Goal: Transaction & Acquisition: Purchase product/service

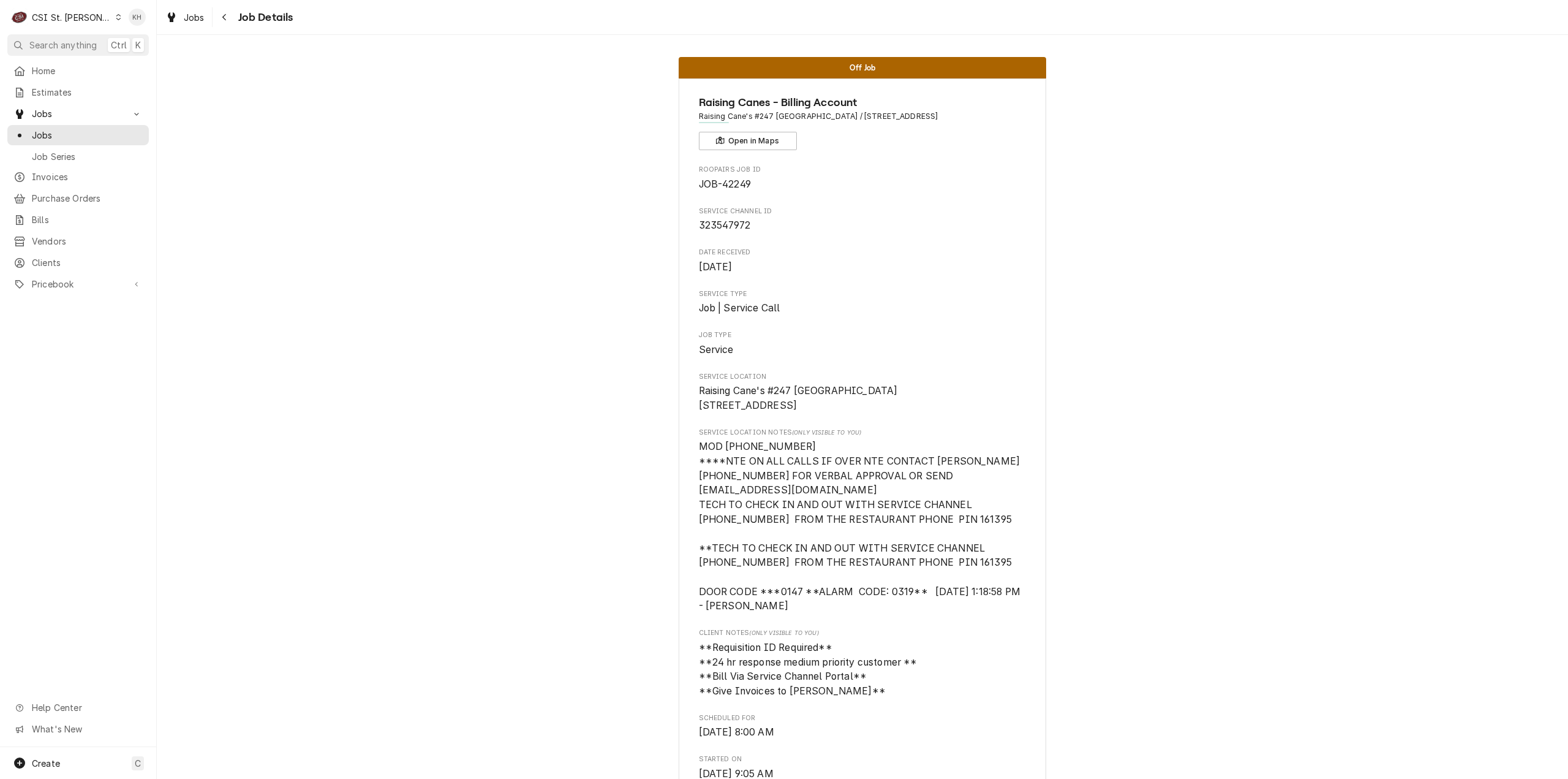
click at [719, 224] on span "323547972" at bounding box center [725, 225] width 52 height 12
click span "323547972"
copy span "323547972"
click span "Jobs"
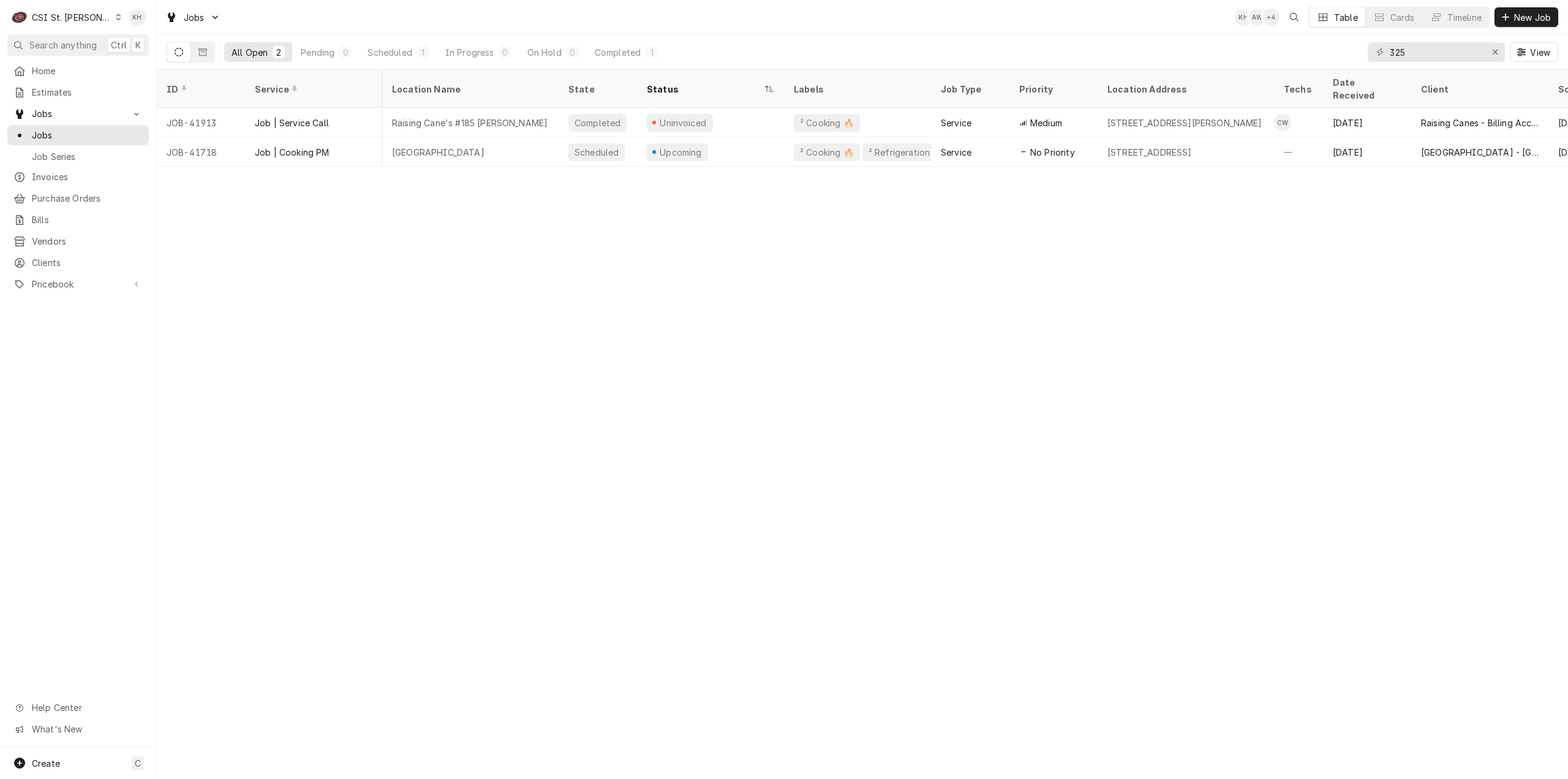
scroll to position [0, 574]
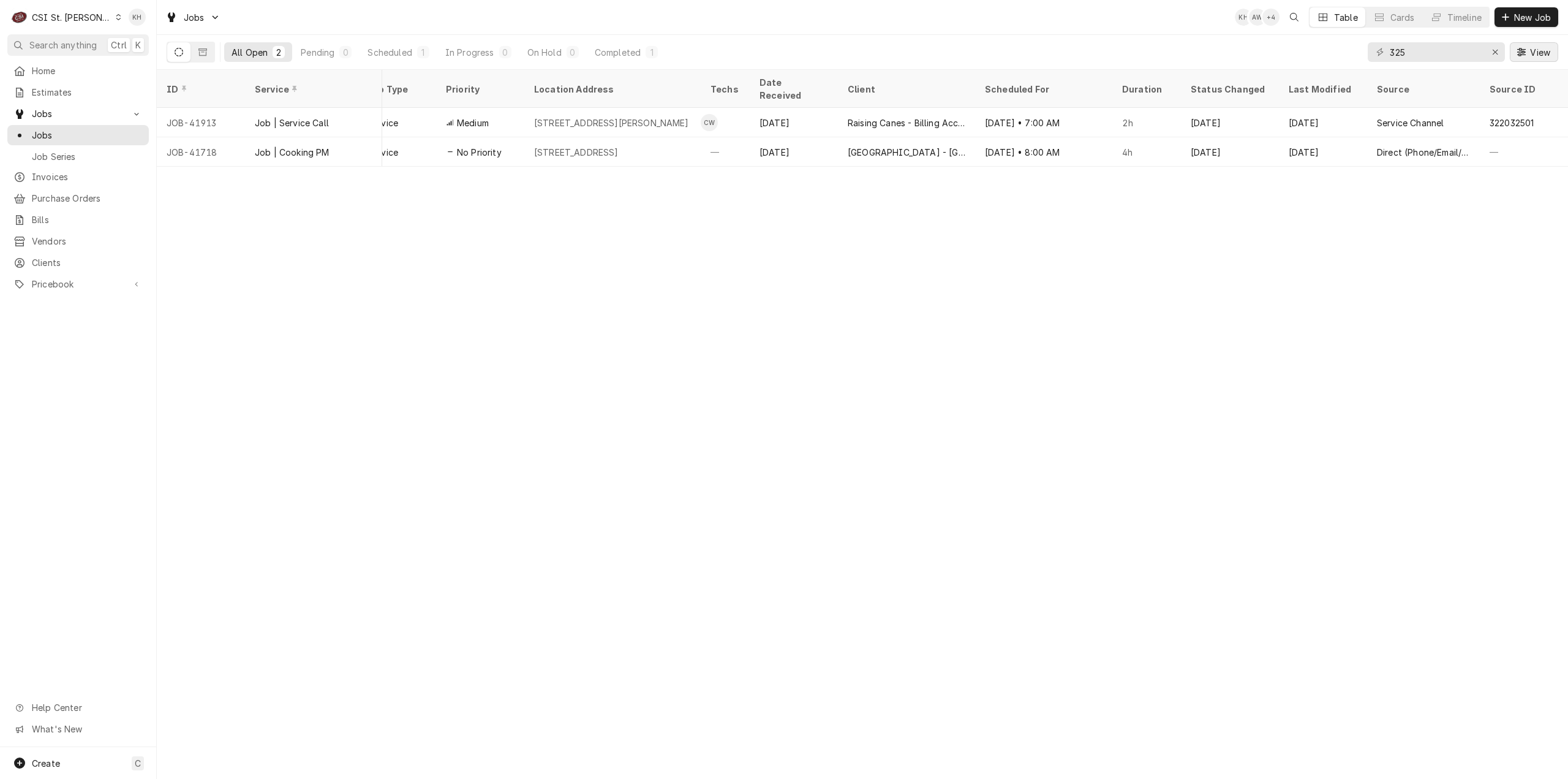
click at [1537, 48] on span "View" at bounding box center [1540, 52] width 25 height 13
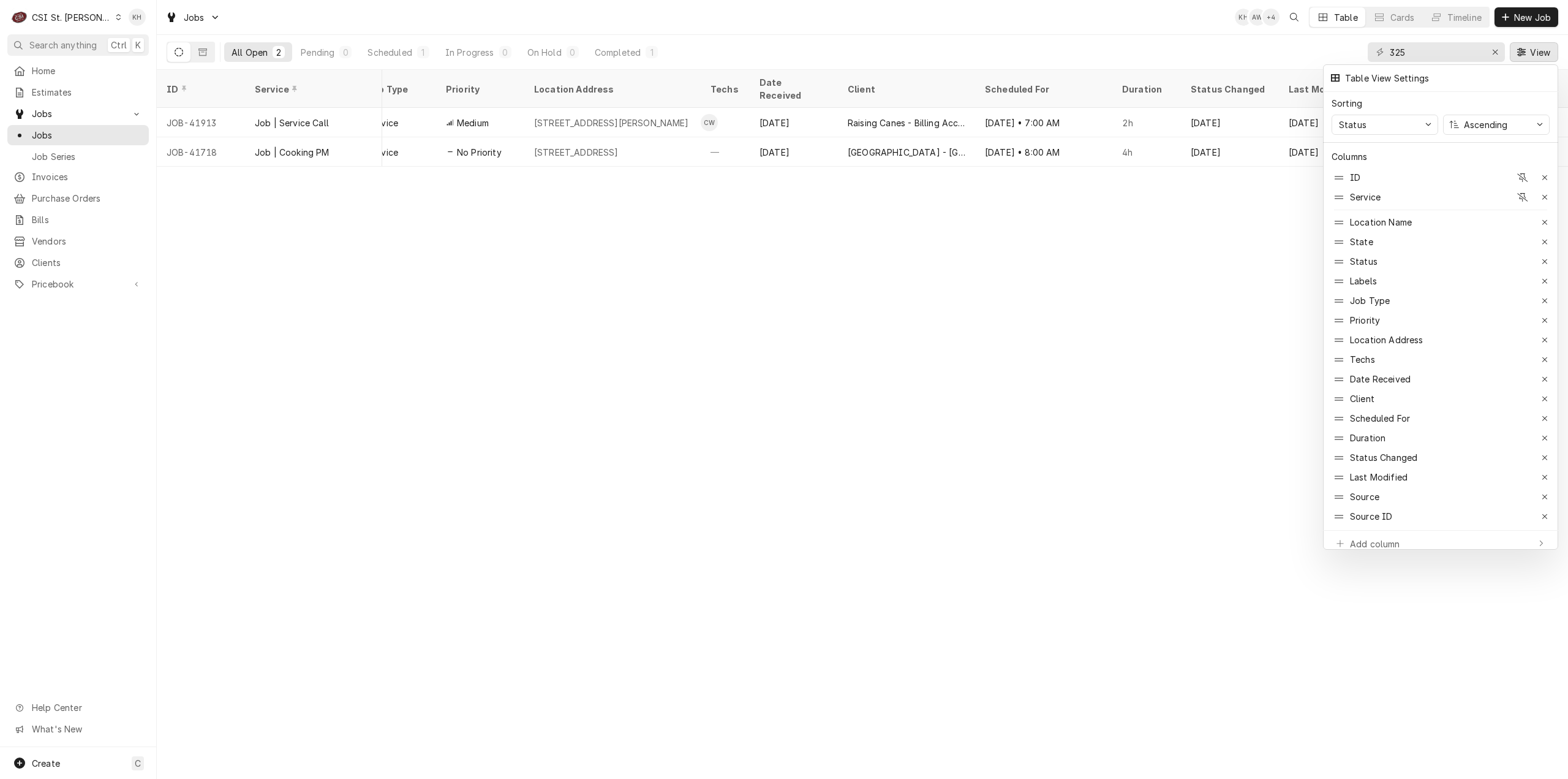
click at [1223, 411] on div at bounding box center [784, 390] width 1568 height 779
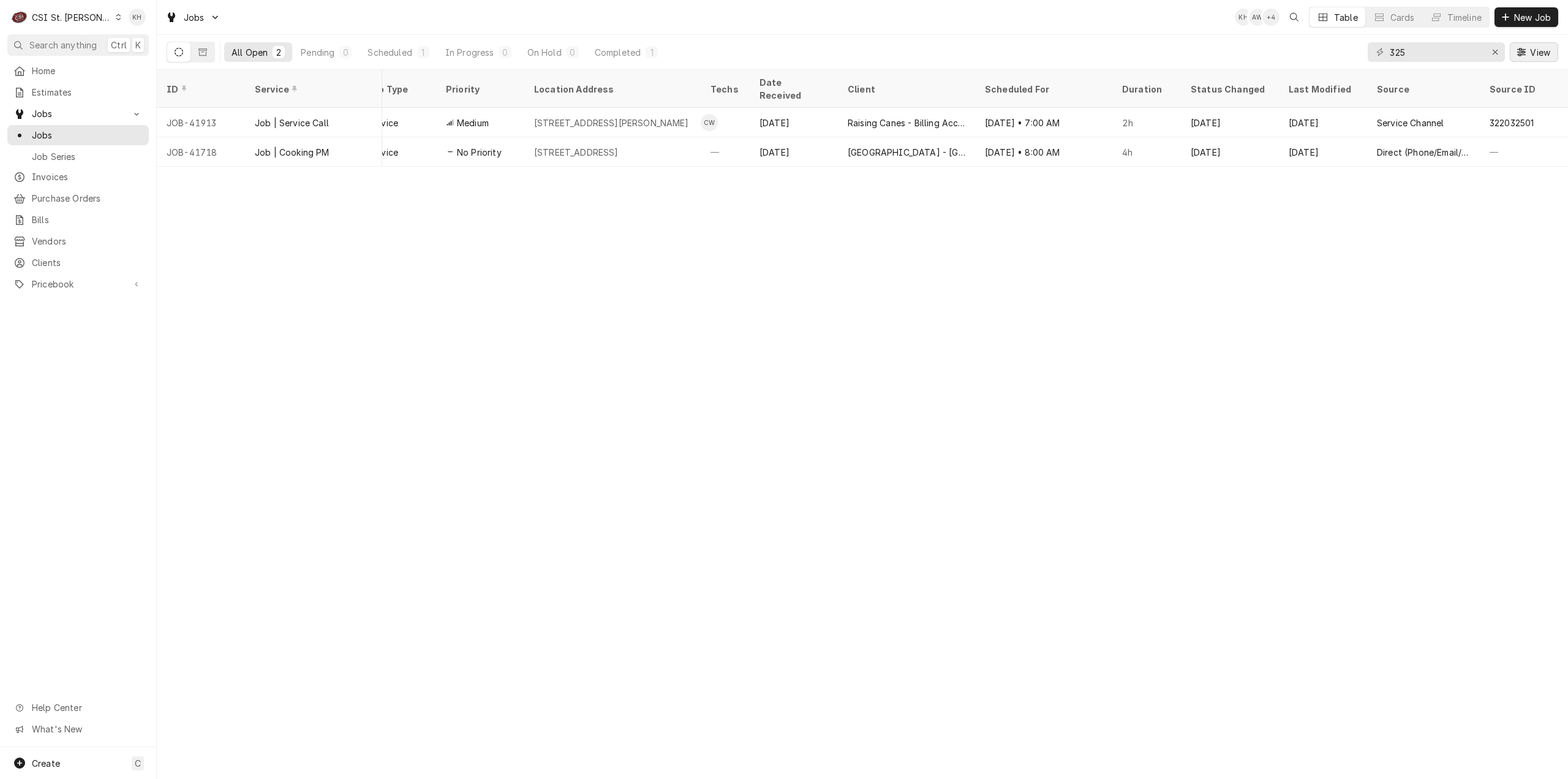
click at [1546, 44] on button "View" at bounding box center [1534, 52] width 48 height 20
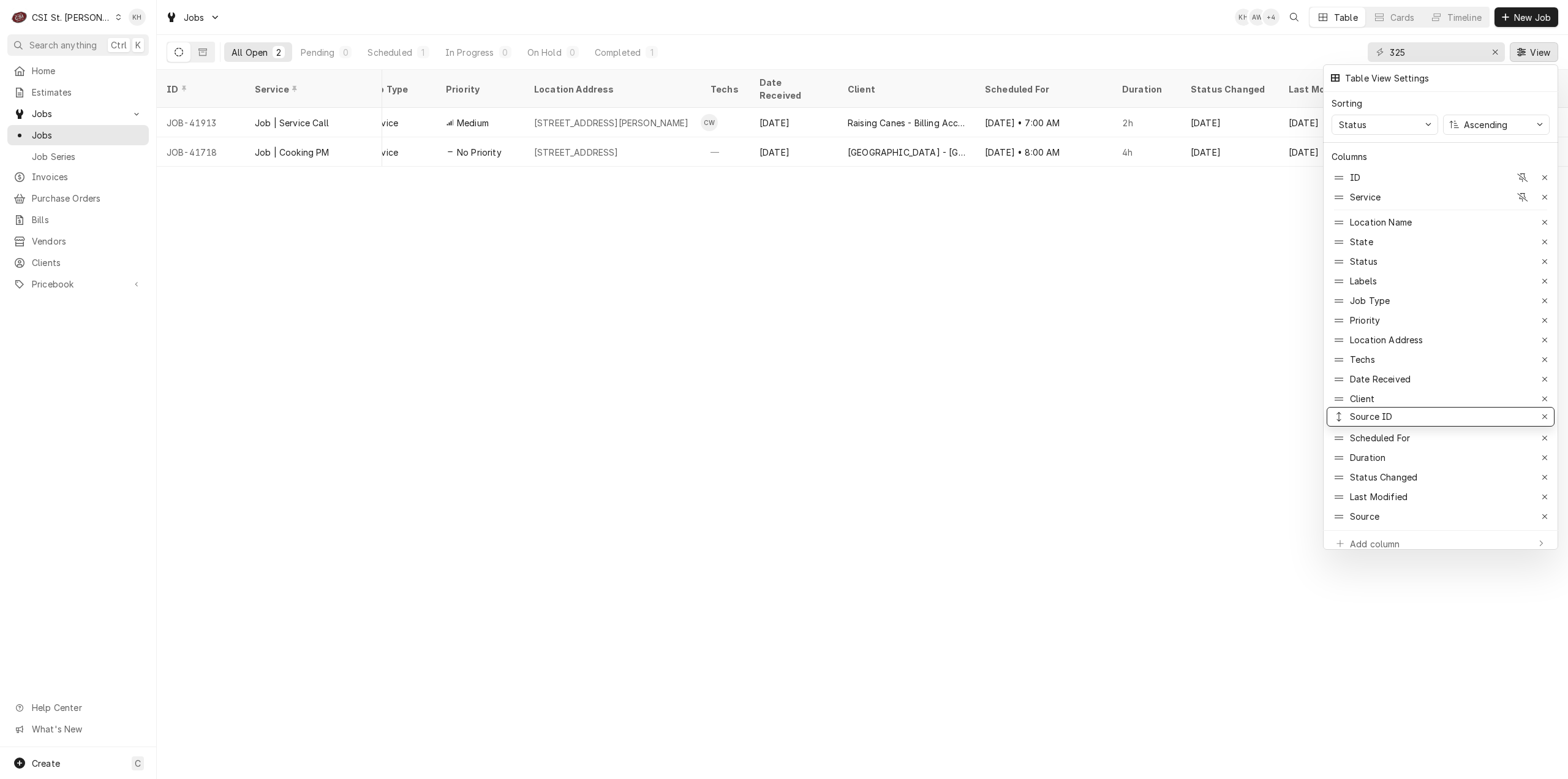
drag, startPoint x: 1392, startPoint y: 511, endPoint x: 1381, endPoint y: 411, distance: 100.6
drag, startPoint x: 1255, startPoint y: 311, endPoint x: 1183, endPoint y: 189, distance: 141.7
click at [1252, 304] on div at bounding box center [784, 390] width 1568 height 779
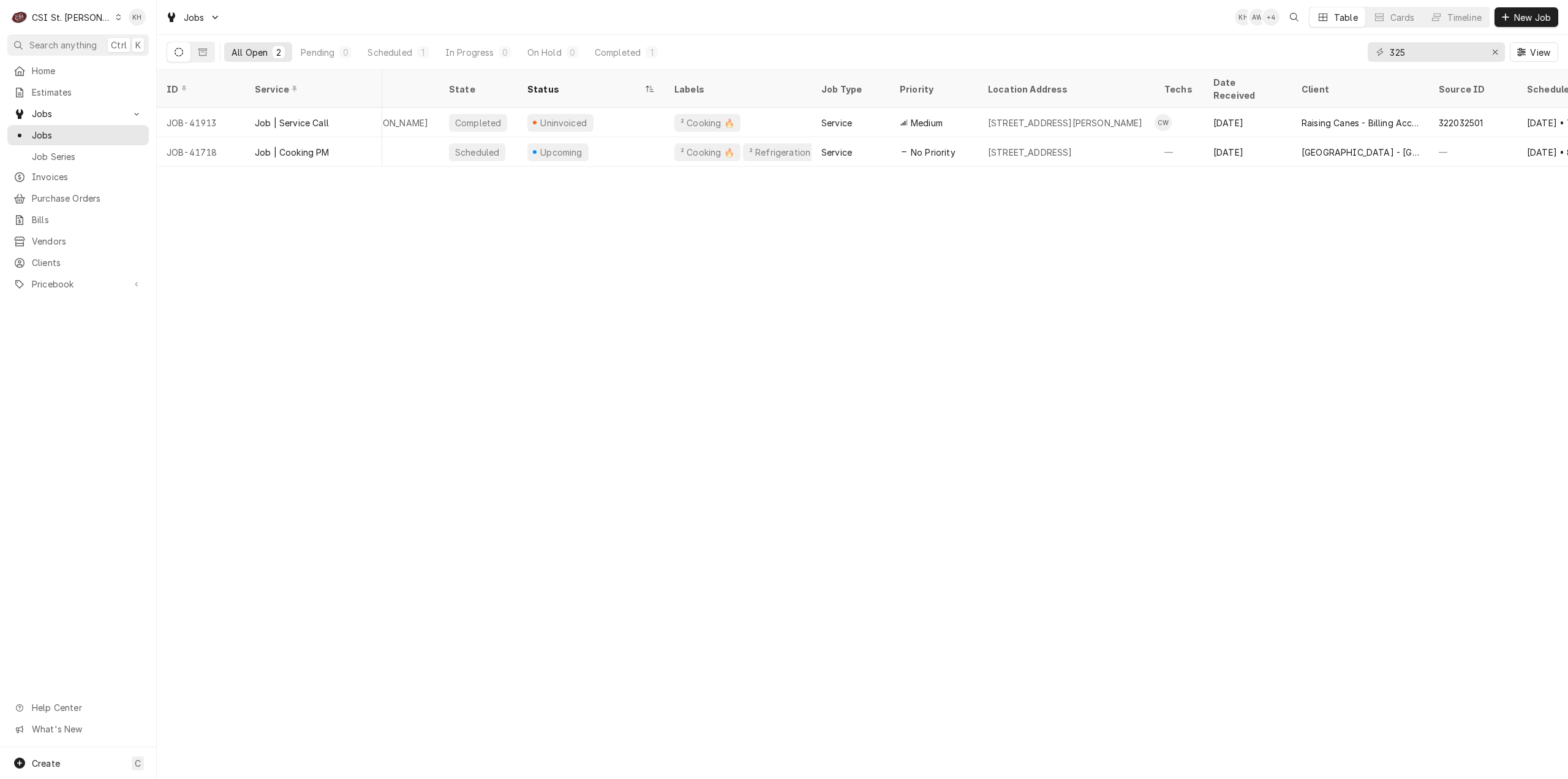
scroll to position [0, 0]
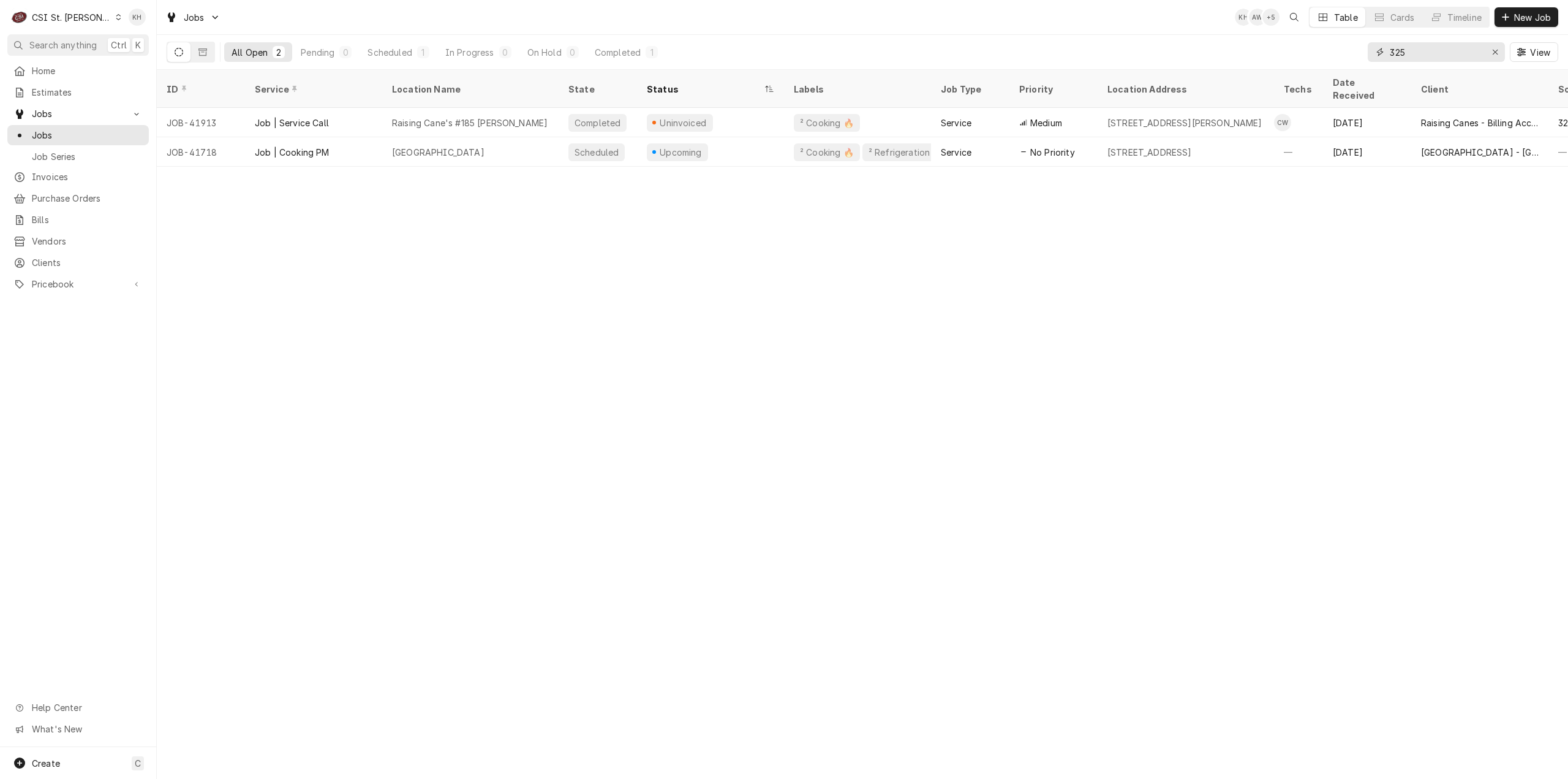
drag, startPoint x: 1424, startPoint y: 51, endPoint x: 1344, endPoint y: 58, distance: 80.3
click at [1344, 58] on div "All Open 2 Pending 0 Scheduled 1 In Progress 0 On Hold 0 Completed 1 325 View" at bounding box center [862, 52] width 1392 height 34
paste input "3547972"
type input "323547972"
click at [88, 35] on button "Search anything Ctrl K" at bounding box center [78, 45] width 142 height 22
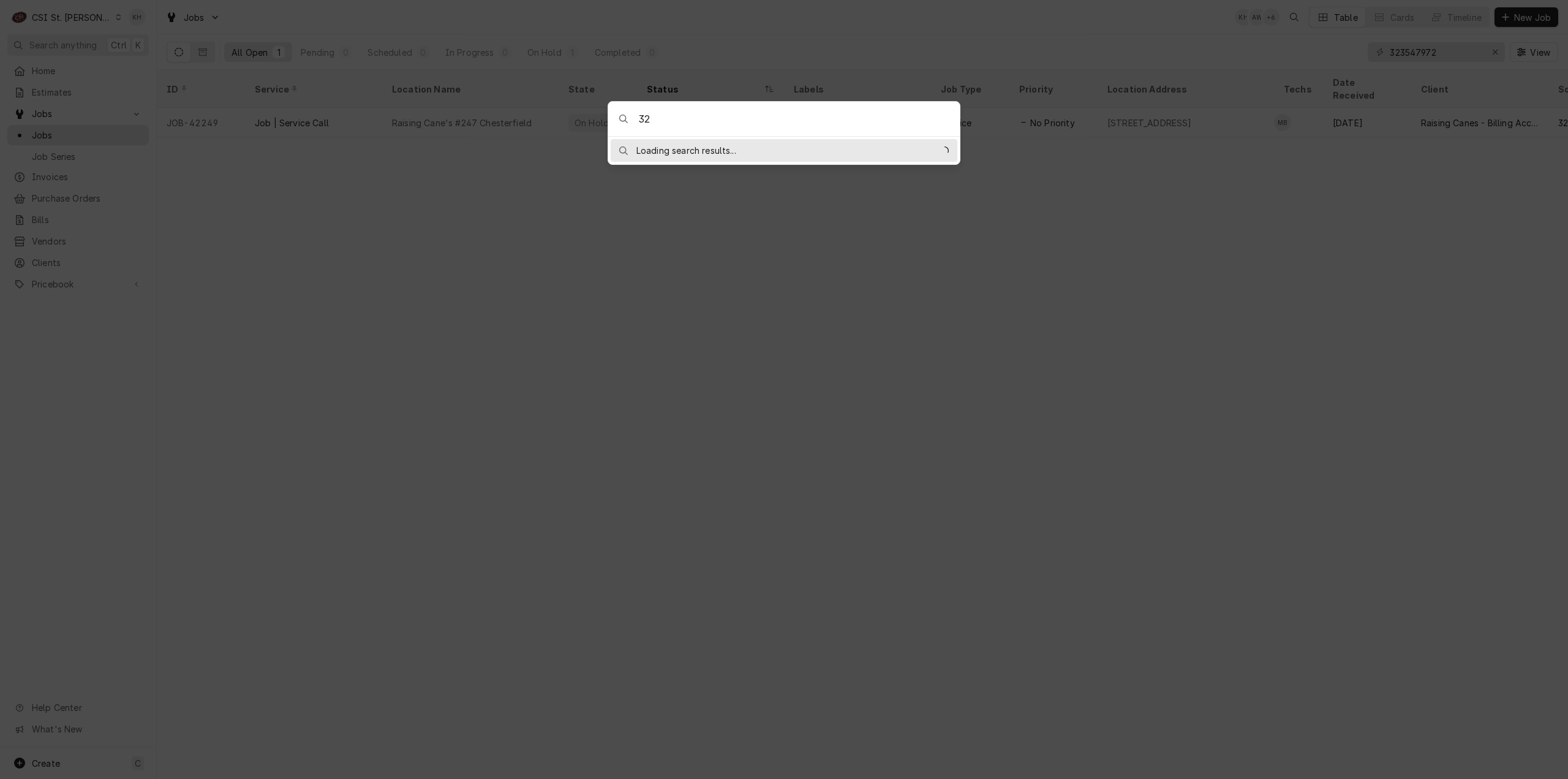
type input "3"
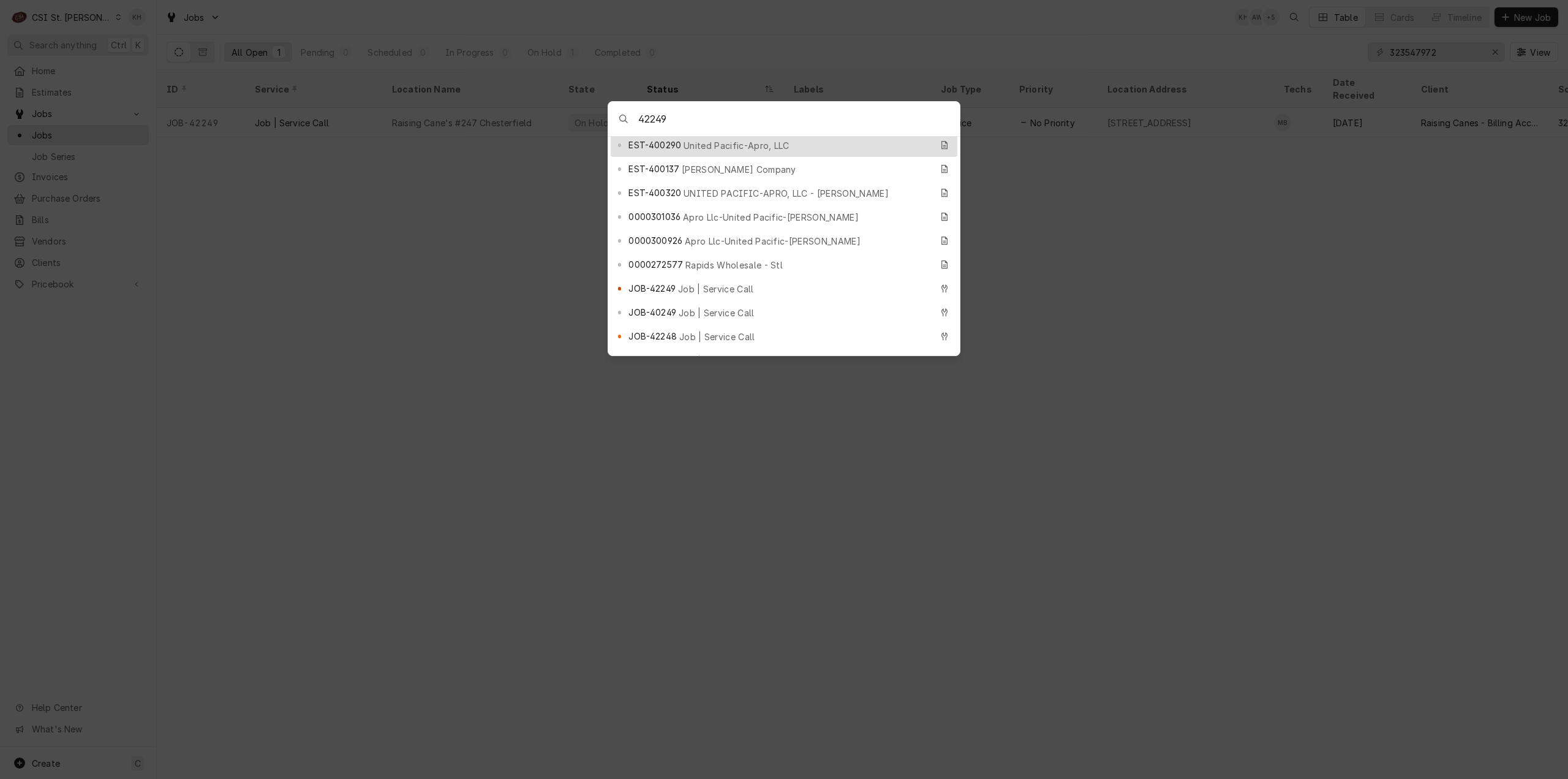
scroll to position [123, 0]
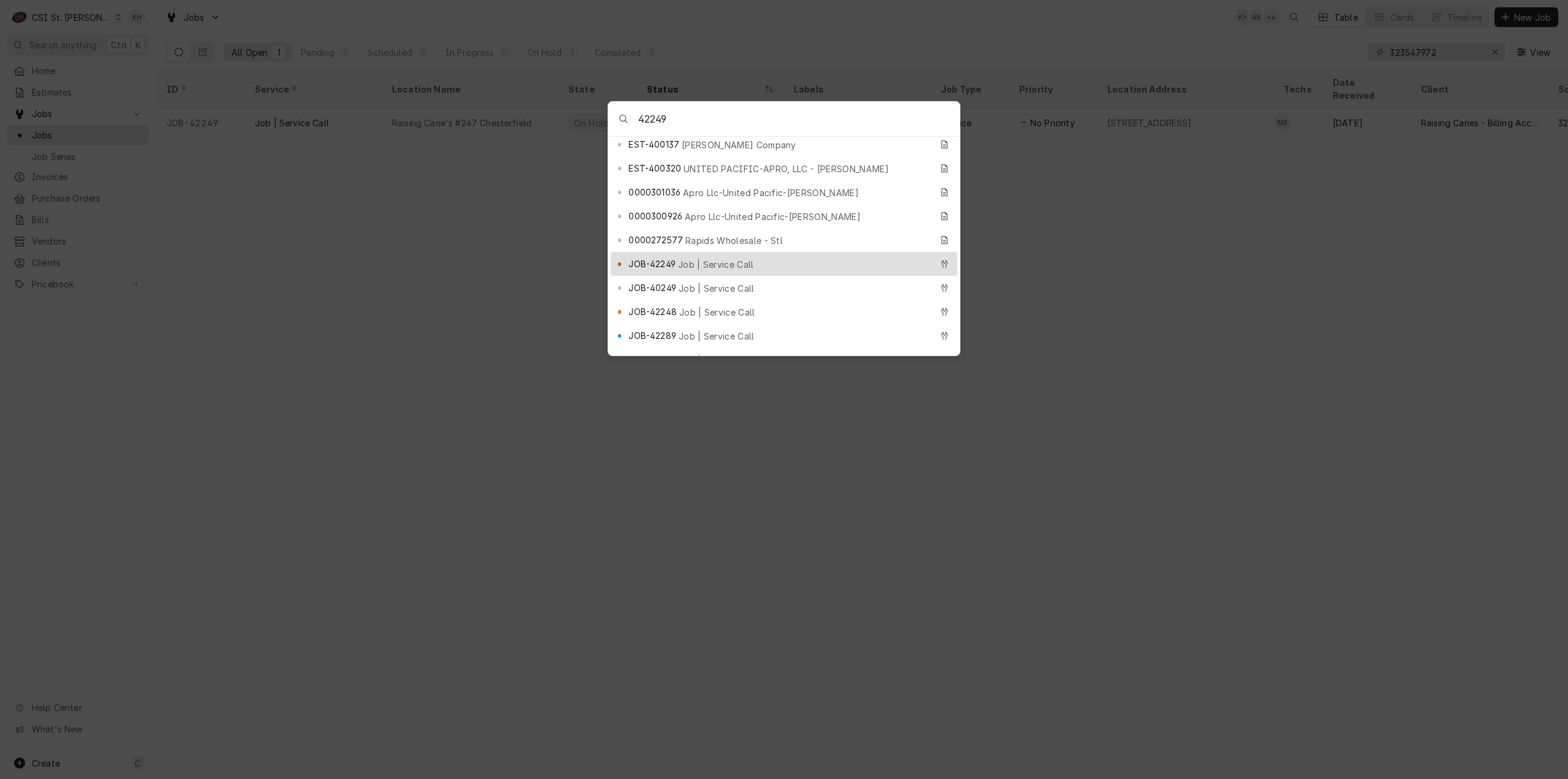
type input "42249"
click at [463, 349] on body "C CSI St. Louis KH Search anything Ctrl K Home Estimates Jobs Jobs Job Series I…" at bounding box center [784, 390] width 1568 height 779
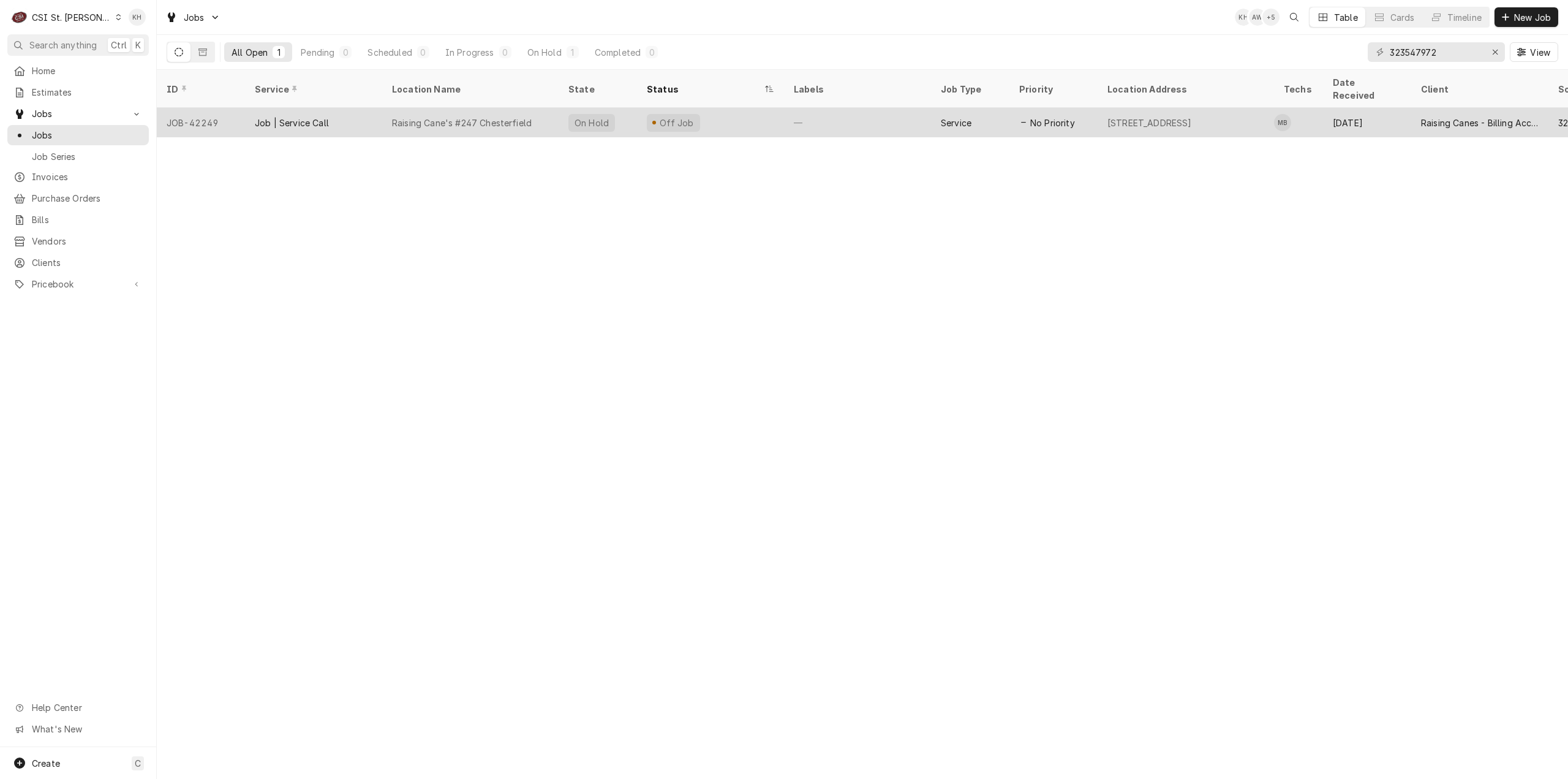
click at [257, 116] on div "Job | Service Call" at bounding box center [291, 123] width 74 height 13
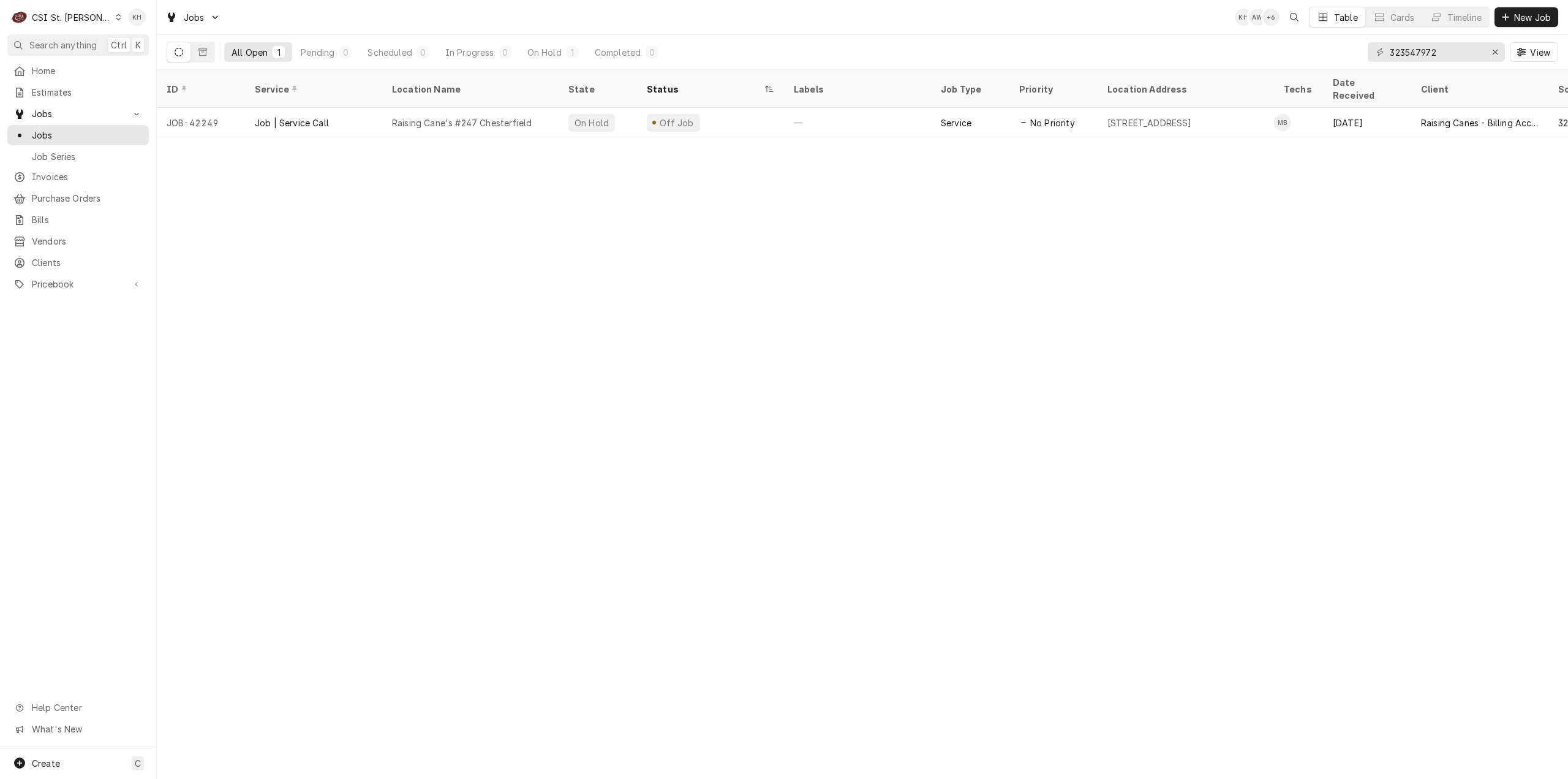
drag, startPoint x: 59, startPoint y: 14, endPoint x: 95, endPoint y: 74, distance: 70.0
click at [59, 14] on div "CSI St. [PERSON_NAME]" at bounding box center [71, 17] width 80 height 13
click at [134, 28] on div "CSI Kansas City" at bounding box center [189, 24] width 162 height 13
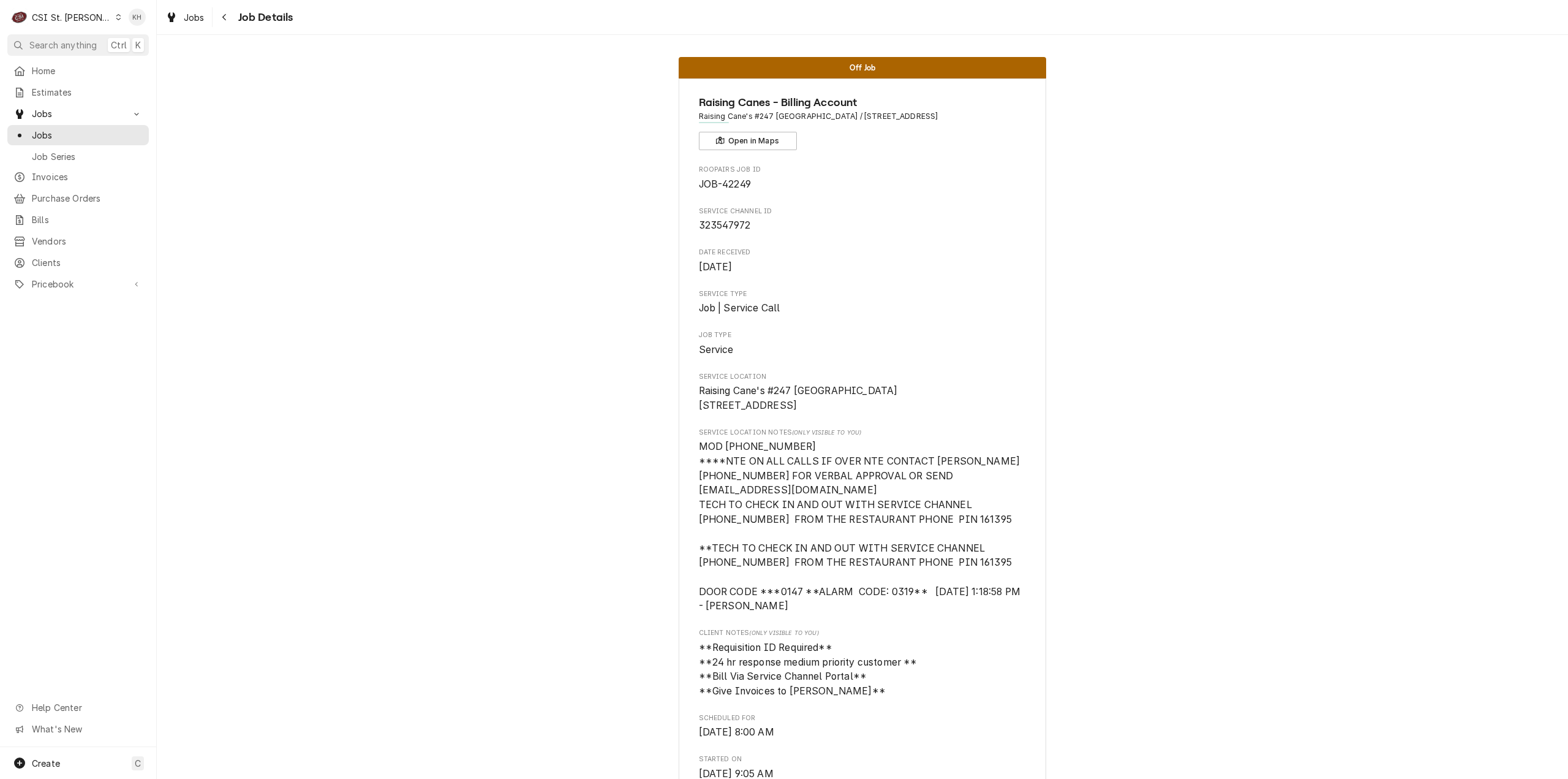
click at [75, 19] on div "CSI St. [PERSON_NAME]" at bounding box center [71, 17] width 80 height 13
click at [660, 335] on html "C CSI St. Louis KH Search anything Ctrl K Home Estimates Jobs Jobs Job Series I…" at bounding box center [784, 390] width 1568 height 779
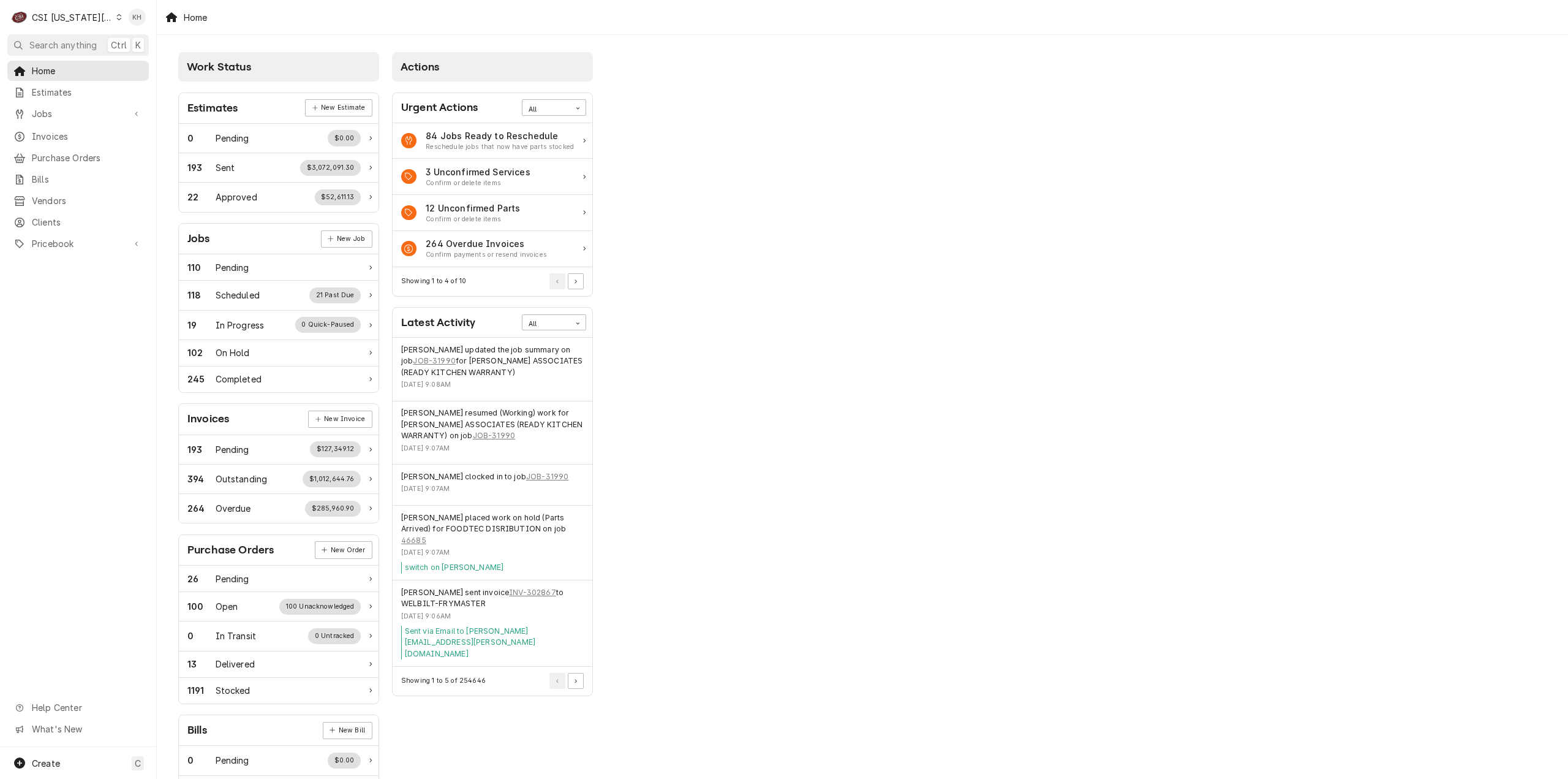
click at [71, 17] on div "CSI [US_STATE][GEOGRAPHIC_DATA]" at bounding box center [72, 17] width 81 height 13
click at [156, 67] on div "CSI St. [PERSON_NAME]" at bounding box center [210, 67] width 179 height 13
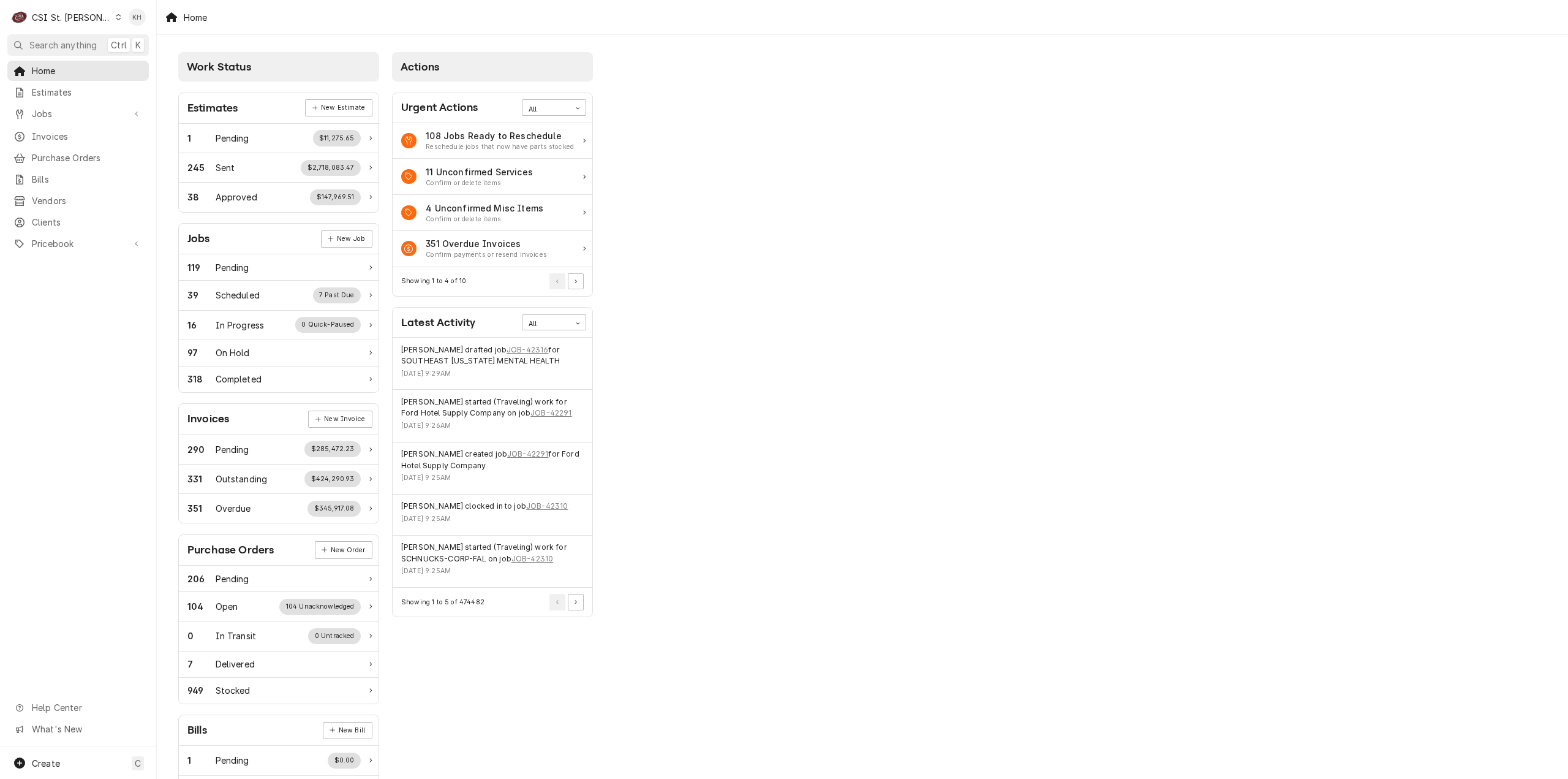
drag, startPoint x: 127, startPoint y: 110, endPoint x: 120, endPoint y: 120, distance: 12.2
click at [127, 110] on div "Jobs" at bounding box center [78, 114] width 137 height 16
click at [114, 129] on span "Jobs" at bounding box center [87, 135] width 111 height 13
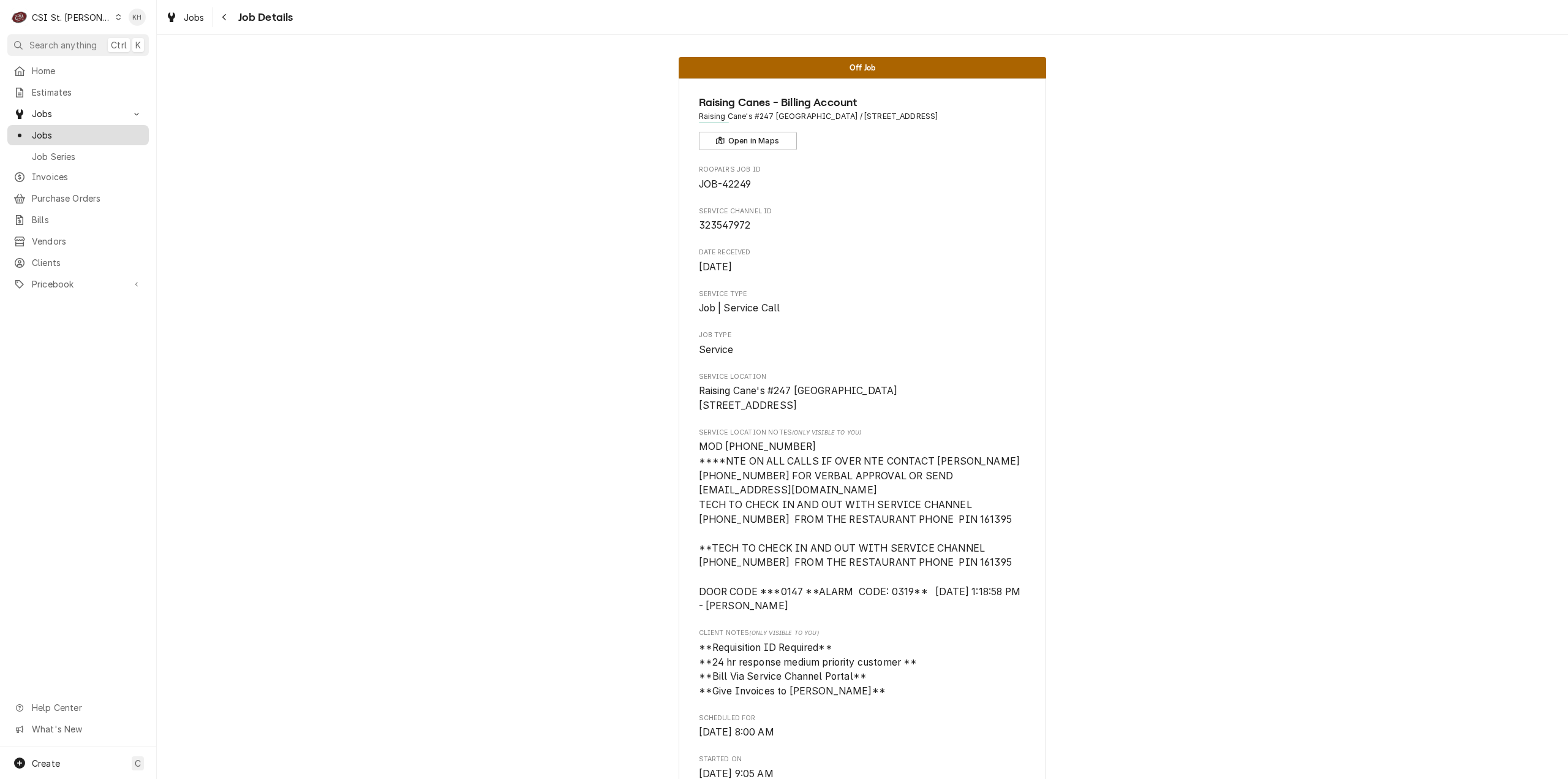
click at [56, 137] on span "Jobs" at bounding box center [87, 135] width 111 height 13
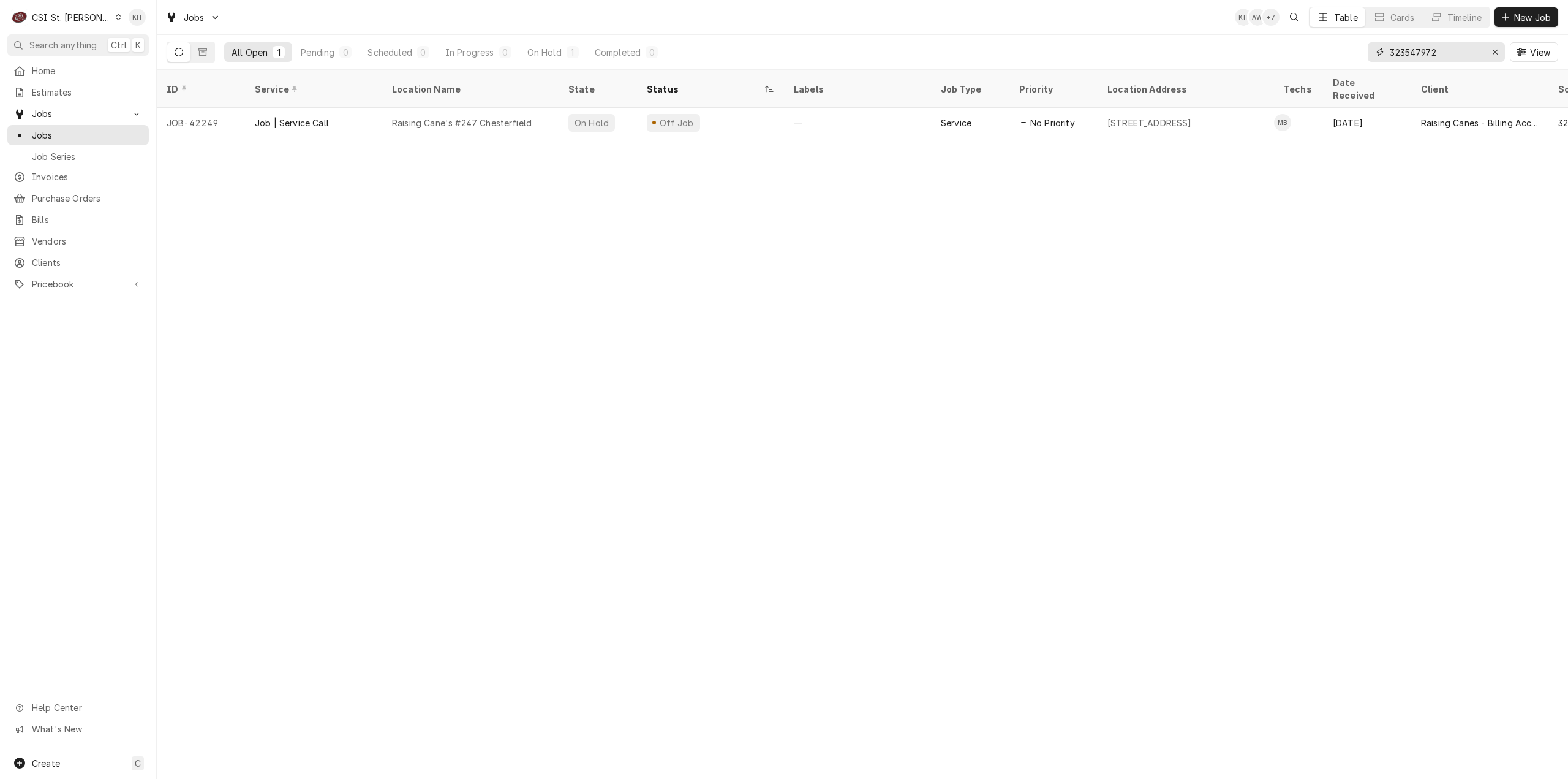
click at [1496, 52] on icon "Erase input" at bounding box center [1496, 52] width 7 height 9
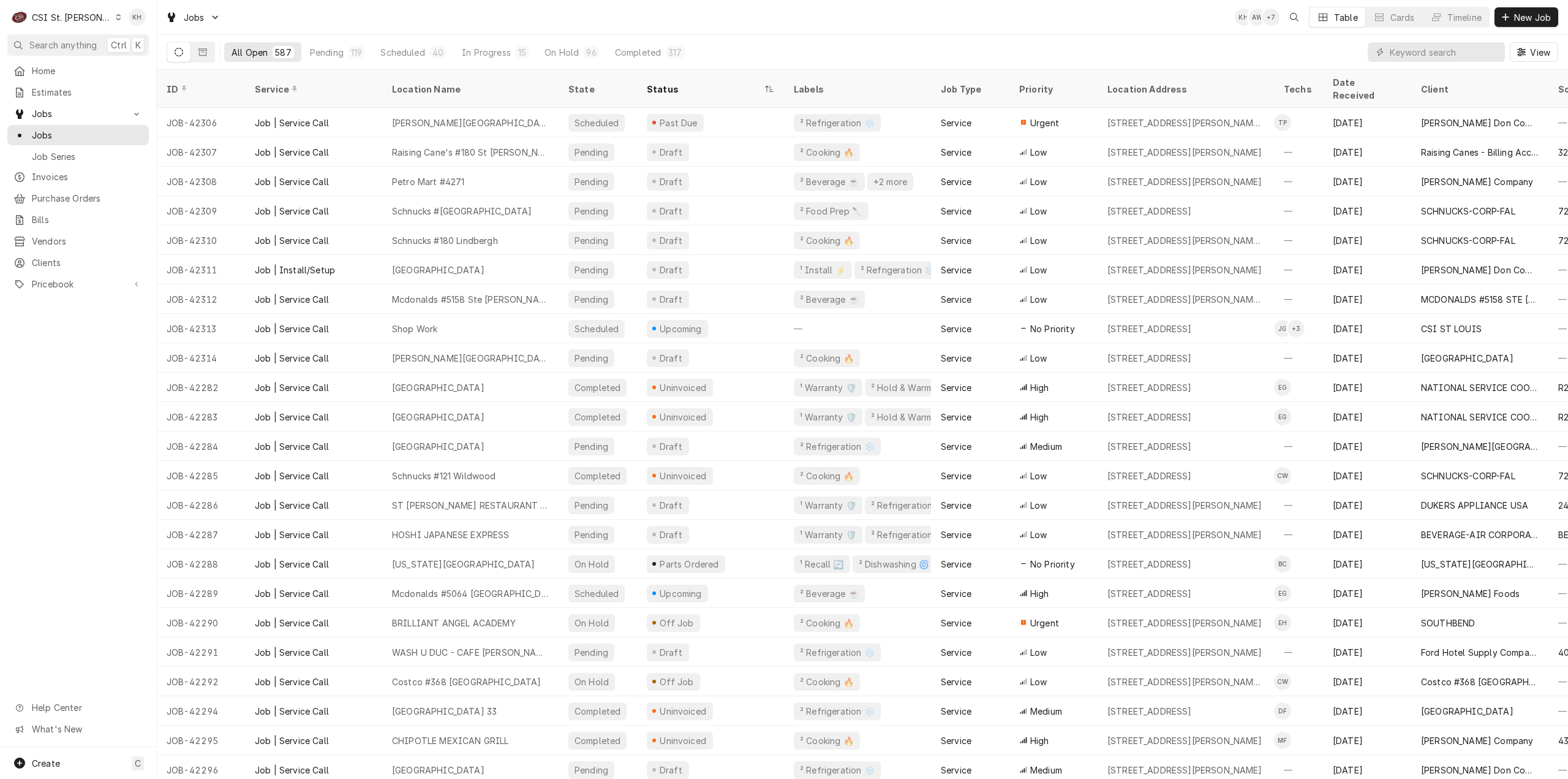
drag, startPoint x: 101, startPoint y: 436, endPoint x: 111, endPoint y: 432, distance: 10.8
click at [101, 436] on div "Home Estimates Jobs Jobs Job Series Invoices Purchase Orders Bills Vendors Clie…" at bounding box center [78, 404] width 157 height 686
click at [76, 256] on span "Clients" at bounding box center [87, 262] width 111 height 13
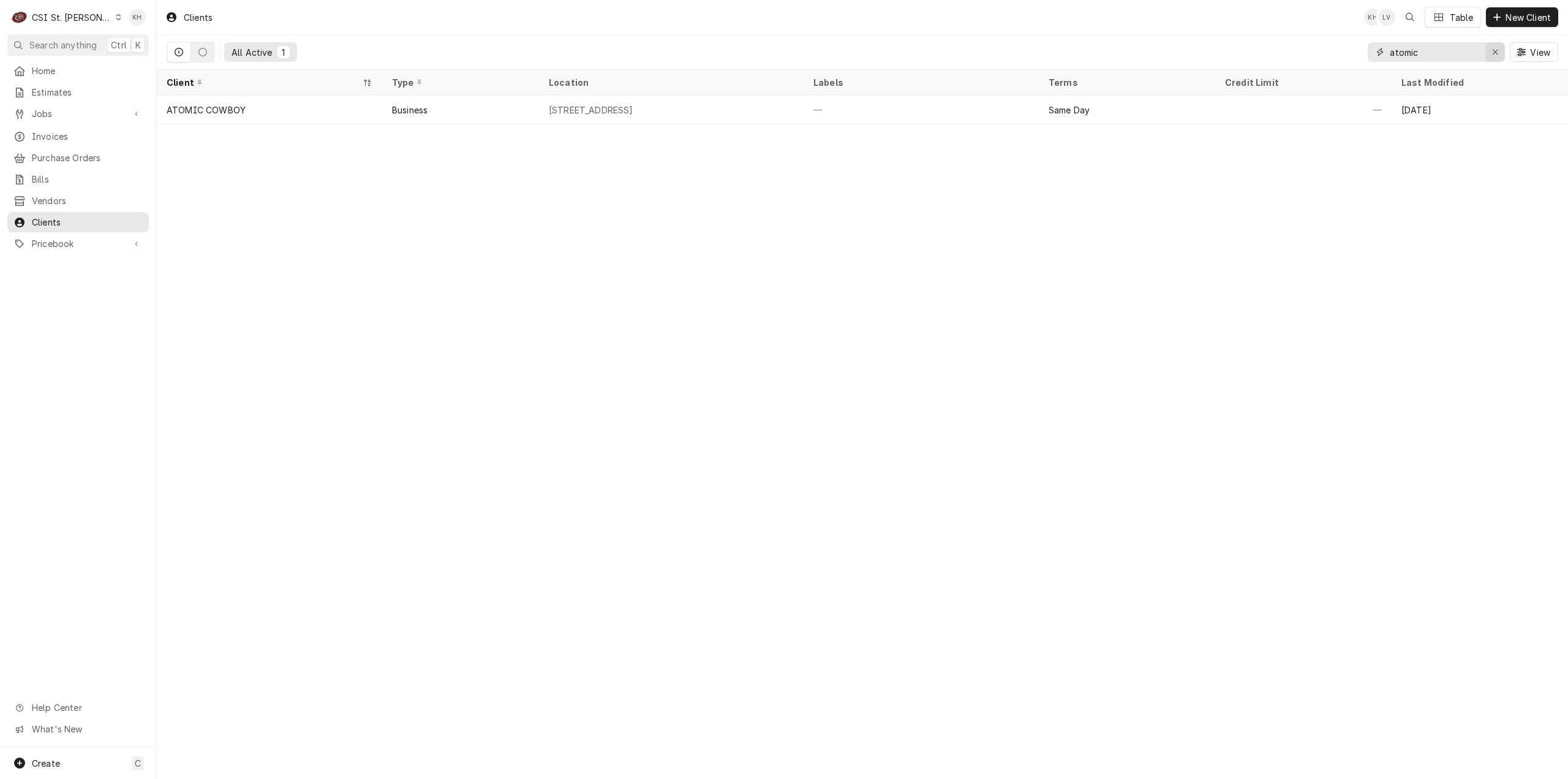
click at [1497, 52] on icon "Erase input" at bounding box center [1496, 52] width 7 height 9
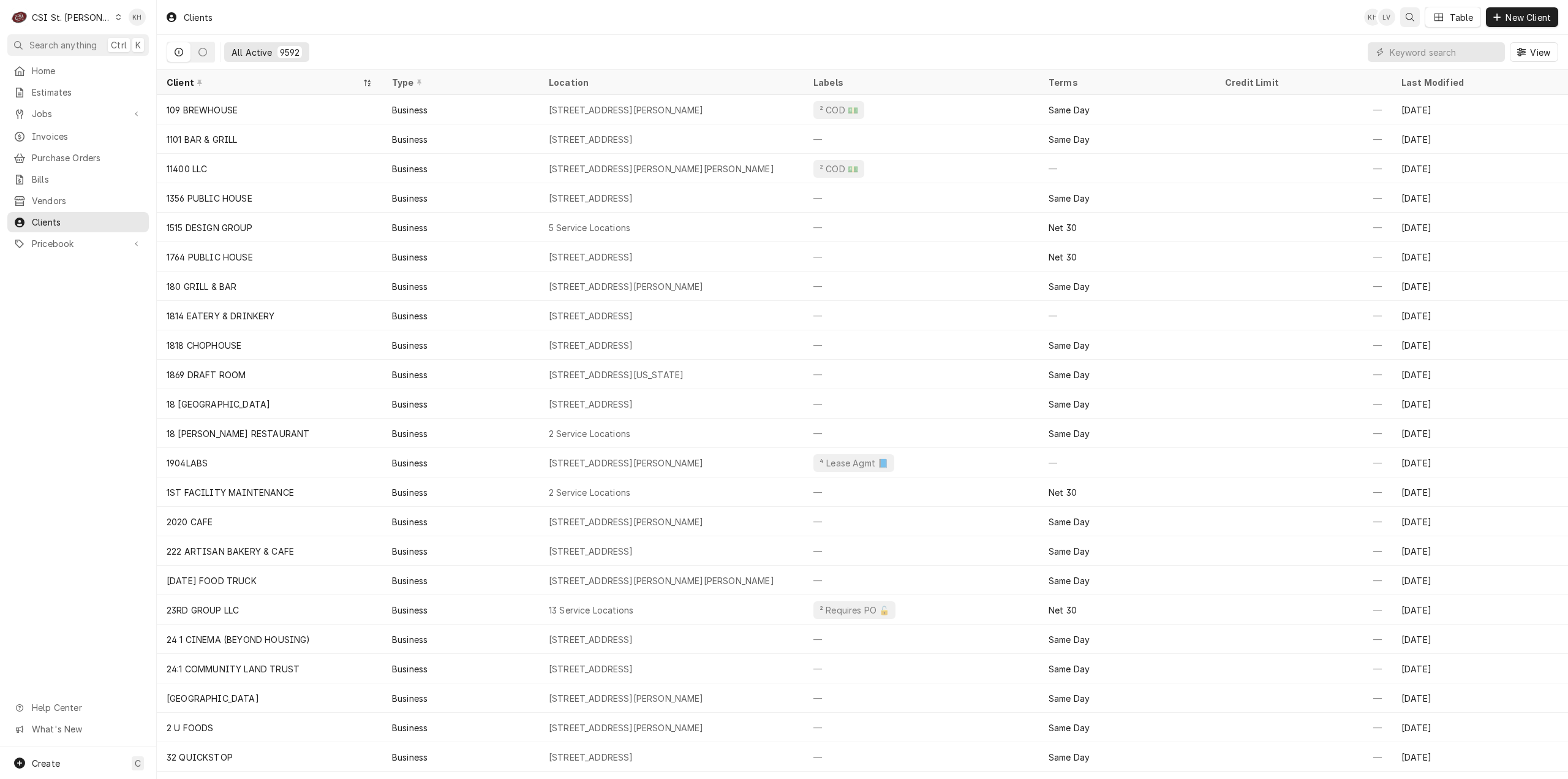
click at [1410, 16] on icon "Open search" at bounding box center [1410, 17] width 9 height 9
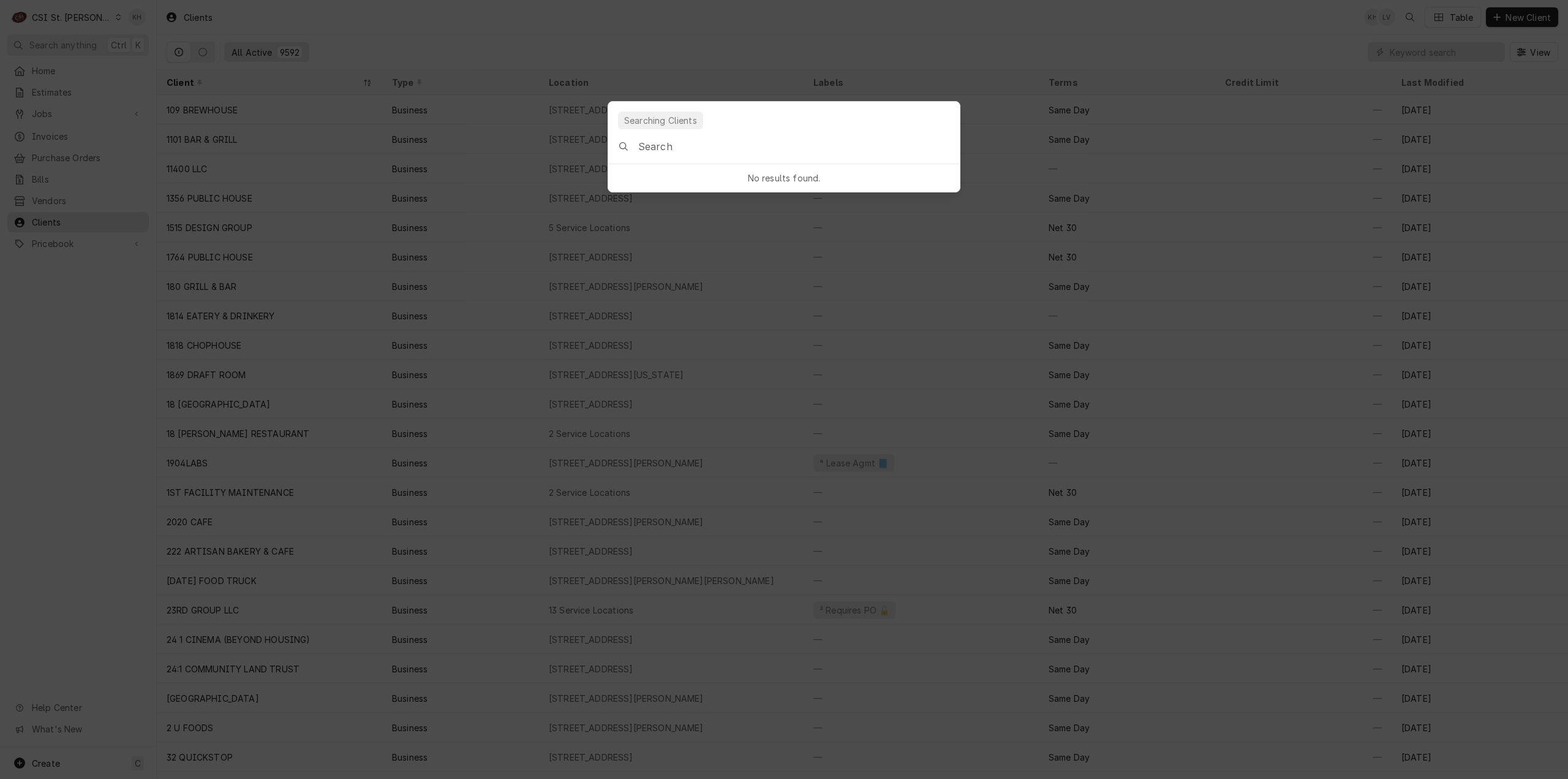
click at [691, 145] on input "Global Command Menu" at bounding box center [799, 146] width 322 height 34
type input "18 n central Dr ofallon"
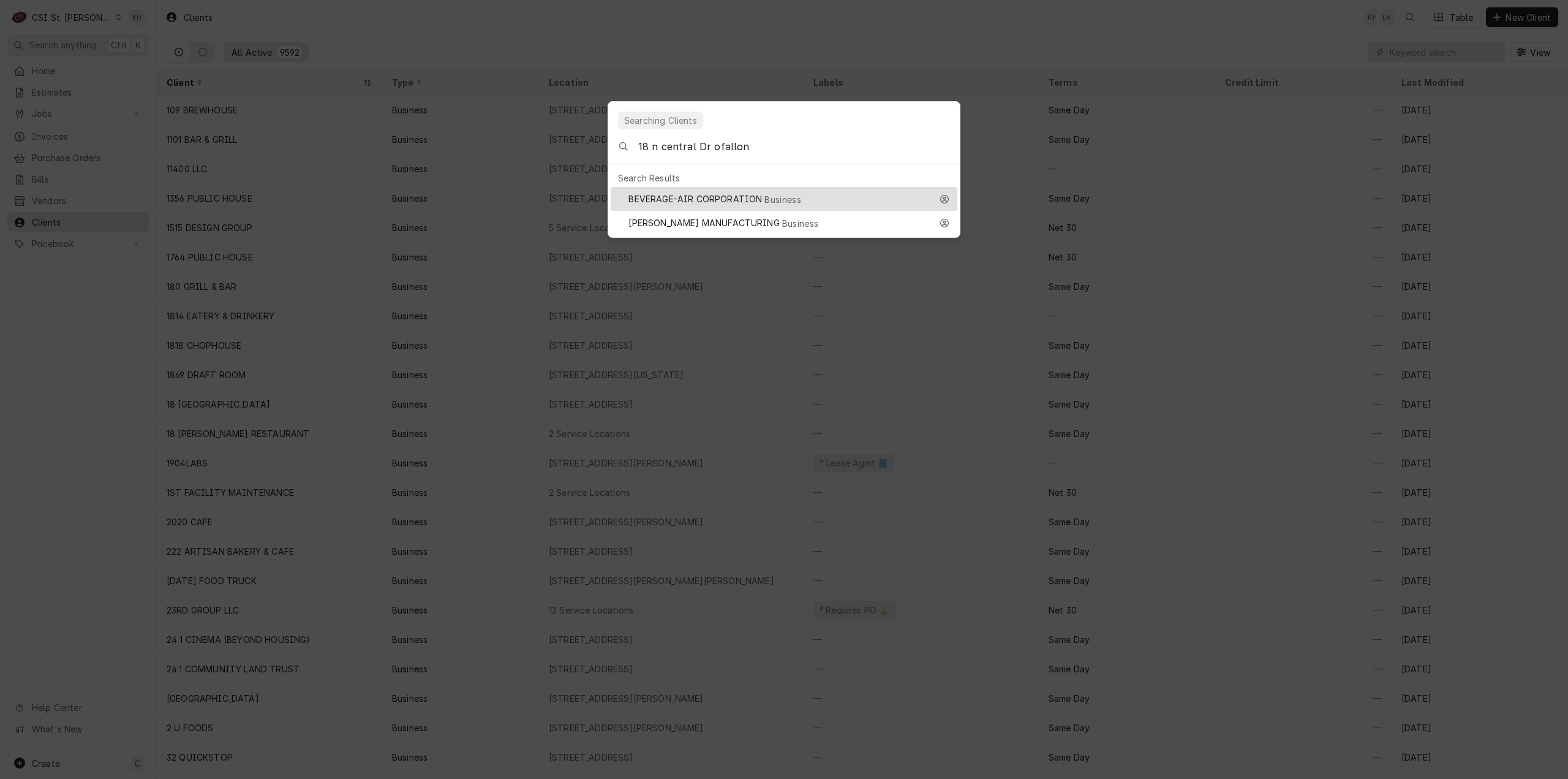
drag, startPoint x: 740, startPoint y: 138, endPoint x: 546, endPoint y: 131, distance: 194.1
click at [546, 131] on body "C CSI [GEOGRAPHIC_DATA] KH Search anything Ctrl K Home Estimates Jobs Jobs Job …" at bounding box center [784, 390] width 1568 height 779
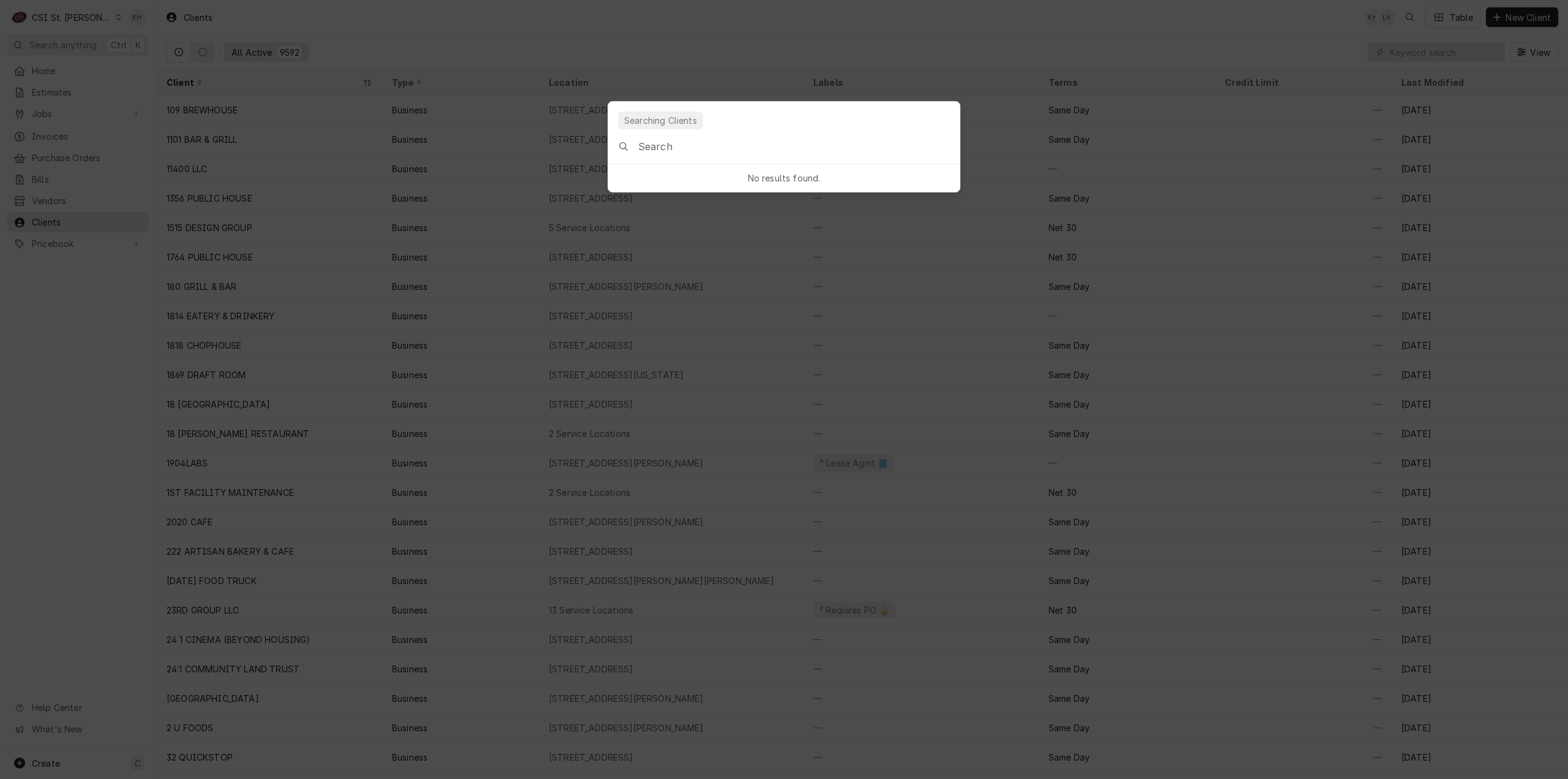
drag, startPoint x: 703, startPoint y: 31, endPoint x: 1179, endPoint y: 49, distance: 476.3
click at [703, 31] on body "C CSI [GEOGRAPHIC_DATA] KH Search anything Ctrl K Home Estimates Jobs Jobs Job …" at bounding box center [784, 390] width 1568 height 779
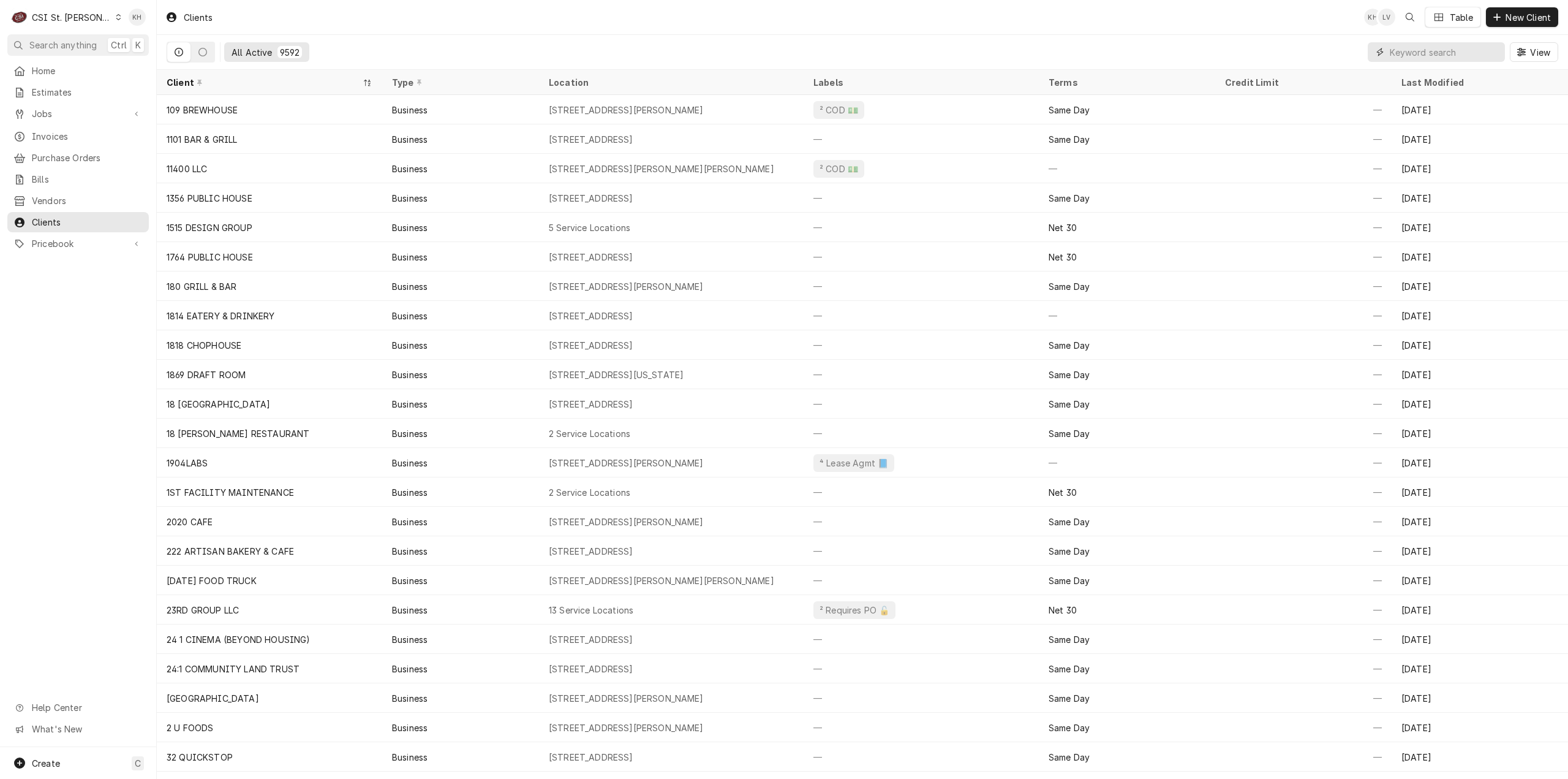
click at [1450, 50] on input "Dynamic Content Wrapper" at bounding box center [1445, 52] width 109 height 20
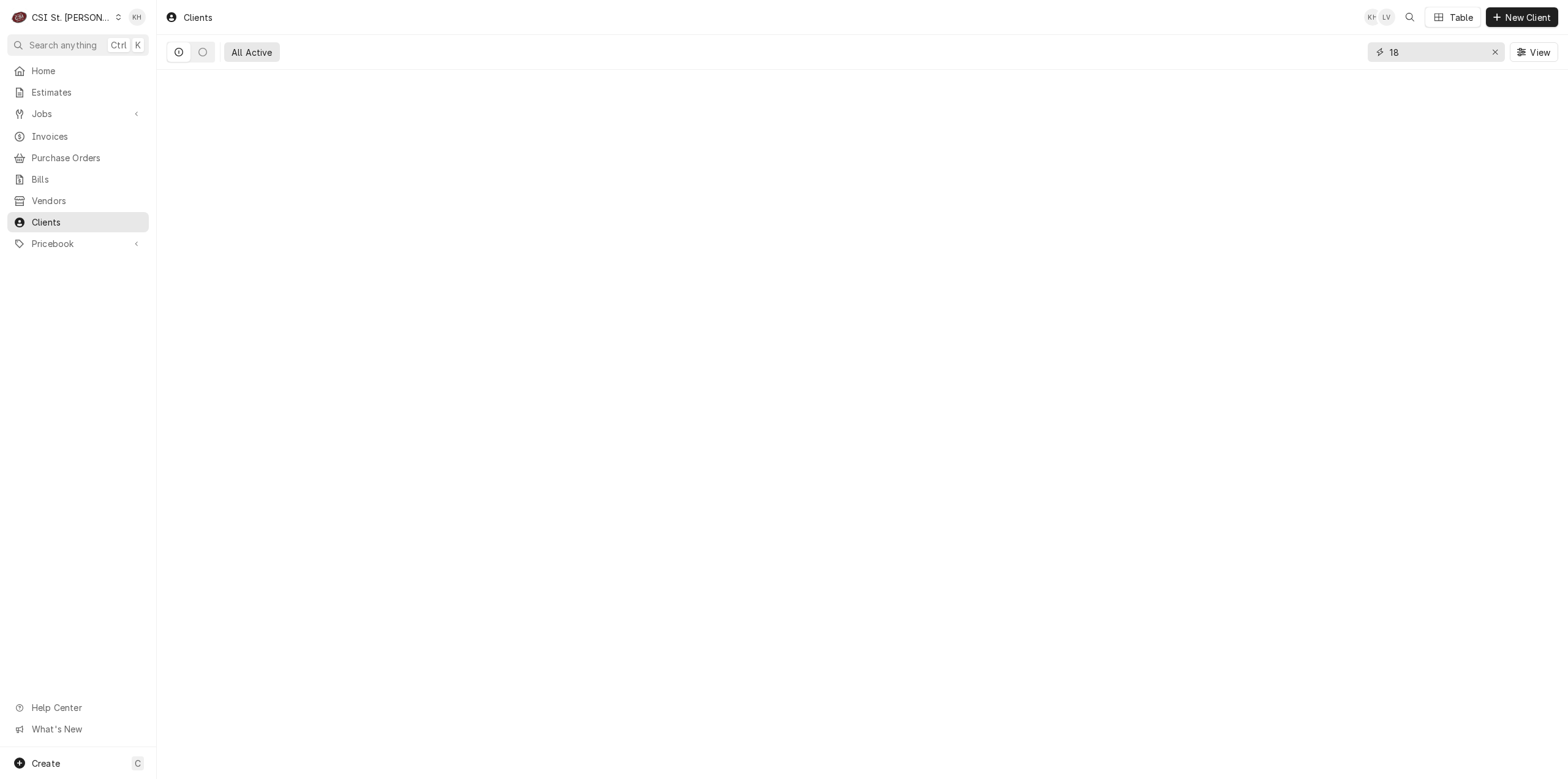
type input "1"
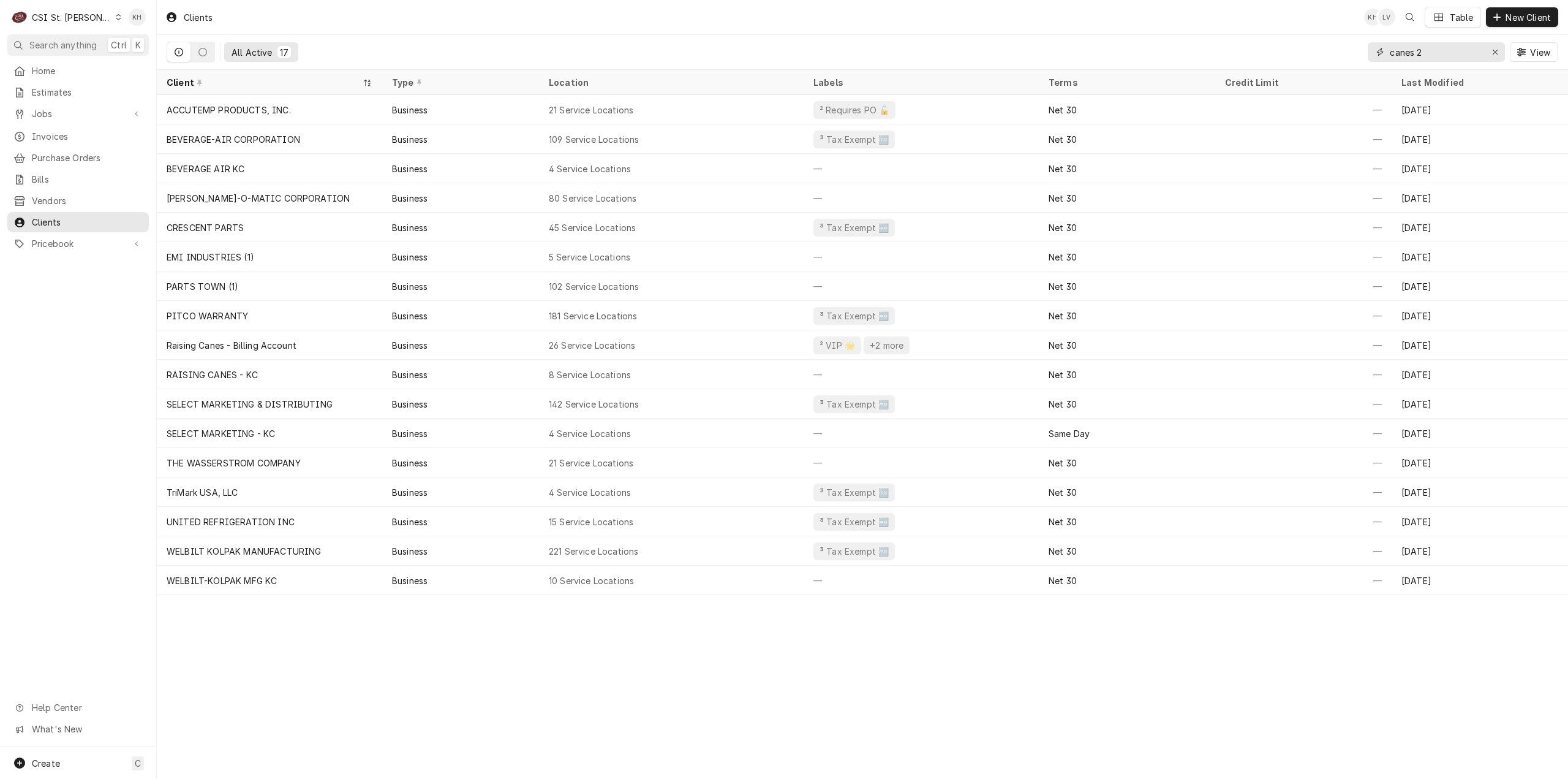
type input "canes 2"
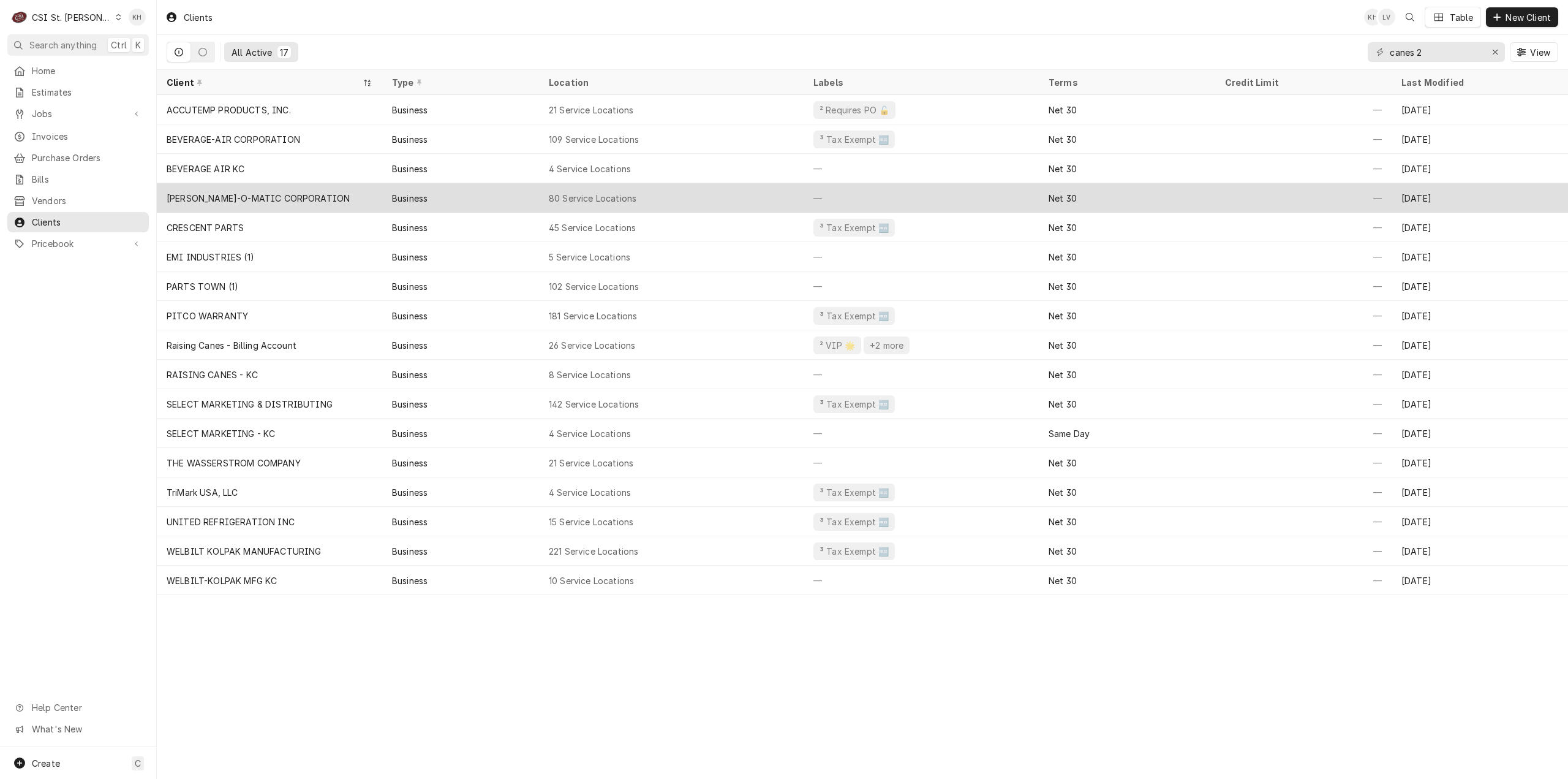
click at [324, 195] on div "[PERSON_NAME]-O-MATIC CORPORATION" at bounding box center [269, 197] width 225 height 29
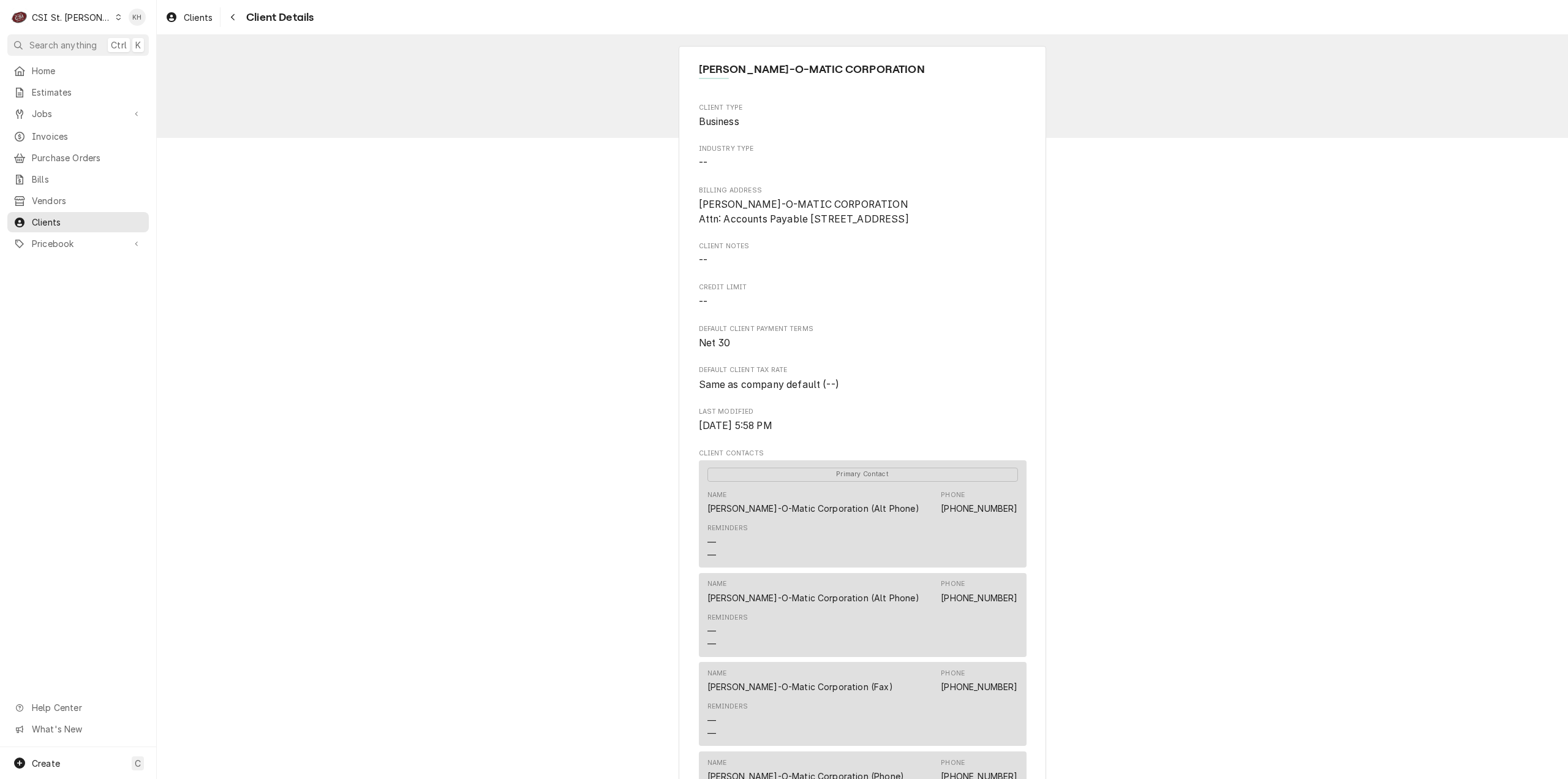
drag, startPoint x: 52, startPoint y: 217, endPoint x: 254, endPoint y: 233, distance: 202.6
click at [81, 216] on span "Clients" at bounding box center [87, 222] width 111 height 13
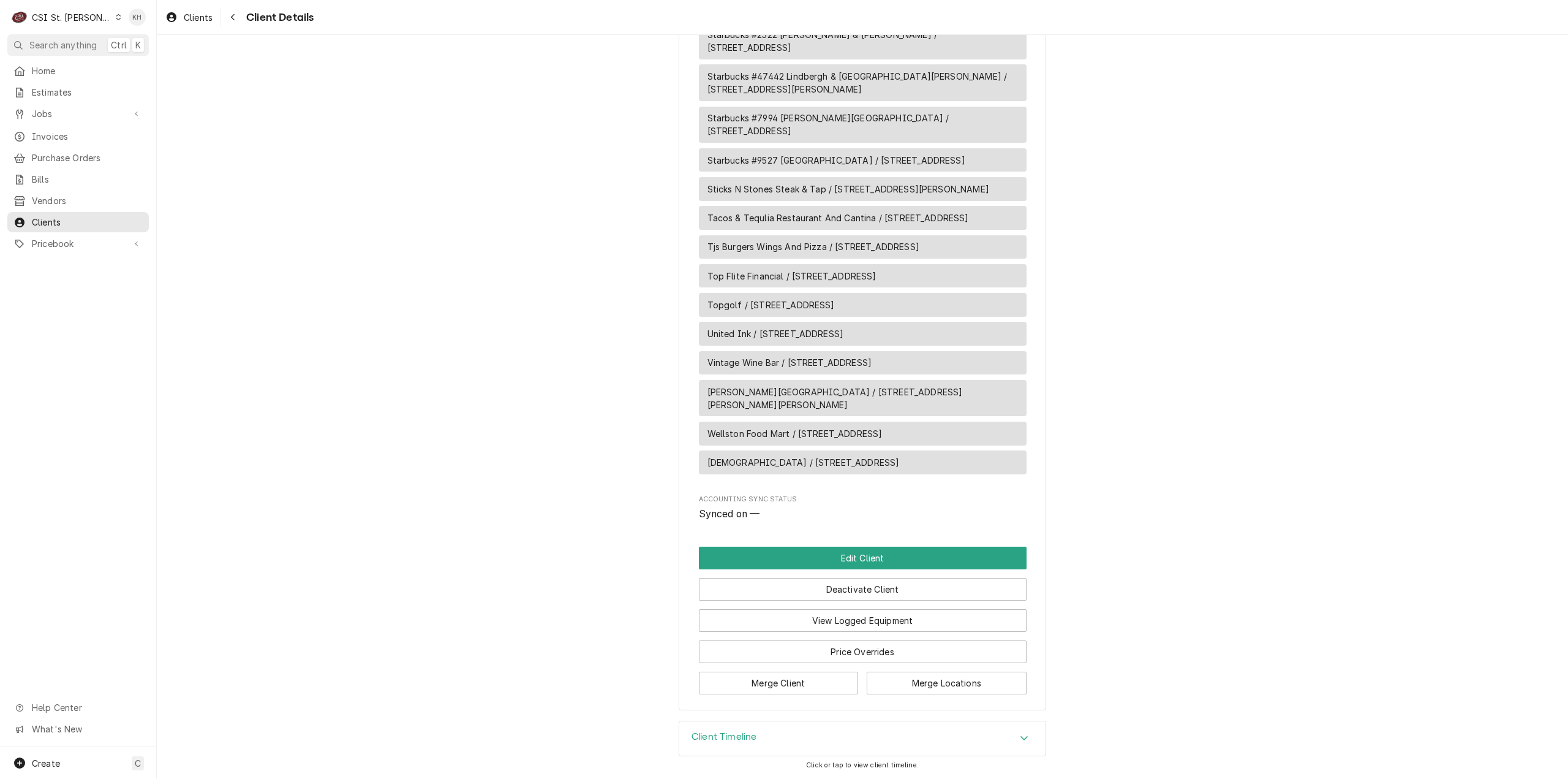
scroll to position [2799, 0]
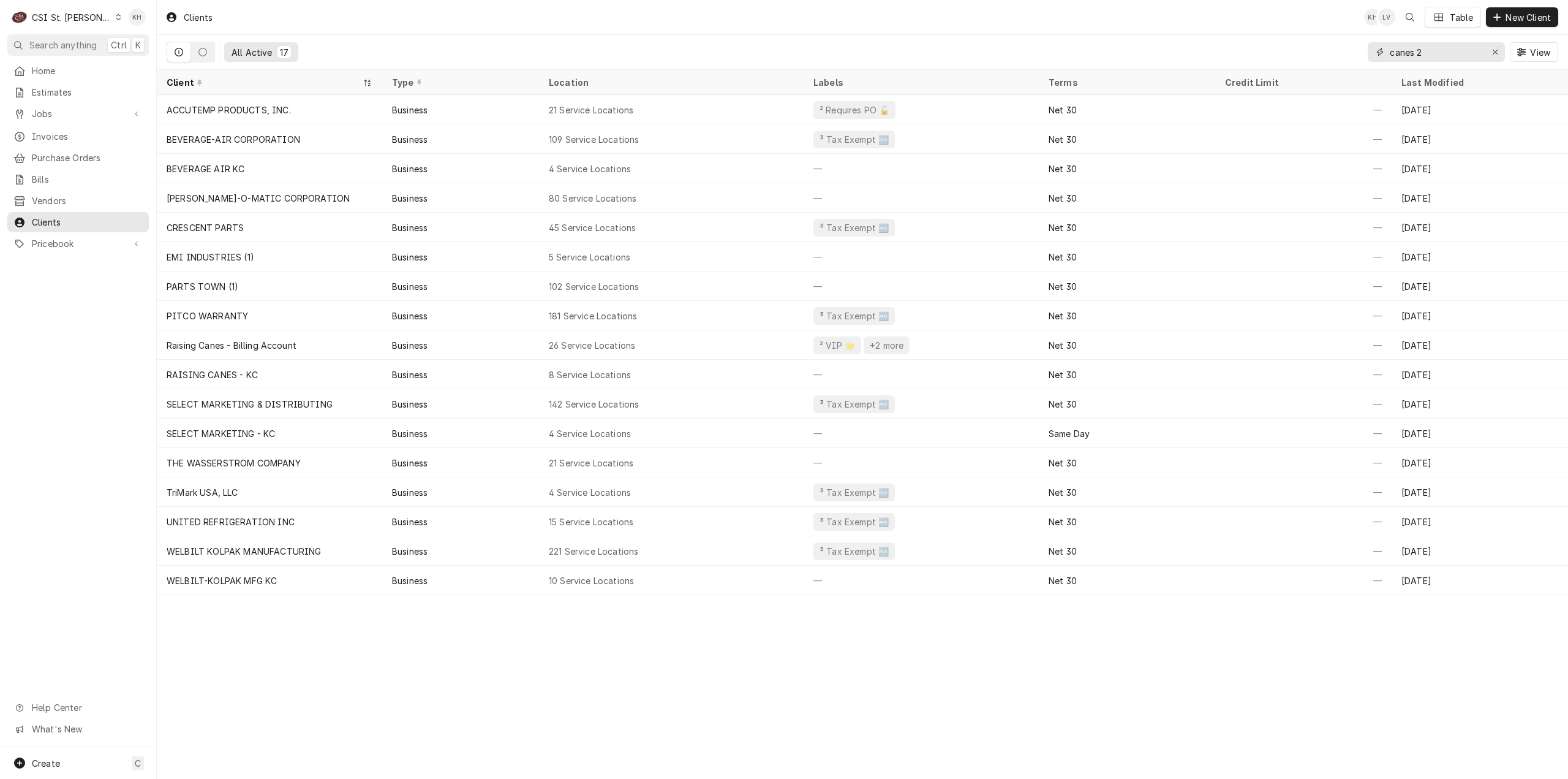
drag, startPoint x: 1439, startPoint y: 46, endPoint x: 1347, endPoint y: 53, distance: 92.3
click at [1347, 53] on div "All Active 17 canes 2 View" at bounding box center [862, 52] width 1392 height 34
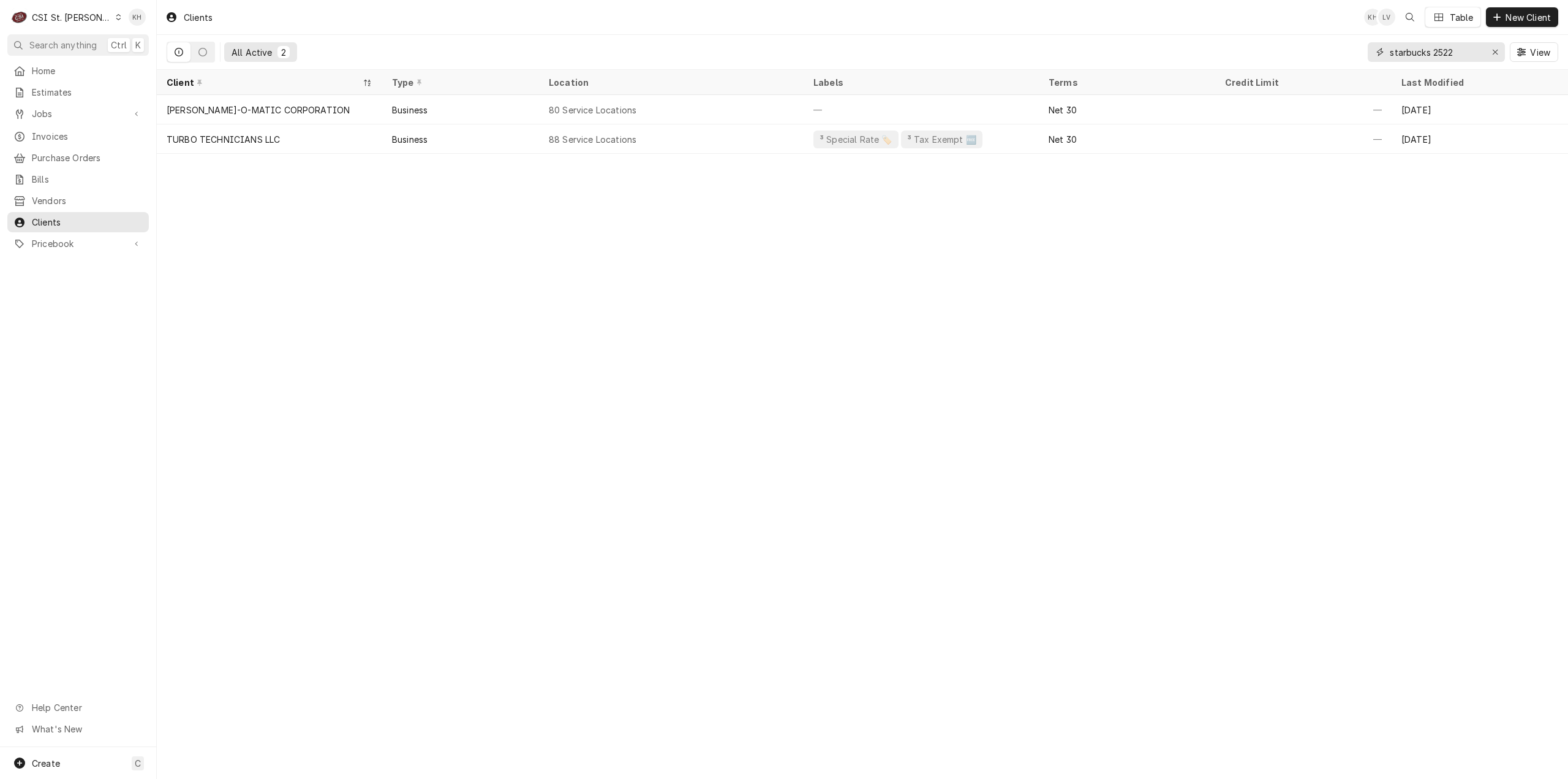
drag, startPoint x: 1436, startPoint y: 47, endPoint x: 1353, endPoint y: 48, distance: 83.0
click at [1353, 48] on div "All Active 2 starbucks 2522 View" at bounding box center [862, 52] width 1392 height 34
click at [1408, 52] on input "2522 clarkson" at bounding box center [1436, 52] width 92 height 20
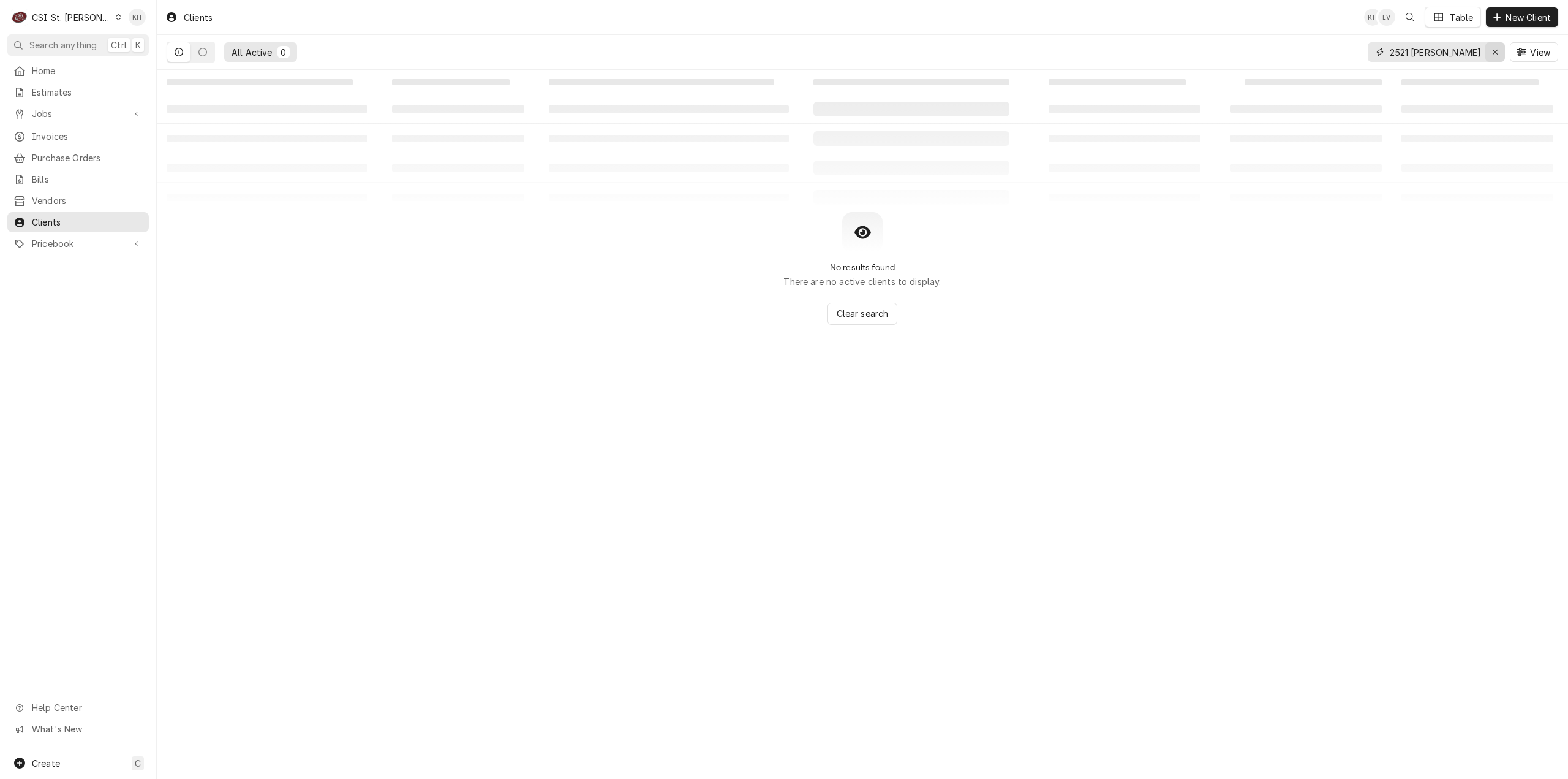
type input "2521 clarkson"
click at [1497, 50] on icon "Erase input" at bounding box center [1495, 52] width 5 height 5
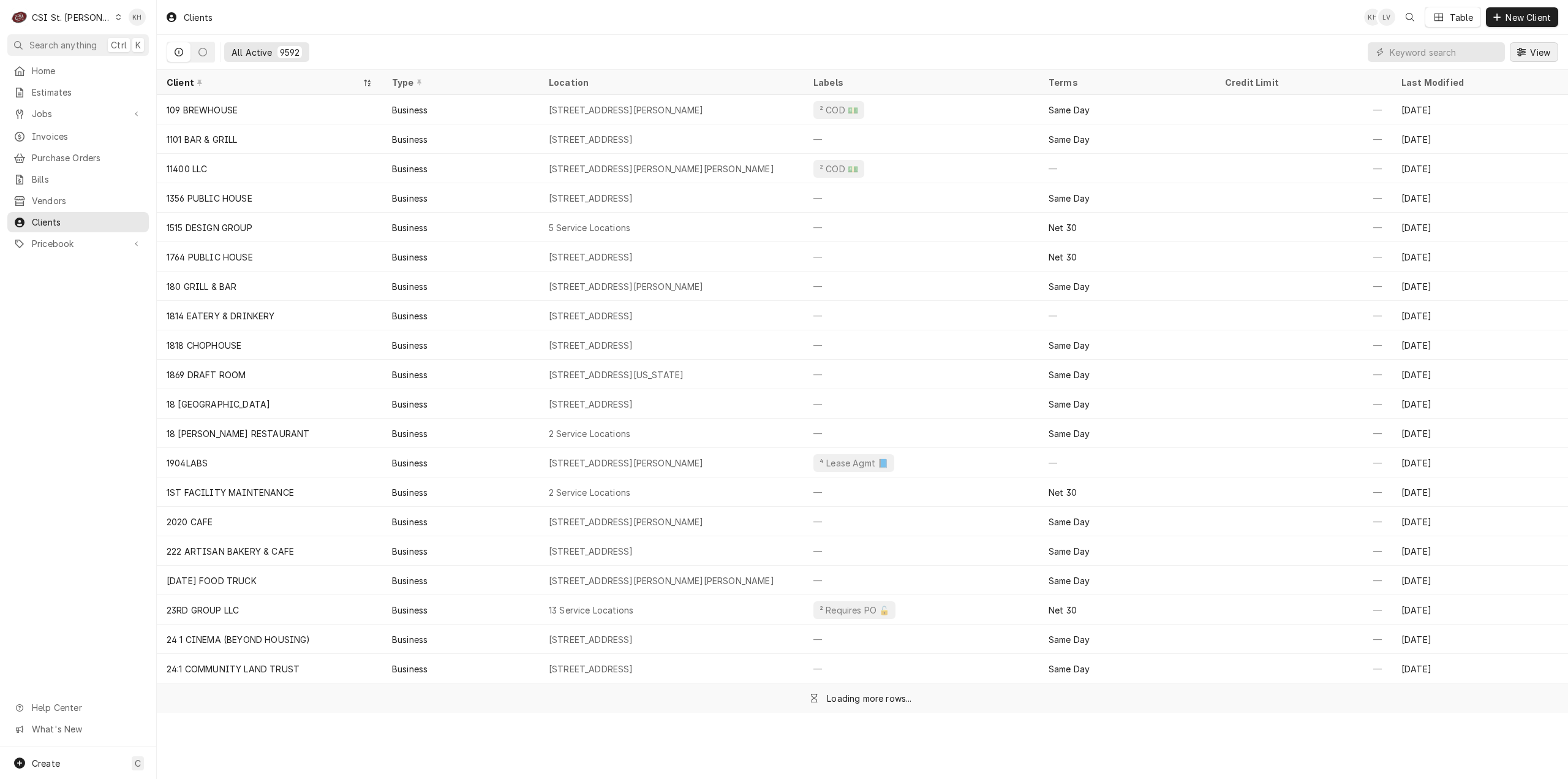
click at [1523, 54] on icon "Dynamic Content Wrapper" at bounding box center [1522, 52] width 9 height 9
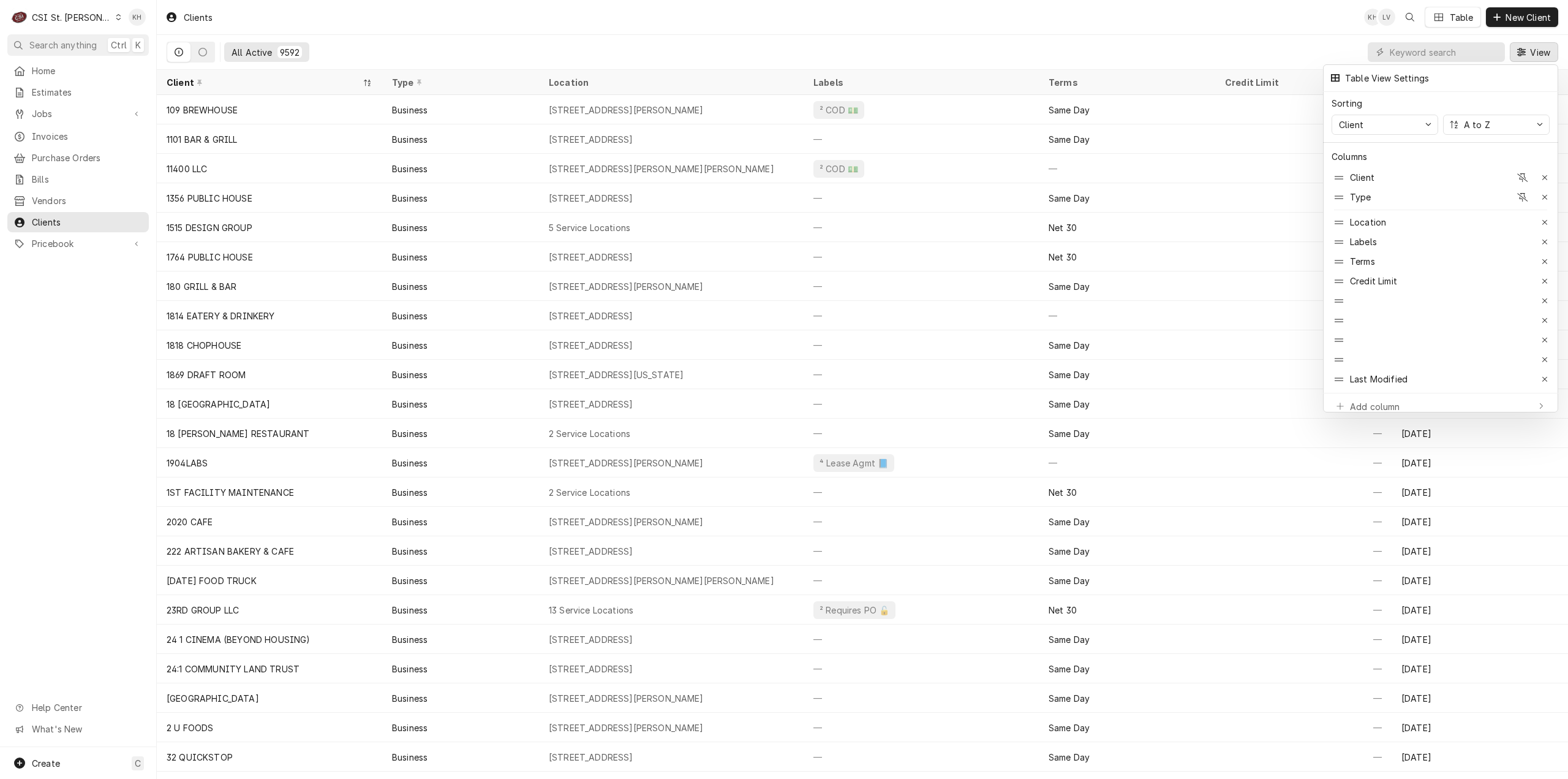
click at [1243, 39] on div at bounding box center [784, 390] width 1568 height 779
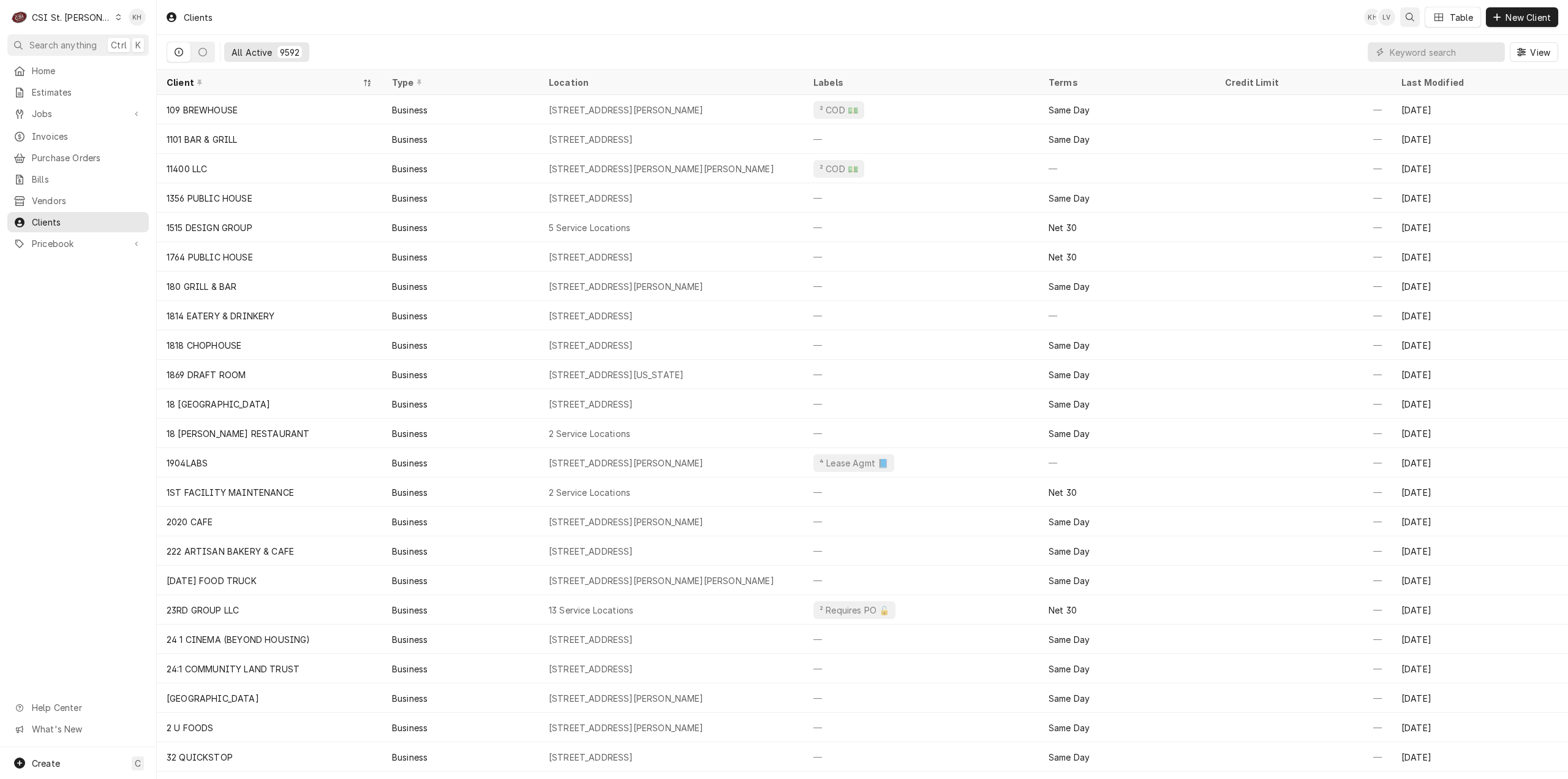
click at [1408, 18] on icon "Open search" at bounding box center [1410, 17] width 9 height 9
click at [1277, 25] on body "C CSI St. Louis KH Search anything Ctrl K Home Estimates Jobs Jobs Job Series I…" at bounding box center [784, 390] width 1568 height 779
click at [1431, 54] on input "Dynamic Content Wrapper" at bounding box center [1445, 52] width 109 height 20
click at [193, 52] on button "Dynamic Content Wrapper" at bounding box center [203, 52] width 23 height 20
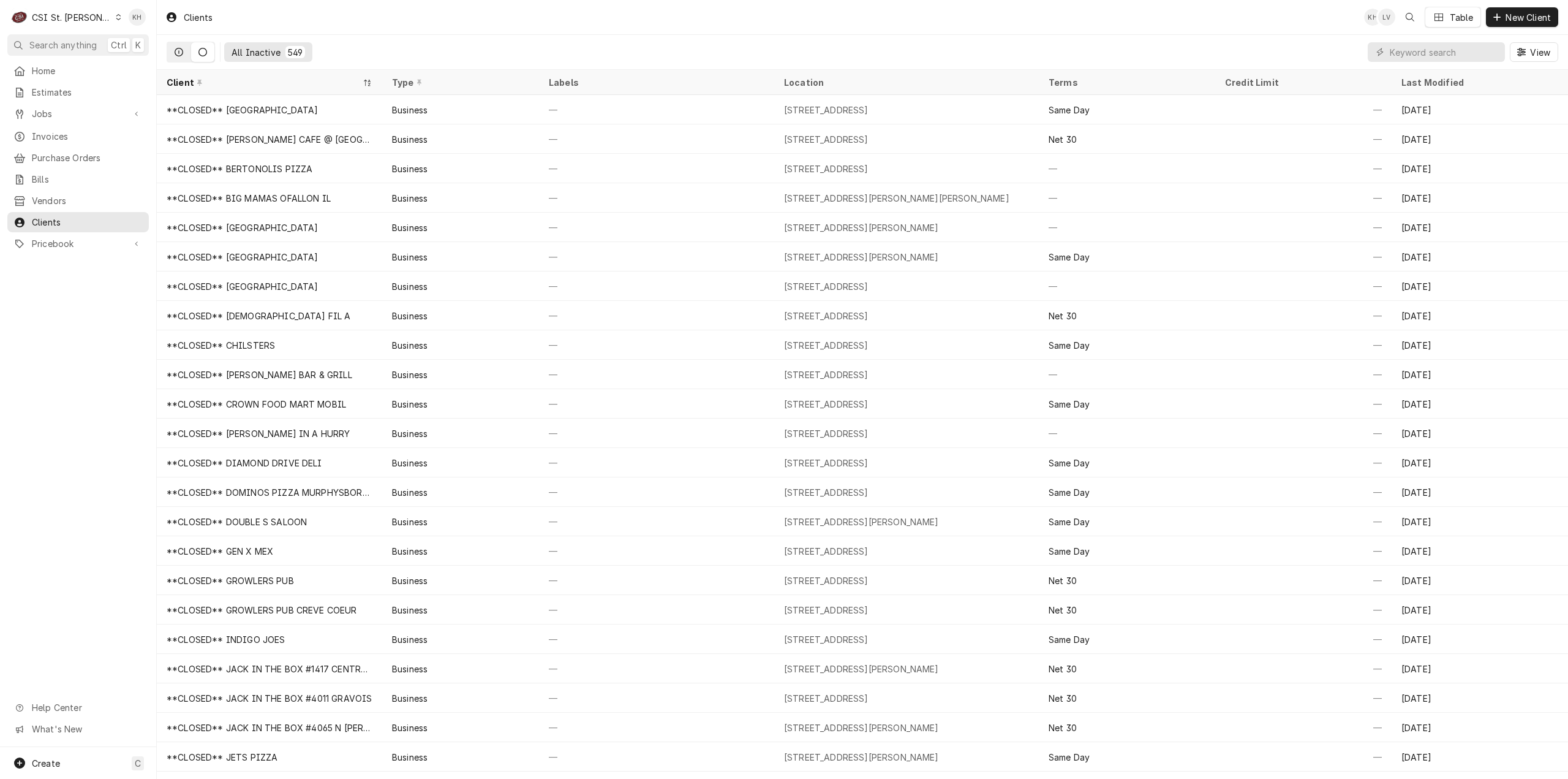
click at [182, 52] on icon "Dynamic Content Wrapper" at bounding box center [179, 52] width 9 height 9
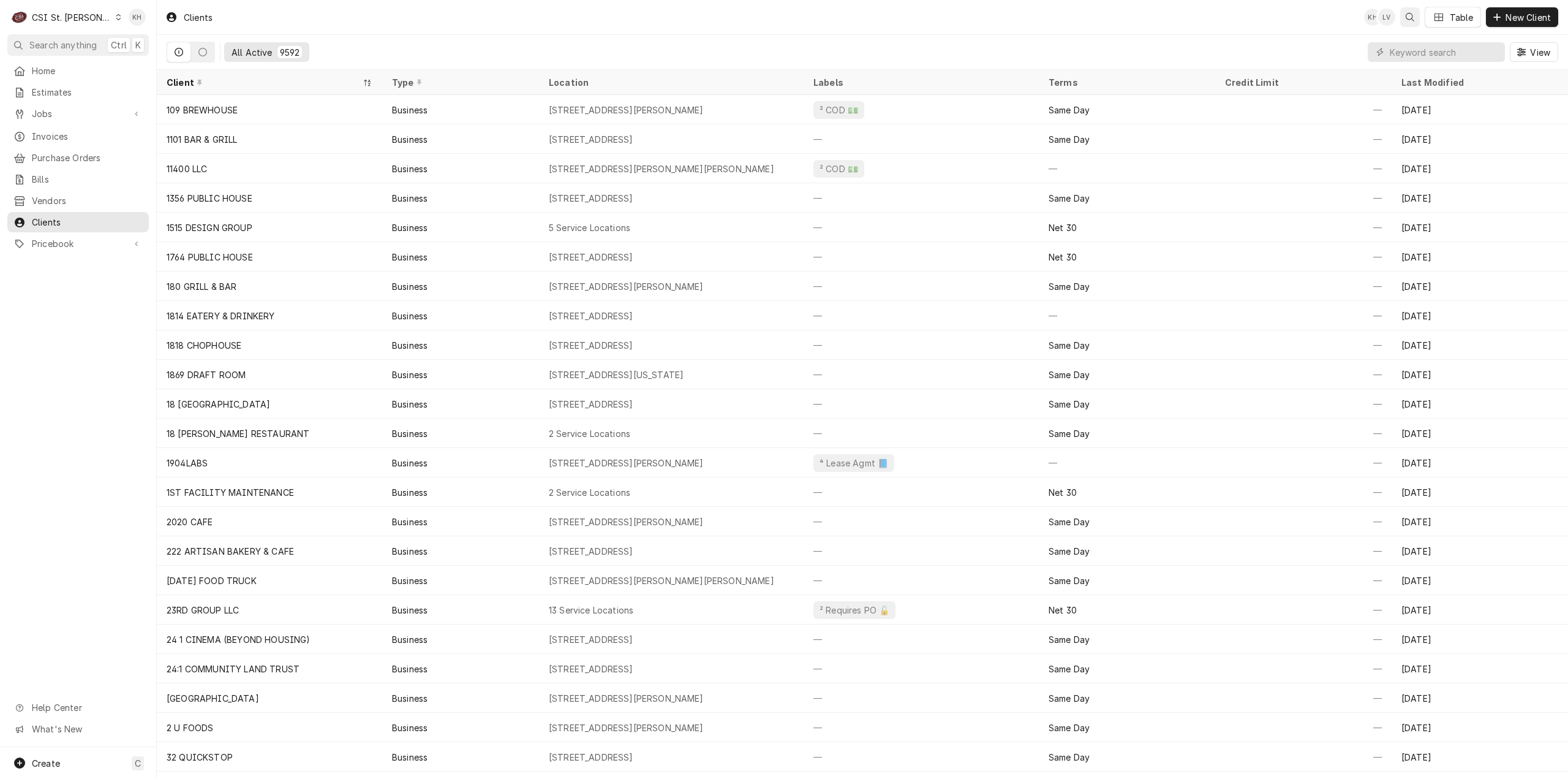
click at [1409, 12] on div "Open search" at bounding box center [1410, 17] width 12 height 12
click at [1173, 38] on body "C CSI St. Louis KH Search anything Ctrl K Home Estimates Jobs Jobs Job Series I…" at bounding box center [784, 390] width 1568 height 779
click at [89, 115] on span "Jobs" at bounding box center [78, 114] width 93 height 13
click at [82, 136] on span "Jobs" at bounding box center [87, 135] width 111 height 13
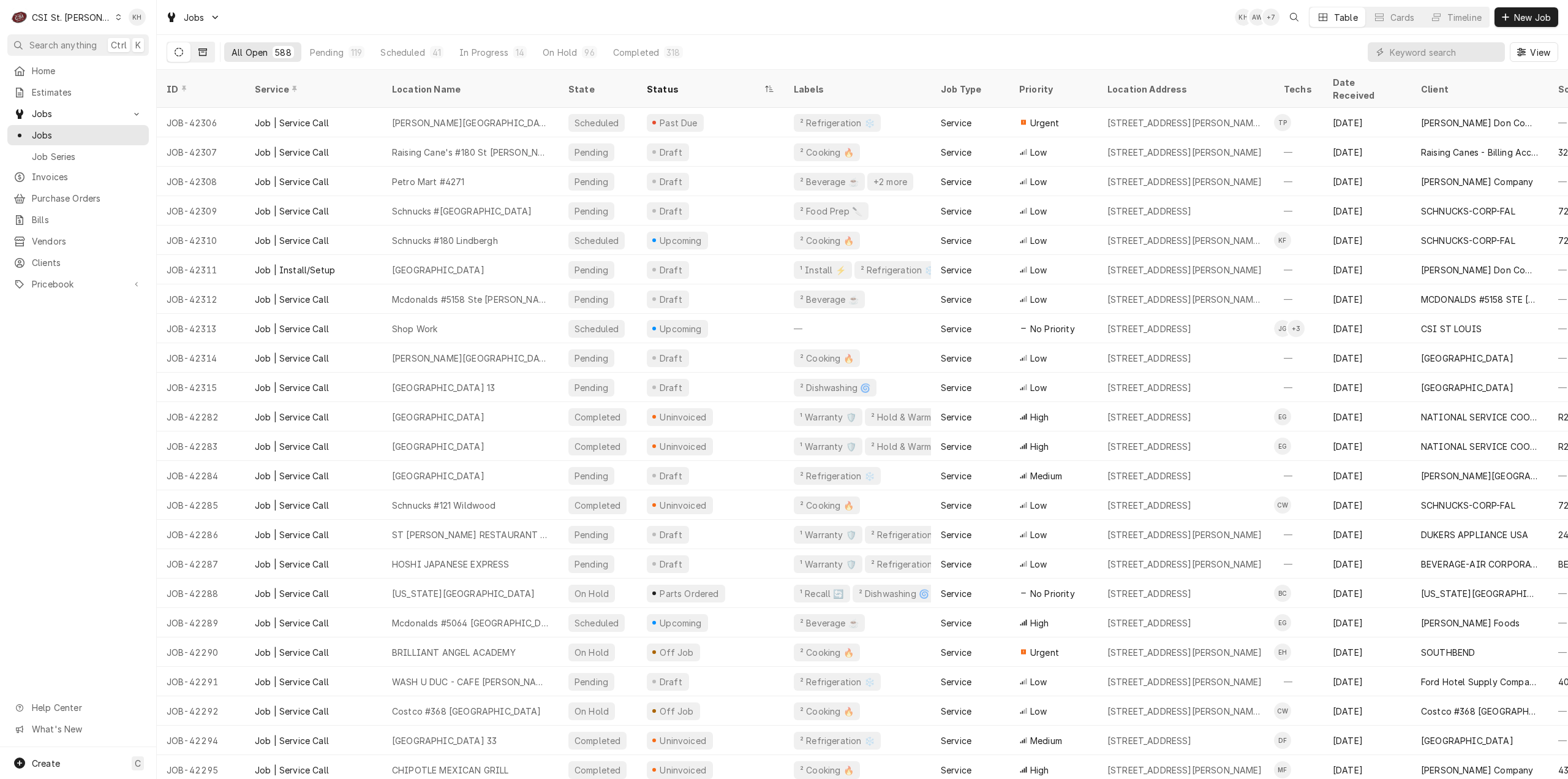
click at [209, 46] on button "Dynamic Content Wrapper" at bounding box center [203, 52] width 23 height 20
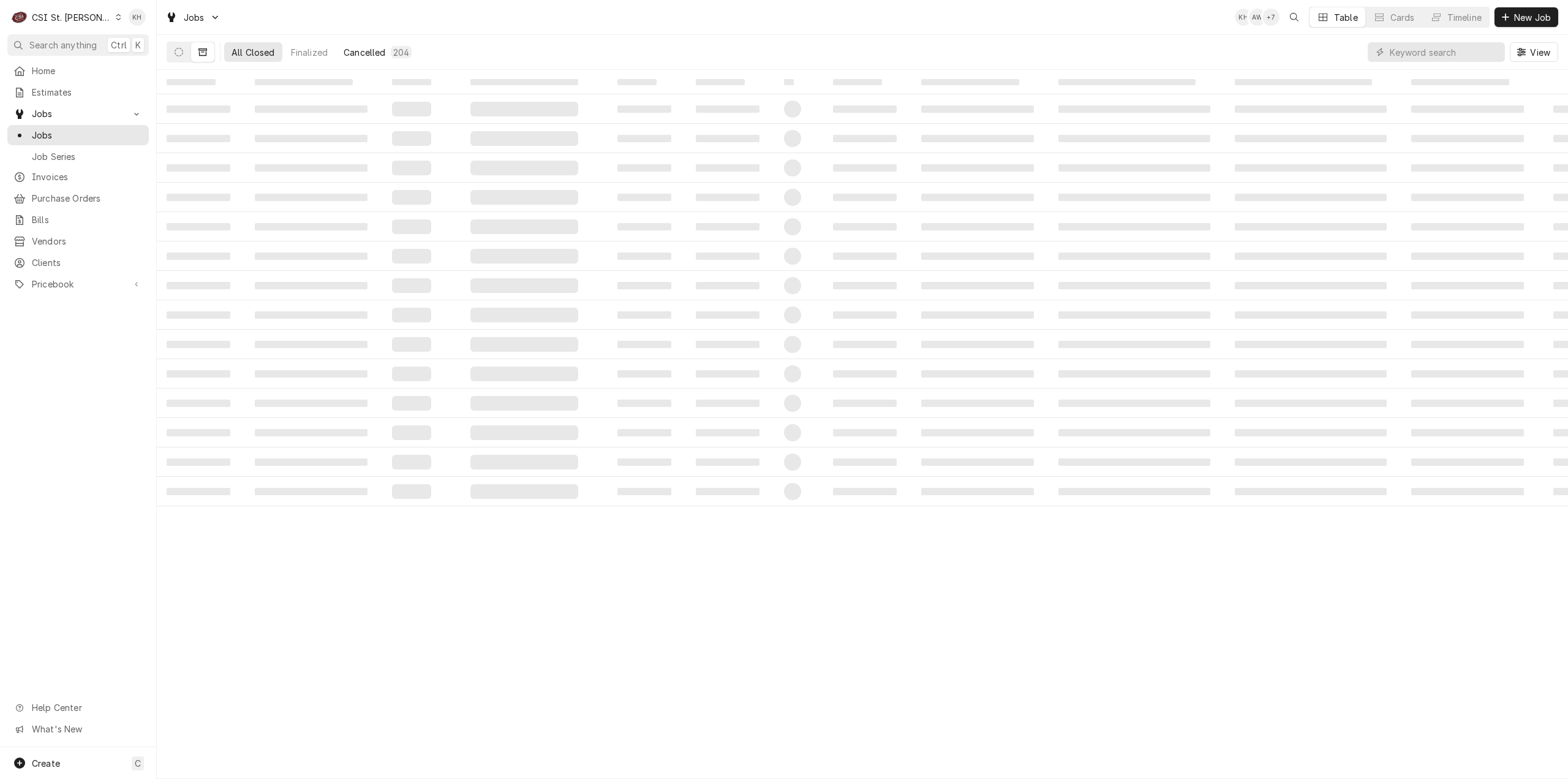
click at [380, 57] on div "Cancelled" at bounding box center [364, 52] width 42 height 13
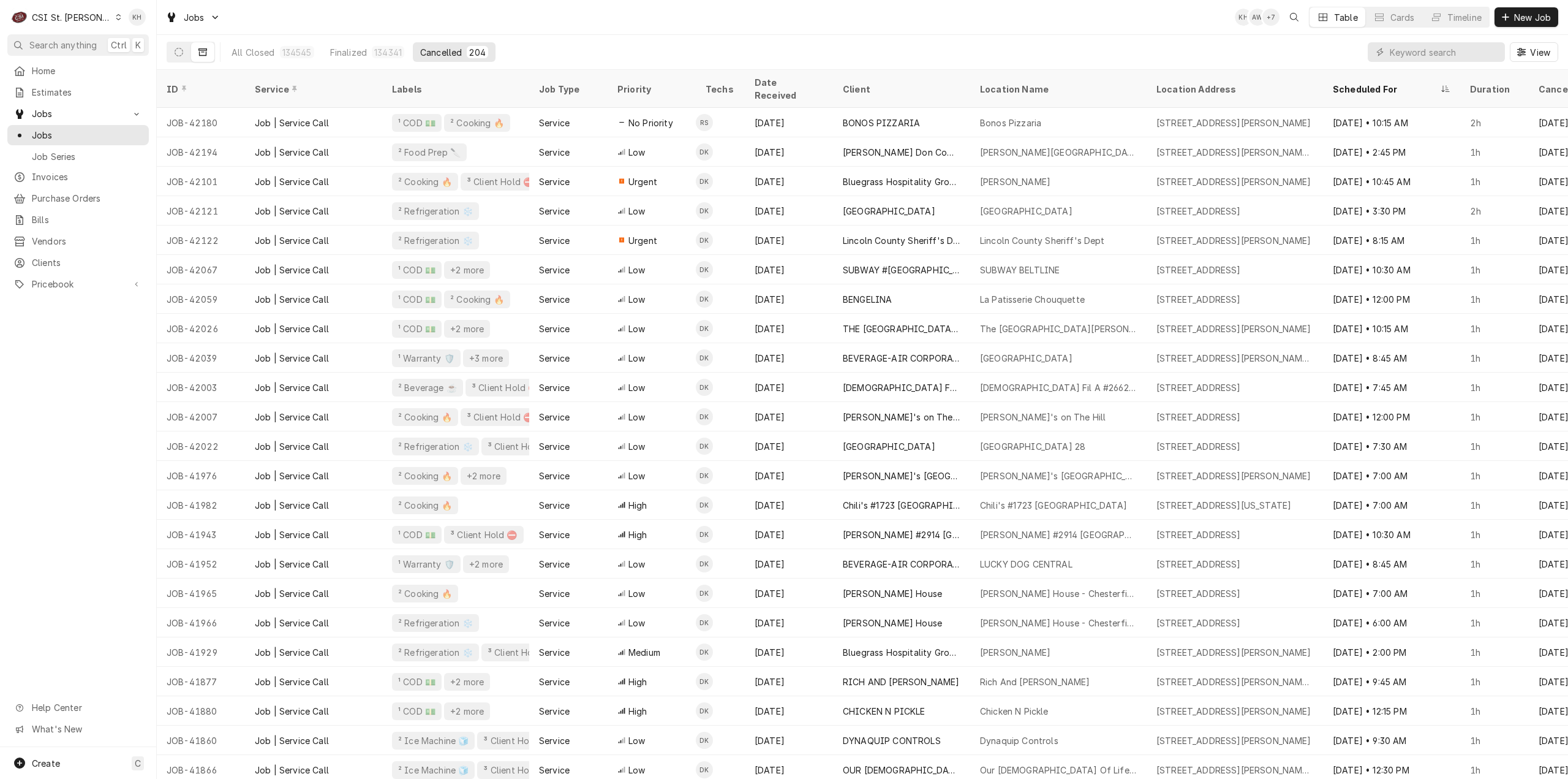
click at [63, 21] on div "CSI St. [PERSON_NAME]" at bounding box center [71, 17] width 80 height 13
click at [56, 37] on html "C CSI St. Louis KH Search anything Ctrl K Home Estimates Jobs Jobs Job Series I…" at bounding box center [784, 390] width 1568 height 779
click at [60, 44] on span "Search anything" at bounding box center [63, 45] width 67 height 13
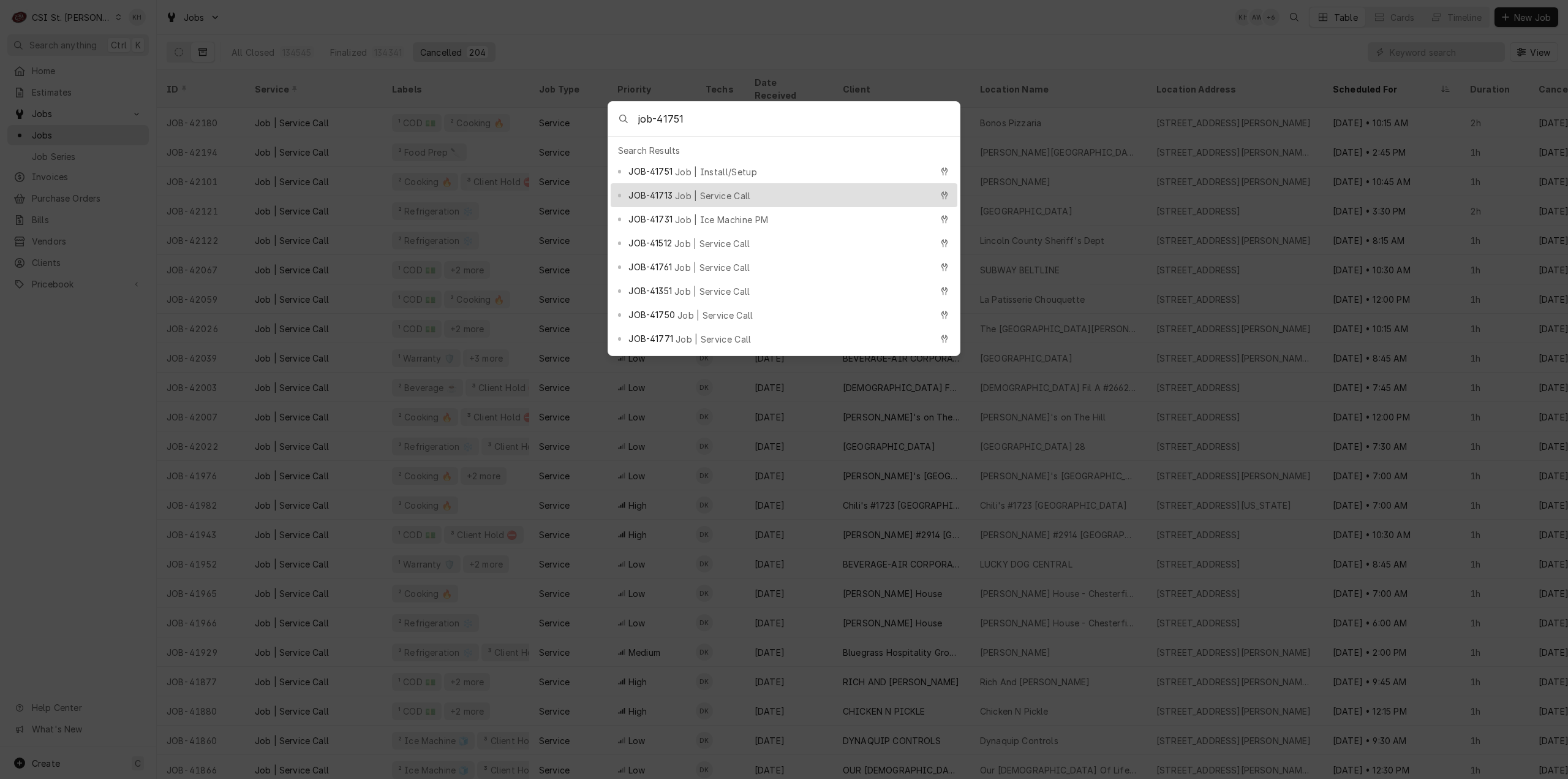
type input "job-41751"
click at [707, 27] on body "C CSI St. Louis KH Search anything Ctrl K Home Estimates Jobs Jobs Job Series I…" at bounding box center [784, 390] width 1568 height 779
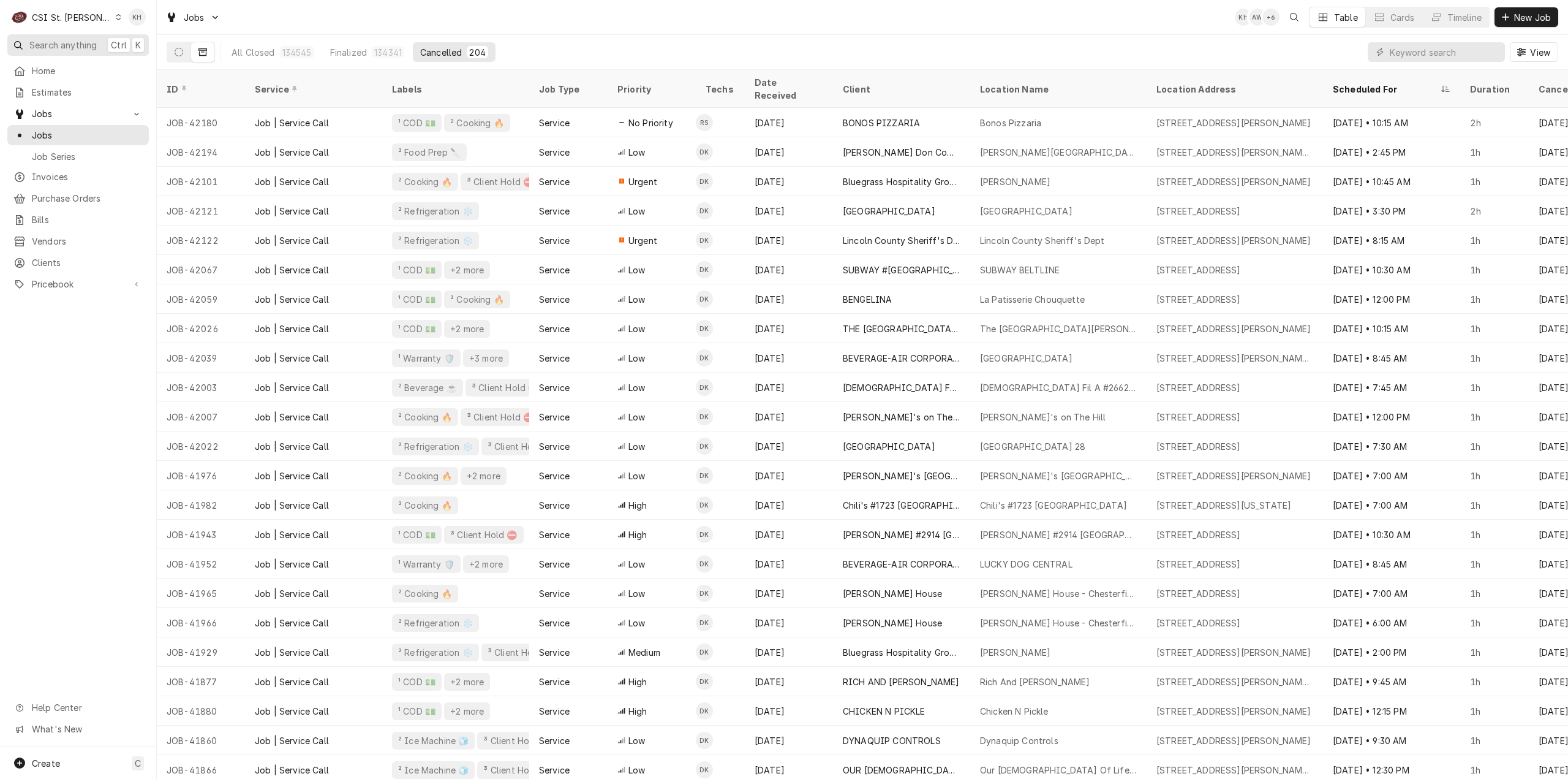
click at [79, 43] on span "Search anything" at bounding box center [63, 45] width 67 height 13
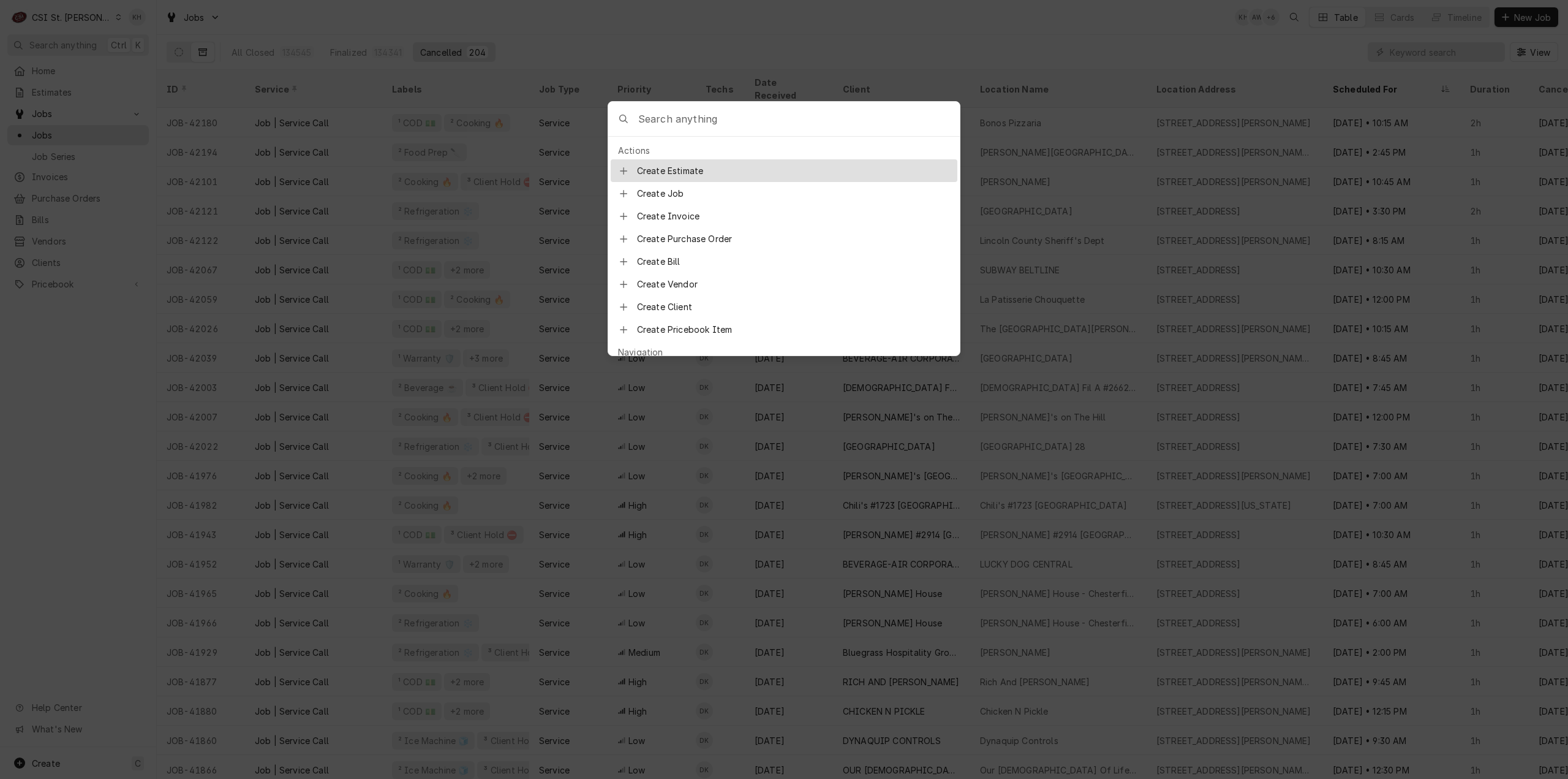
click at [736, 114] on input "Global Command Menu" at bounding box center [799, 118] width 322 height 34
type input "job-41751"
drag, startPoint x: 691, startPoint y: 166, endPoint x: 702, endPoint y: 175, distance: 14.2
click at [692, 168] on span "Job | Install/Setup" at bounding box center [716, 172] width 82 height 13
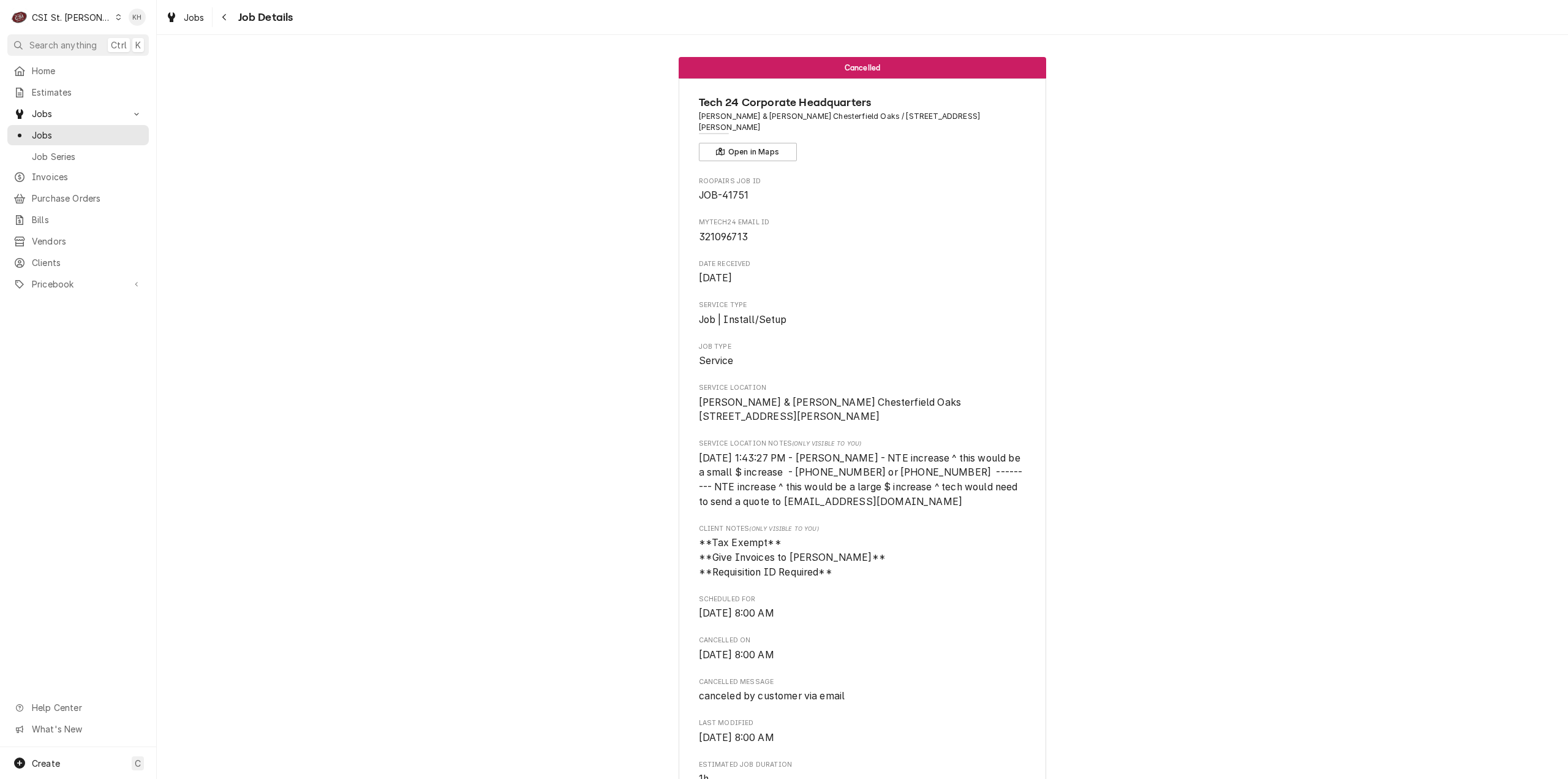
drag, startPoint x: 551, startPoint y: 229, endPoint x: 454, endPoint y: 199, distance: 101.5
click at [224, 22] on div "Navigate back" at bounding box center [225, 17] width 12 height 12
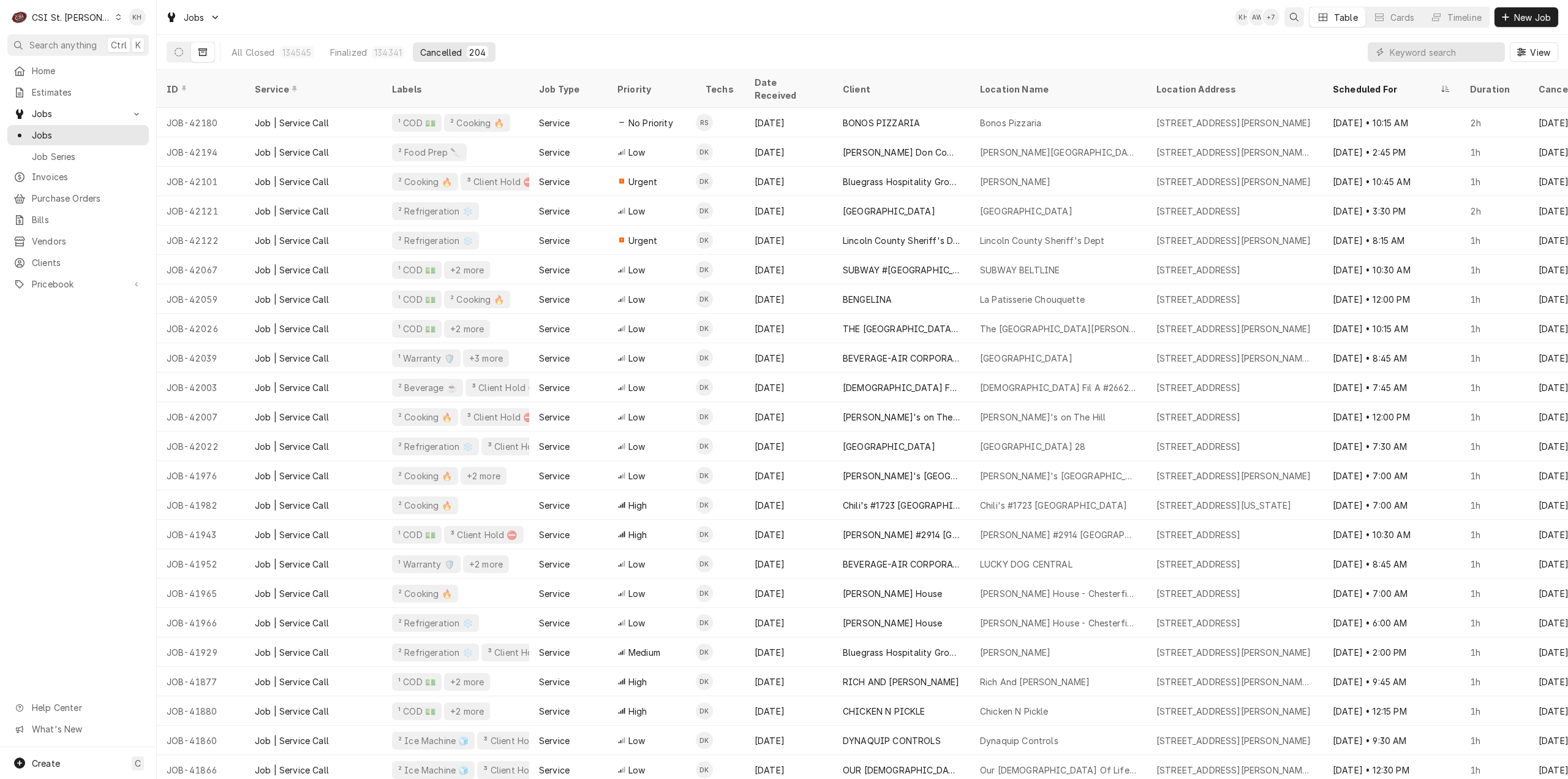
click at [1294, 22] on div "Open search" at bounding box center [1294, 17] width 12 height 12
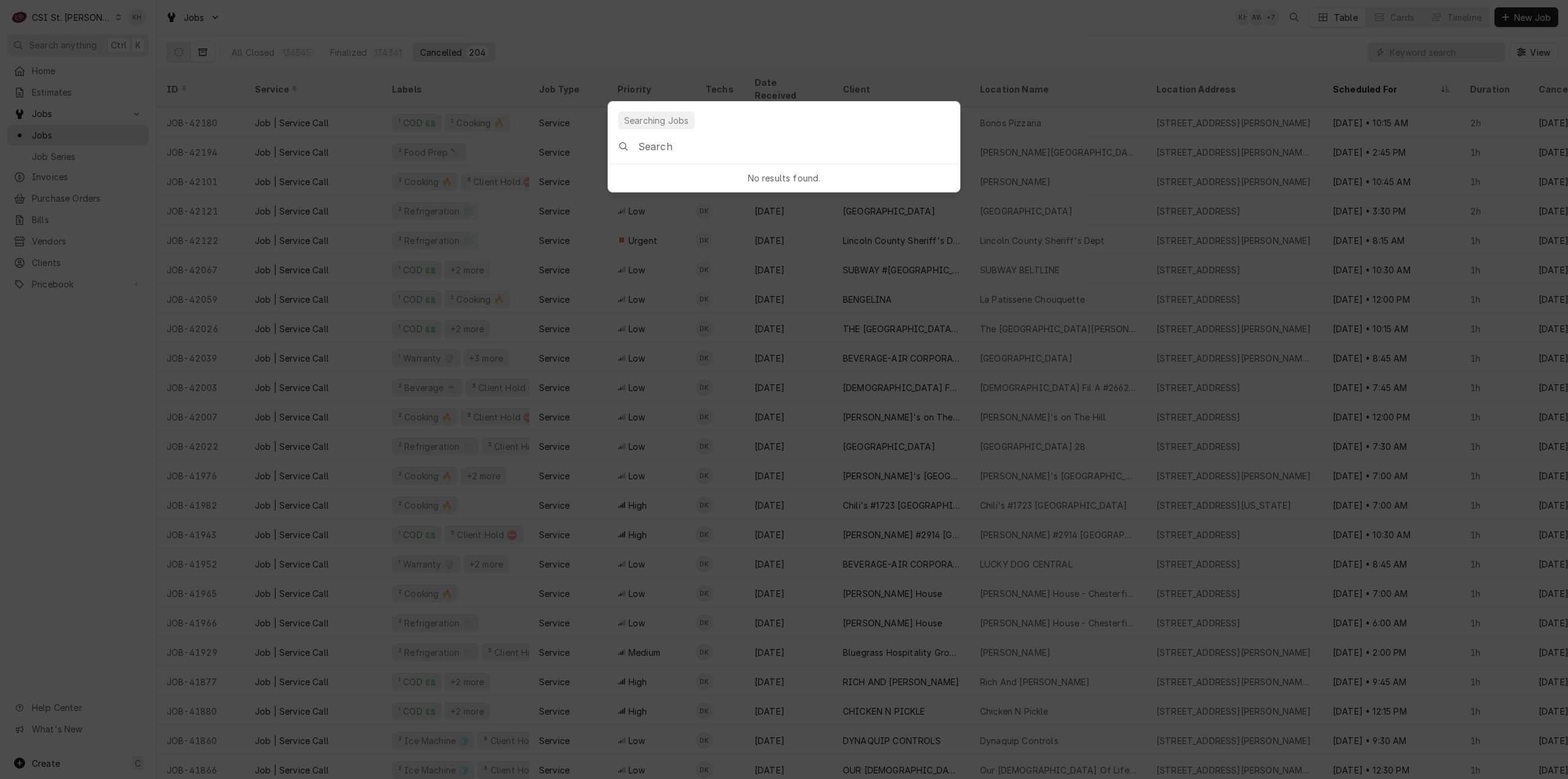
type input "41751"
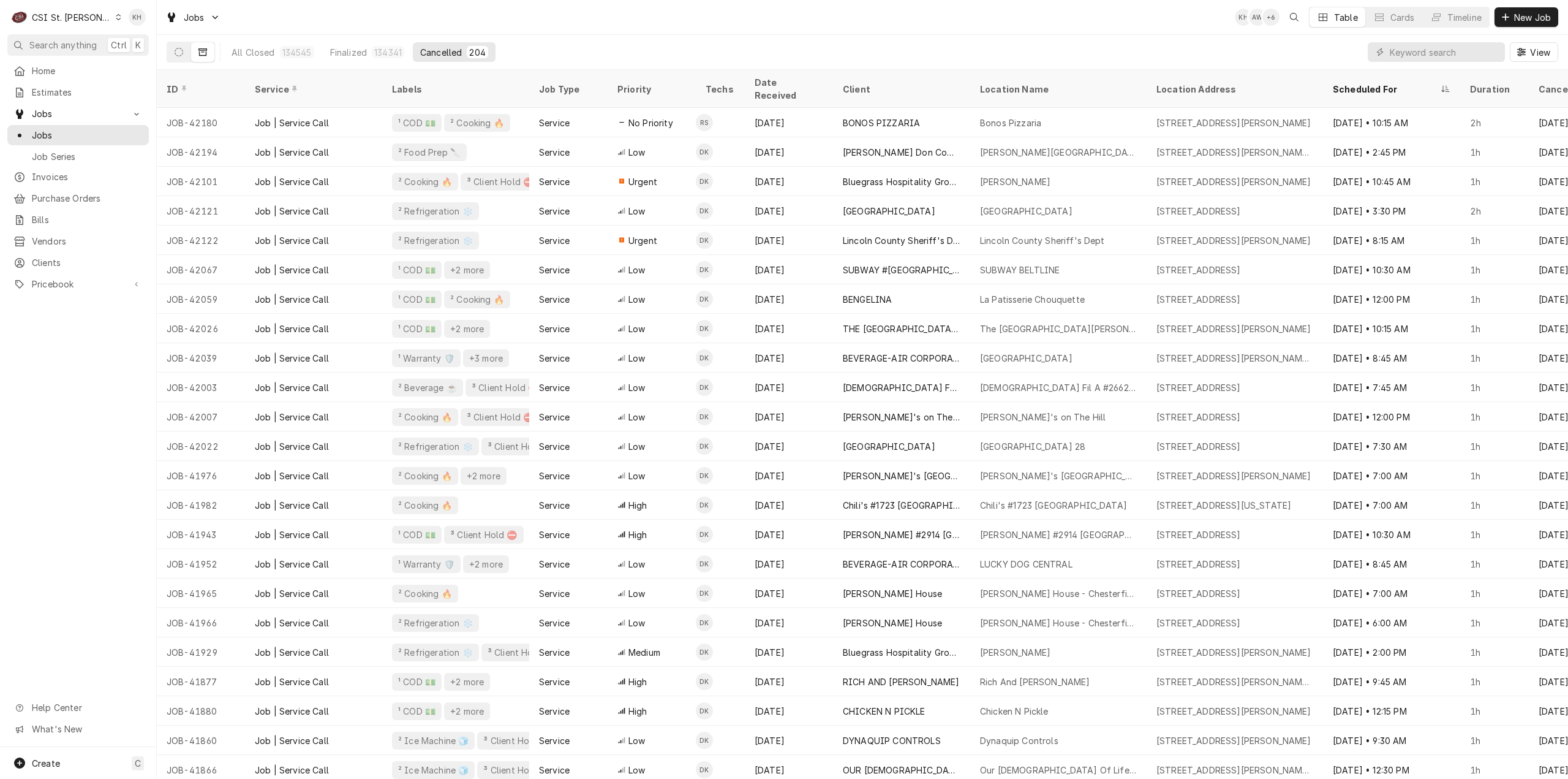
click at [77, 46] on span "Search anything" at bounding box center [63, 45] width 67 height 13
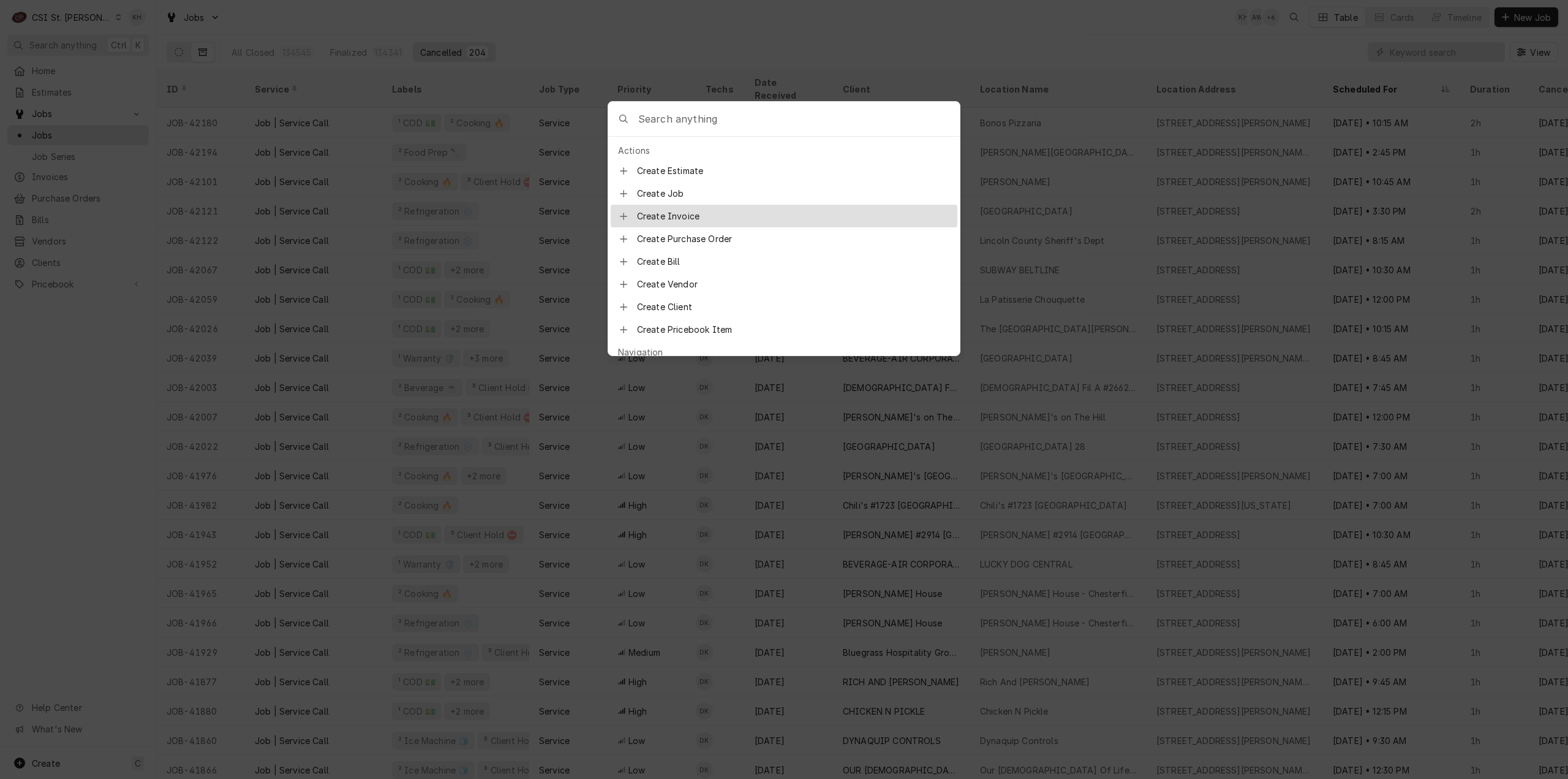
type input "41751"
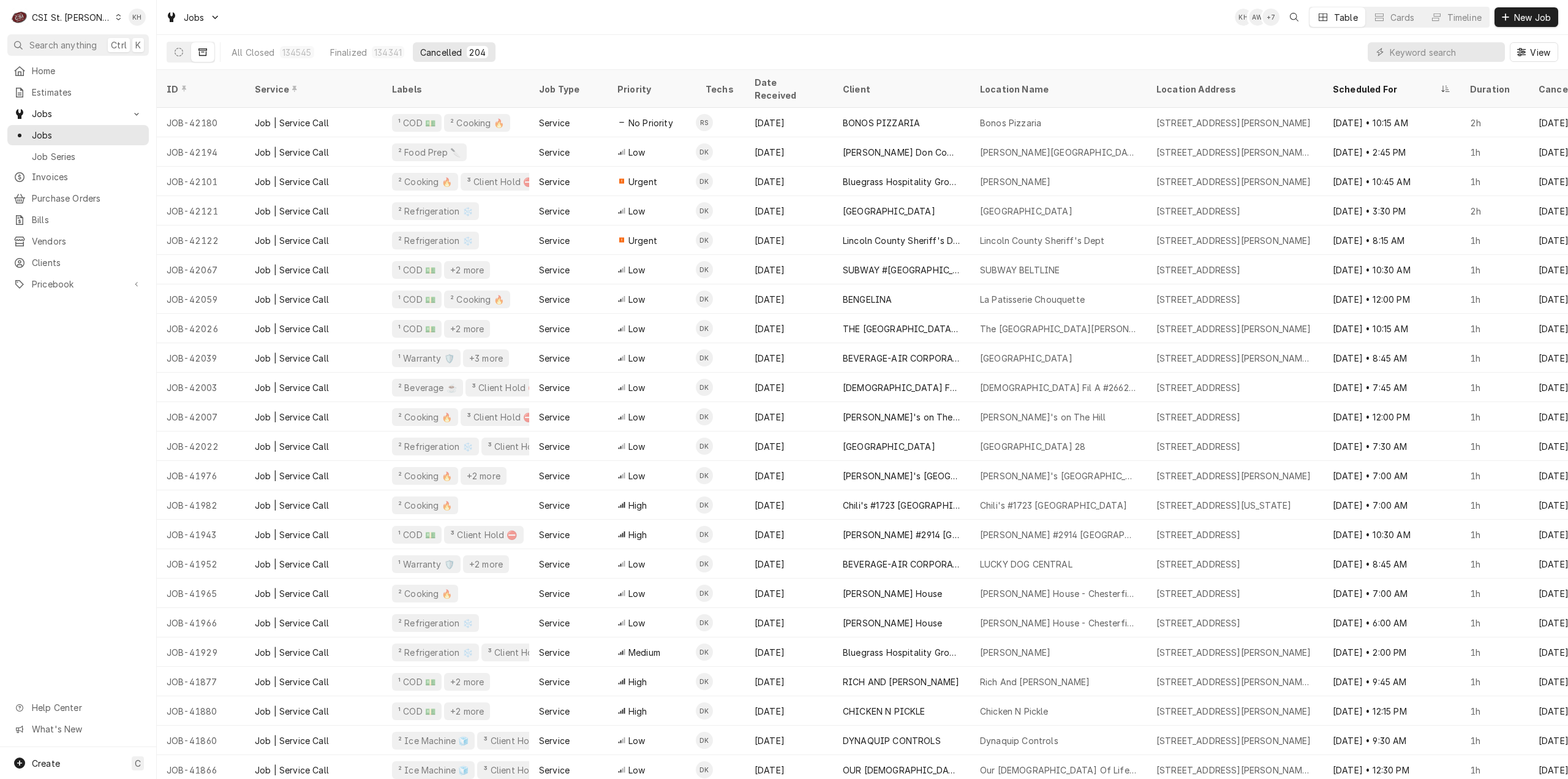
click at [730, 37] on body "C CSI St. Louis KH Search anything Ctrl K Home Estimates Jobs Jobs Job Series I…" at bounding box center [784, 390] width 1568 height 779
click at [52, 69] on span "Home" at bounding box center [87, 71] width 111 height 13
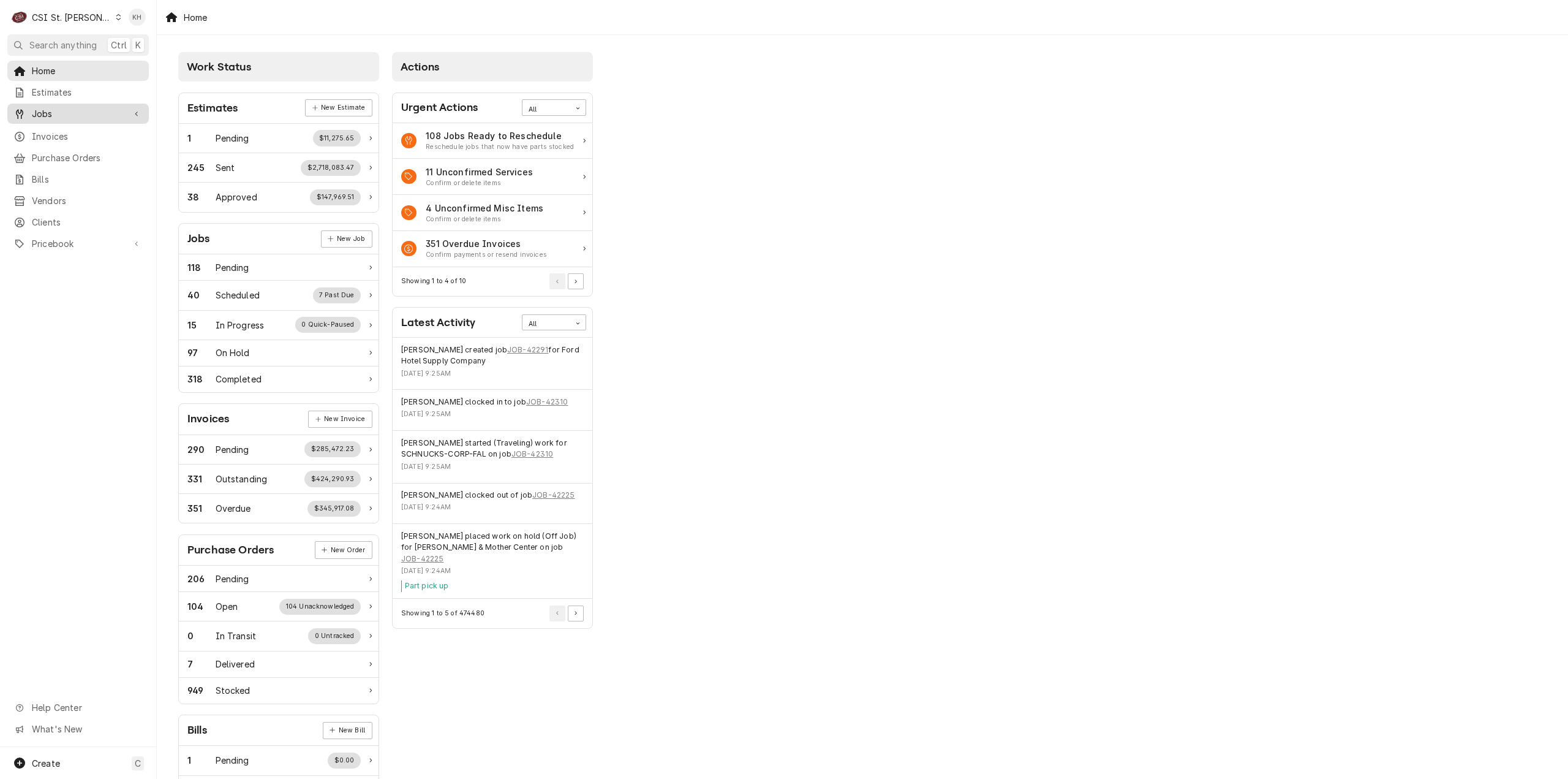
click at [95, 110] on span "Jobs" at bounding box center [78, 114] width 93 height 13
click at [88, 132] on span "Jobs" at bounding box center [87, 135] width 111 height 13
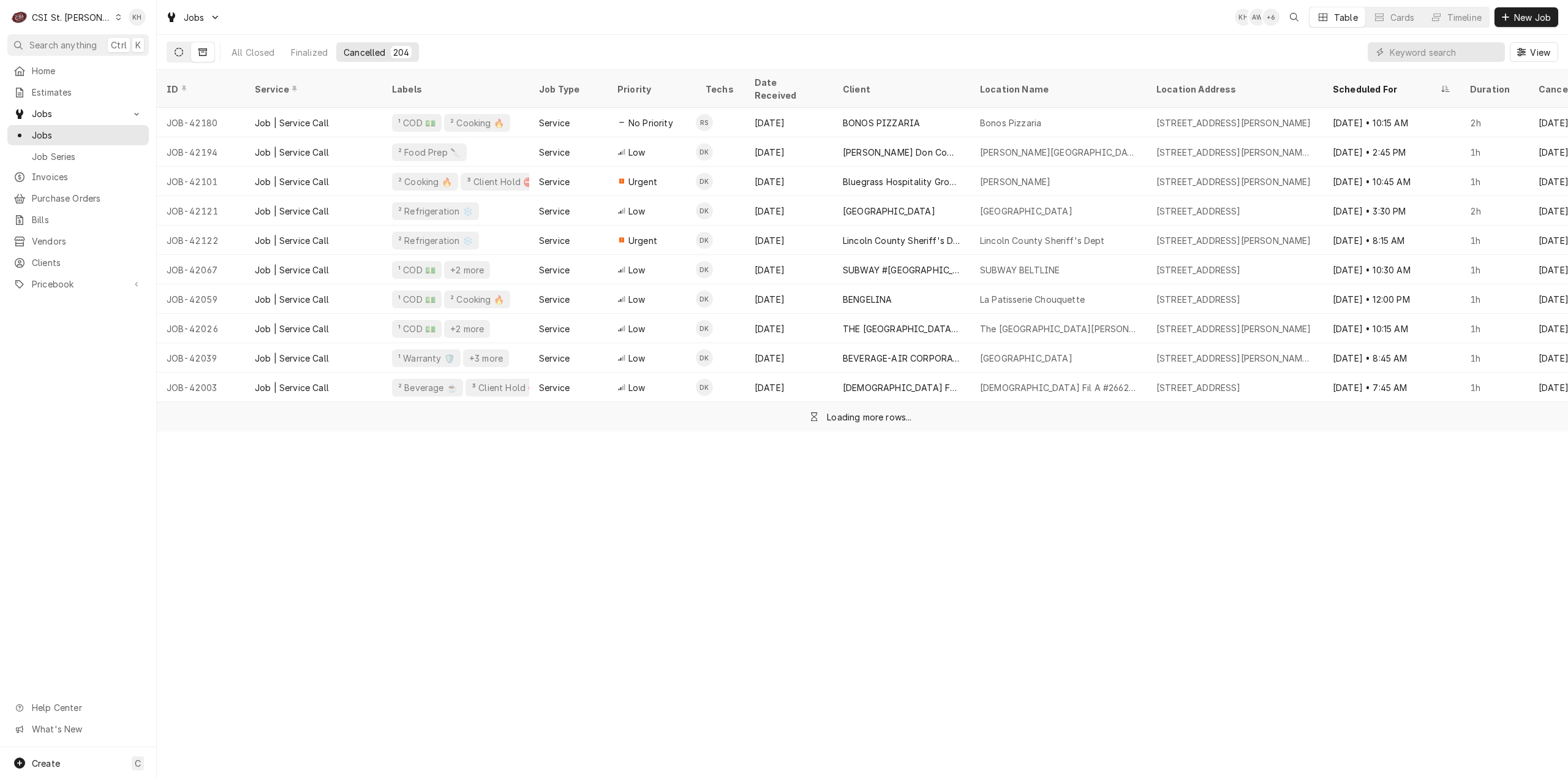
click at [185, 50] on button "Dynamic Content Wrapper" at bounding box center [179, 52] width 23 height 20
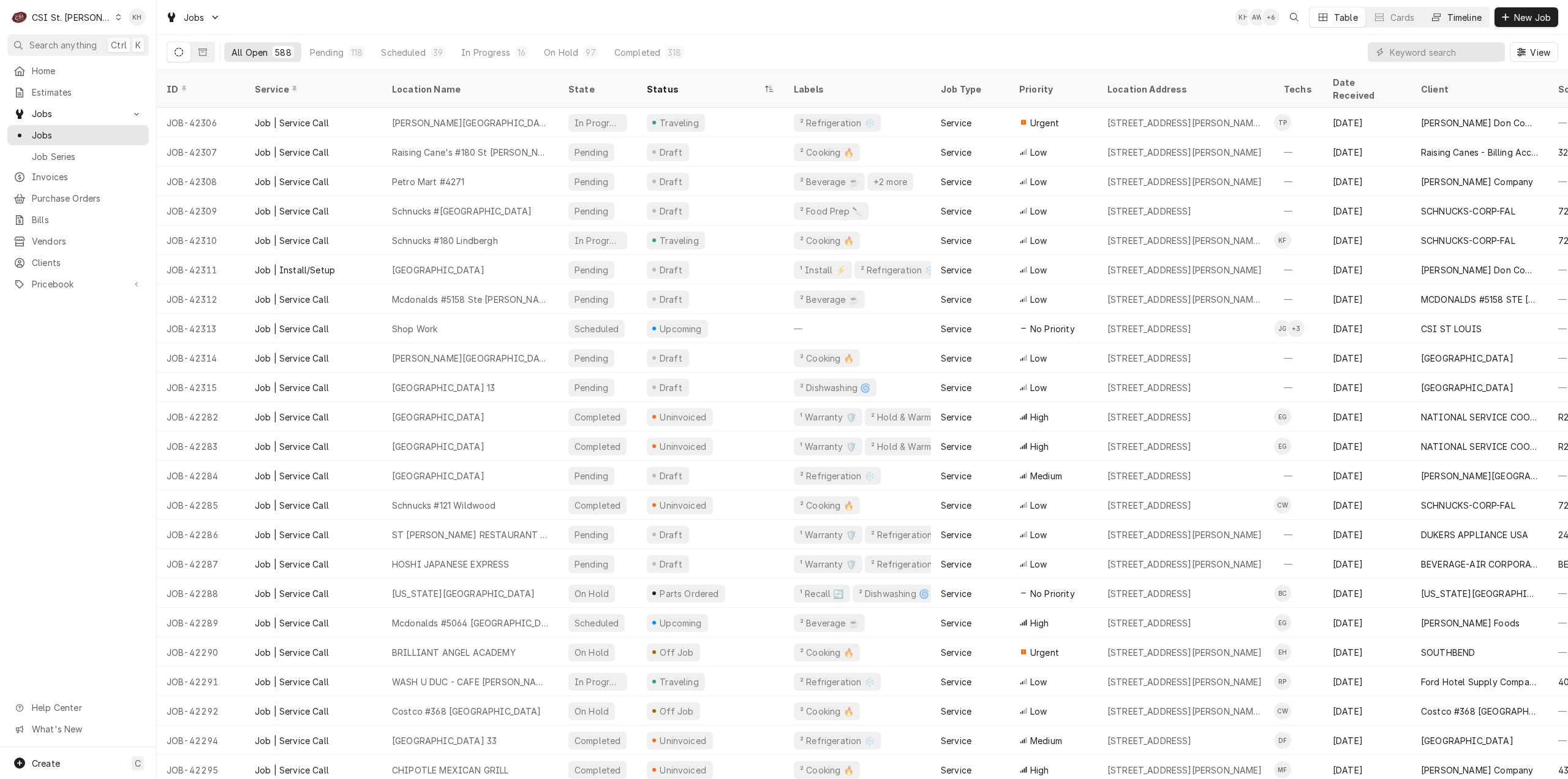
click at [1471, 14] on div "Timeline" at bounding box center [1465, 17] width 34 height 13
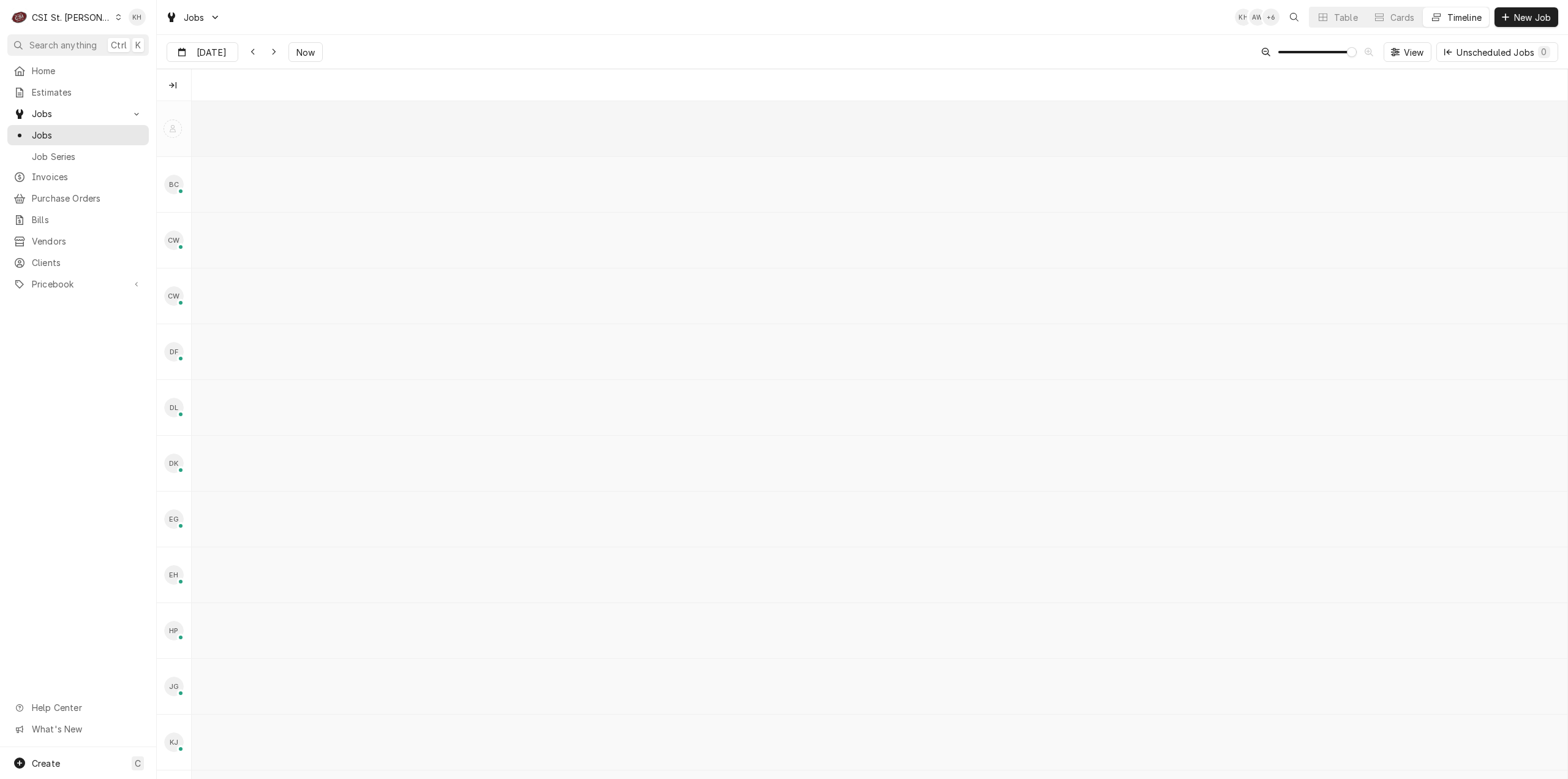
scroll to position [0, 27266]
click at [172, 77] on button "Technicians column. SPACE for context menu" at bounding box center [172, 85] width 20 height 20
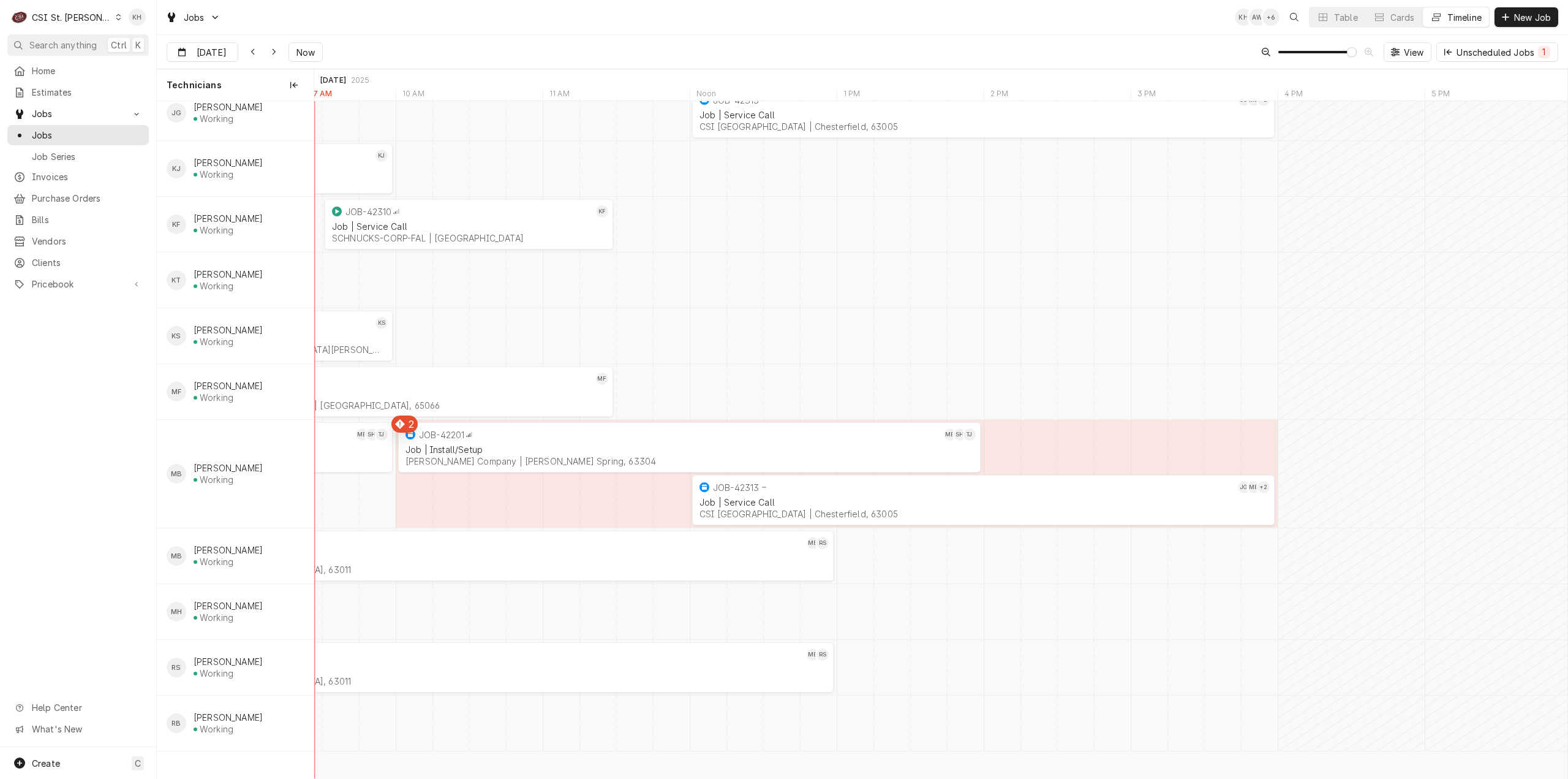
scroll to position [0, 0]
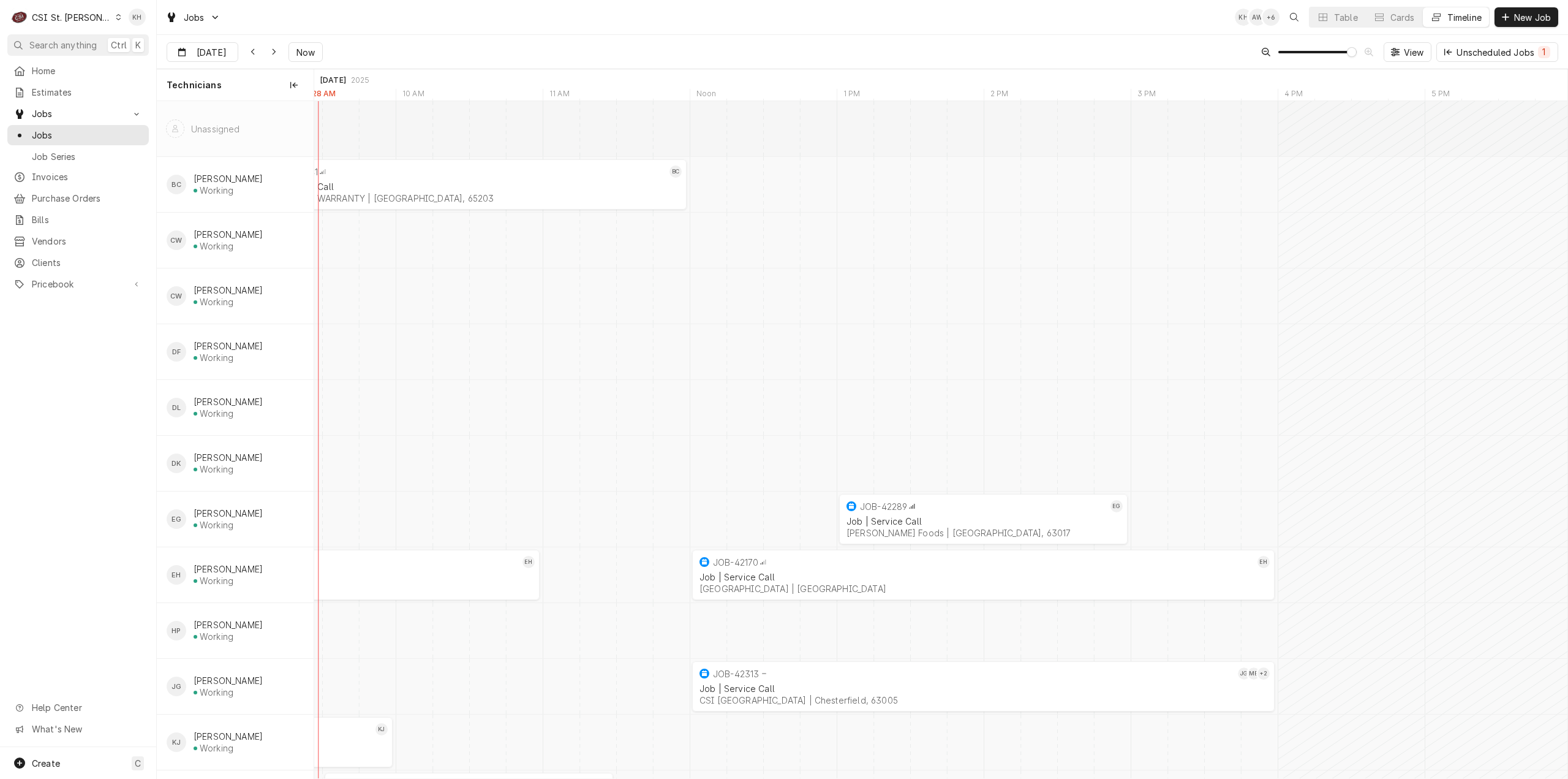
drag, startPoint x: 69, startPoint y: 133, endPoint x: 125, endPoint y: 381, distance: 254.2
click at [125, 381] on div "Home Estimates Jobs Jobs Job Series Invoices Purchase Orders Bills Vendors Clie…" at bounding box center [78, 404] width 157 height 686
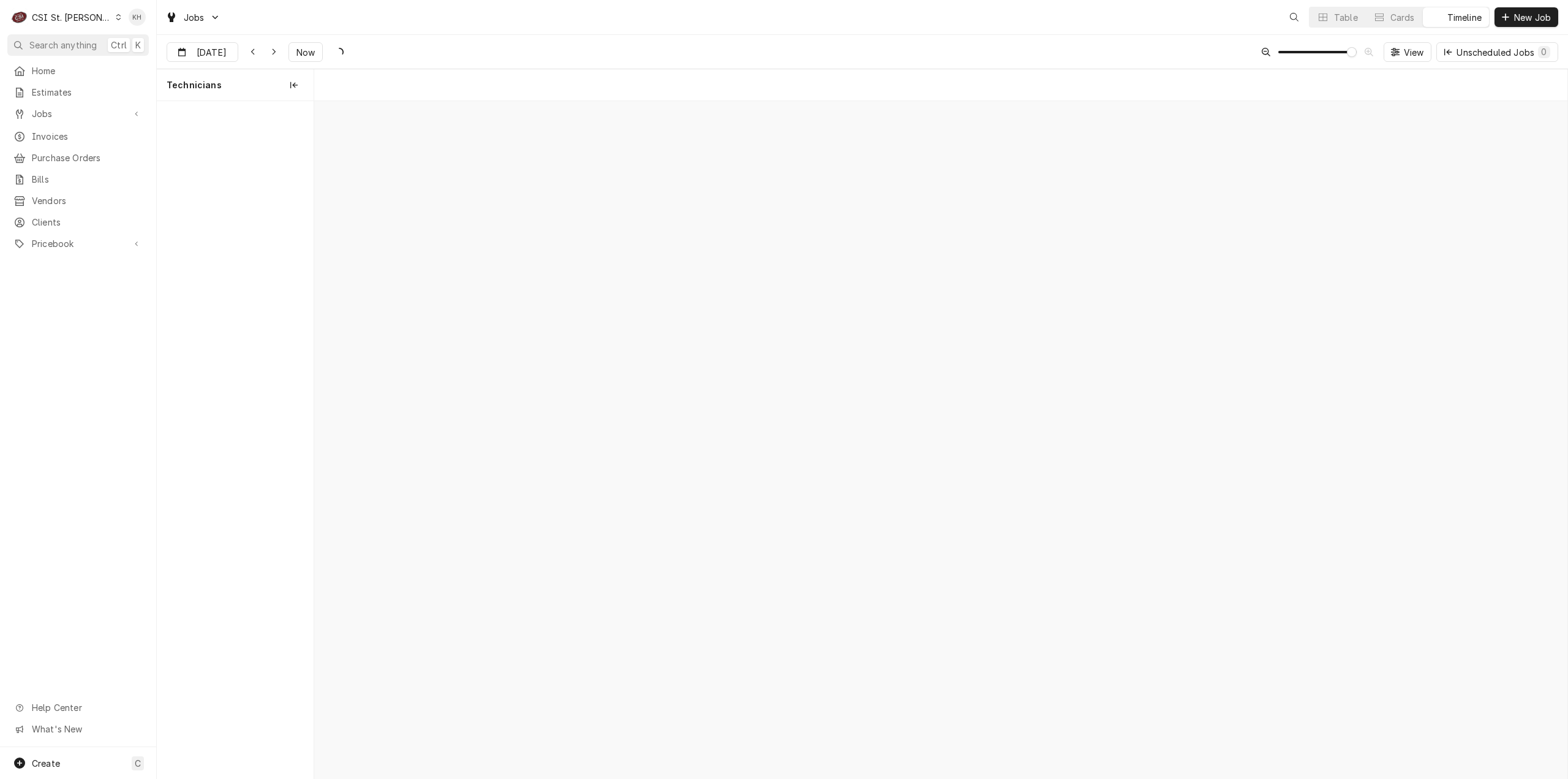
scroll to position [0, 24877]
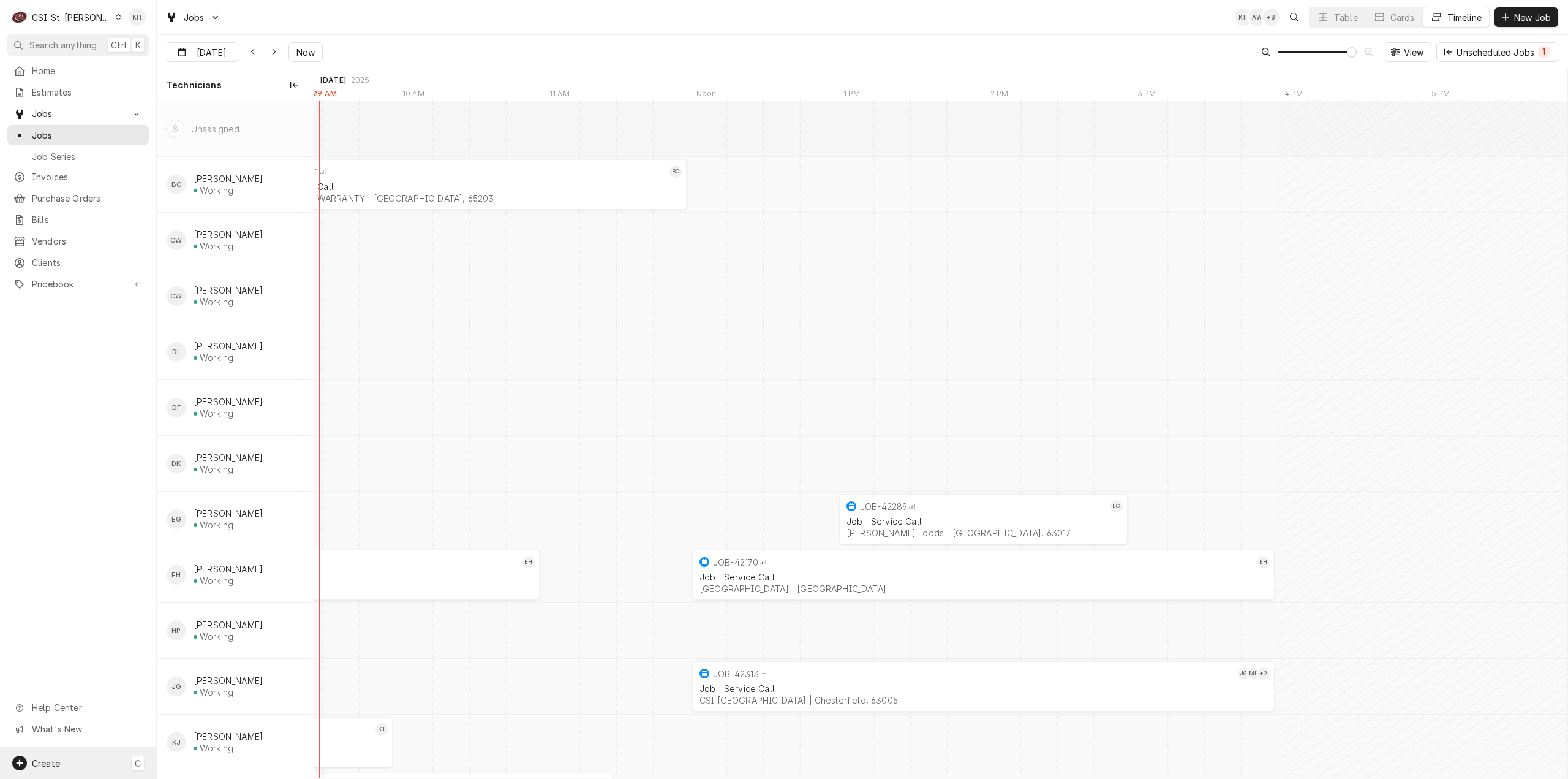
click at [48, 768] on div "Create" at bounding box center [46, 763] width 28 height 13
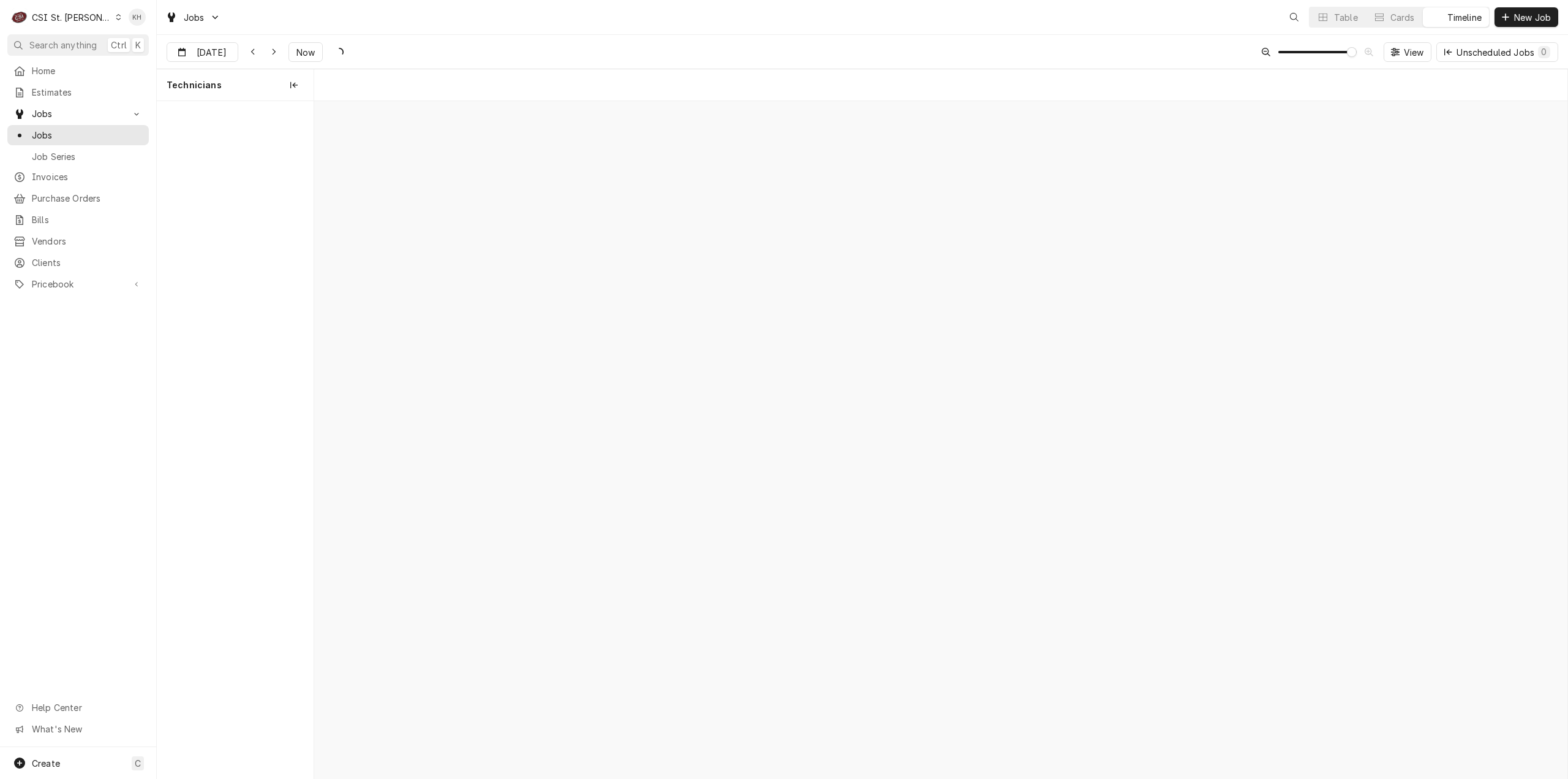
scroll to position [0, 24877]
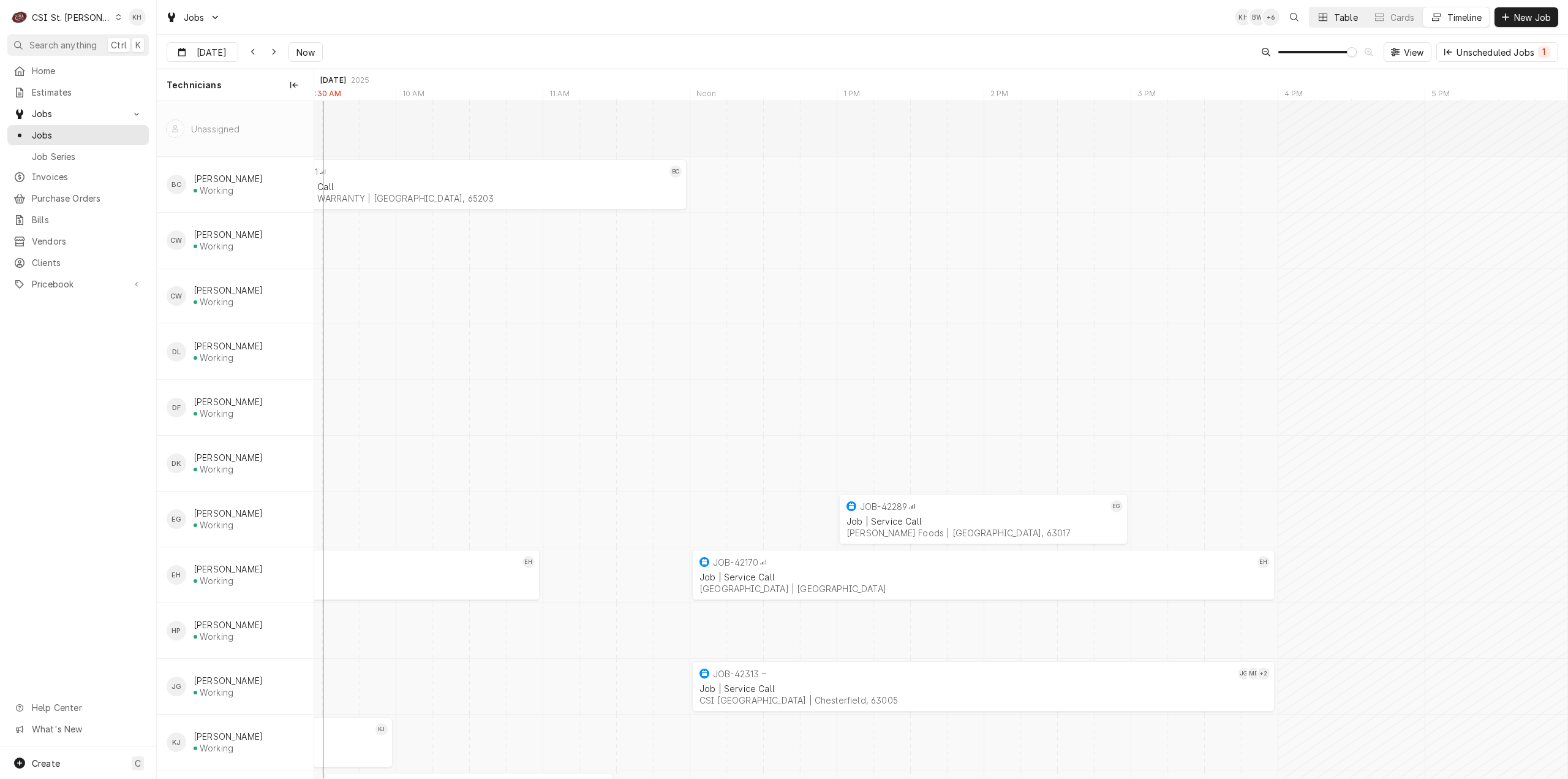
click at [1347, 22] on div "Table" at bounding box center [1346, 17] width 24 height 13
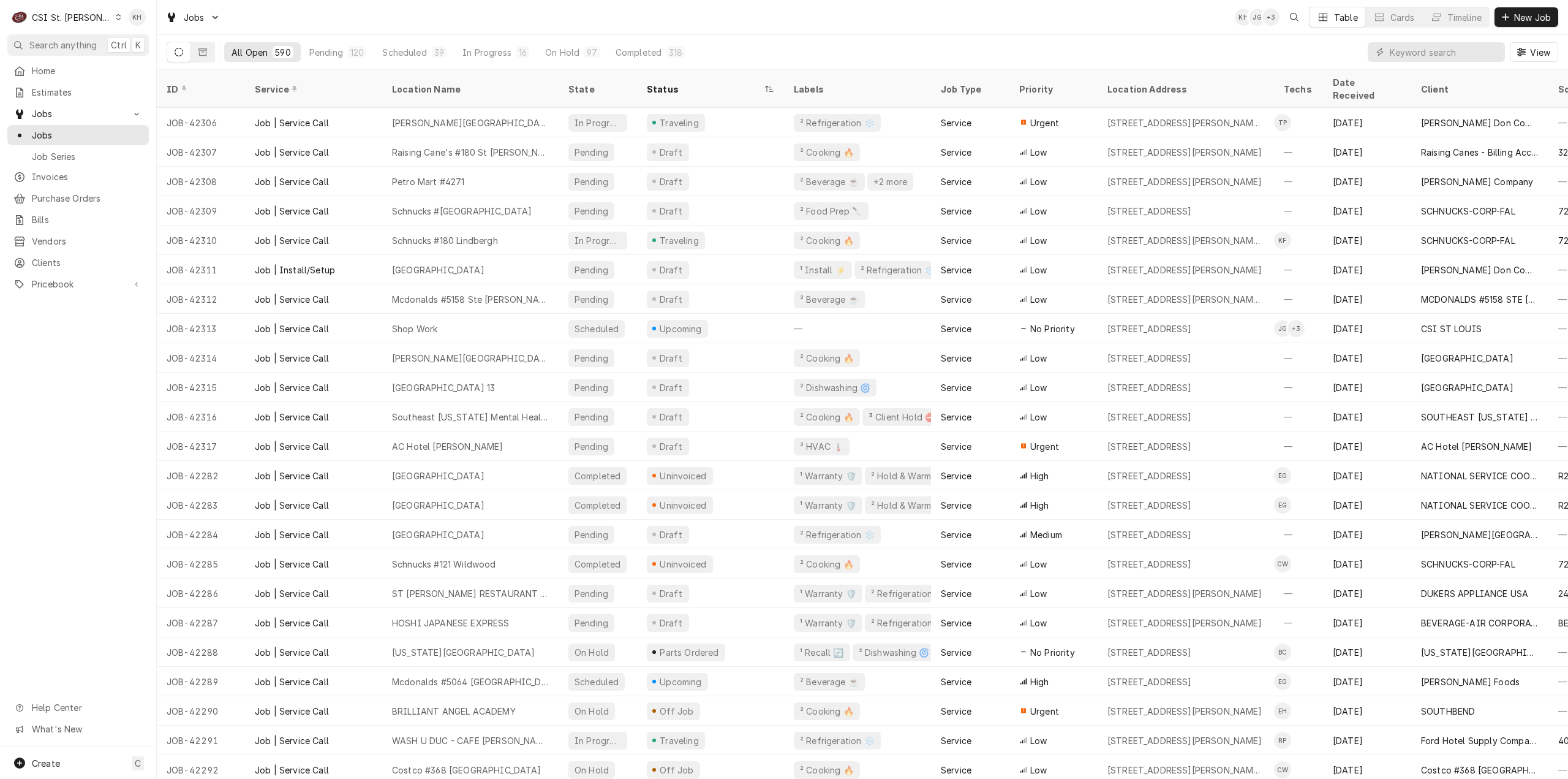
click at [1034, 22] on div "Jobs KH JG + 3 Table Cards Timeline New Job" at bounding box center [862, 17] width 1411 height 34
click at [761, 21] on div "Jobs KH JG + 6 Table Cards Timeline New Job" at bounding box center [862, 17] width 1411 height 34
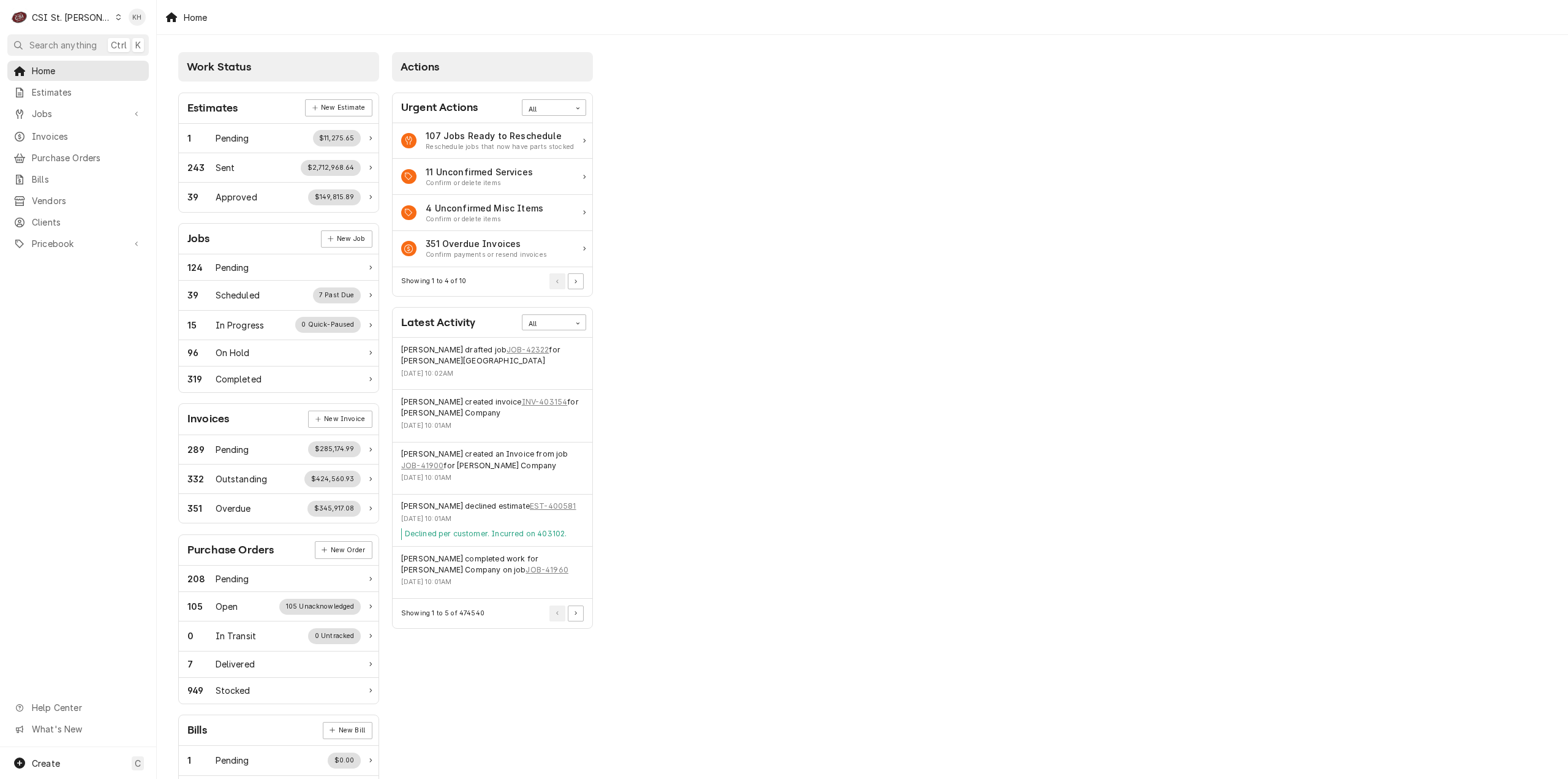
click at [78, 22] on div "CSI St. Louis" at bounding box center [71, 17] width 80 height 13
click at [156, 23] on div "CSI [US_STATE][GEOGRAPHIC_DATA]" at bounding box center [189, 24] width 162 height 13
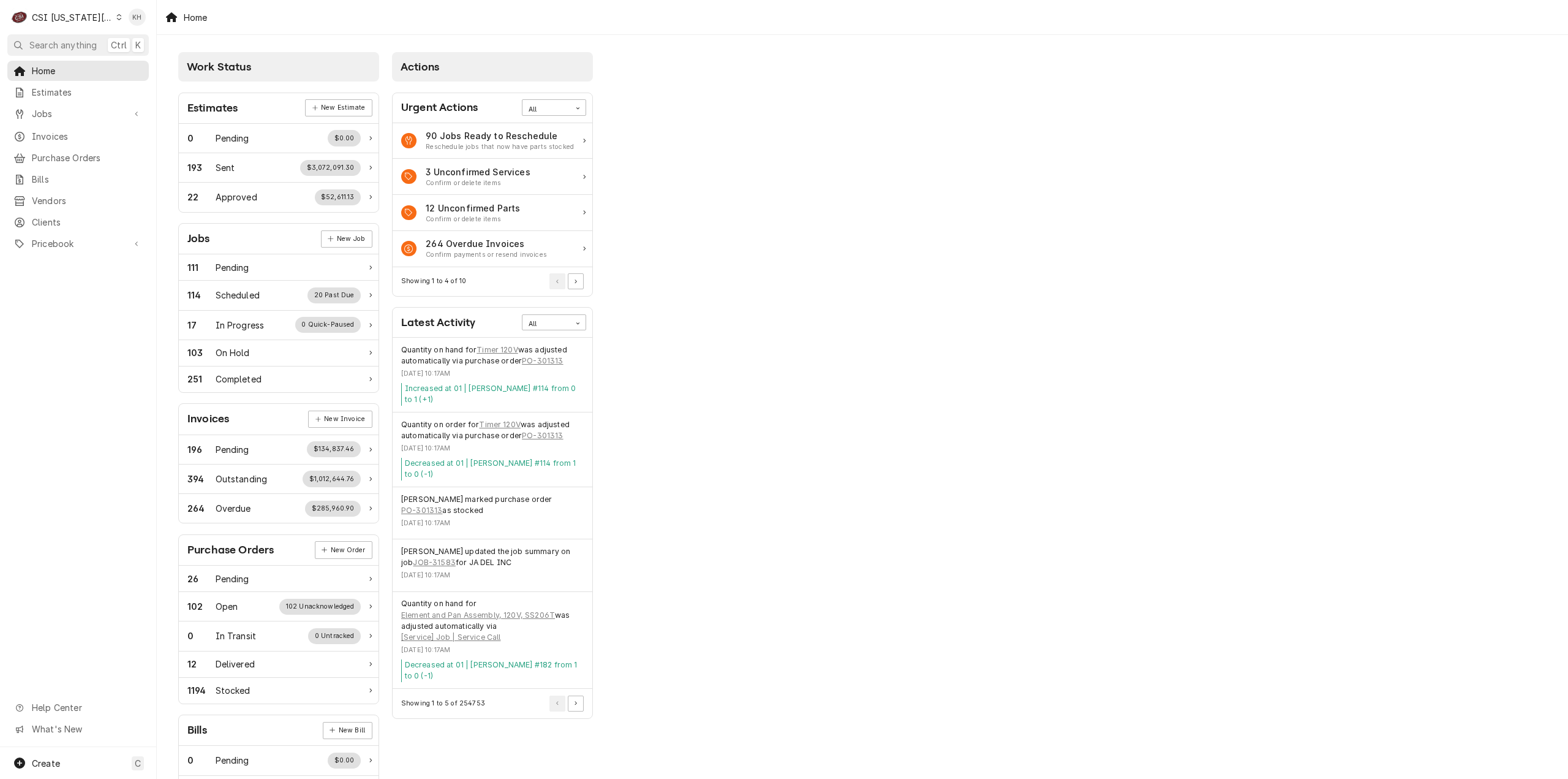
drag, startPoint x: 57, startPoint y: 46, endPoint x: 208, endPoint y: 62, distance: 151.8
click at [56, 46] on span "Search anything" at bounding box center [63, 45] width 67 height 13
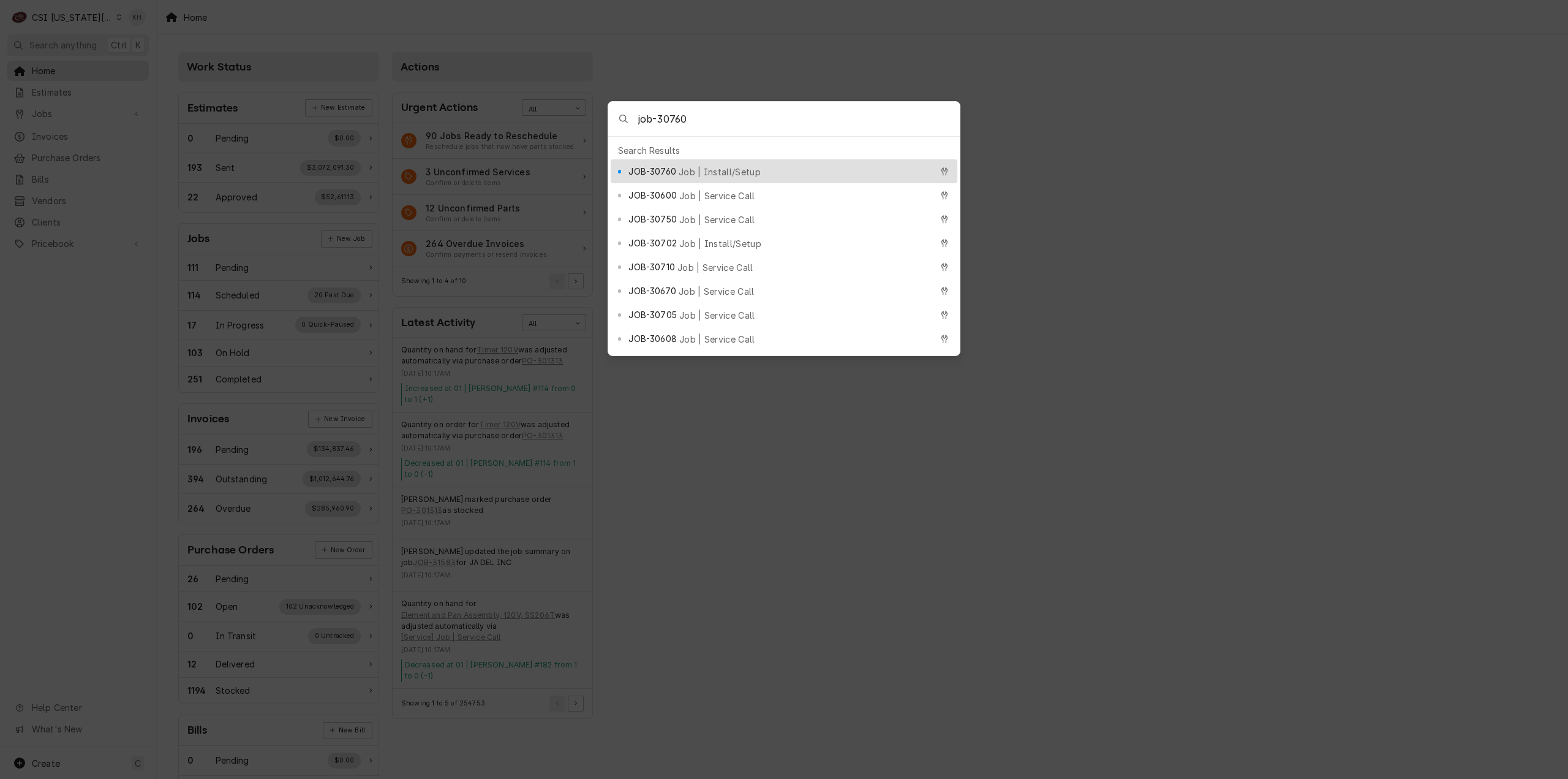
type input "job-30760"
click at [696, 168] on span "Job | Install/Setup" at bounding box center [719, 172] width 82 height 13
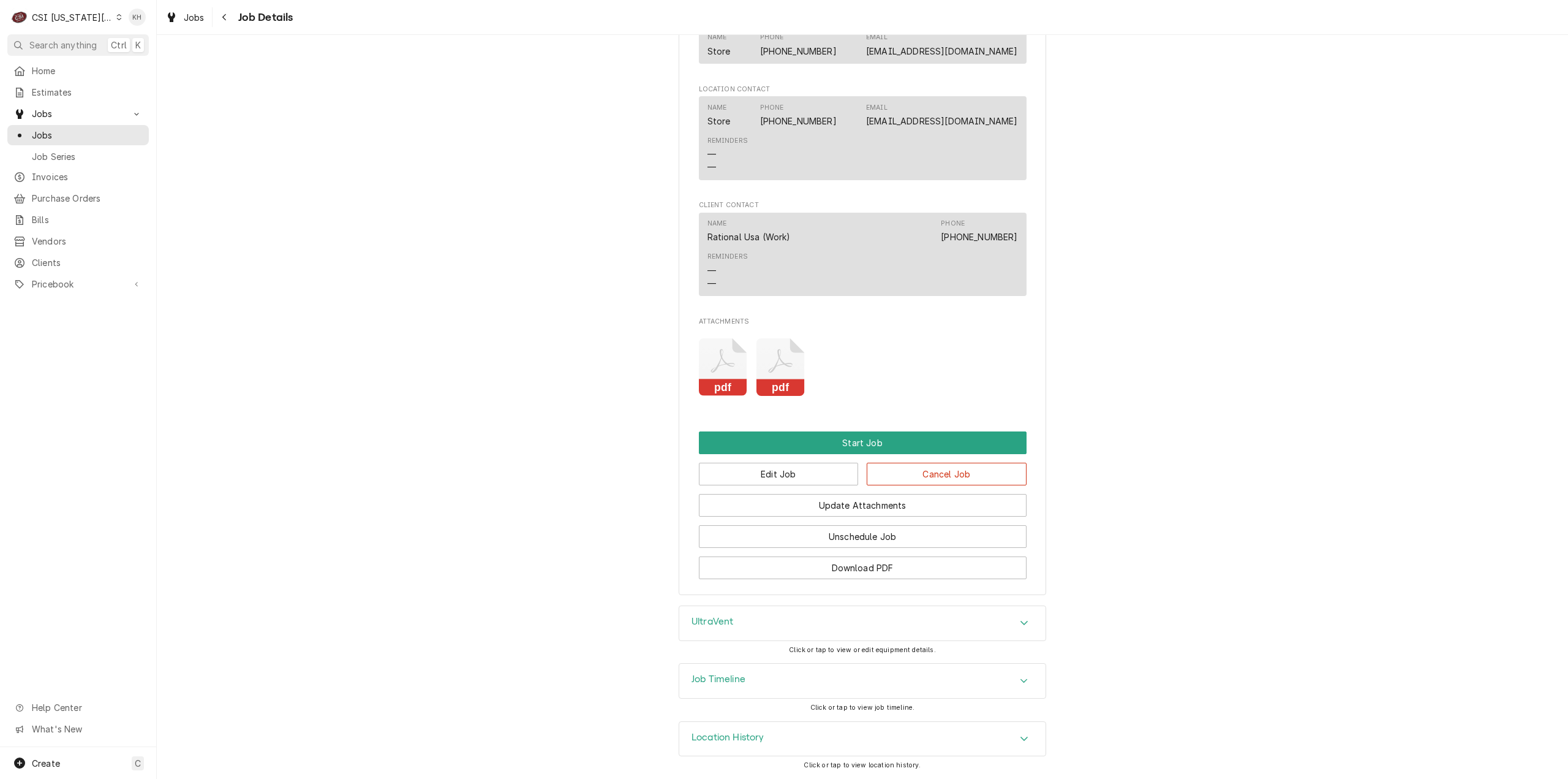
click at [777, 697] on div "Job Timeline" at bounding box center [862, 681] width 366 height 34
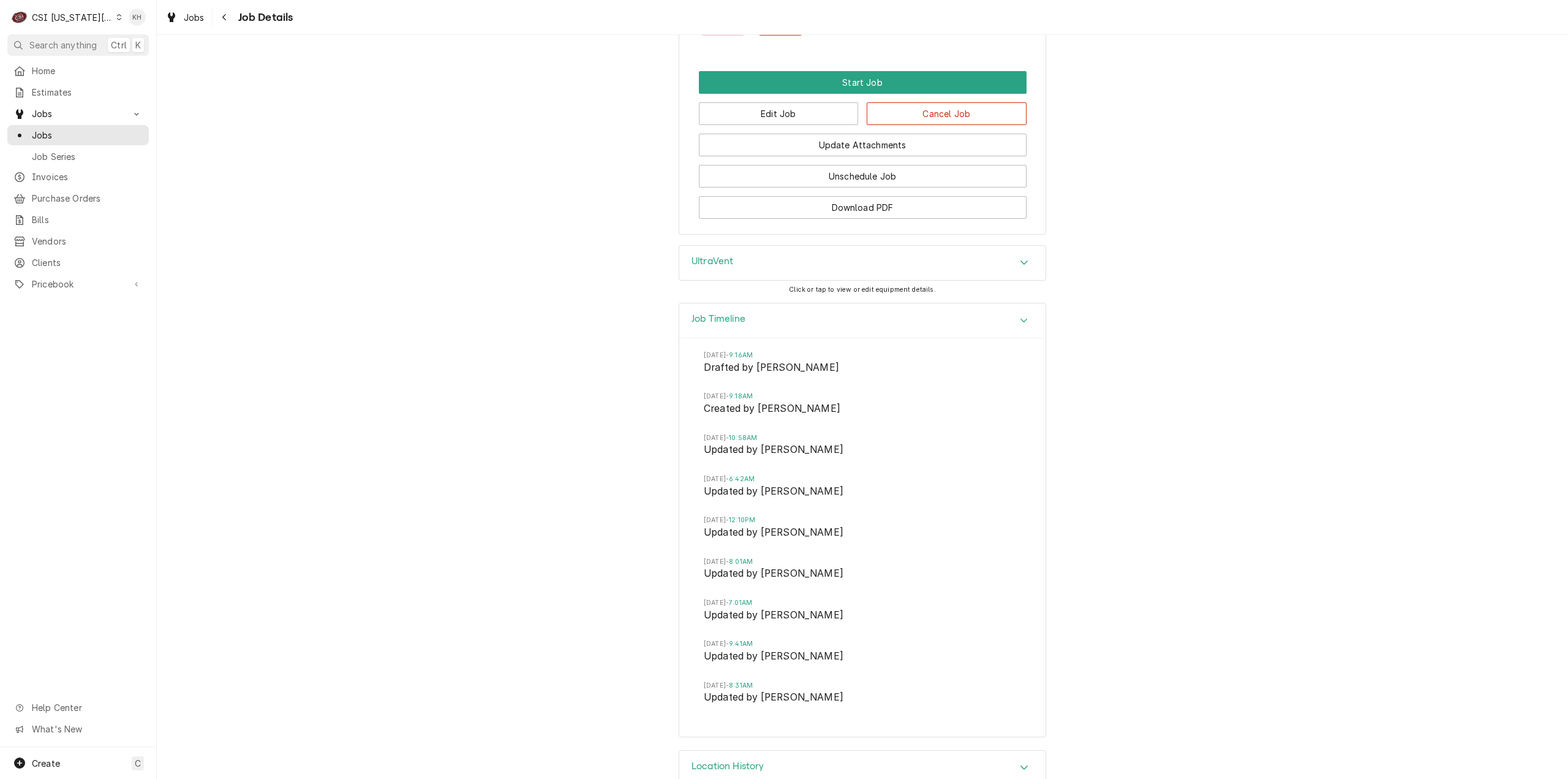
scroll to position [1585, 0]
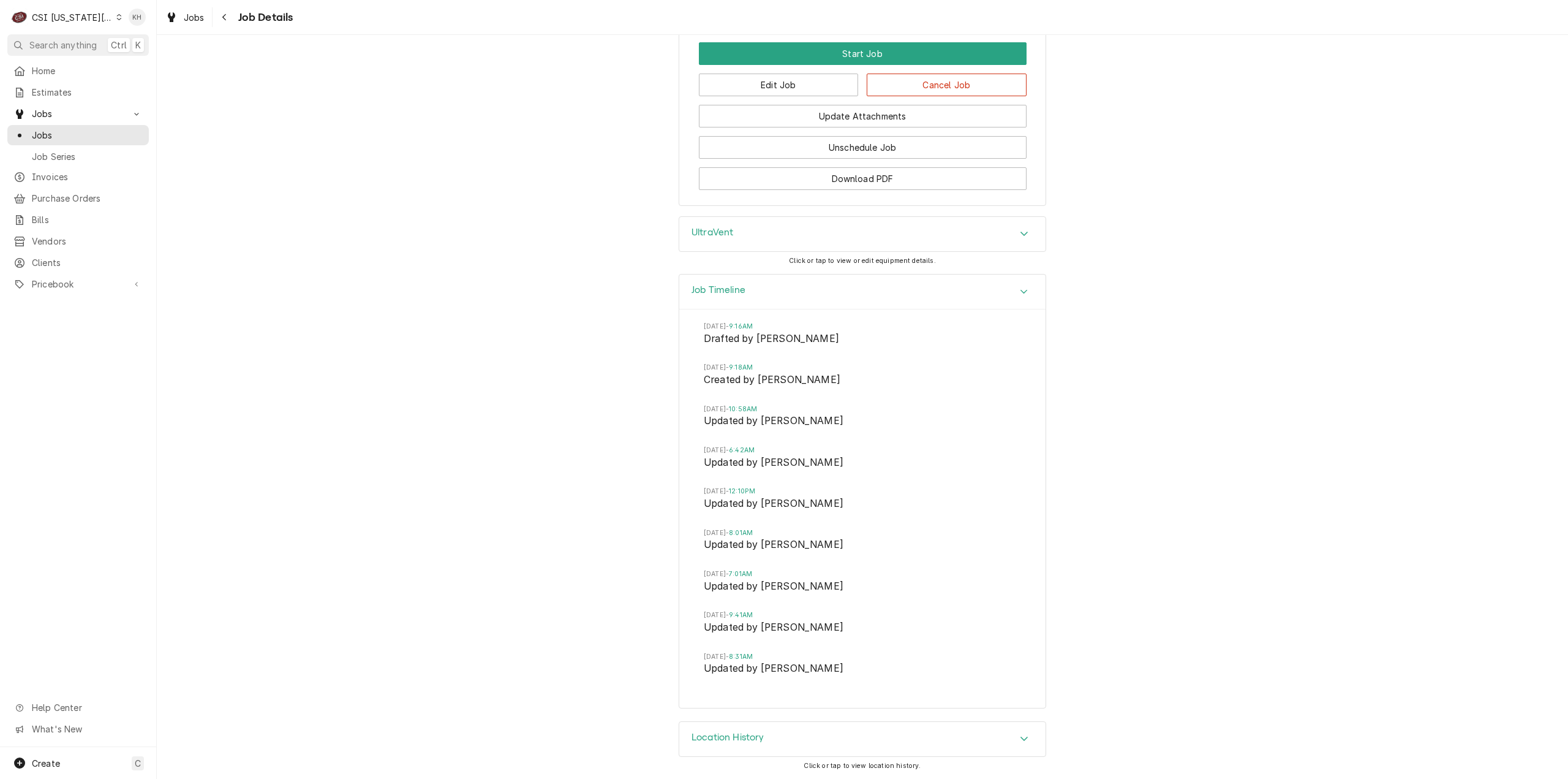
click at [746, 243] on div "UltraVent" at bounding box center [862, 234] width 366 height 34
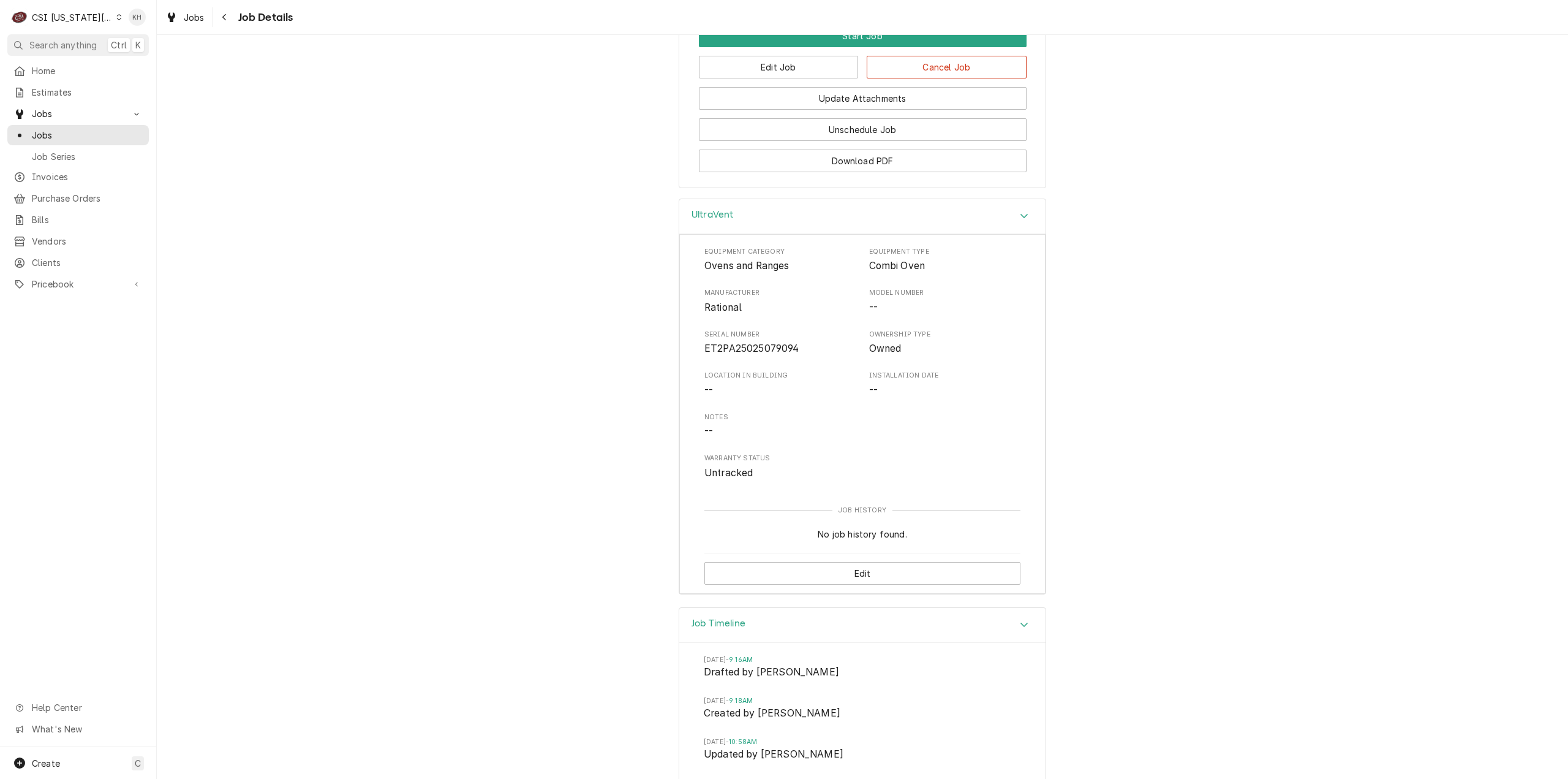
click at [746, 234] on div "UltraVent" at bounding box center [862, 217] width 366 height 35
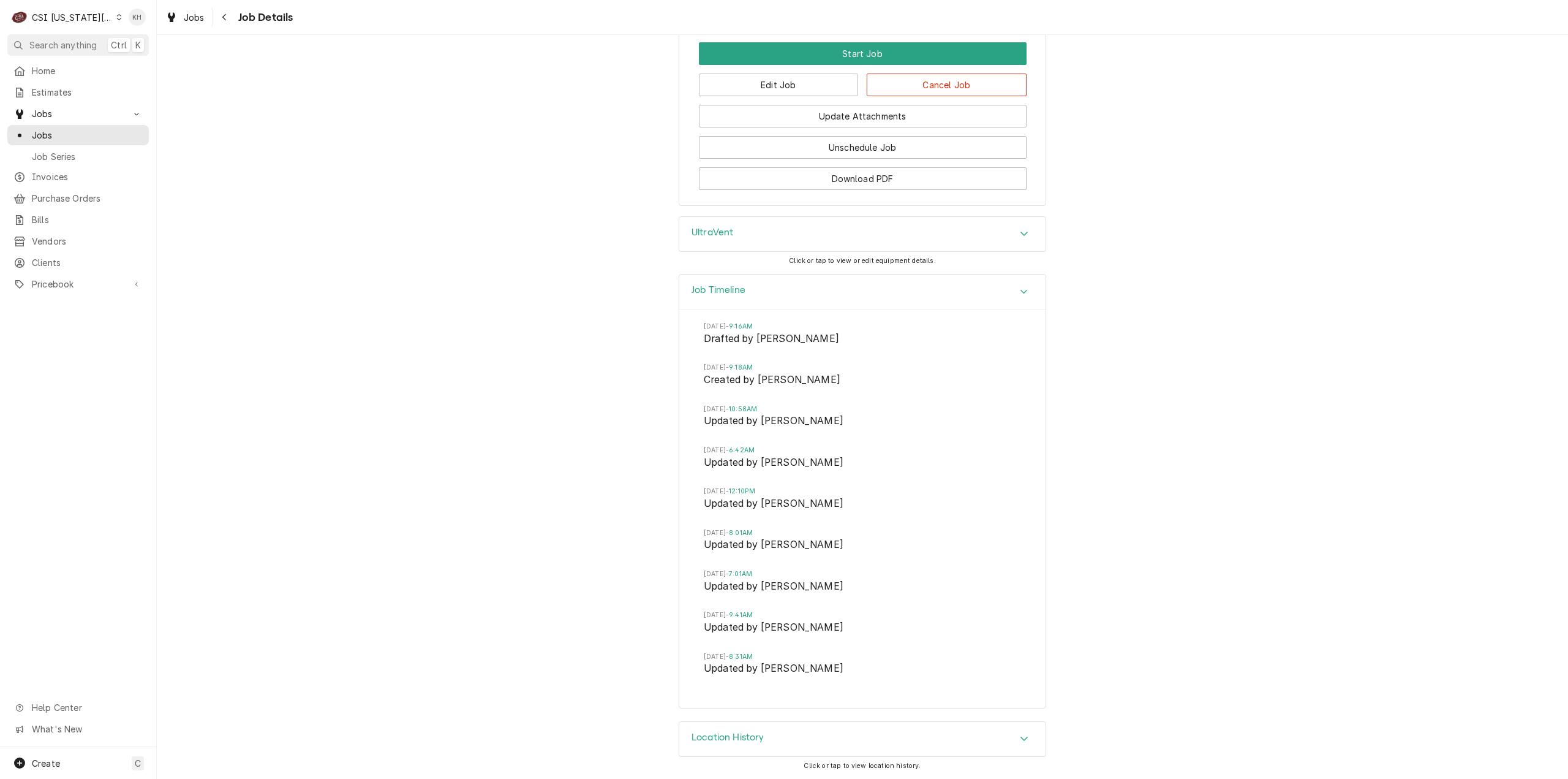
drag, startPoint x: 59, startPoint y: 46, endPoint x: 490, endPoint y: 97, distance: 434.0
click at [59, 46] on span "Search anything" at bounding box center [63, 45] width 67 height 13
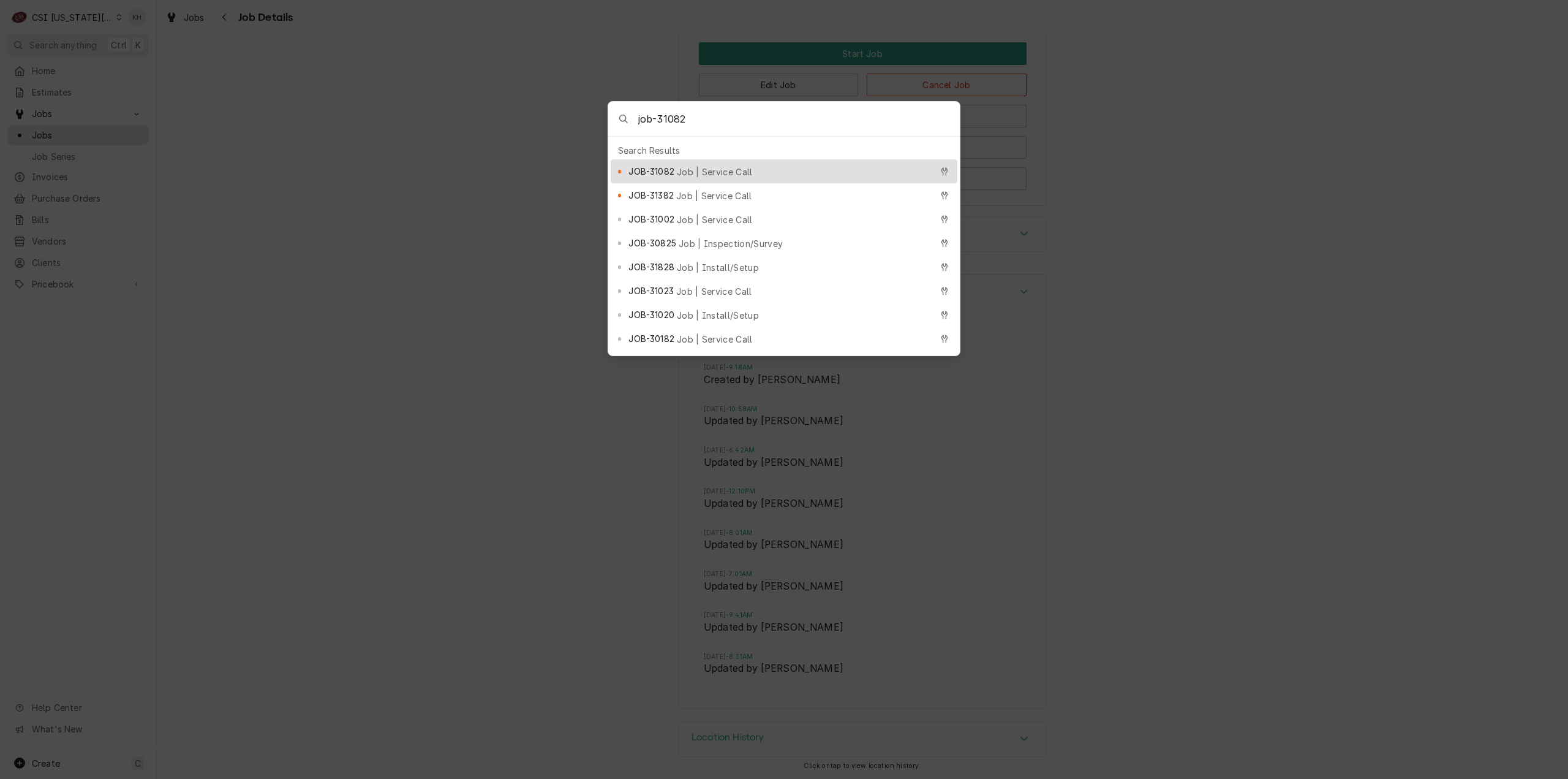
type input "job-31082"
click at [725, 166] on span "Job | Service Call" at bounding box center [715, 172] width 76 height 13
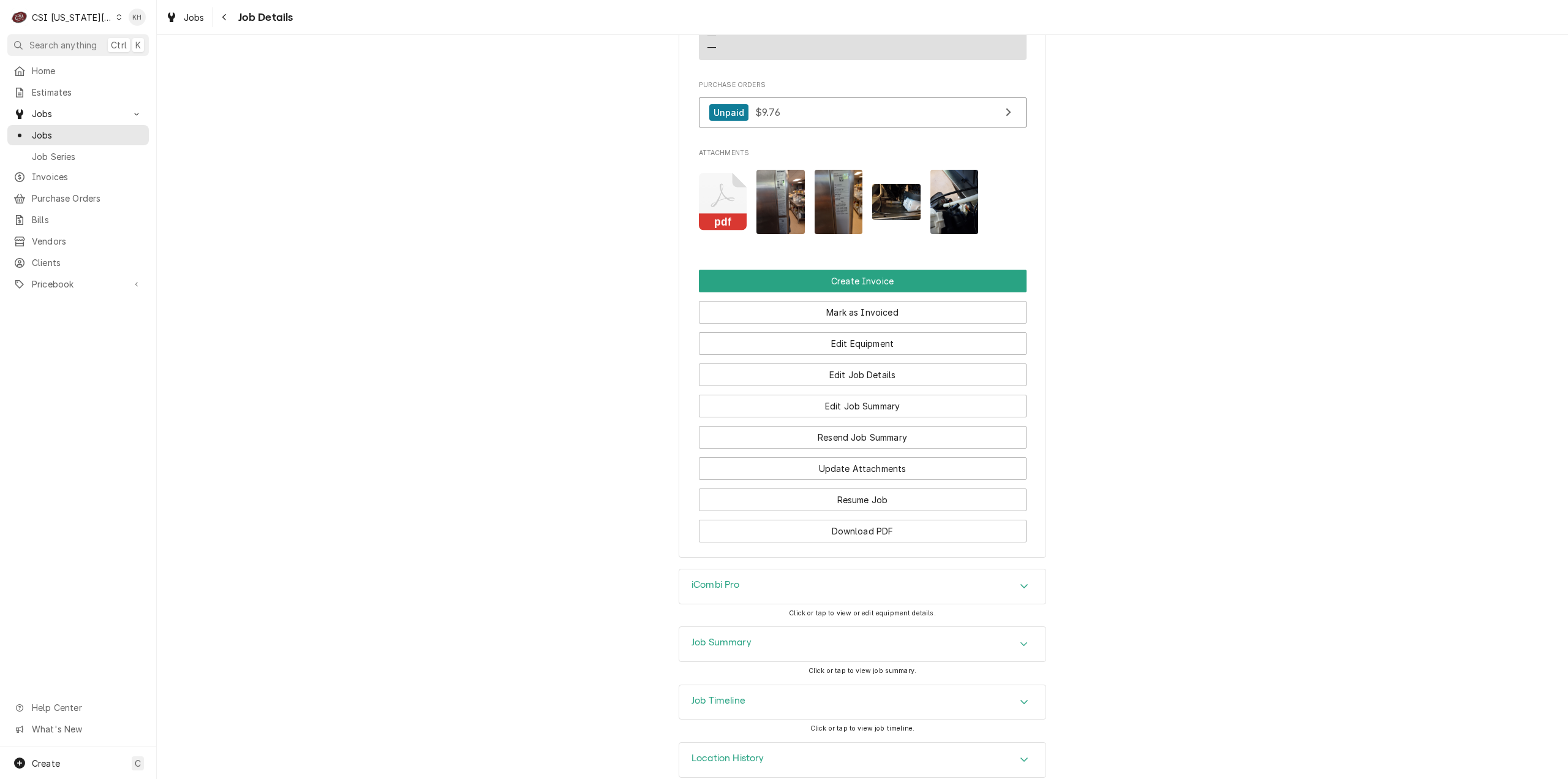
scroll to position [1508, 0]
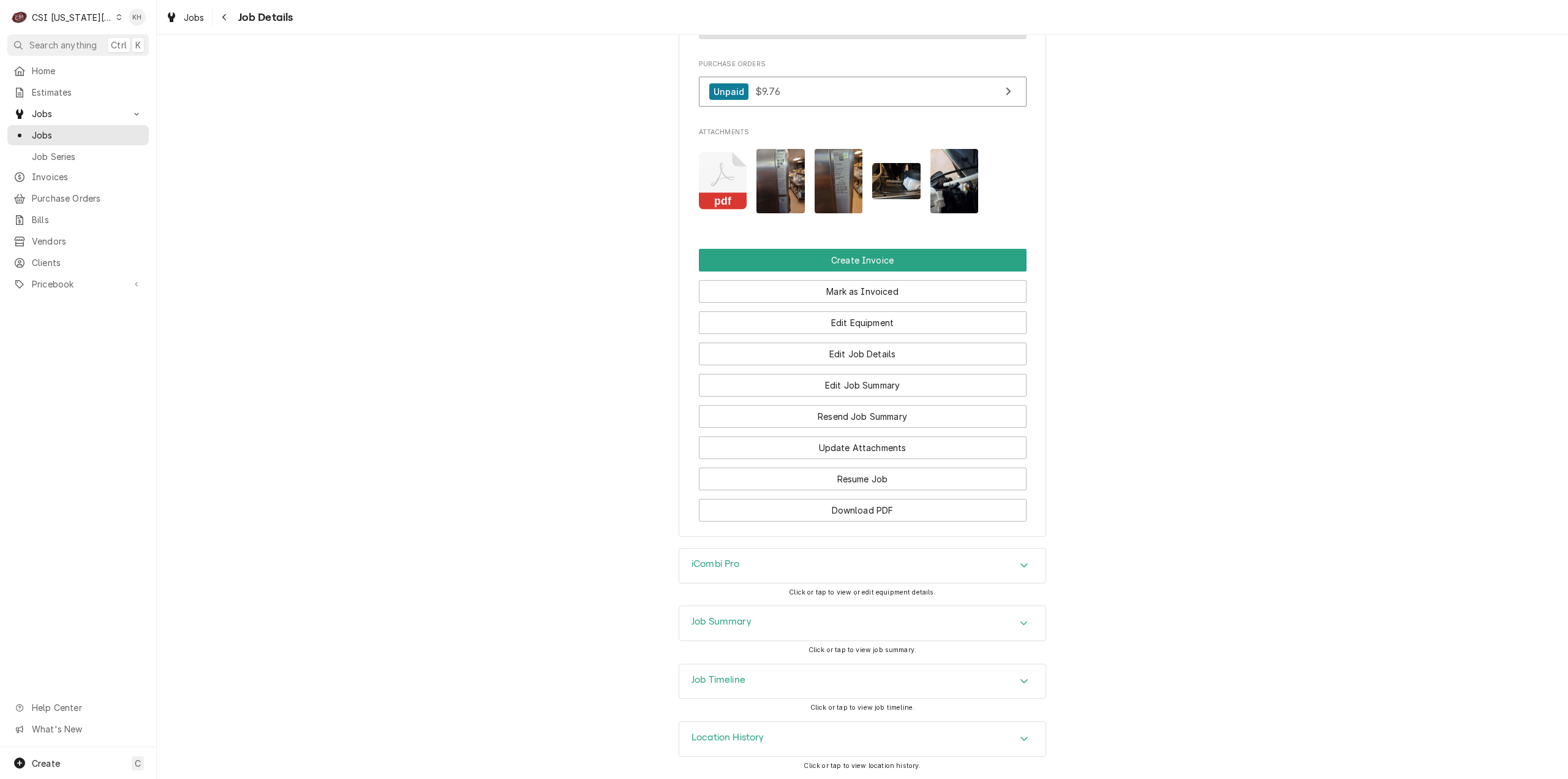
click at [741, 678] on h3 "Job Timeline" at bounding box center [718, 680] width 54 height 12
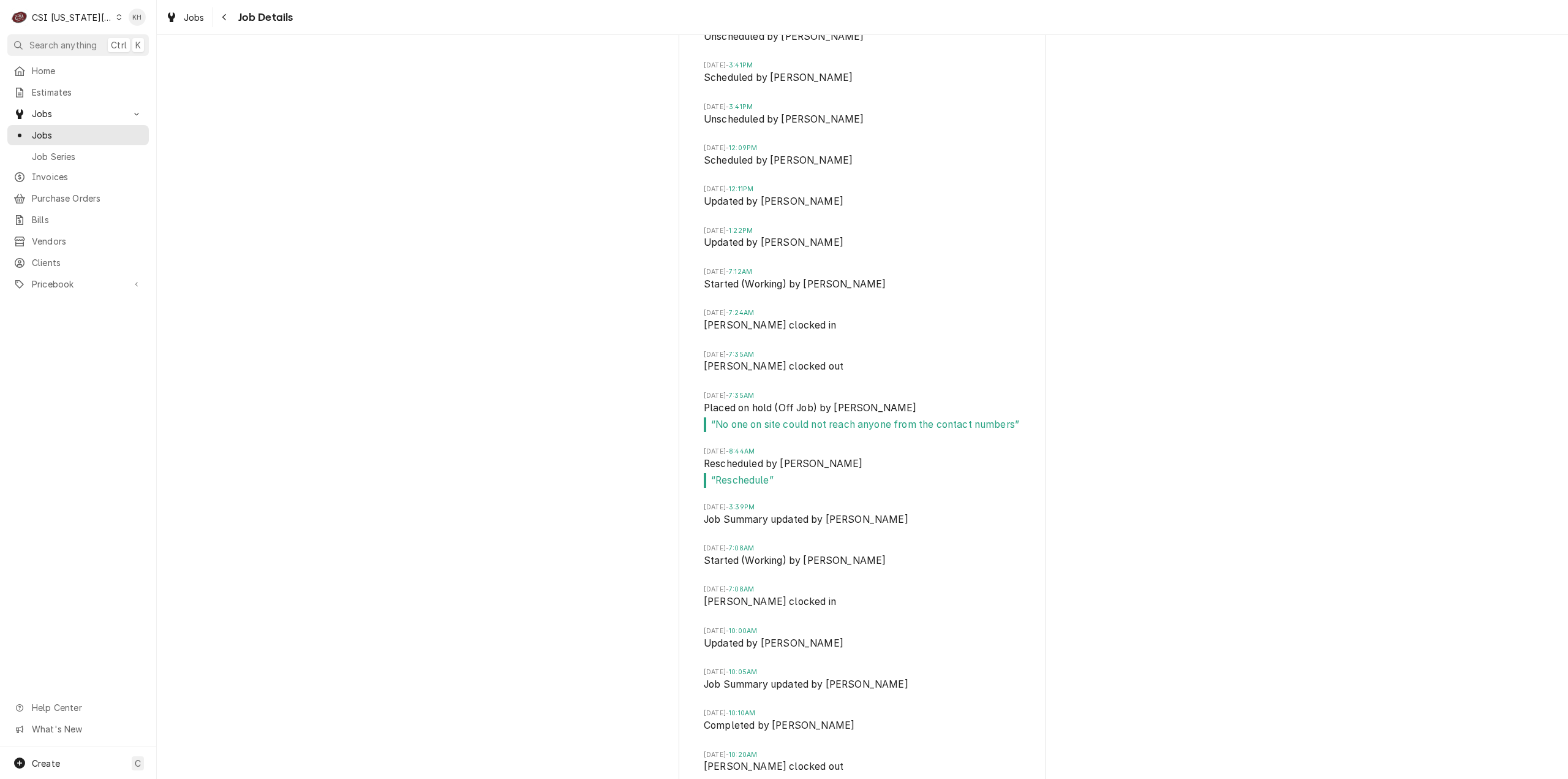
scroll to position [2572, 0]
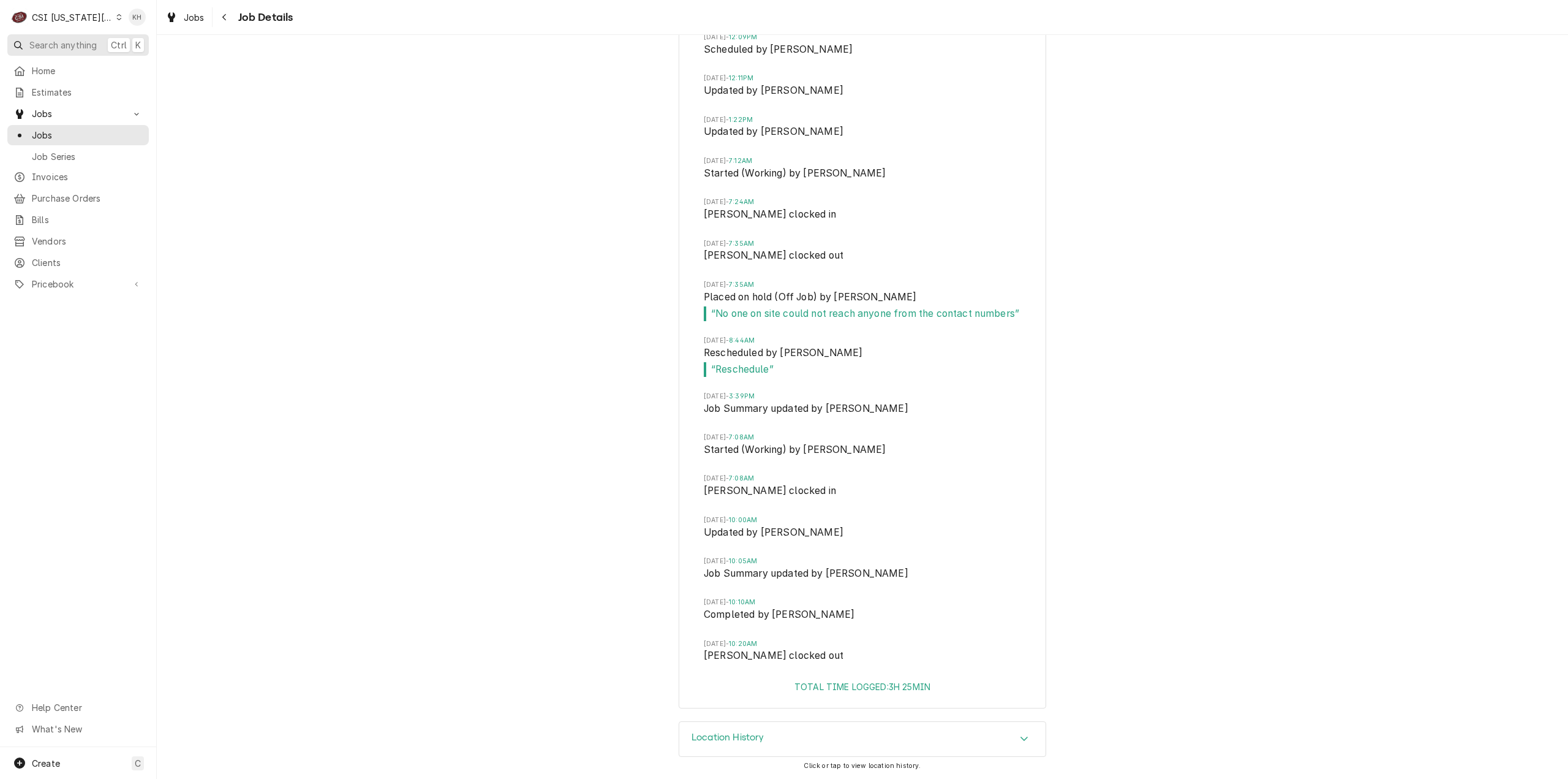
click at [74, 44] on span "Search anything" at bounding box center [63, 45] width 67 height 13
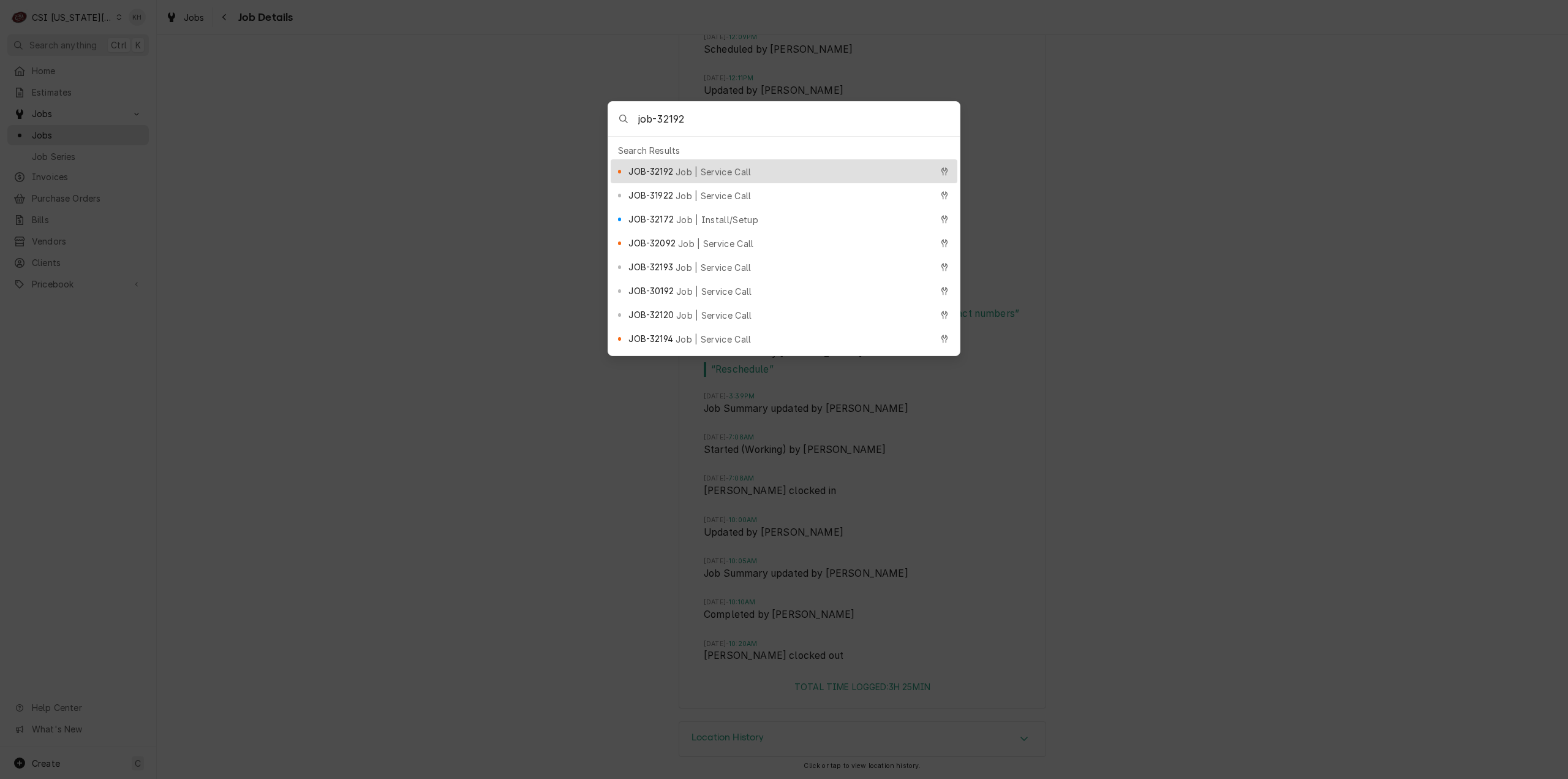
type input "job-32192"
click at [704, 169] on span "Job | Service Call" at bounding box center [714, 172] width 76 height 13
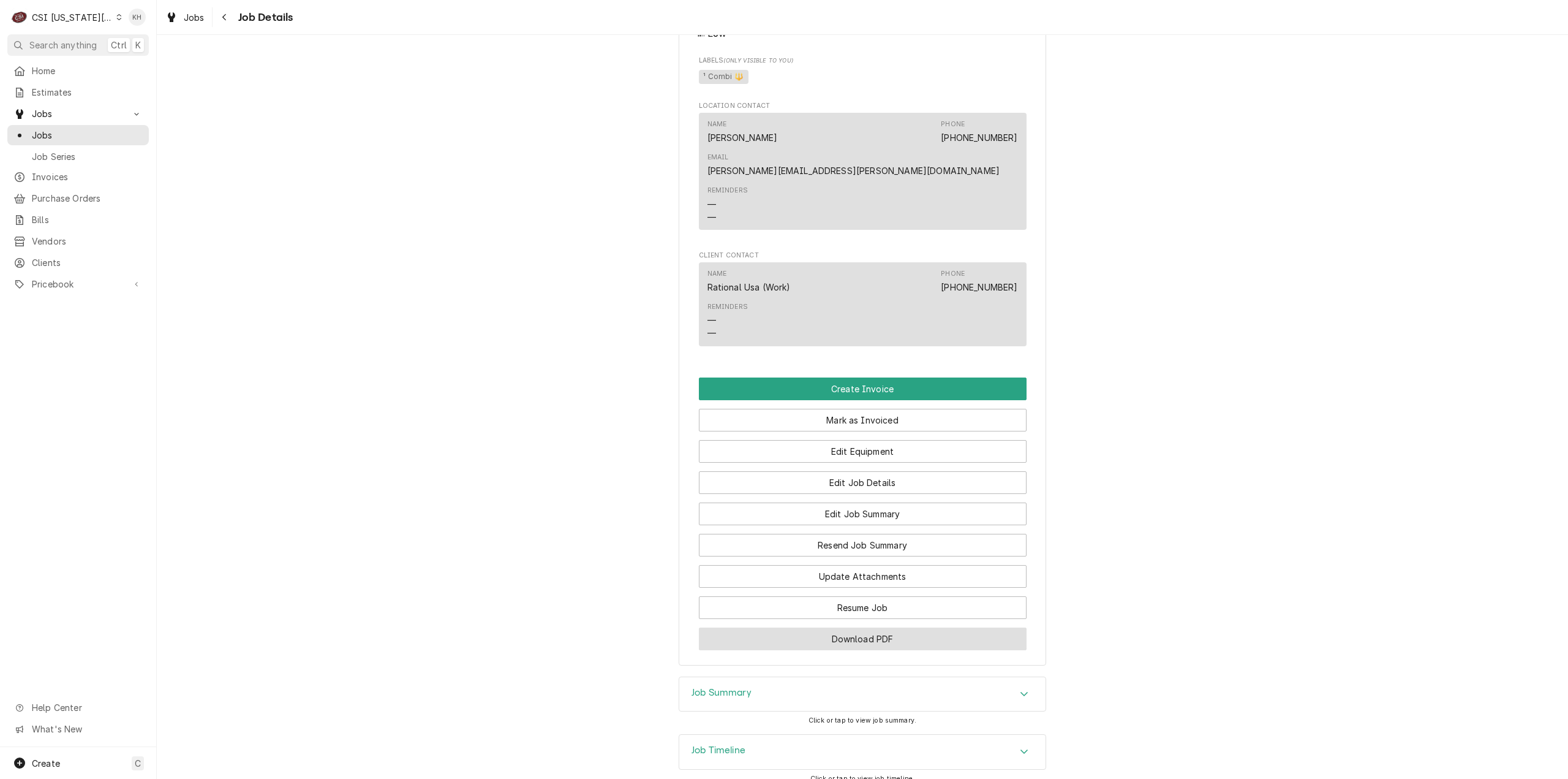
scroll to position [797, 0]
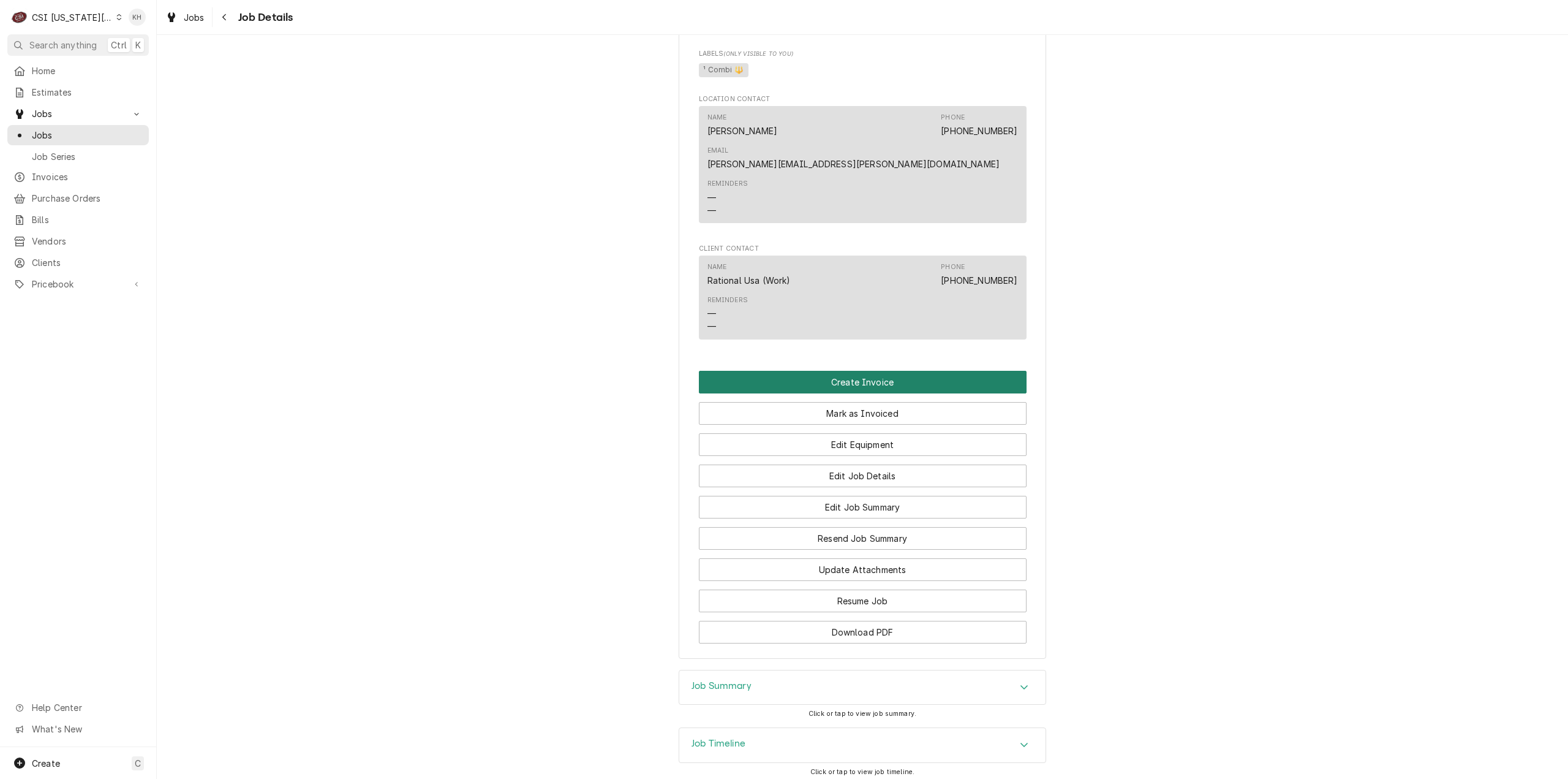
click at [838, 373] on button "Create Invoice" at bounding box center [863, 382] width 328 height 22
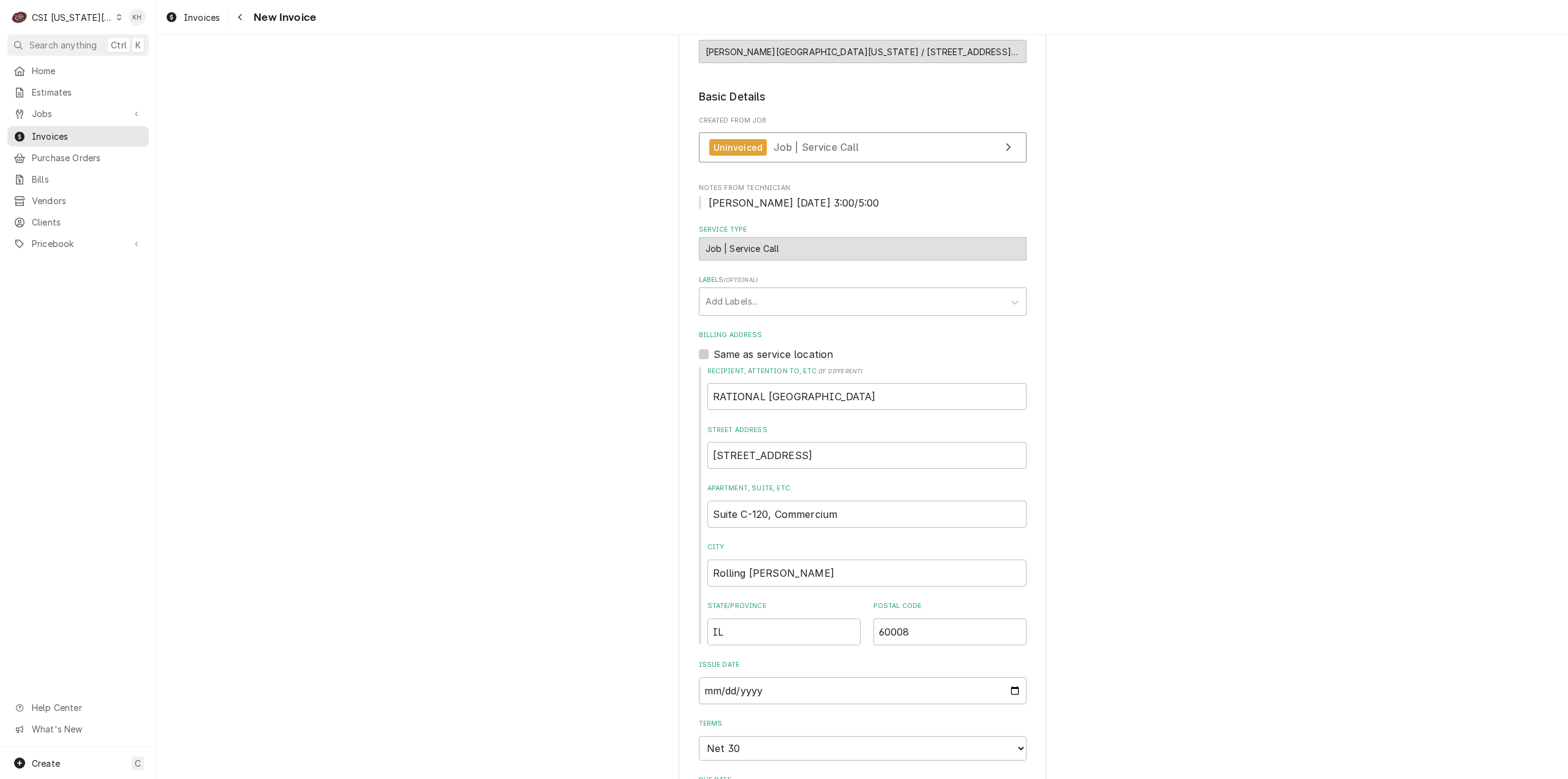
scroll to position [184, 0]
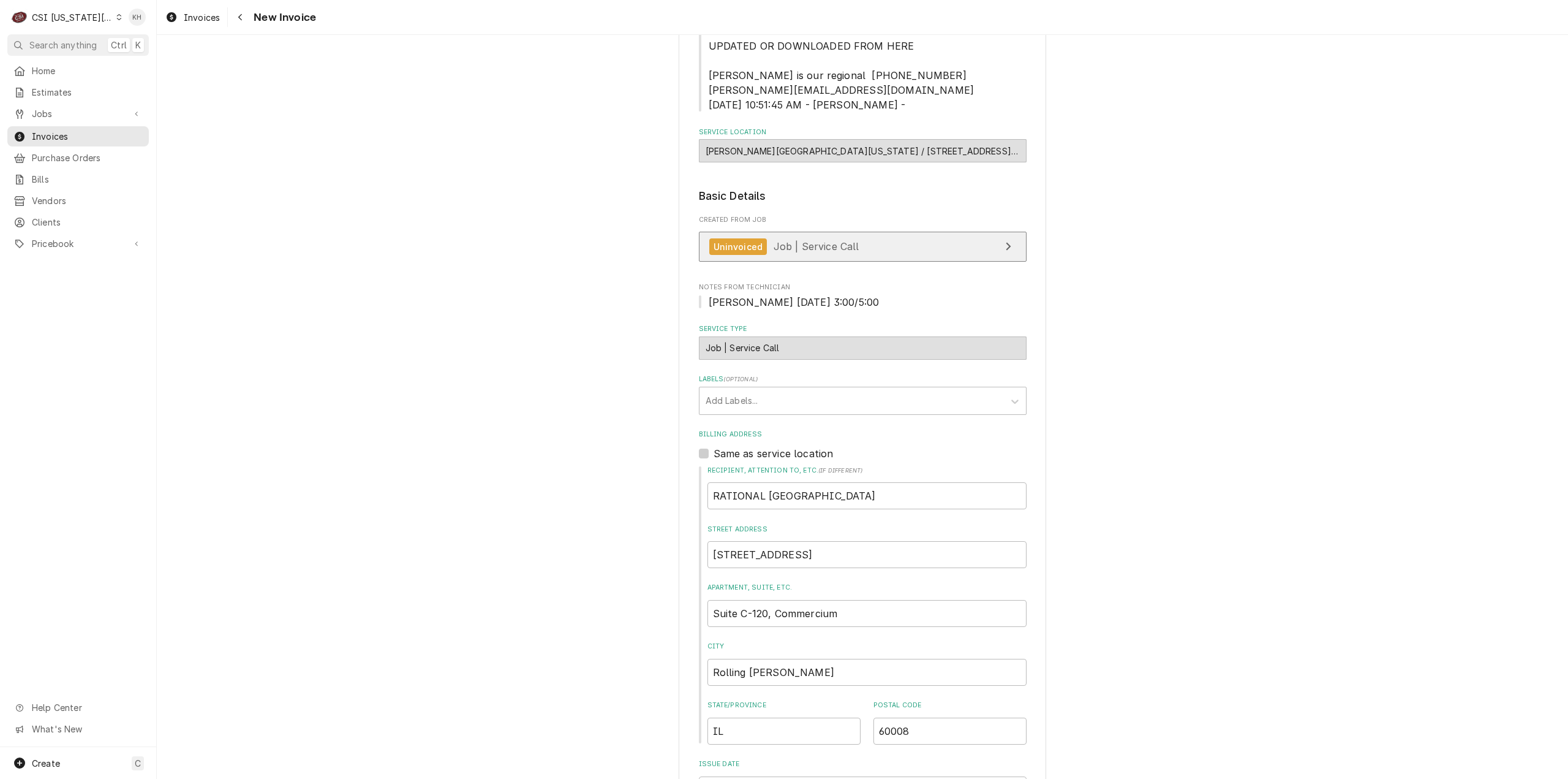
click at [804, 261] on link "Uninvoiced Job | Service Call" at bounding box center [863, 247] width 328 height 30
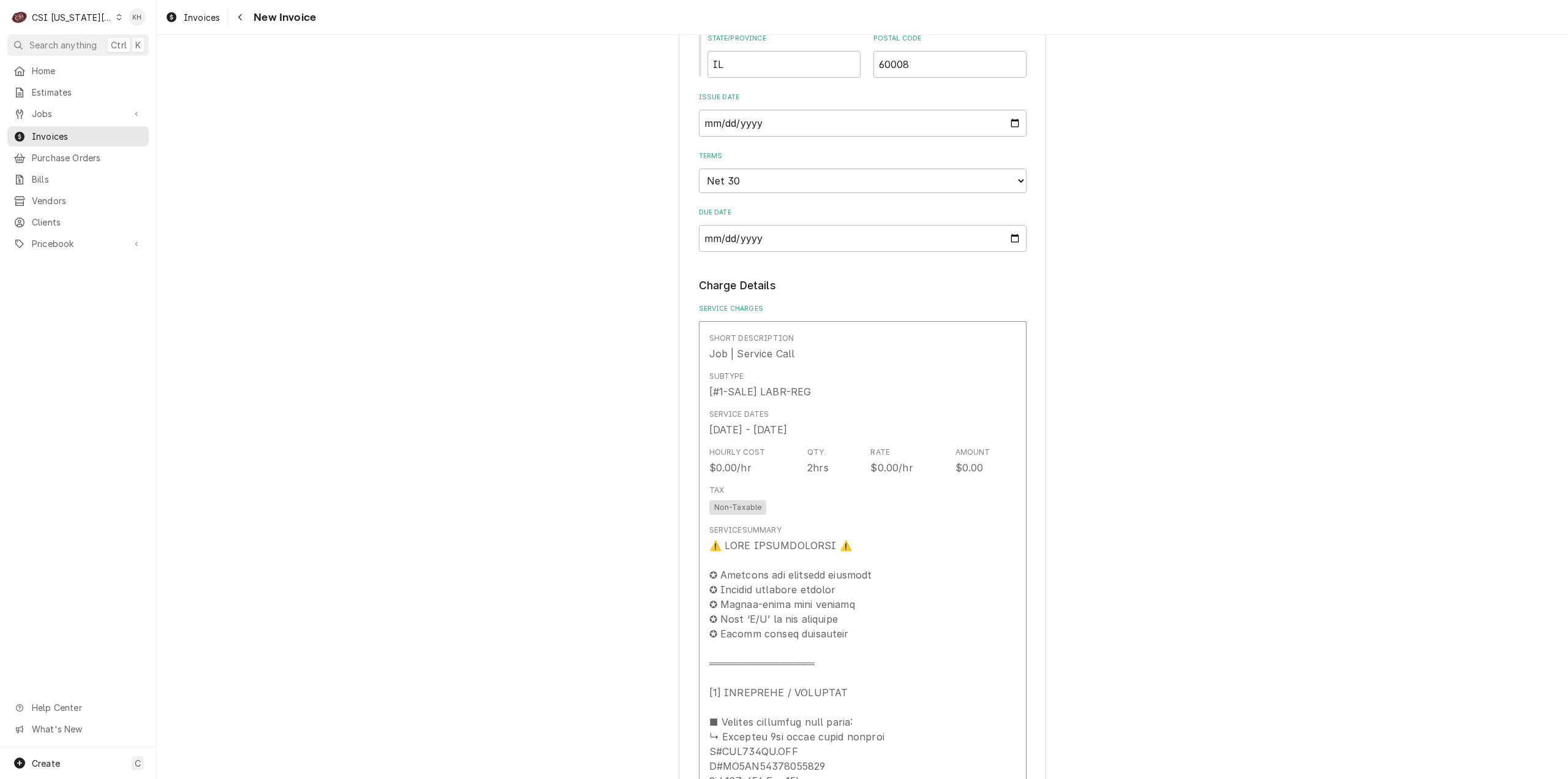
scroll to position [919, 0]
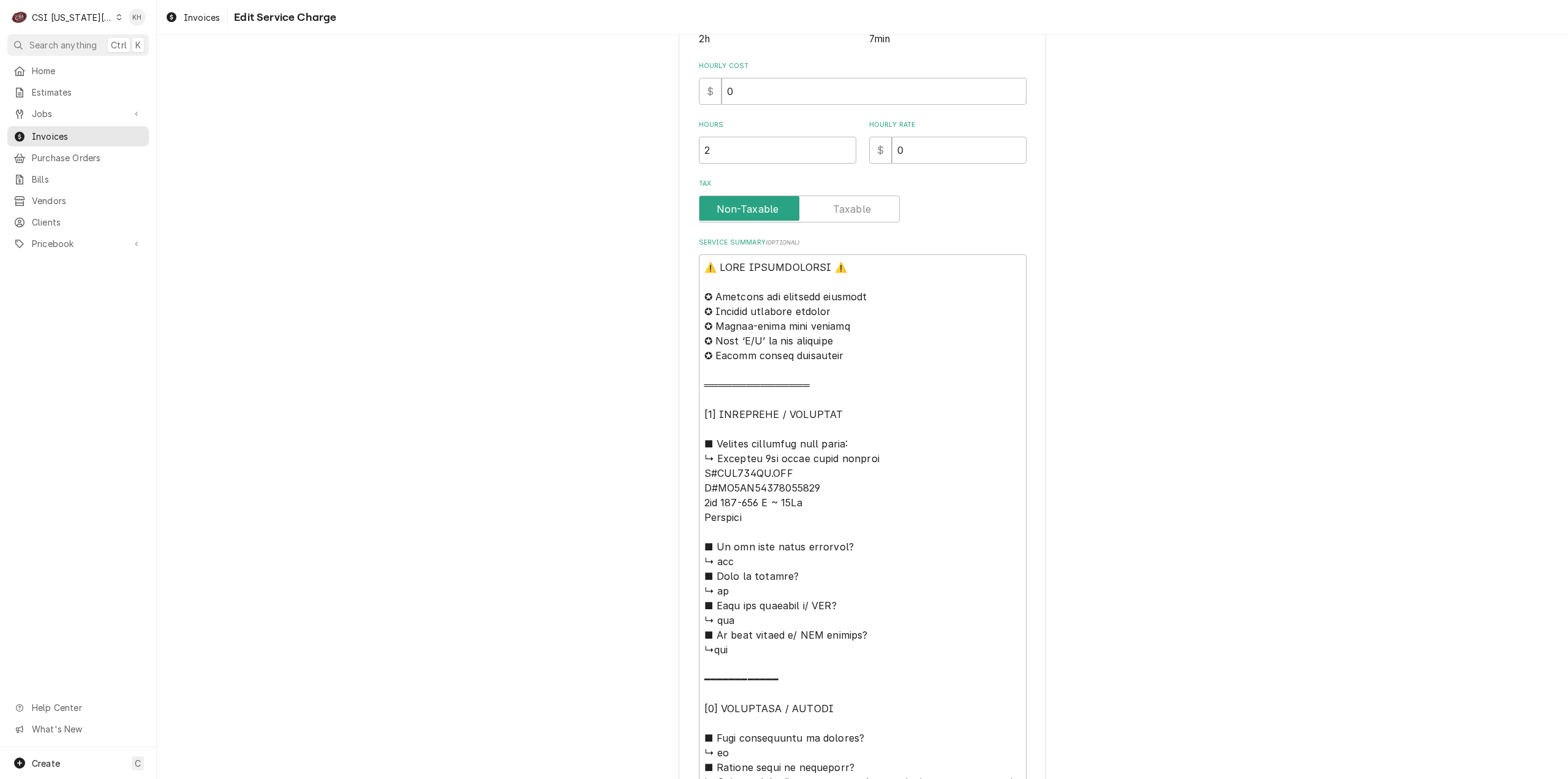
scroll to position [368, 0]
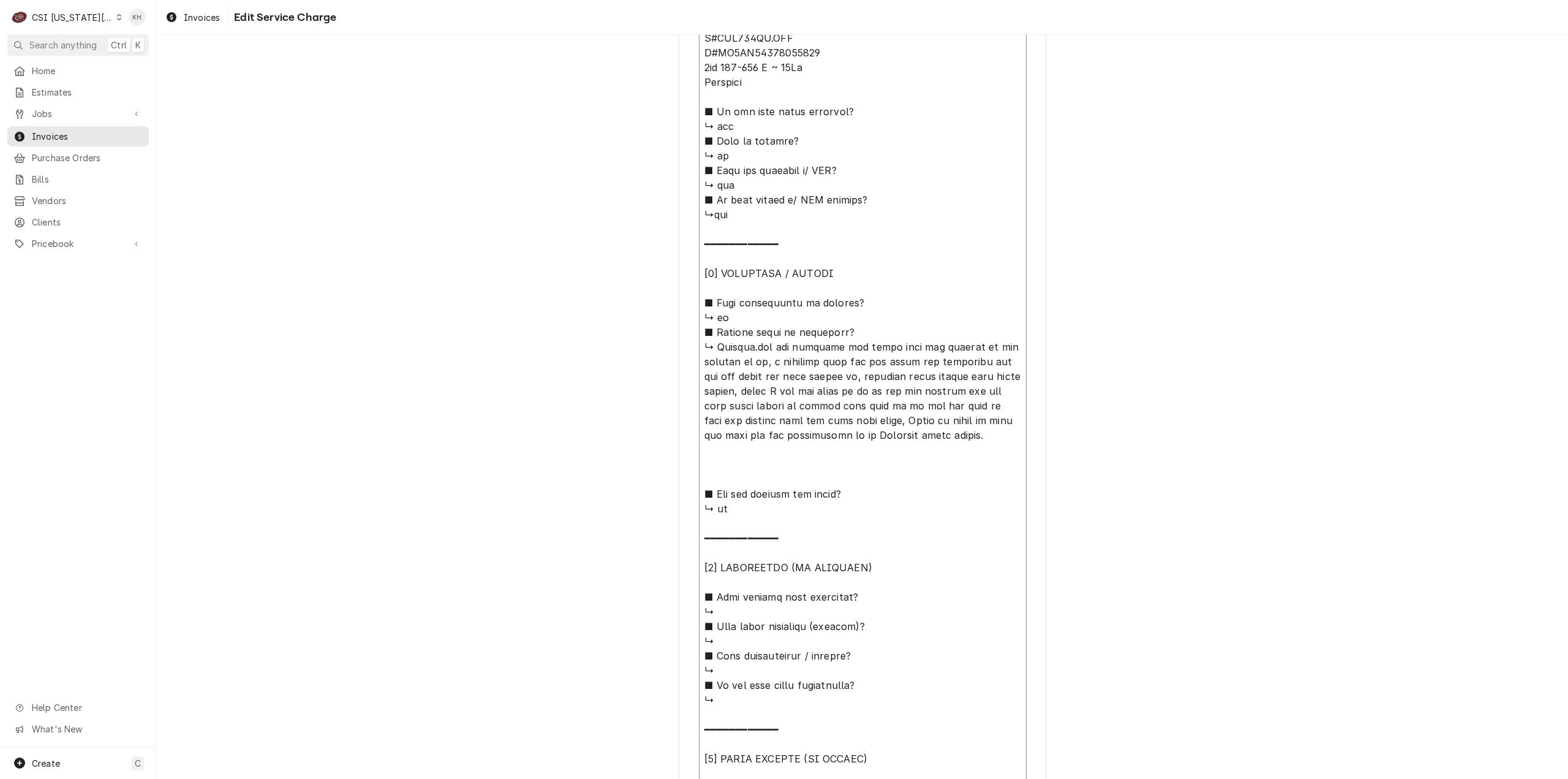
scroll to position [797, 0]
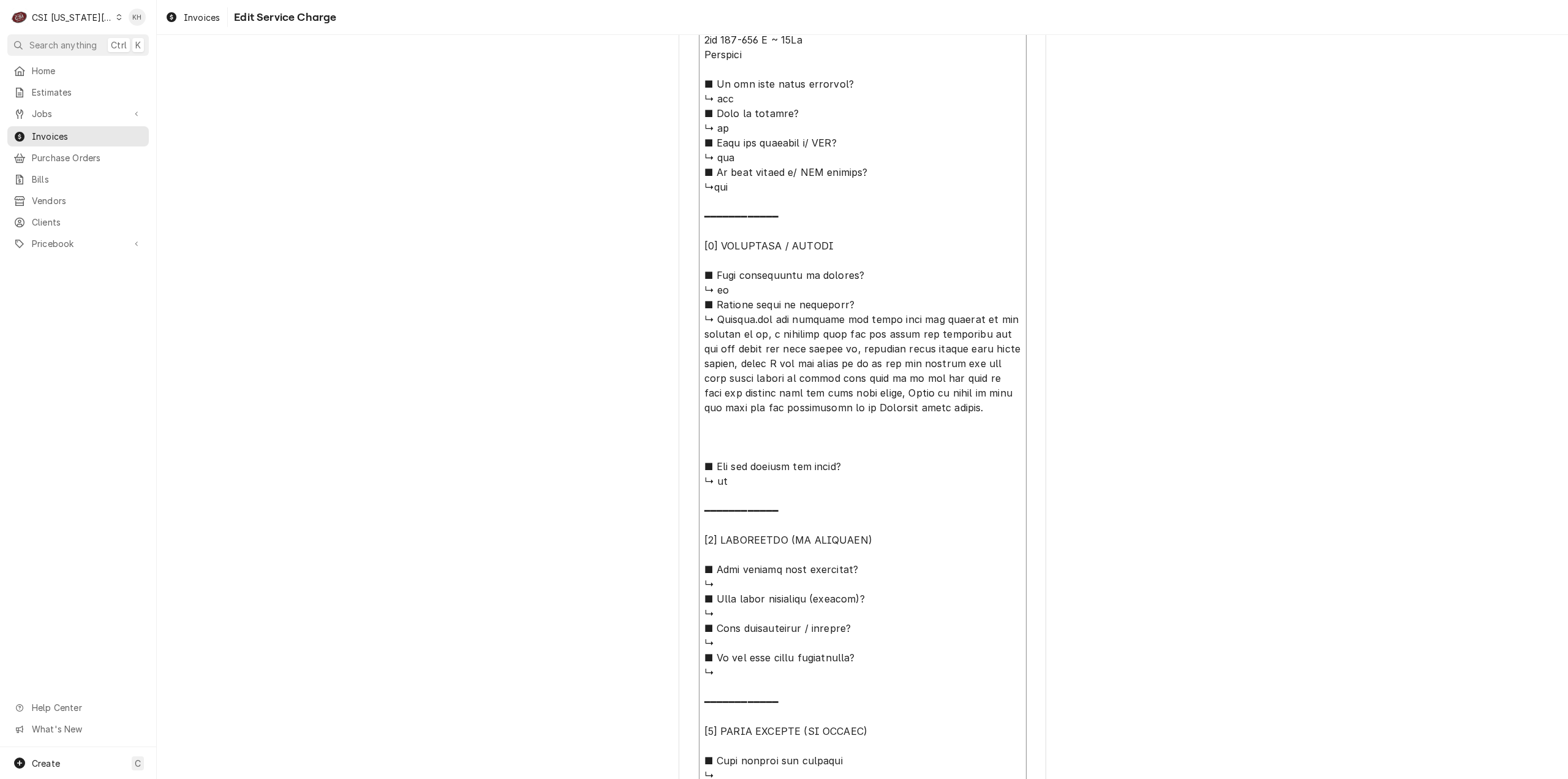
drag, startPoint x: 840, startPoint y: 342, endPoint x: 772, endPoint y: 335, distance: 68.4
click at [772, 335] on textarea "Service Summary ( optional )" at bounding box center [863, 393] width 328 height 1203
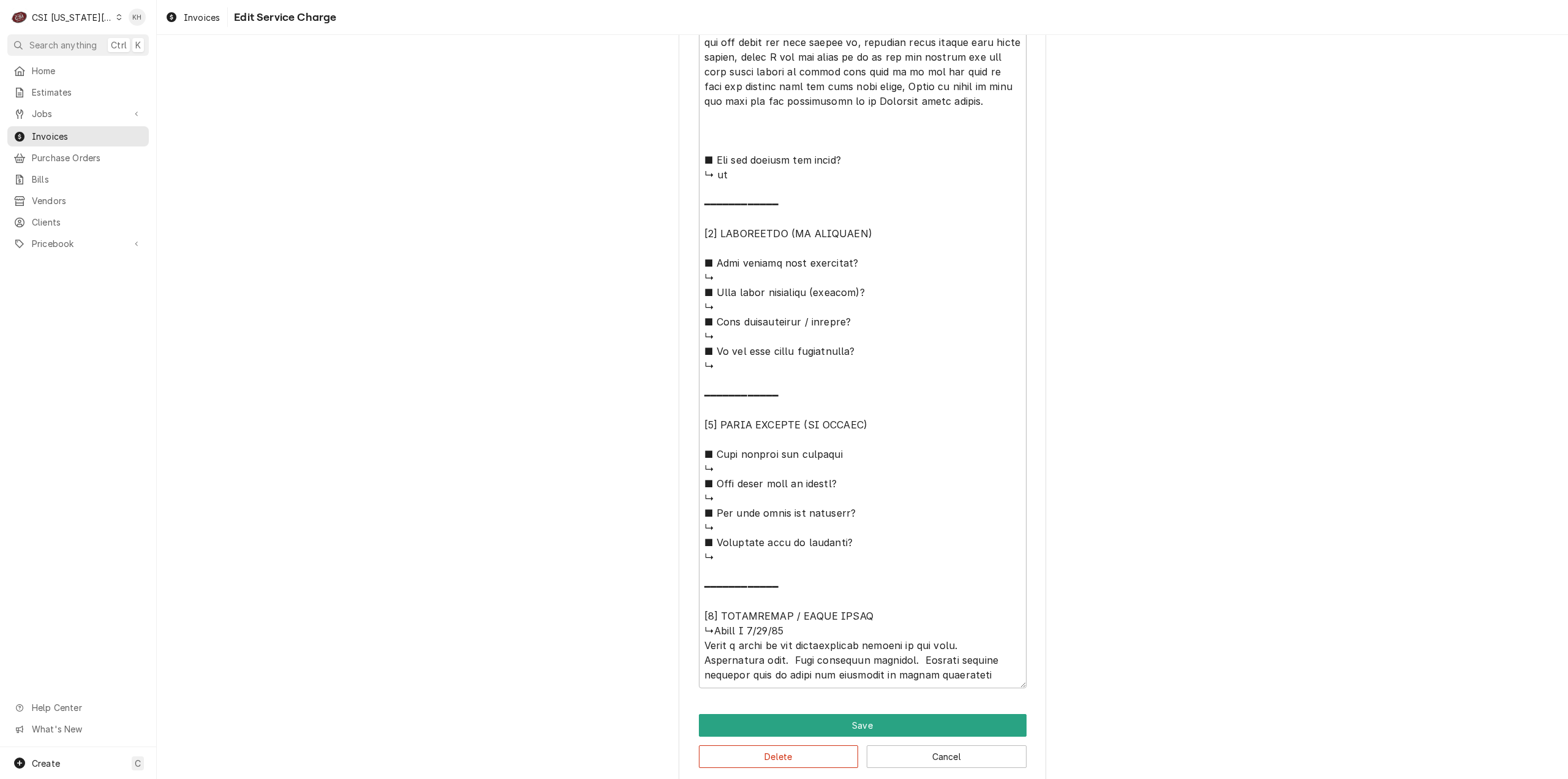
scroll to position [1118, 0]
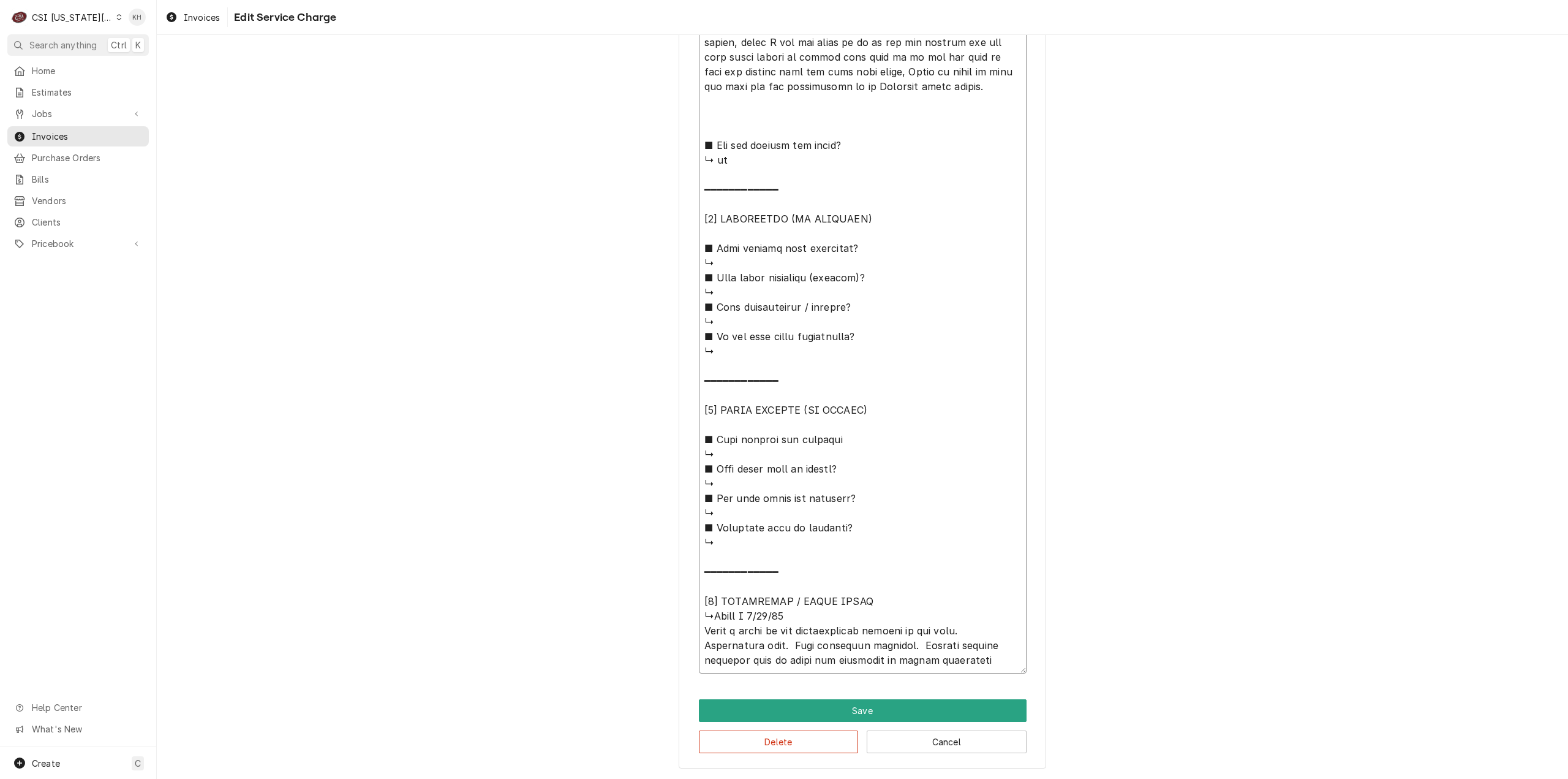
drag, startPoint x: 701, startPoint y: 629, endPoint x: 906, endPoint y: 642, distance: 205.4
click at [906, 642] on textarea "Service Summary ( optional )" at bounding box center [863, 71] width 328 height 1203
click at [798, 739] on button "Delete" at bounding box center [779, 742] width 160 height 22
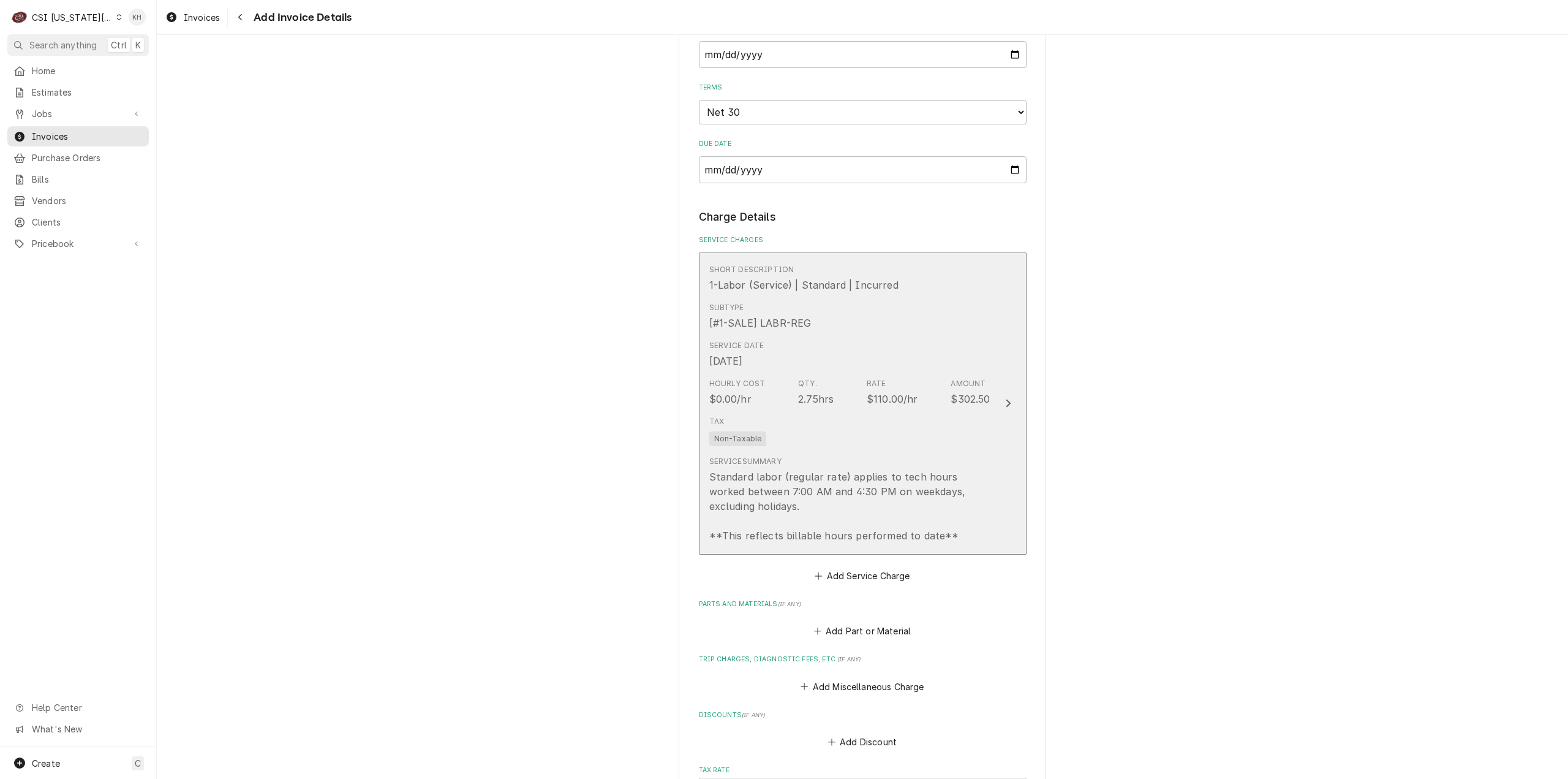
scroll to position [906, 0]
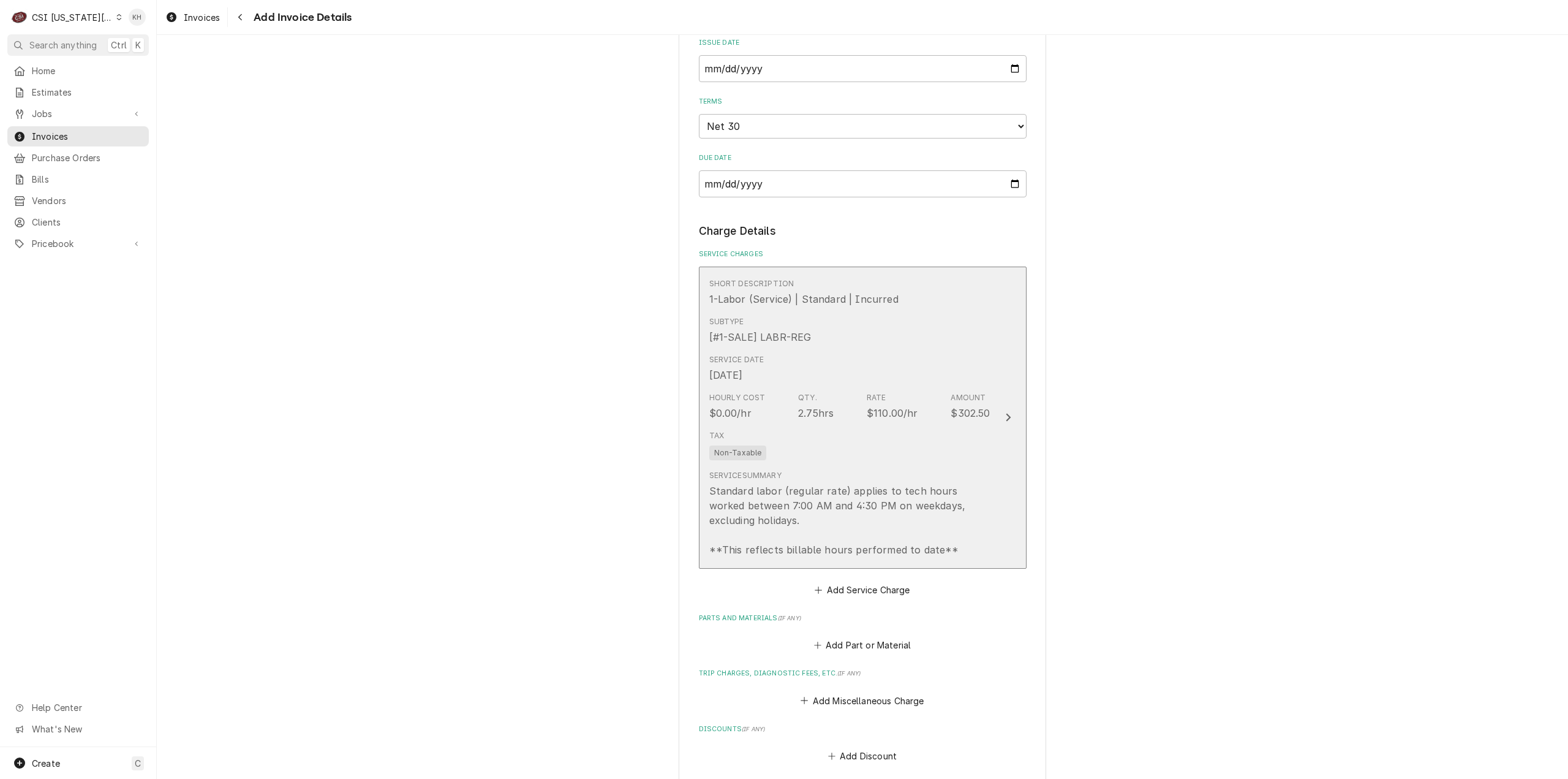
click at [1005, 456] on button "Short Description 1-Labor (Service) | Standard | Incurred Subtype [#1-SALE] LAB…" at bounding box center [863, 418] width 328 height 302
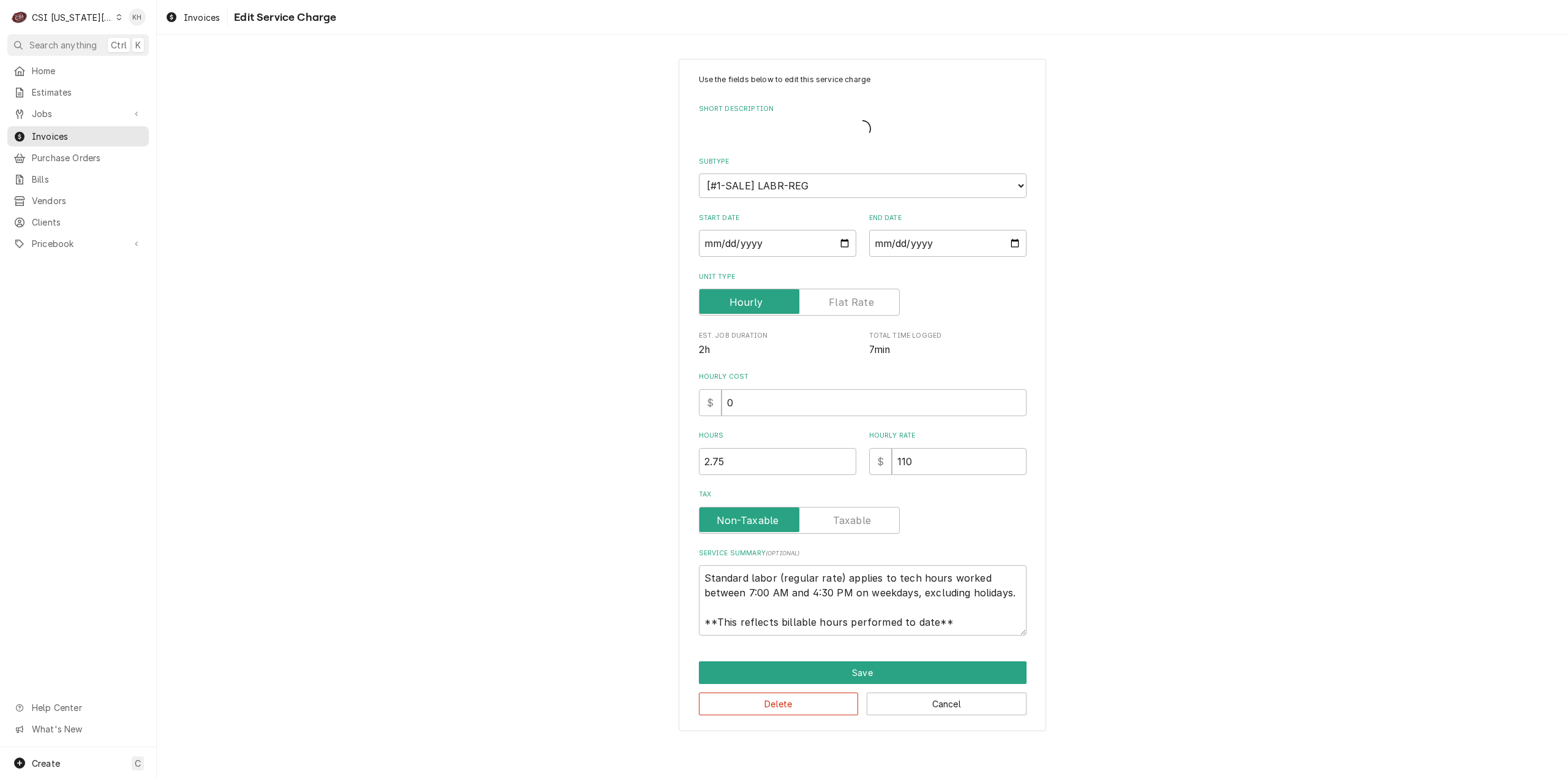
type textarea "x"
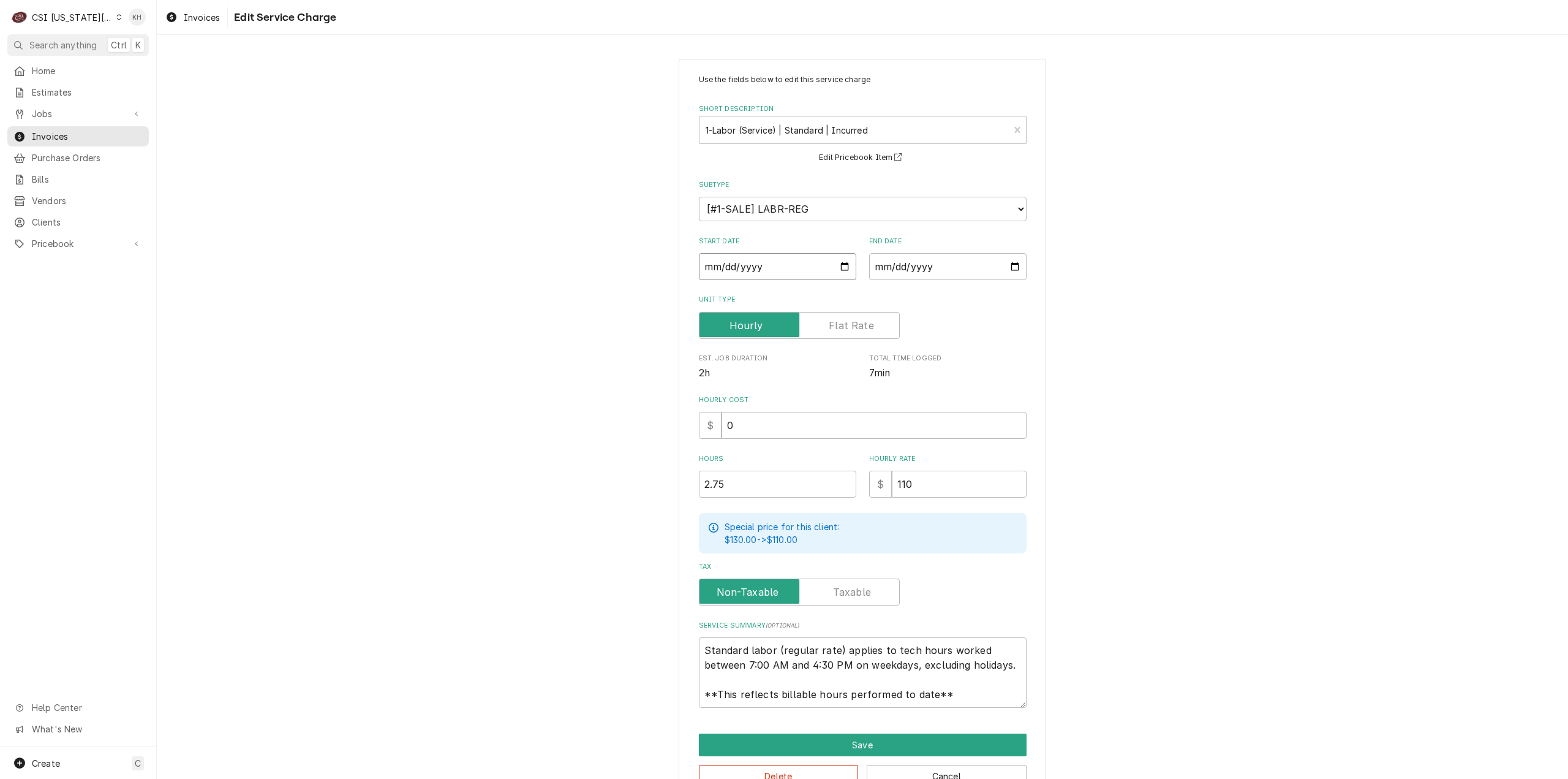
click at [836, 263] on input "2025-08-19" at bounding box center [777, 267] width 157 height 27
type input "2025-08-23"
type textarea "x"
click at [1008, 266] on input "2025-08-19" at bounding box center [947, 267] width 157 height 27
type input "2025-08-23"
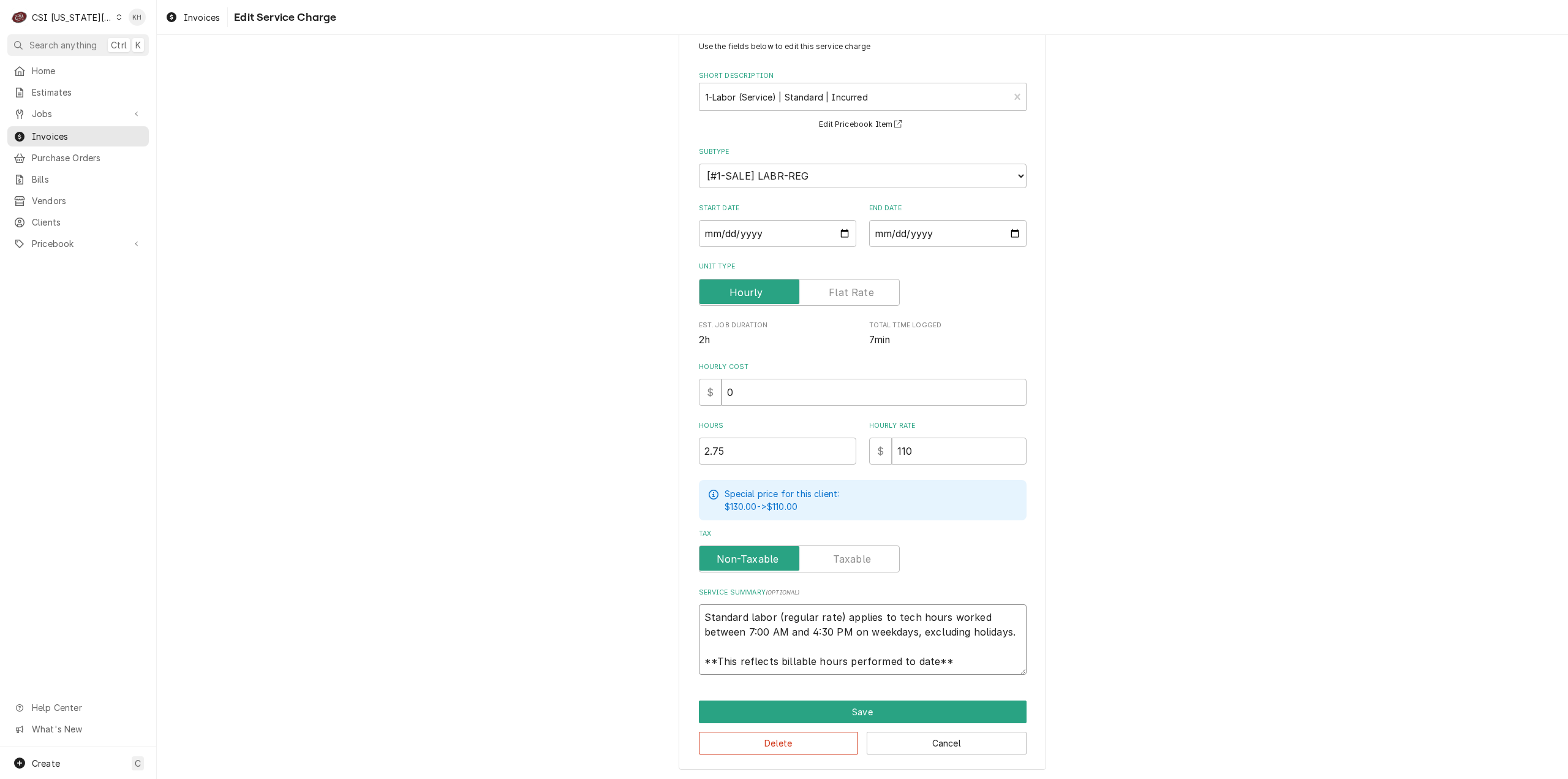
drag, startPoint x: 952, startPoint y: 660, endPoint x: 573, endPoint y: 529, distance: 401.0
click at [573, 529] on div "Use the fields below to edit this service charge Short Description 1-Labor (Ser…" at bounding box center [862, 398] width 1411 height 766
paste textarea "Rational / ET3PA24125077870 Inspected oven not operating properly and observed …"
type textarea "x"
type textarea "Rational / ET3PA24125077870 Inspected oven not operating properly and observed …"
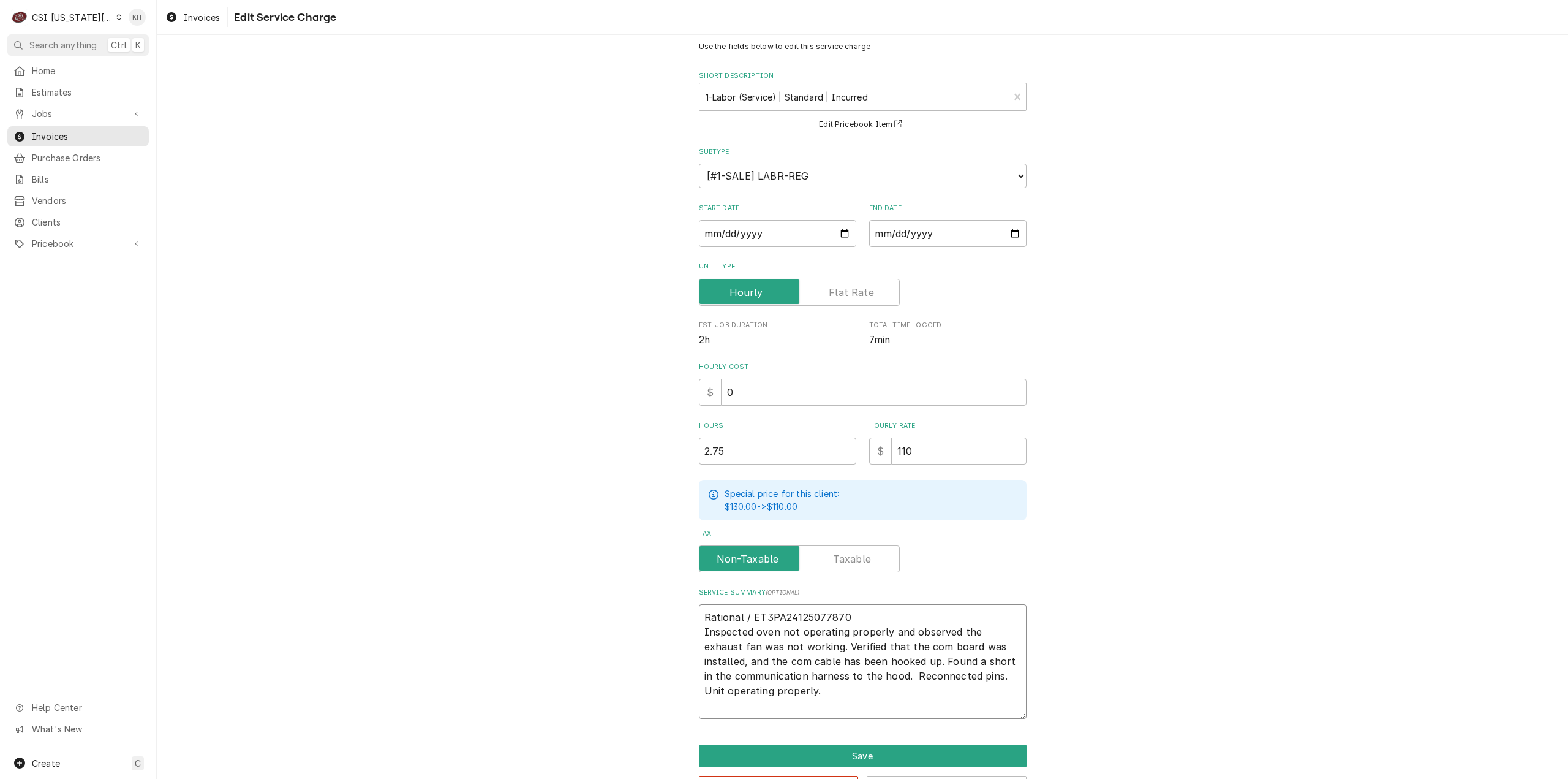
type textarea "x"
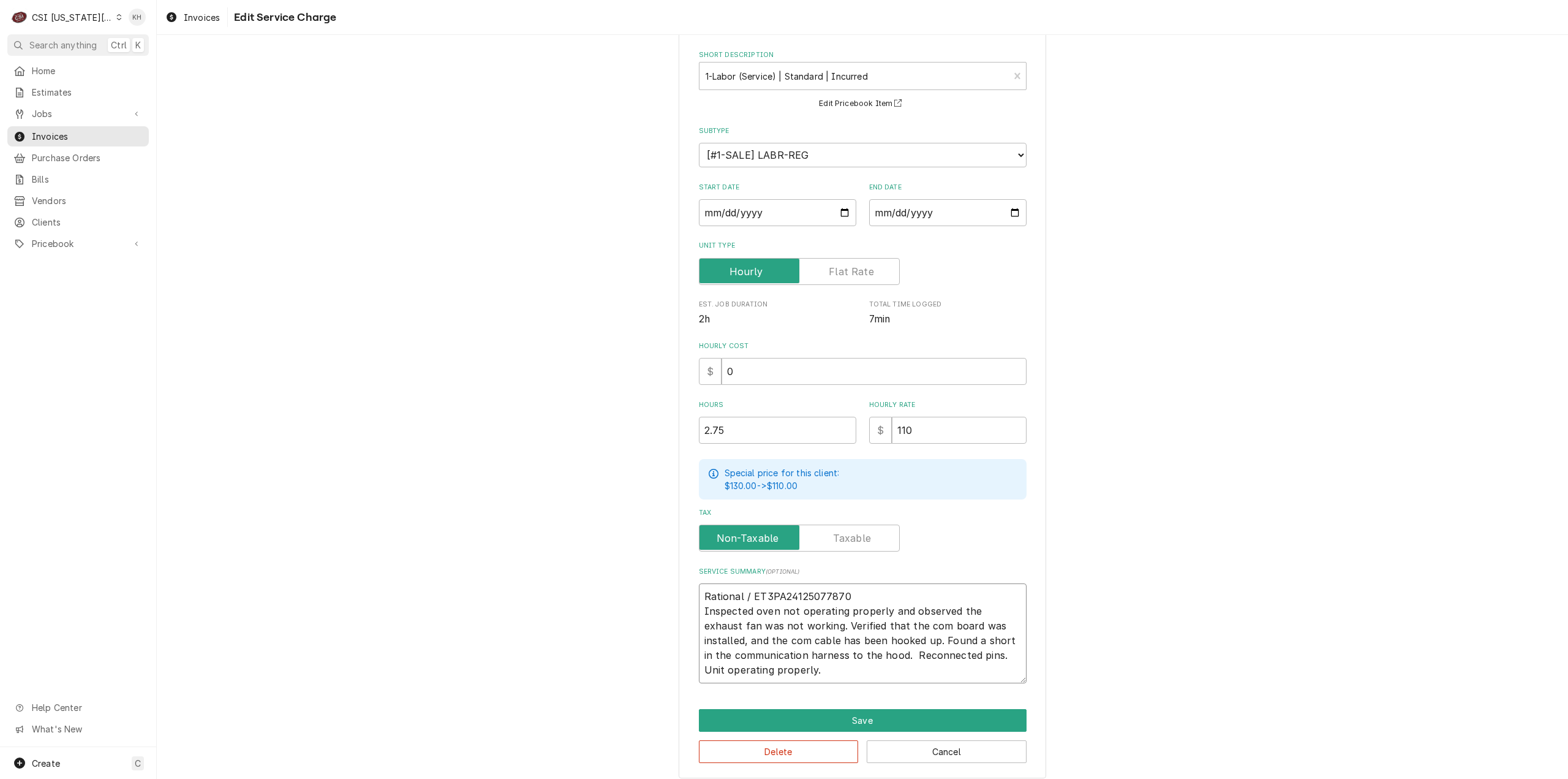
scroll to position [63, 0]
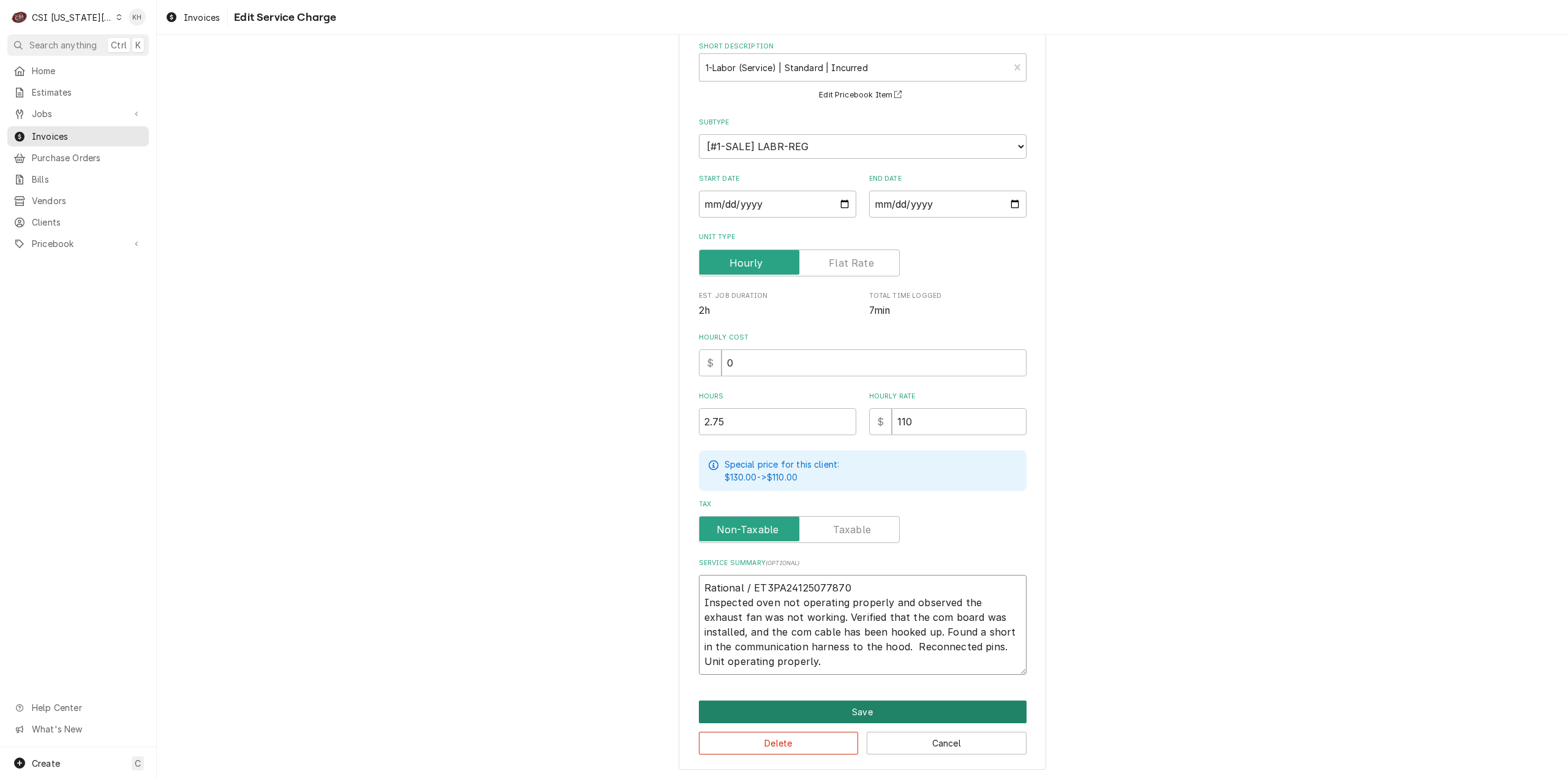
type textarea "Rational / ET3PA24125077870 Inspected oven not operating properly and observed …"
click at [848, 712] on button "Save" at bounding box center [863, 712] width 328 height 22
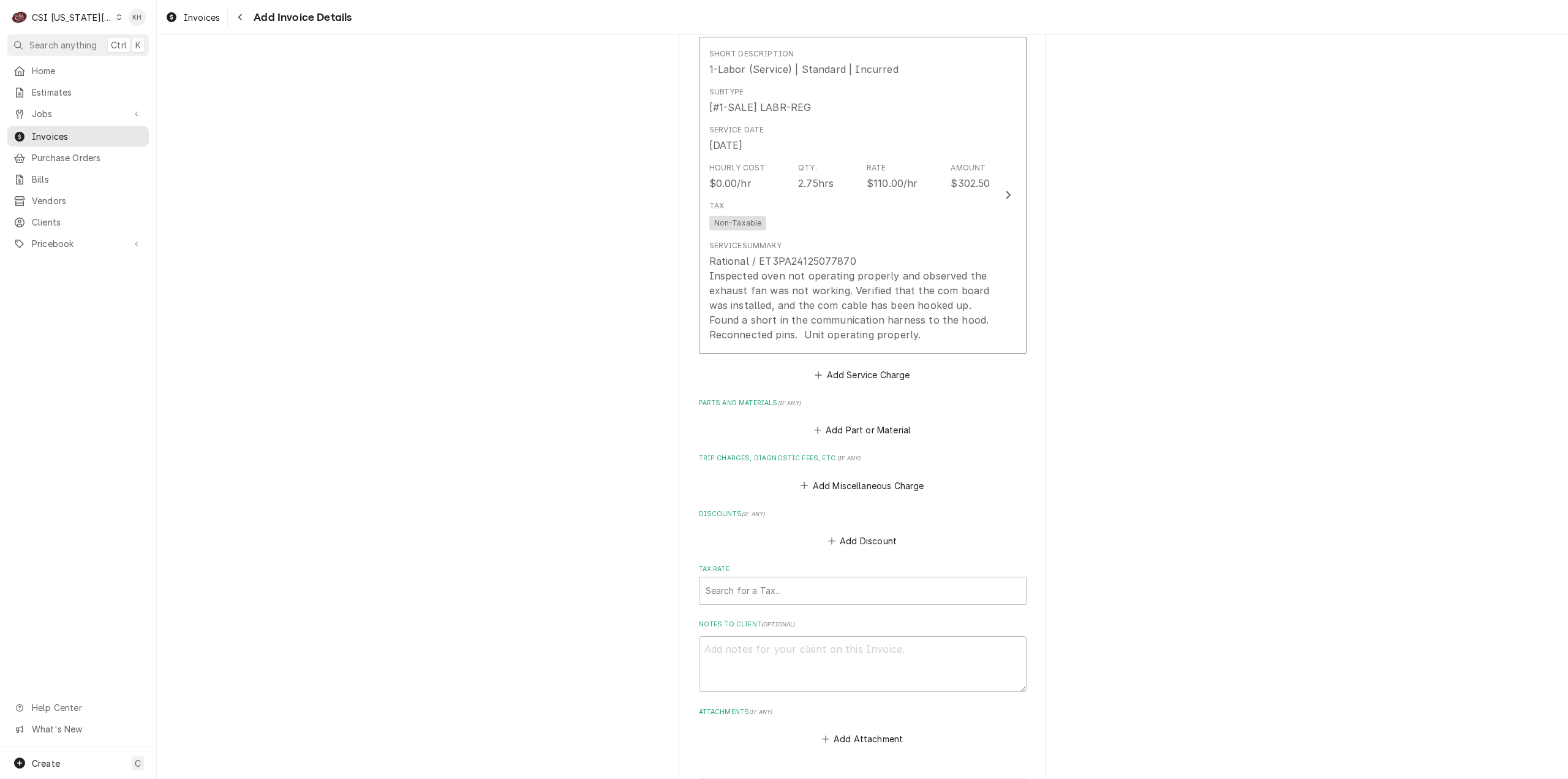
scroll to position [1136, 0]
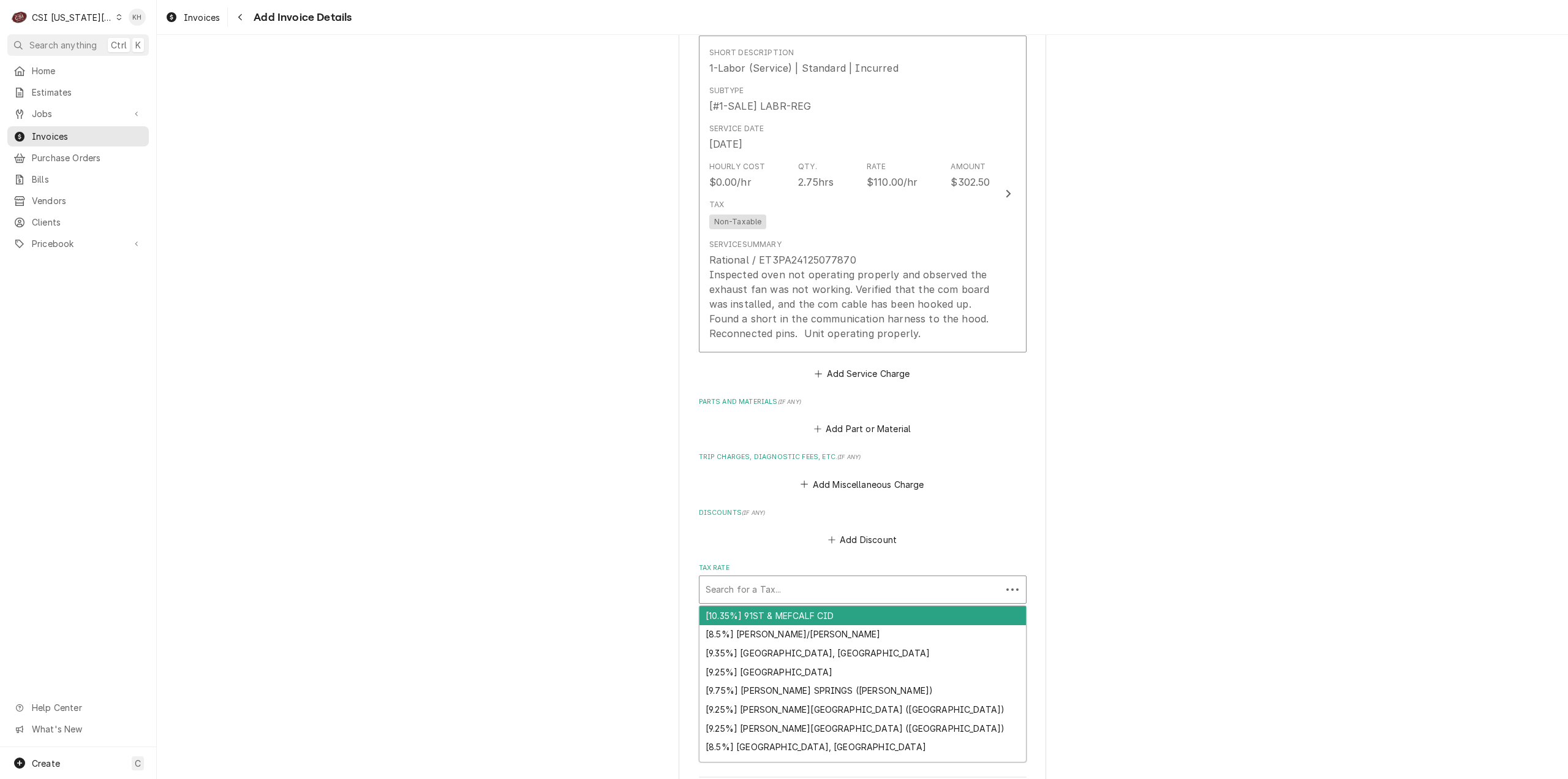
click at [845, 599] on div "Tax Rate" at bounding box center [851, 590] width 290 height 22
type textarea "x"
type input "e"
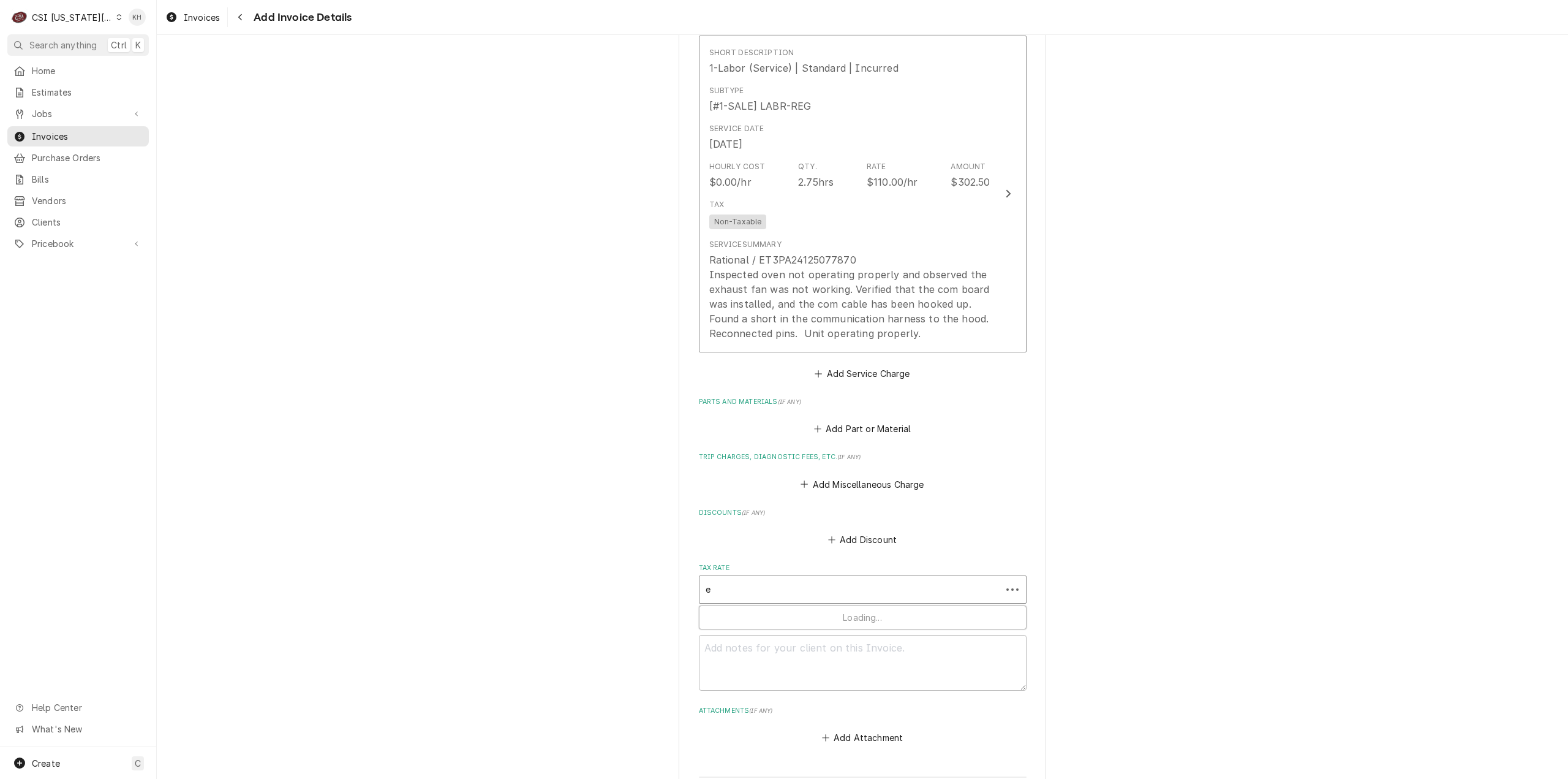
type textarea "x"
type input "ex"
click at [794, 644] on div "[0%] KANSAS EXEMPT" at bounding box center [863, 635] width 327 height 19
type textarea "x"
click at [869, 493] on button "Add Miscellaneous Charge" at bounding box center [862, 484] width 127 height 17
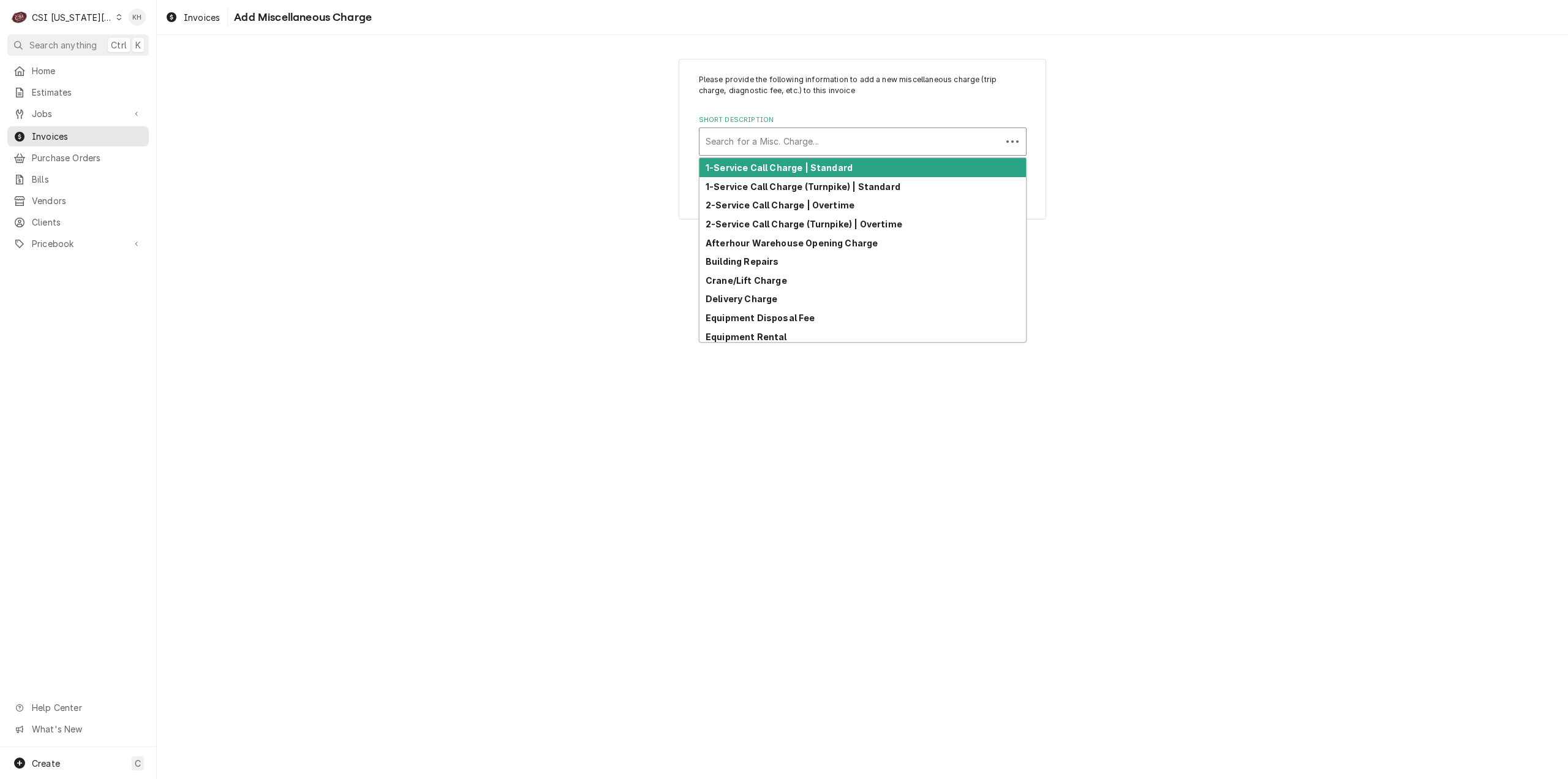
click at [825, 136] on div "Short Description" at bounding box center [851, 142] width 290 height 22
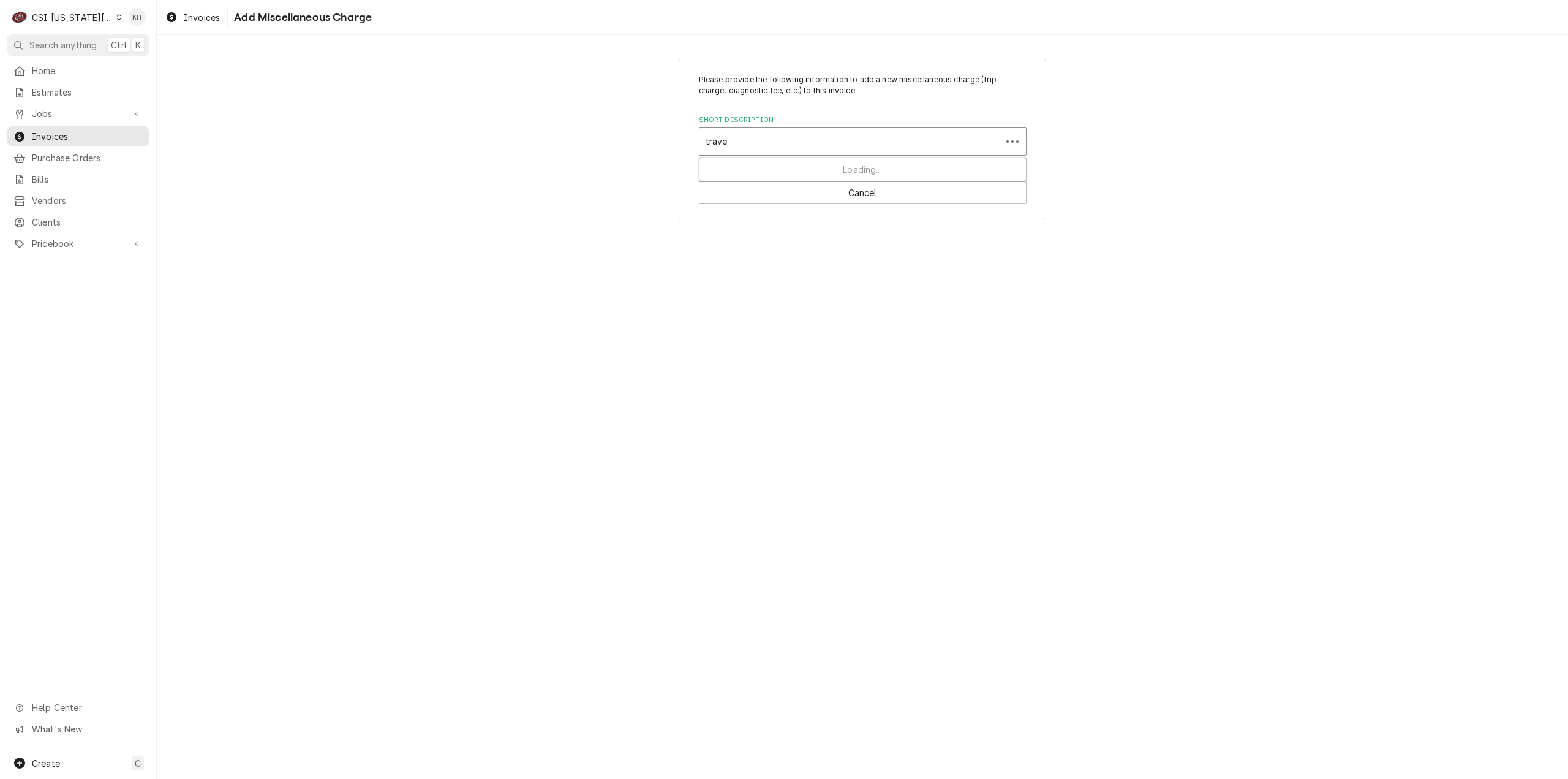
type input "travel"
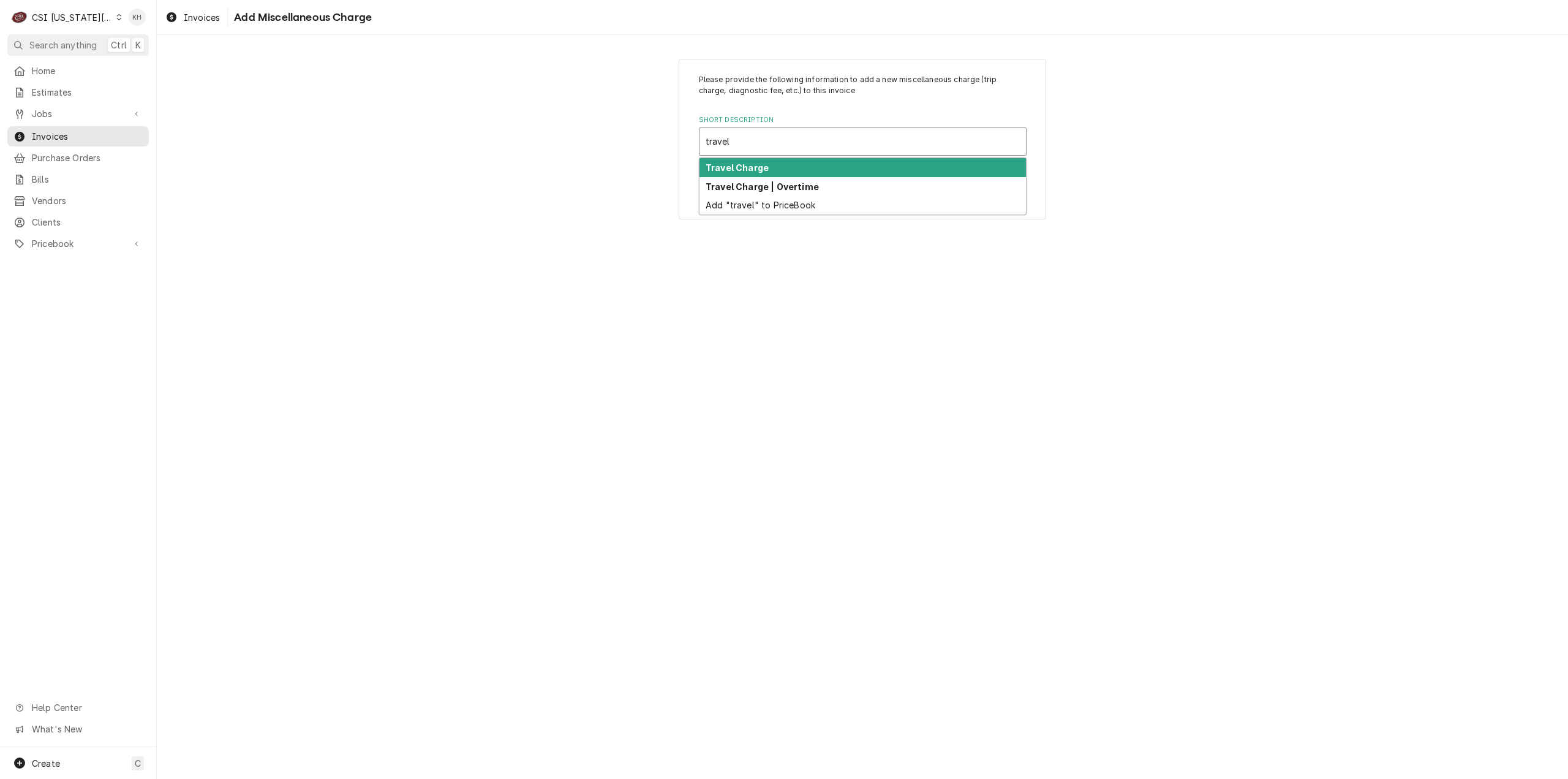
click at [778, 164] on div "Travel Charge" at bounding box center [863, 168] width 327 height 19
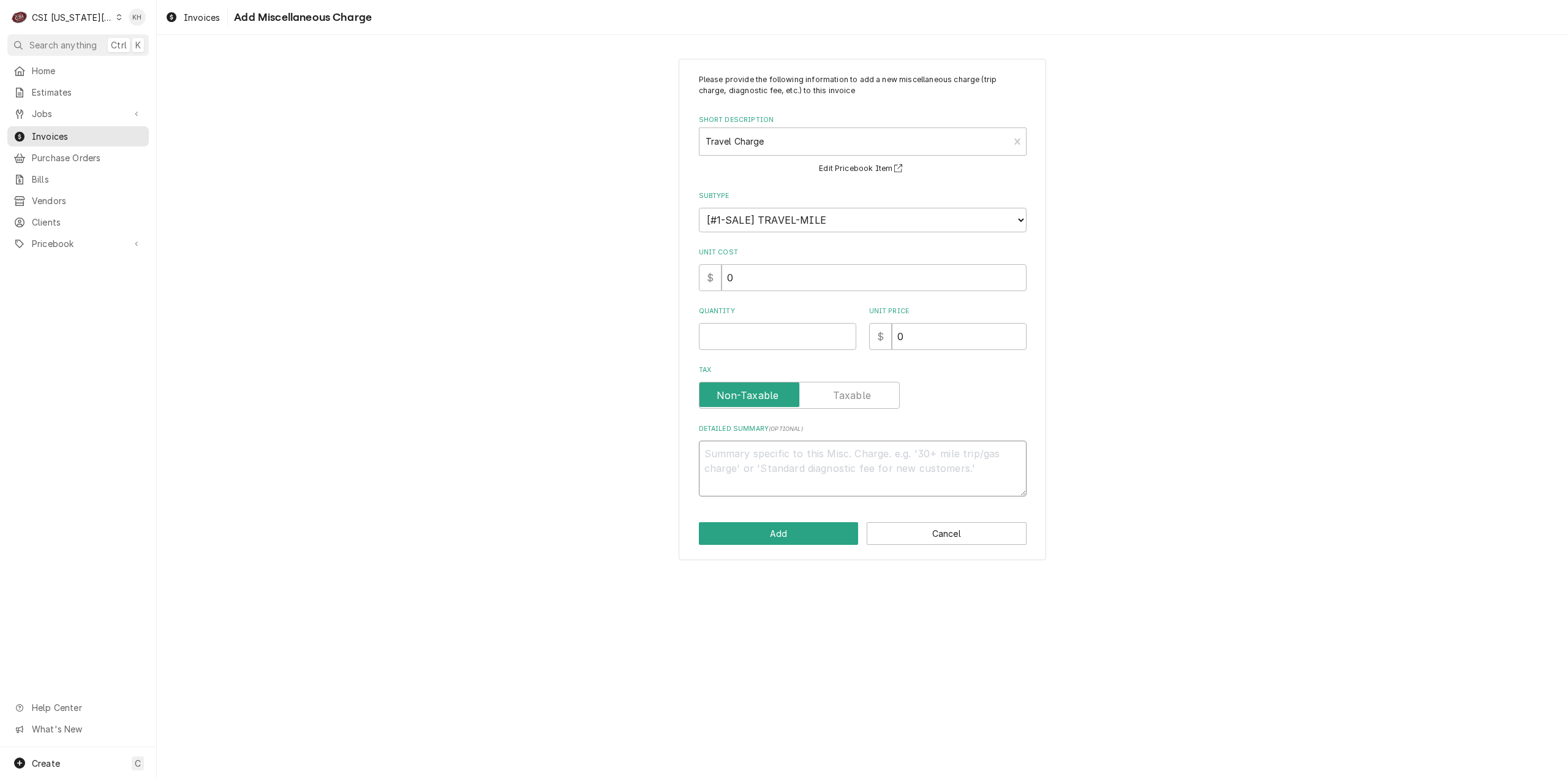
click at [868, 465] on textarea "Detailed Summary ( optional )" at bounding box center [863, 468] width 328 height 56
type textarea "x"
type textarea "T"
type textarea "x"
type textarea "Tr"
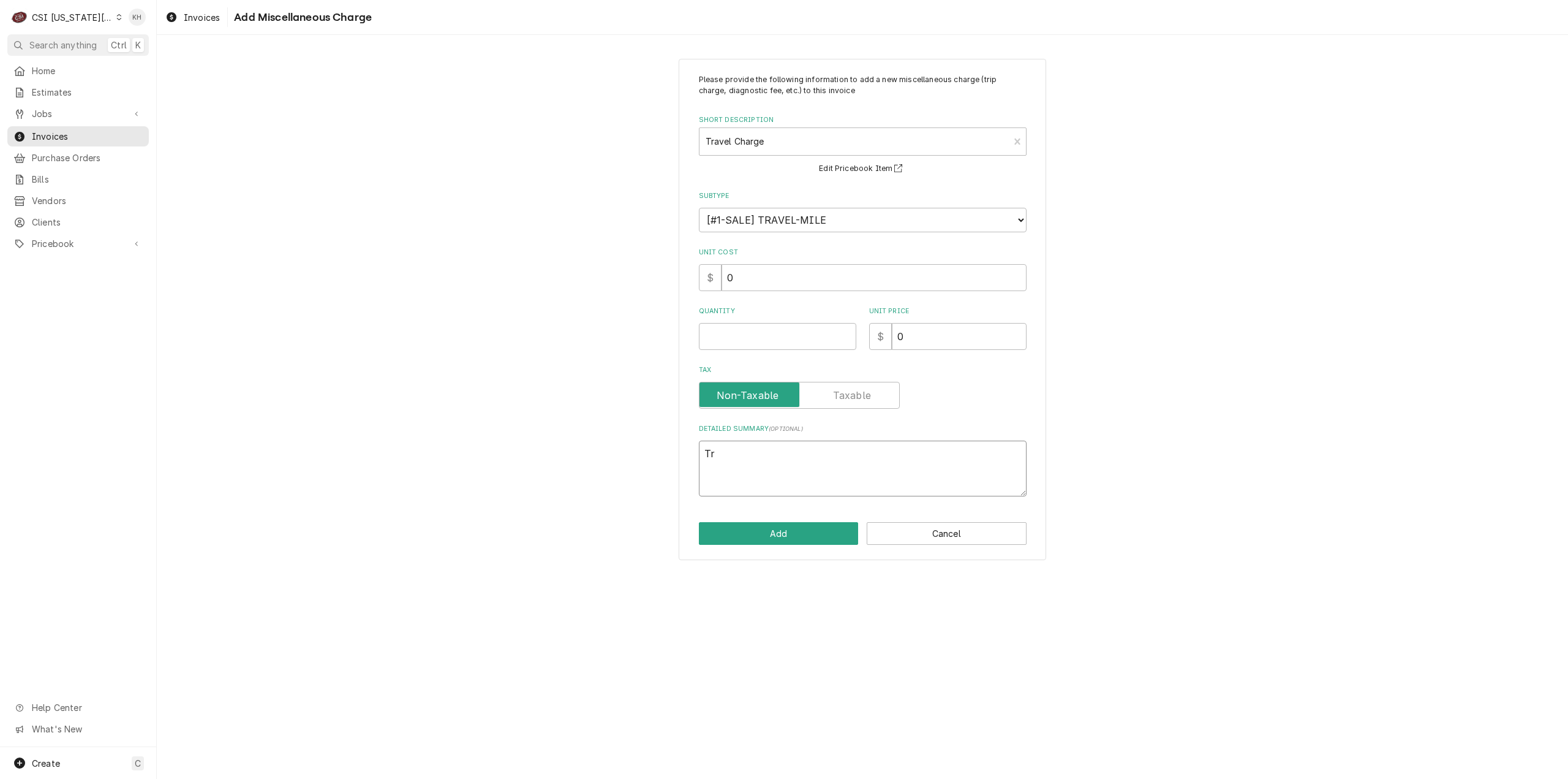
type textarea "x"
type textarea "Tra"
type textarea "x"
type textarea "Trav"
type textarea "x"
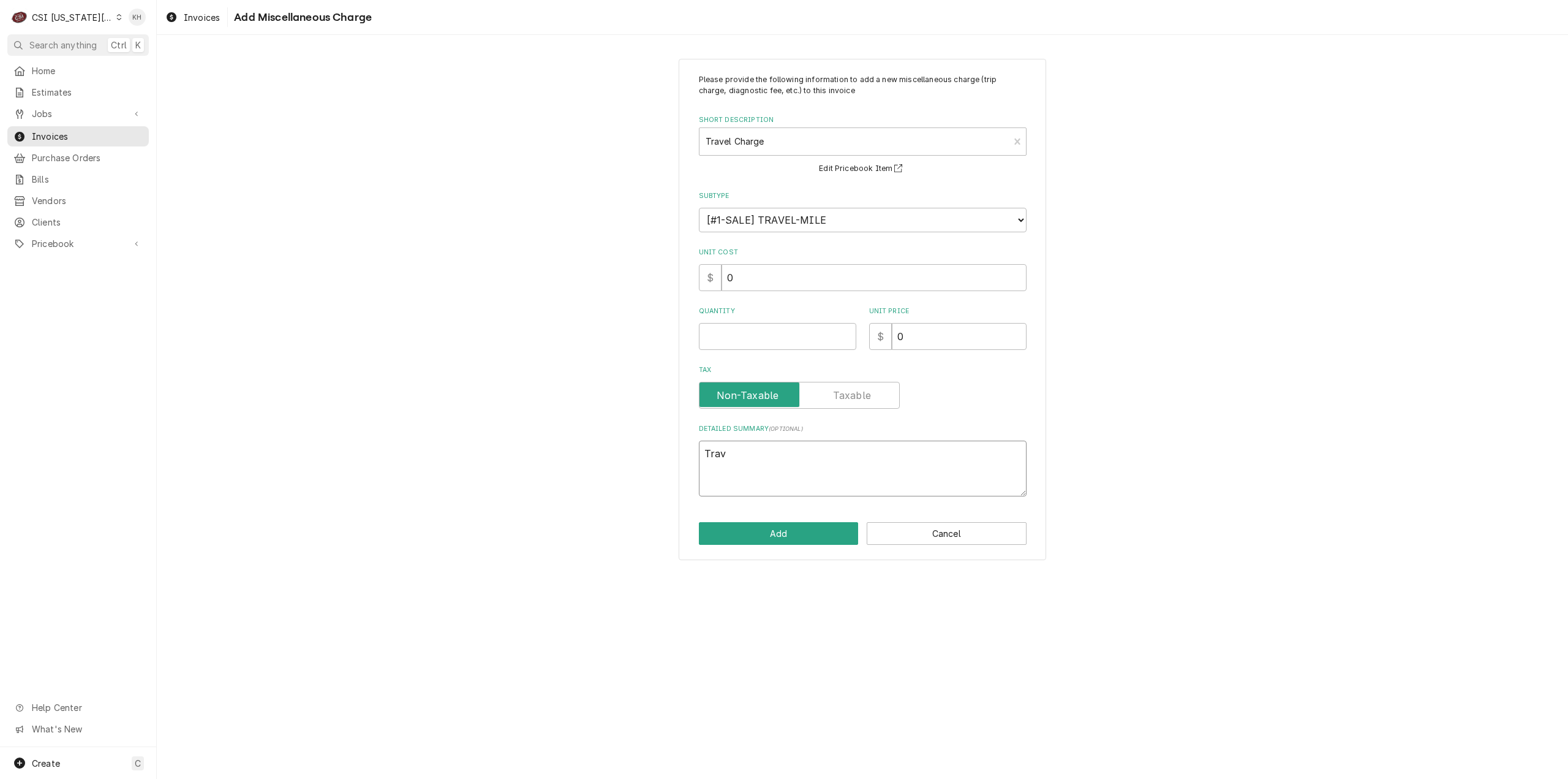
type textarea "Trave"
type textarea "x"
type textarea "Travel"
type textarea "x"
type textarea "Travel"
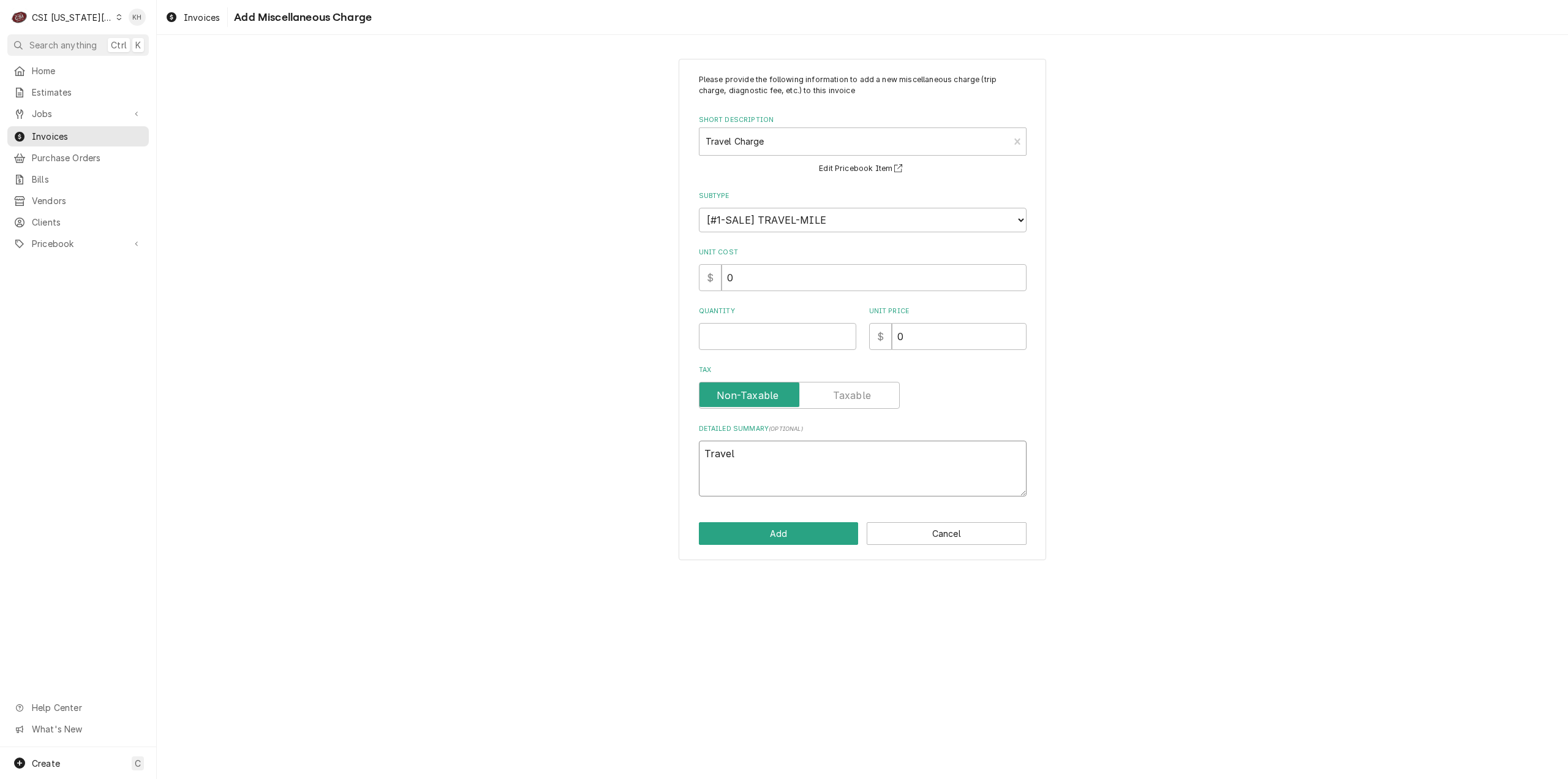
type textarea "x"
type textarea "Travel Z"
type textarea "x"
type textarea "Travel Zo"
type textarea "x"
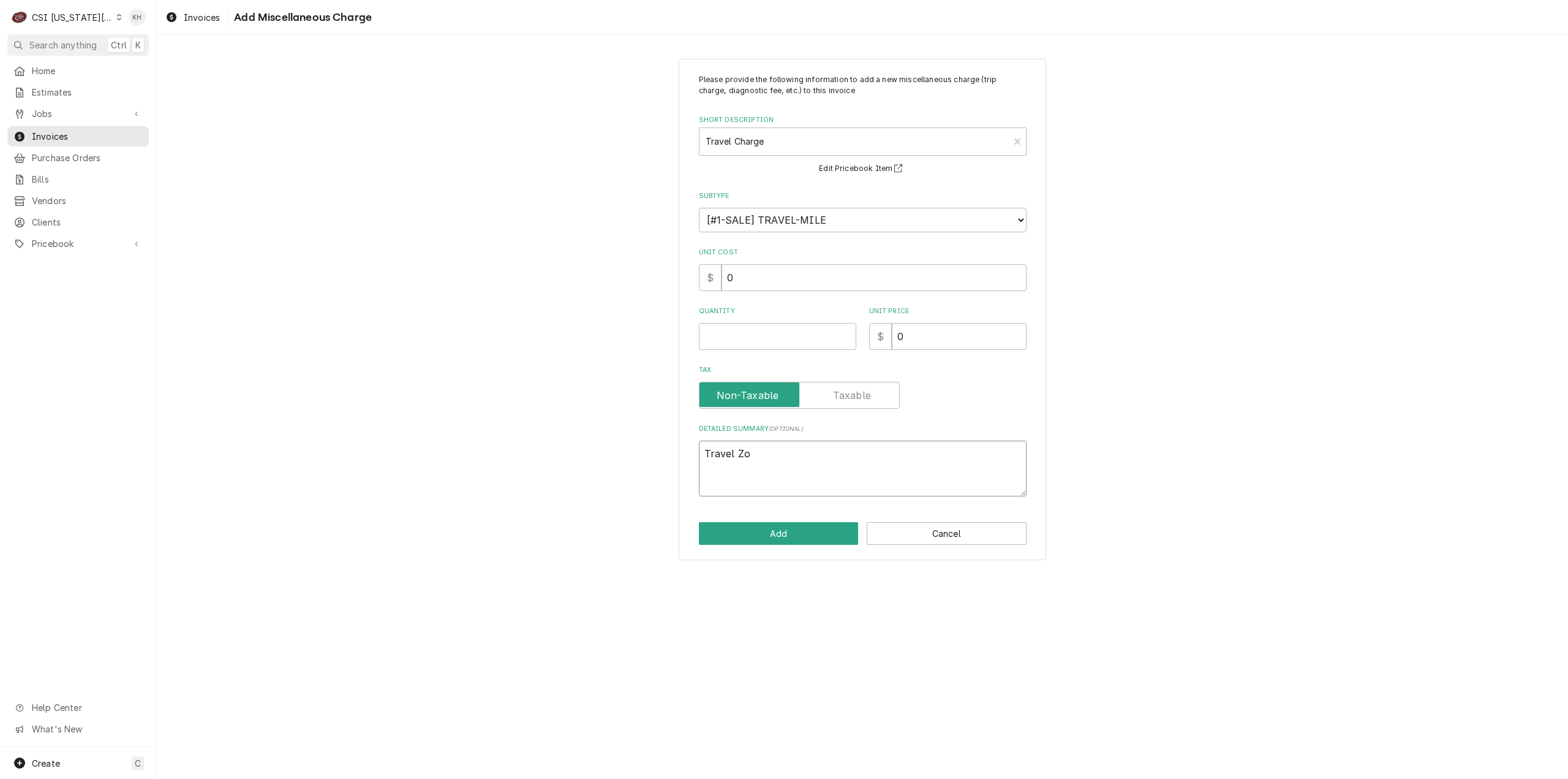
type textarea "Travel Zon"
type textarea "x"
type textarea "Travel Zone"
type textarea "x"
type textarea "Travel Zone"
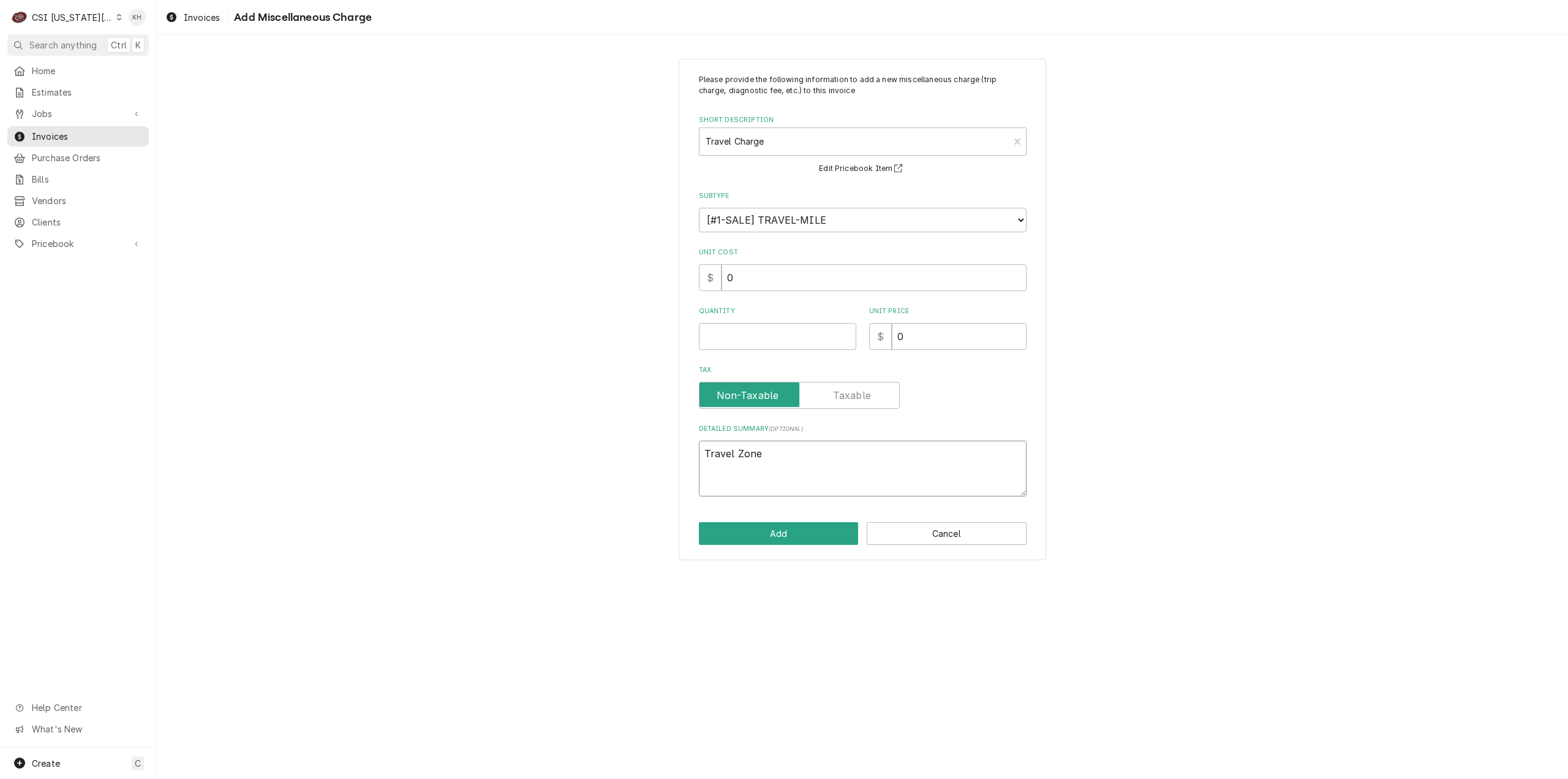
type textarea "x"
type textarea "Travel Zone F"
click at [751, 327] on input "Quantity" at bounding box center [777, 336] width 157 height 27
type textarea "x"
type input "1"
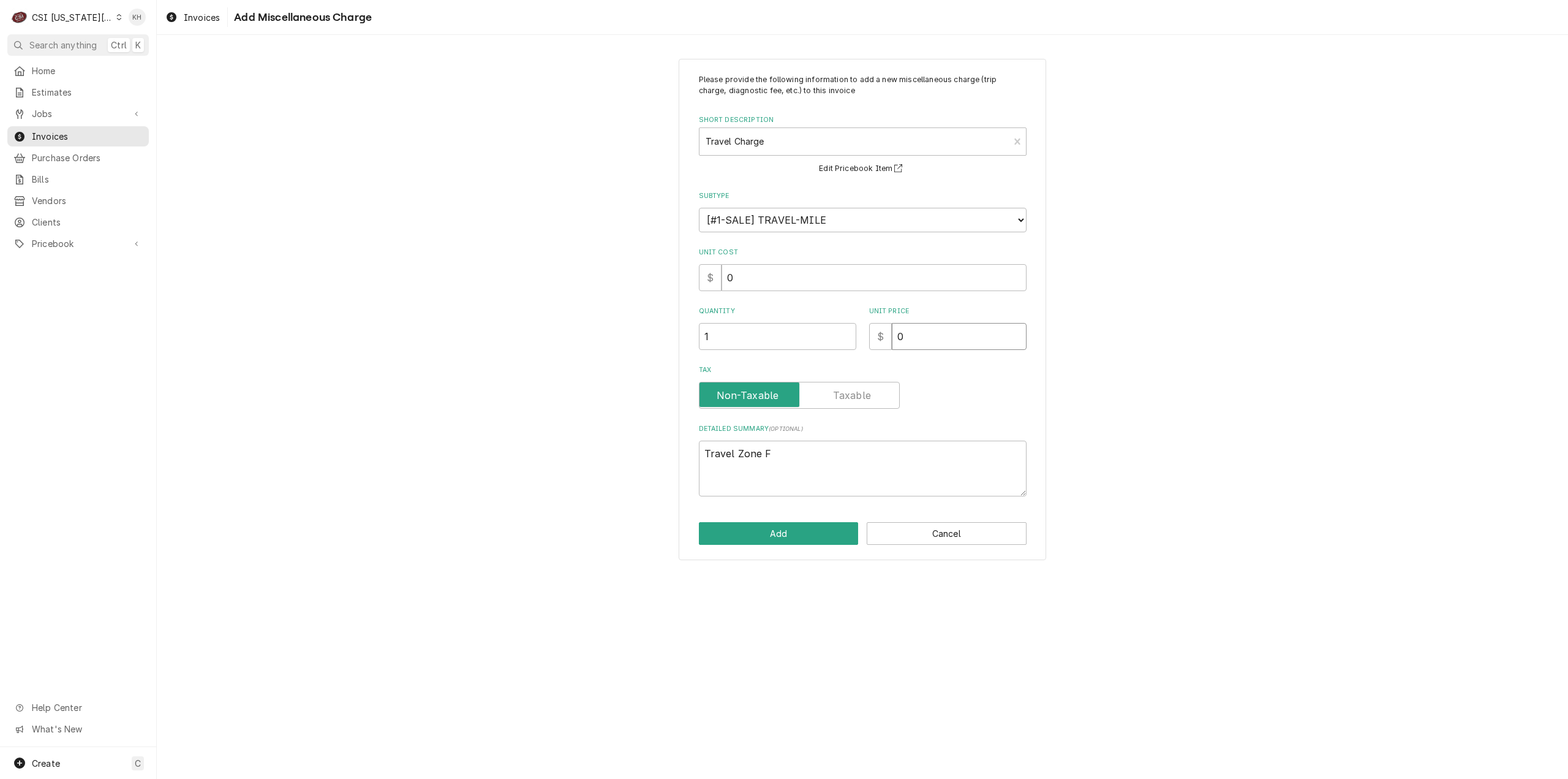
type textarea "x"
type input "3"
type textarea "x"
type input "30"
type textarea "x"
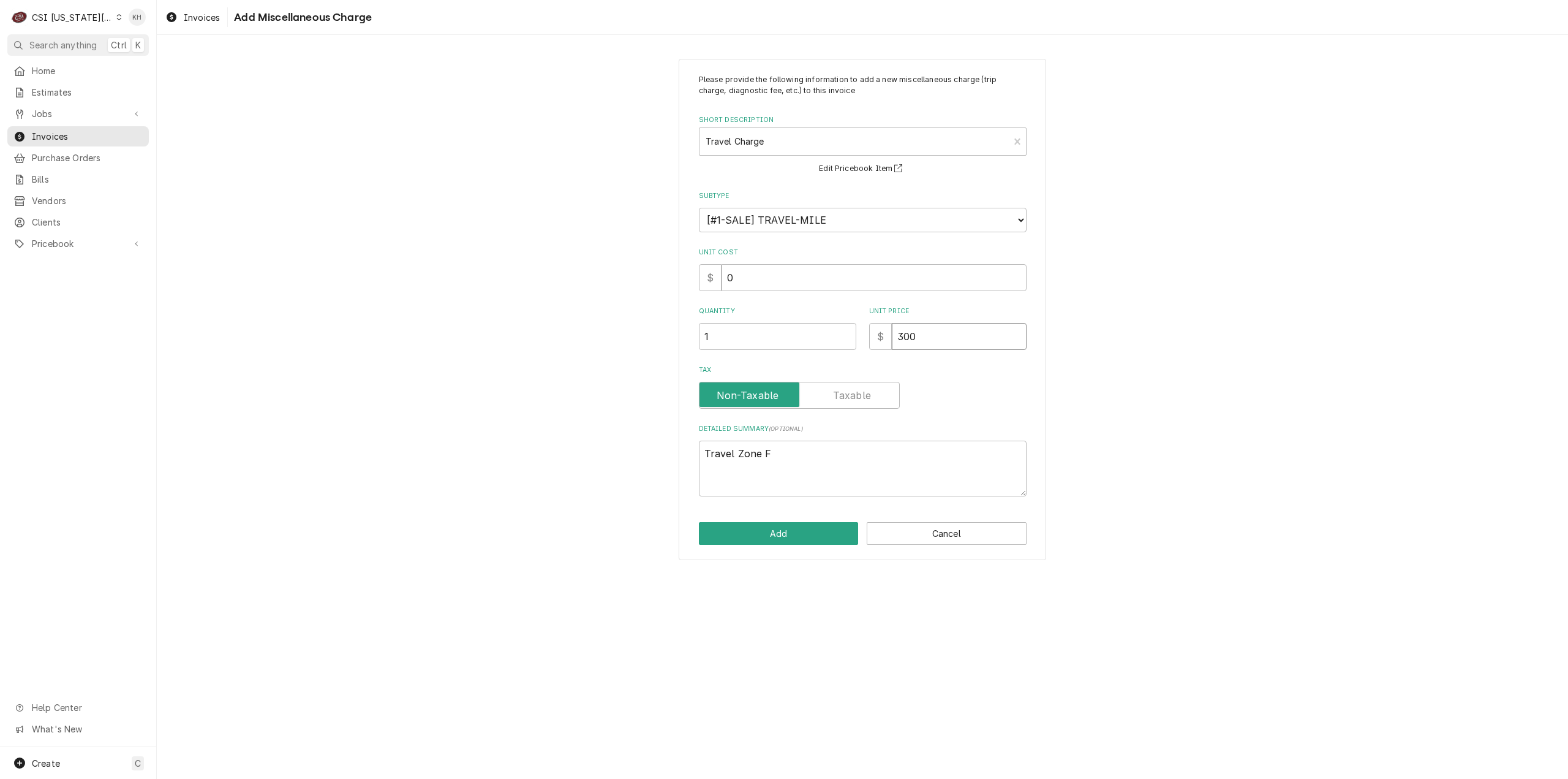
type input "300"
click at [796, 536] on button "Add" at bounding box center [779, 533] width 160 height 22
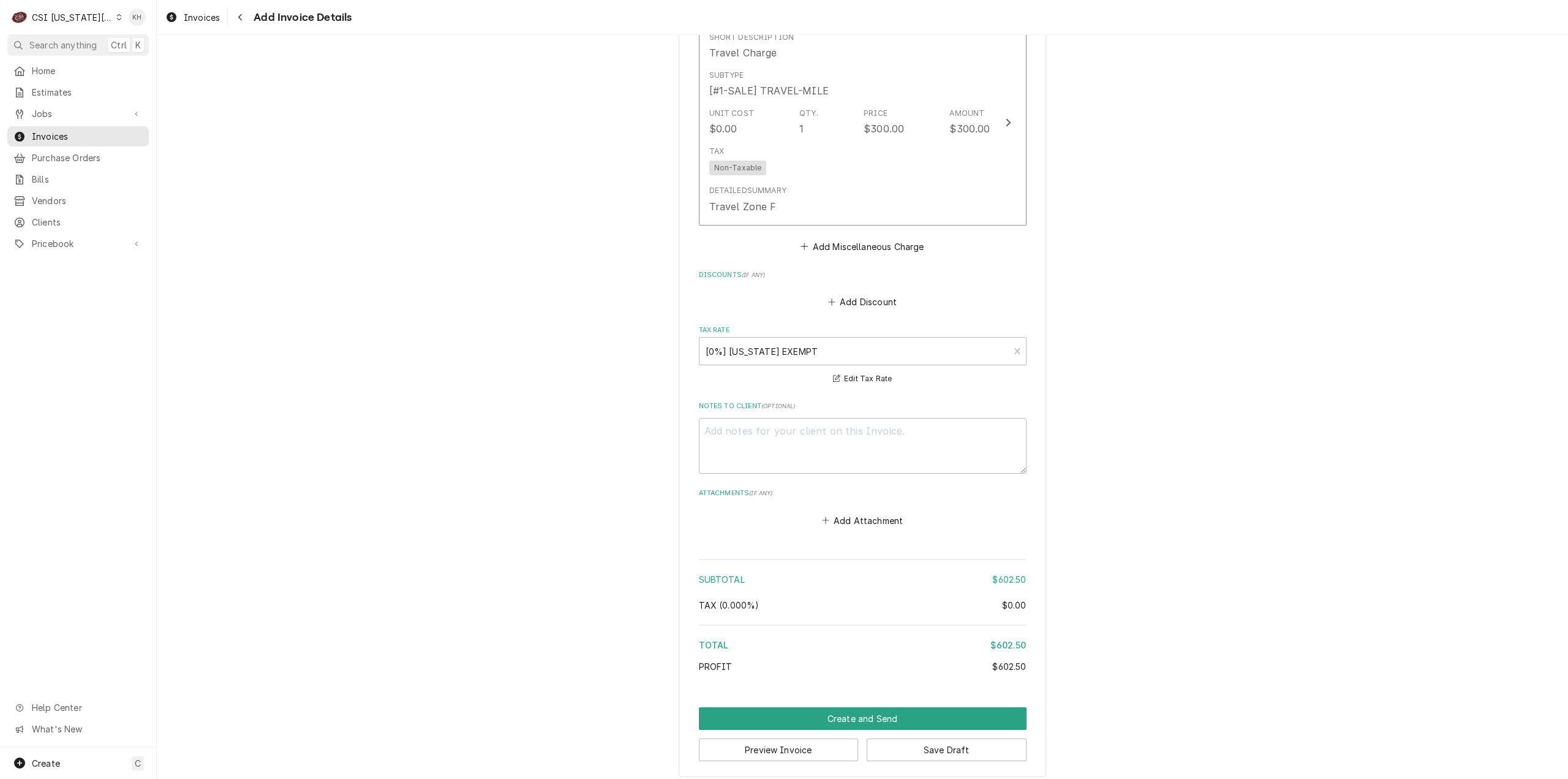
scroll to position [1611, 0]
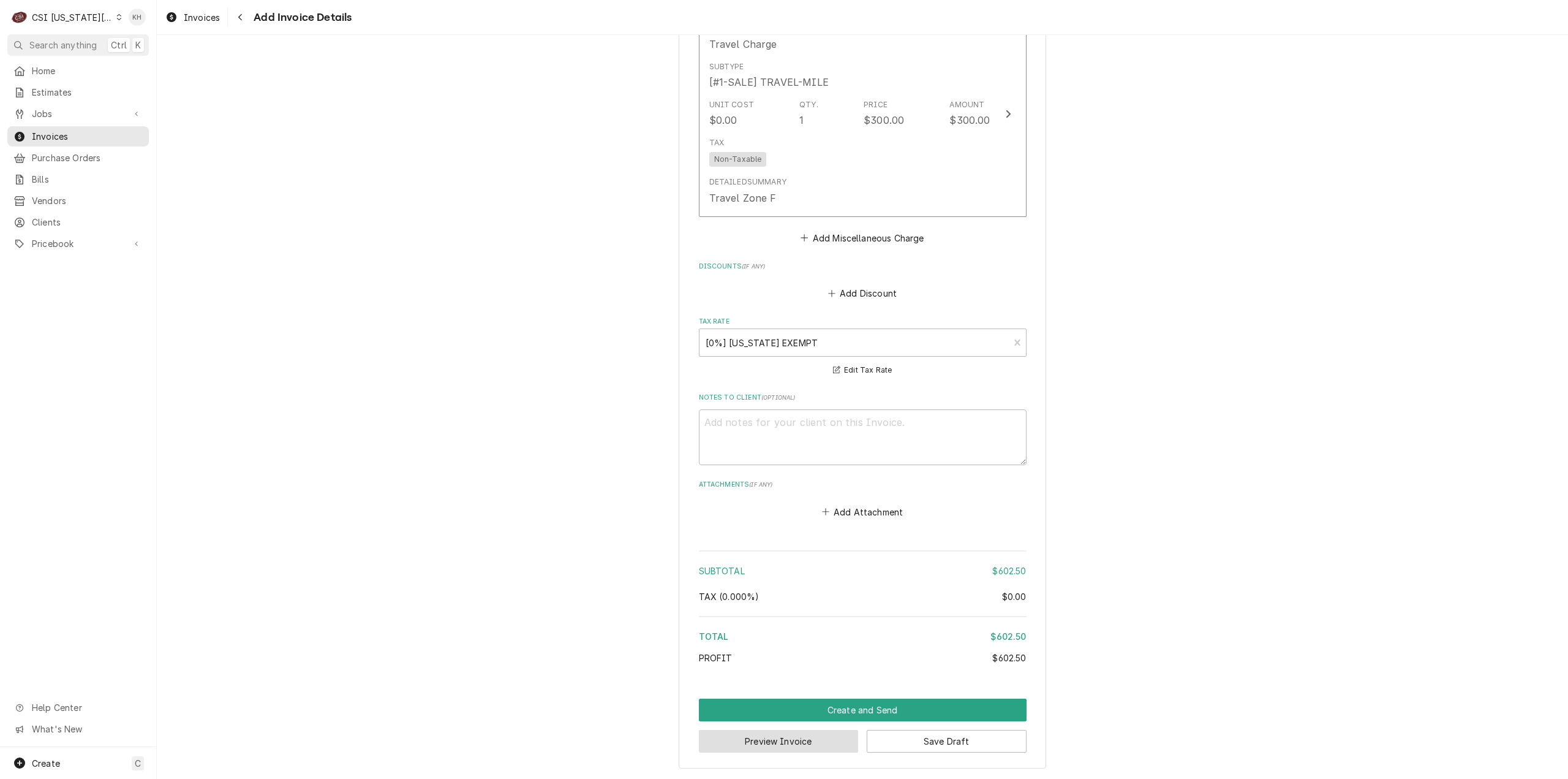
click at [789, 750] on button "Preview Invoice" at bounding box center [779, 741] width 160 height 22
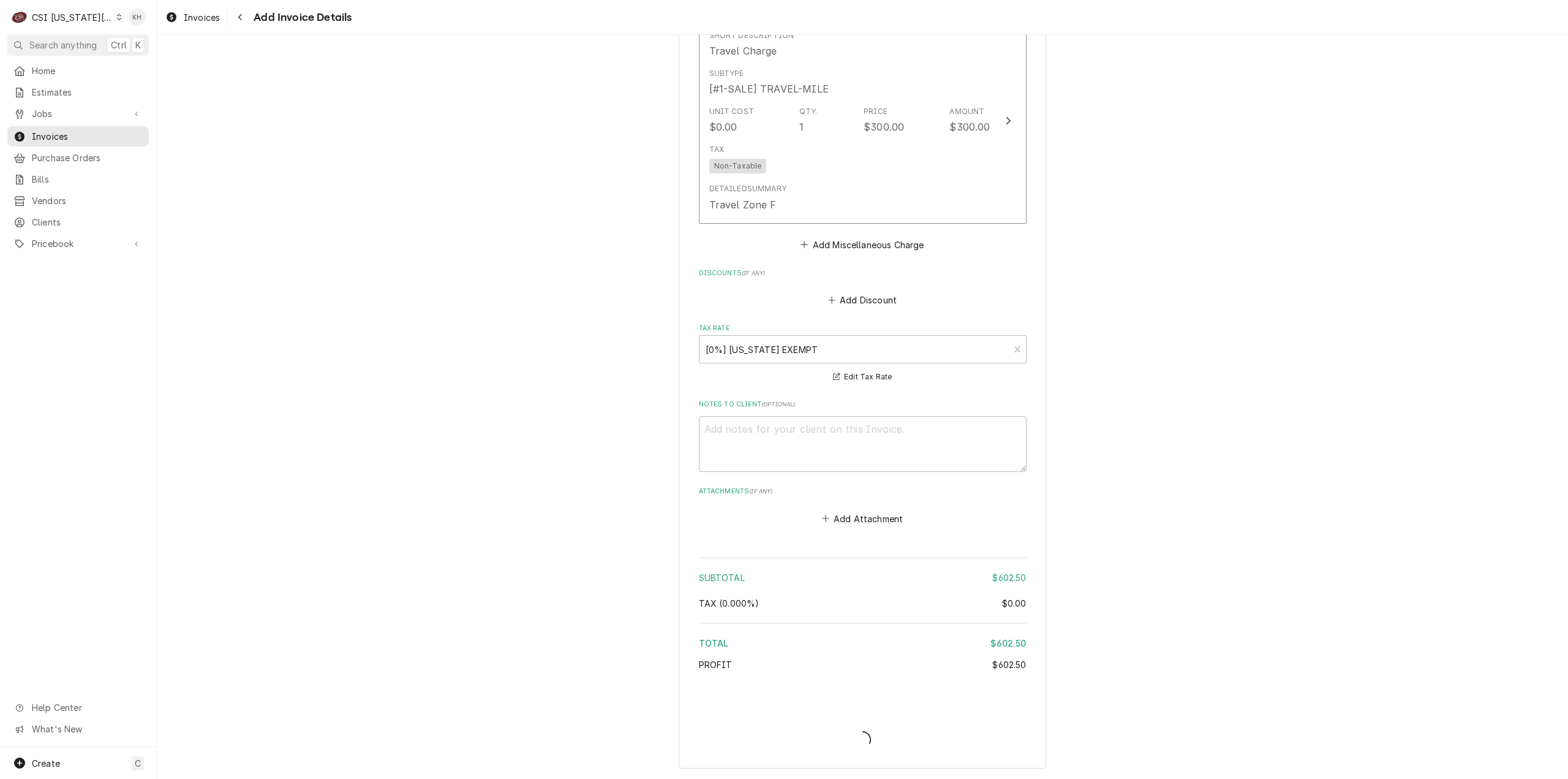
scroll to position [1603, 0]
type textarea "x"
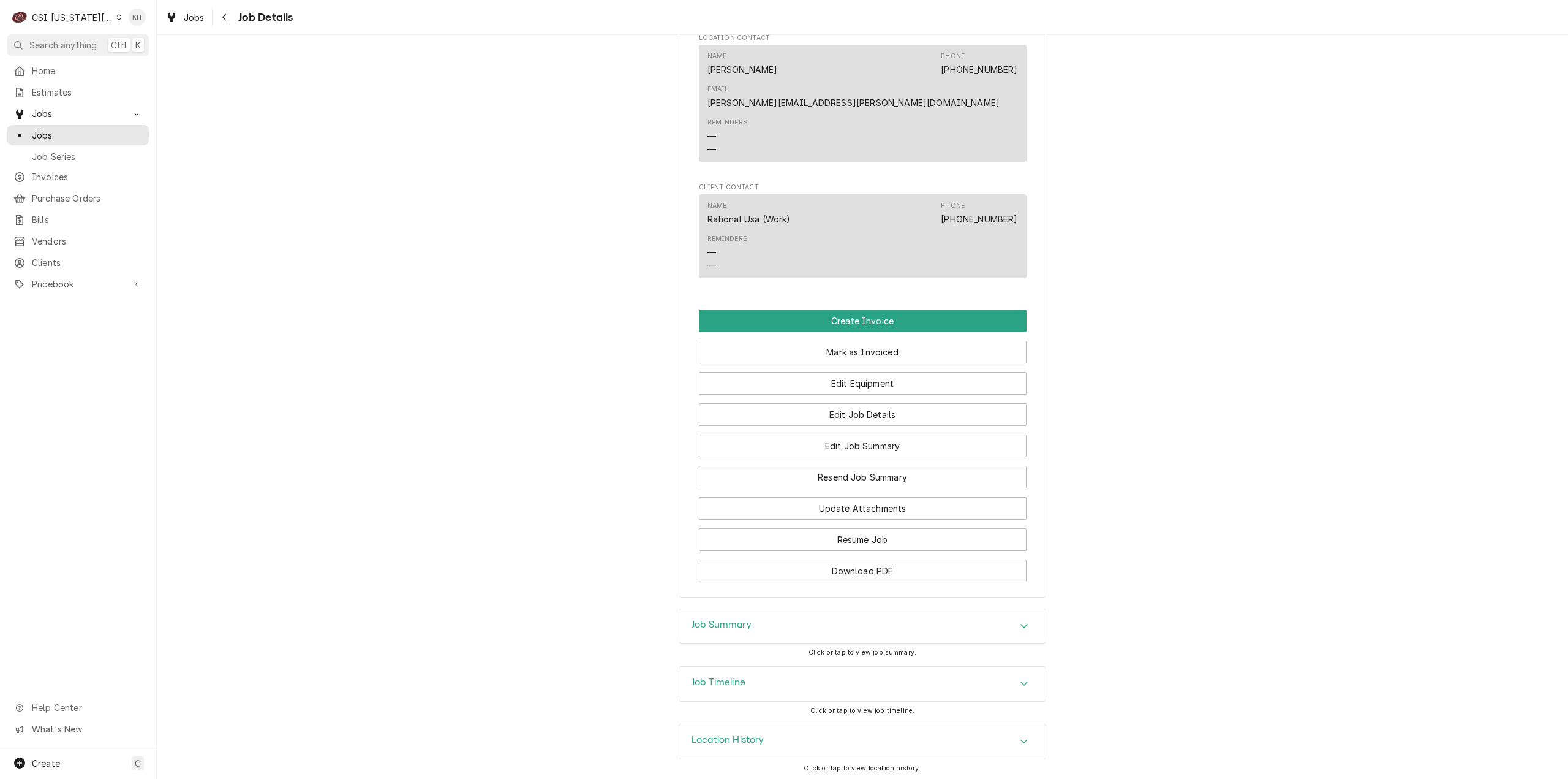
drag, startPoint x: 787, startPoint y: 629, endPoint x: 790, endPoint y: 623, distance: 6.7
click at [787, 629] on div "Job Summary" at bounding box center [862, 626] width 366 height 34
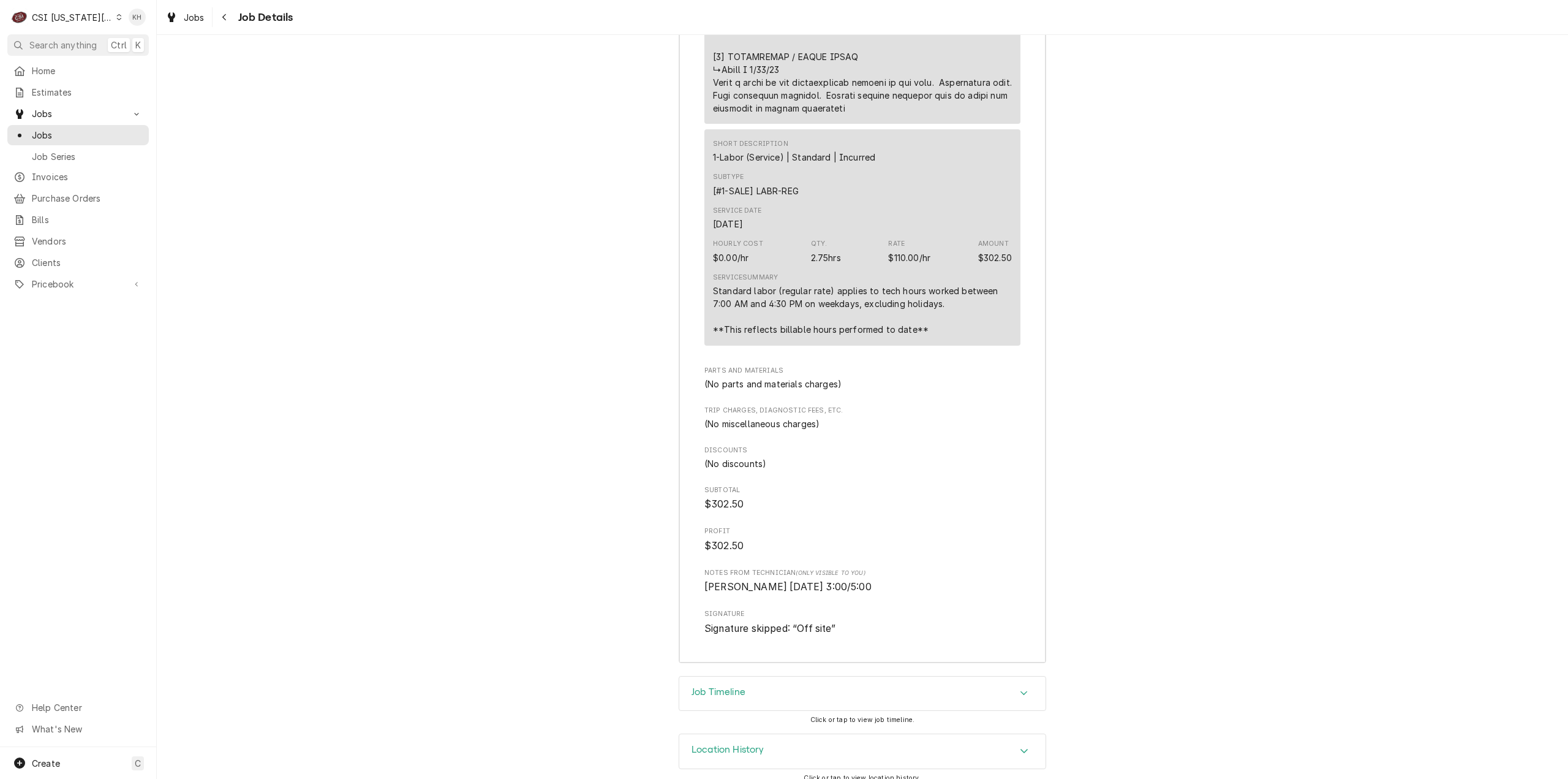
scroll to position [2785, 0]
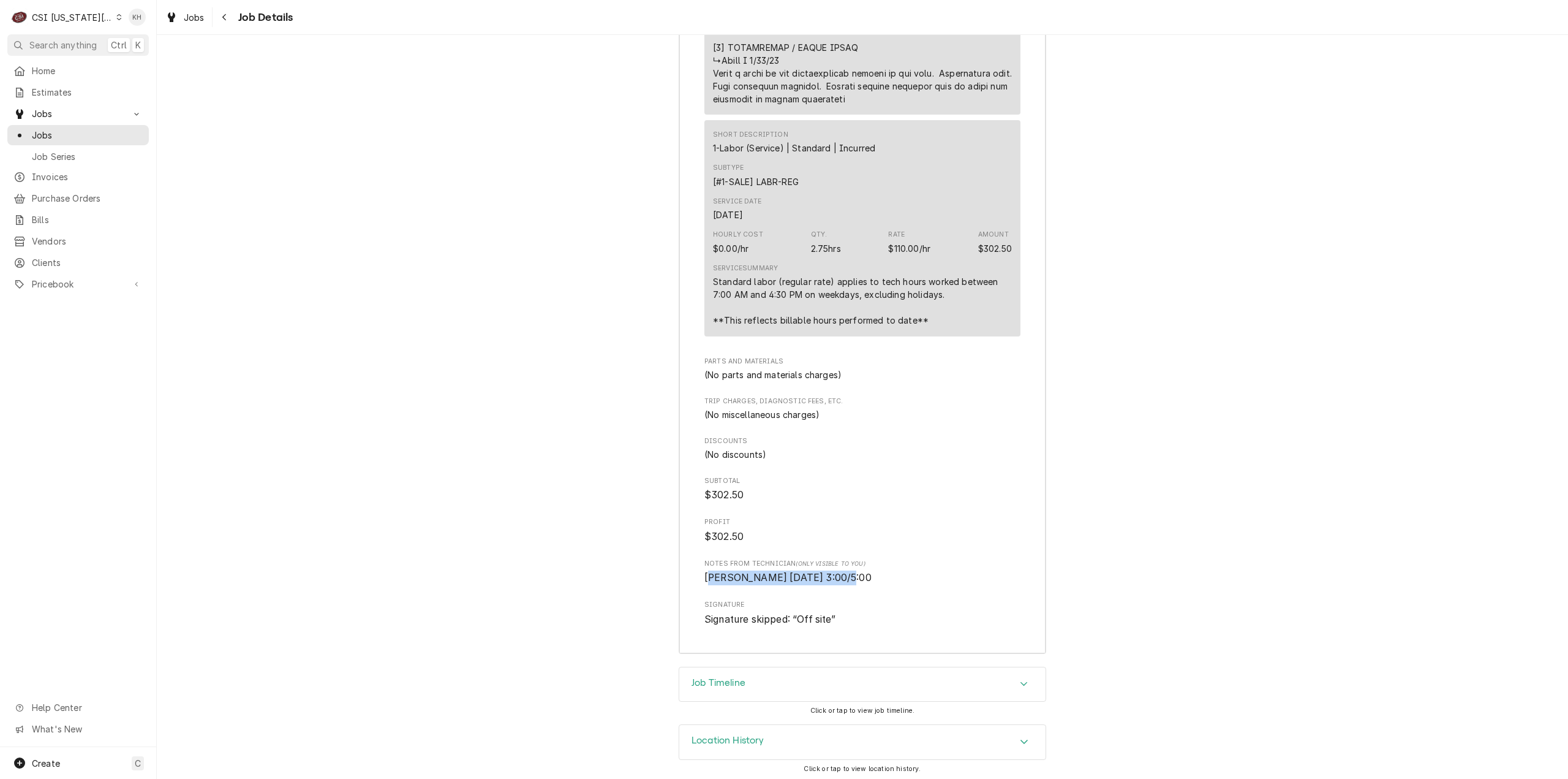
drag, startPoint x: 703, startPoint y: 574, endPoint x: 851, endPoint y: 579, distance: 148.1
click at [851, 579] on span "[PERSON_NAME] [DATE] 3:00/5:00" at bounding box center [862, 578] width 316 height 15
click at [758, 670] on div "Job Timeline" at bounding box center [862, 684] width 366 height 34
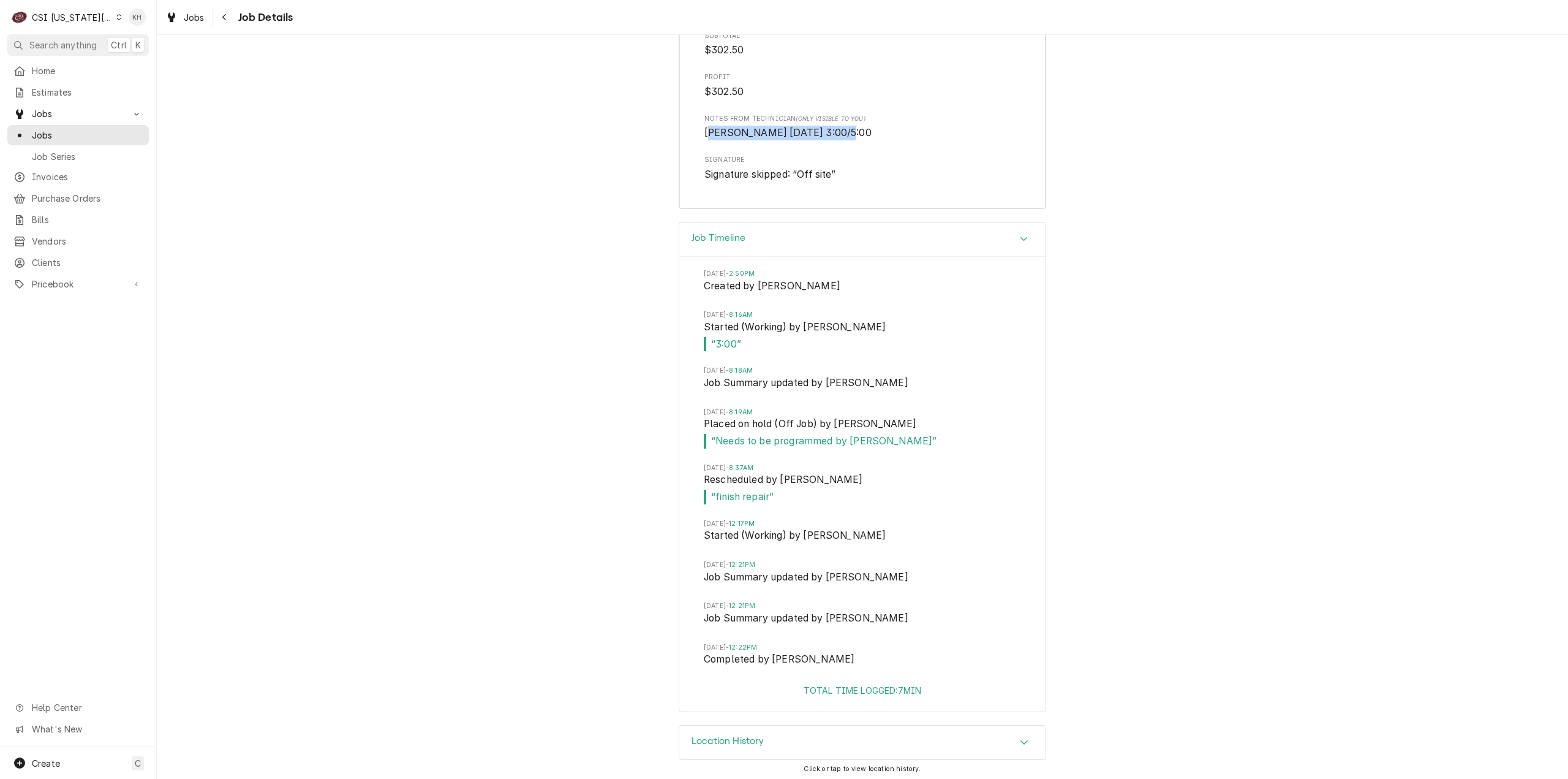
scroll to position [3230, 0]
drag, startPoint x: 758, startPoint y: 336, endPoint x: 704, endPoint y: 341, distance: 54.2
click at [704, 341] on span "“ 3:00 ”" at bounding box center [862, 344] width 317 height 15
drag, startPoint x: 766, startPoint y: 535, endPoint x: 754, endPoint y: 535, distance: 12.0
click at [754, 535] on span "Started (Working) by [PERSON_NAME]" at bounding box center [862, 536] width 317 height 17
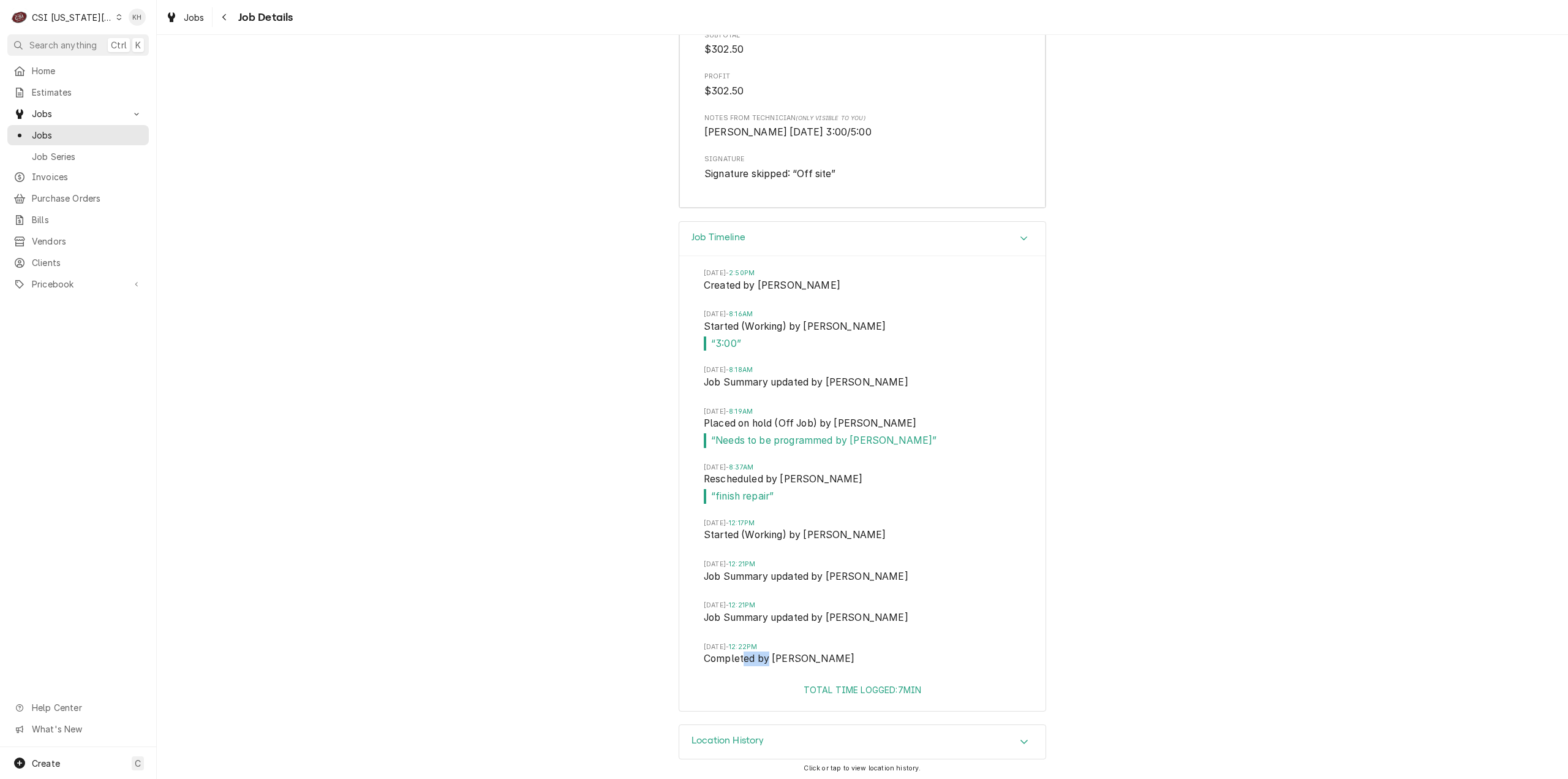
drag, startPoint x: 764, startPoint y: 652, endPoint x: 738, endPoint y: 660, distance: 27.2
click at [738, 660] on span "Completed by [PERSON_NAME]" at bounding box center [862, 660] width 317 height 17
click at [770, 236] on div "Job Timeline" at bounding box center [862, 239] width 366 height 35
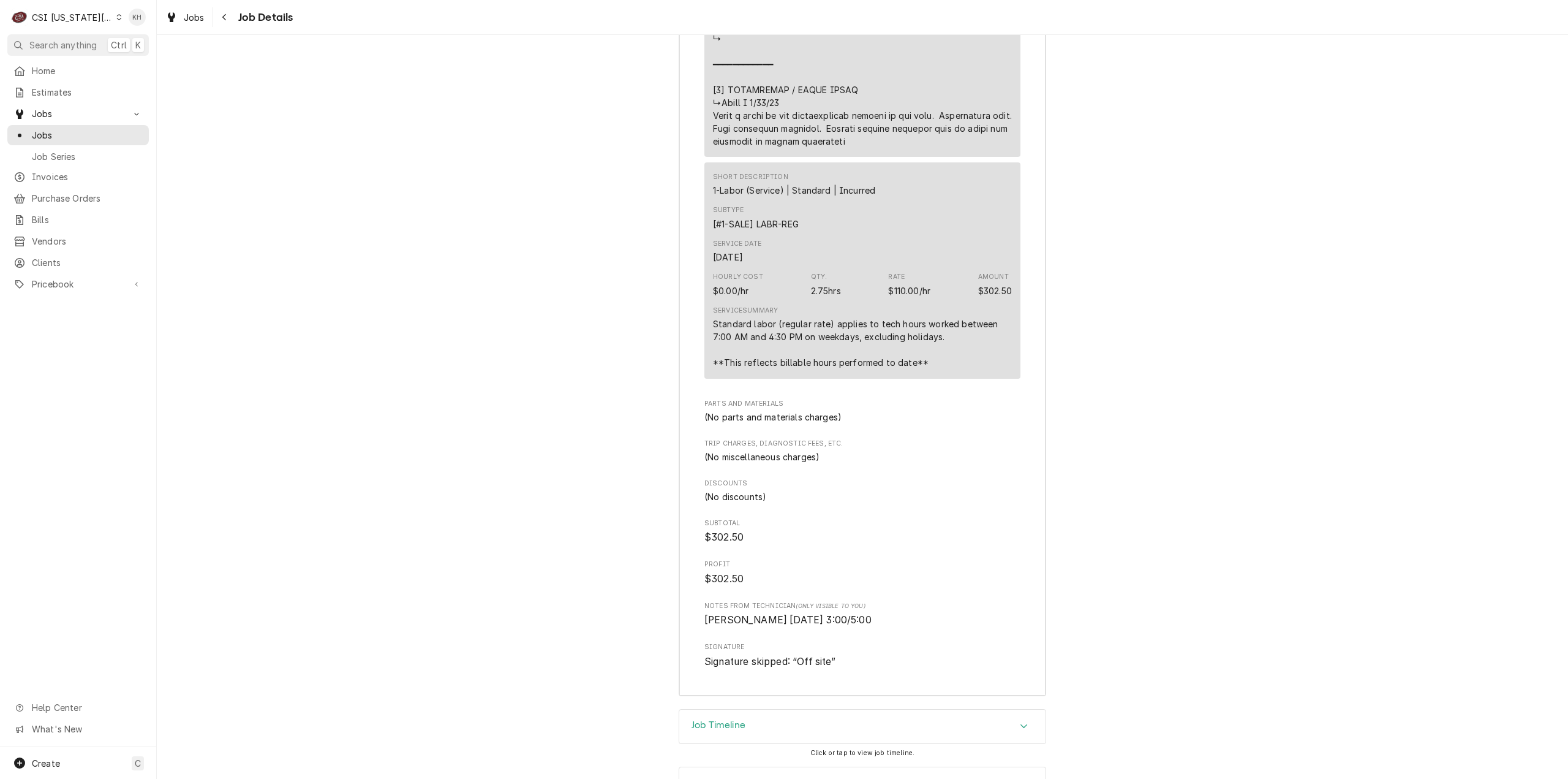
scroll to position [2723, 0]
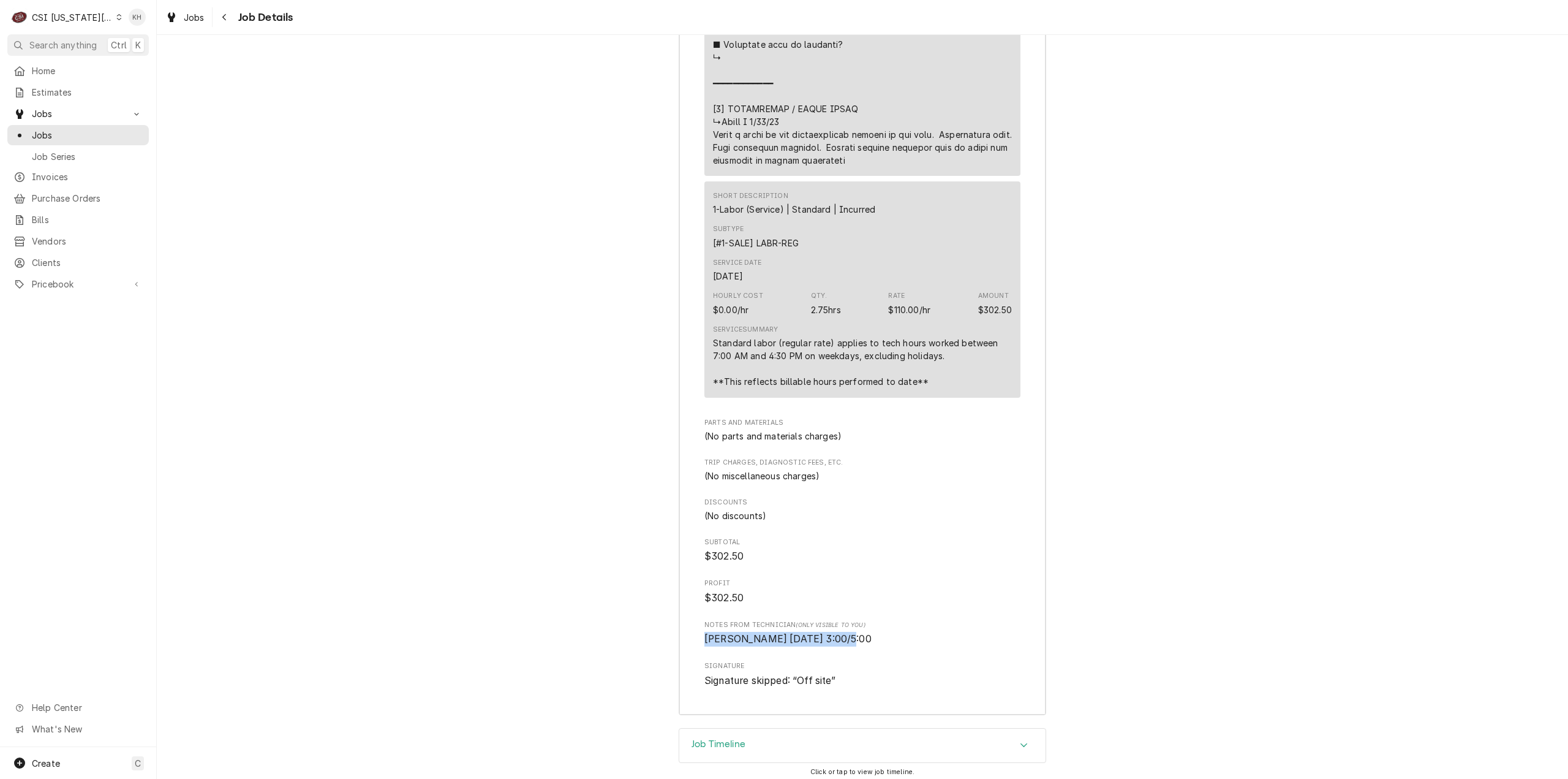
drag, startPoint x: 702, startPoint y: 638, endPoint x: 910, endPoint y: 630, distance: 208.2
click at [910, 632] on span "[PERSON_NAME] [DATE] 3:00/5:00" at bounding box center [862, 639] width 316 height 15
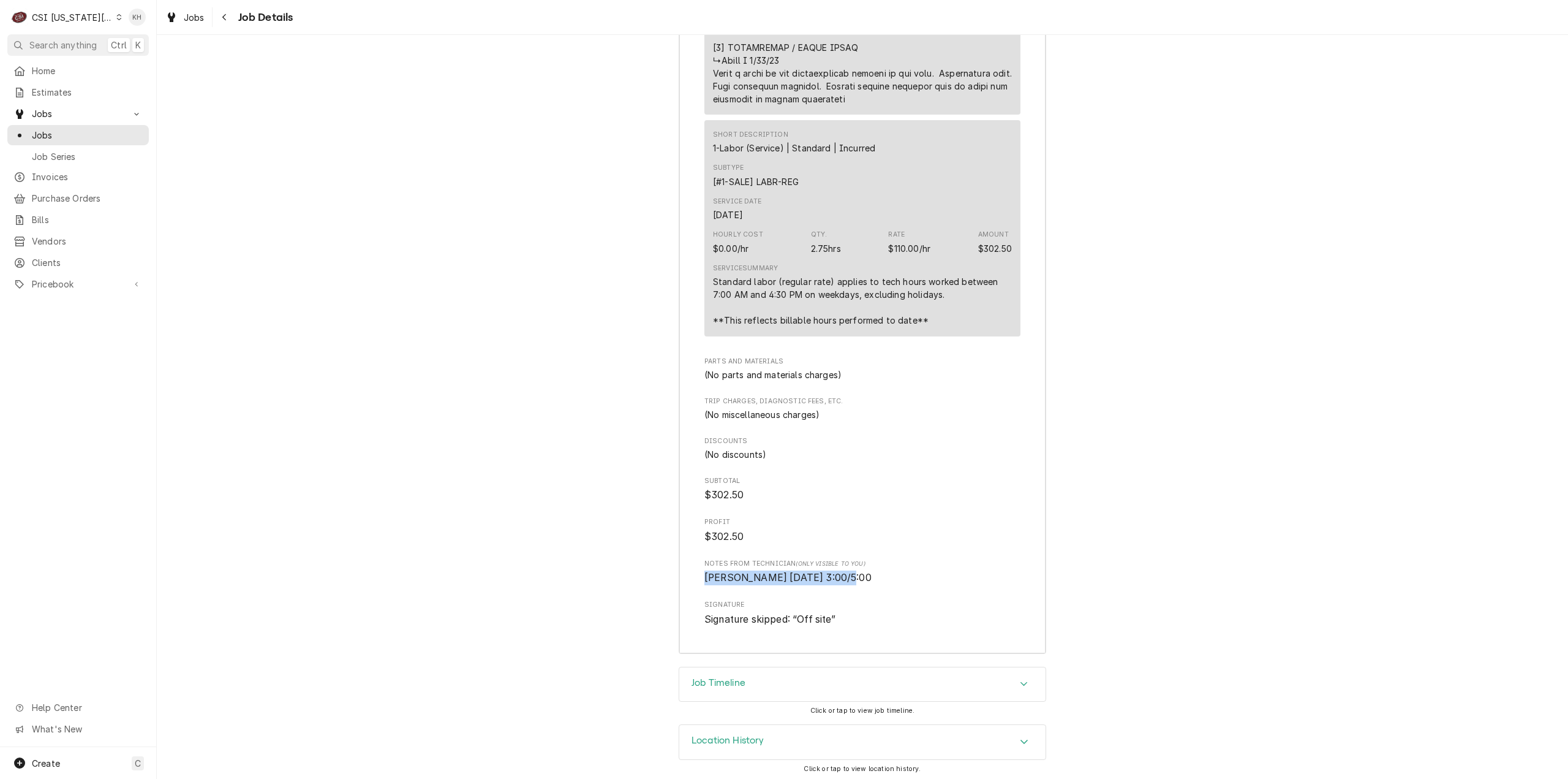
click at [802, 694] on div "Job Timeline" at bounding box center [862, 684] width 366 height 34
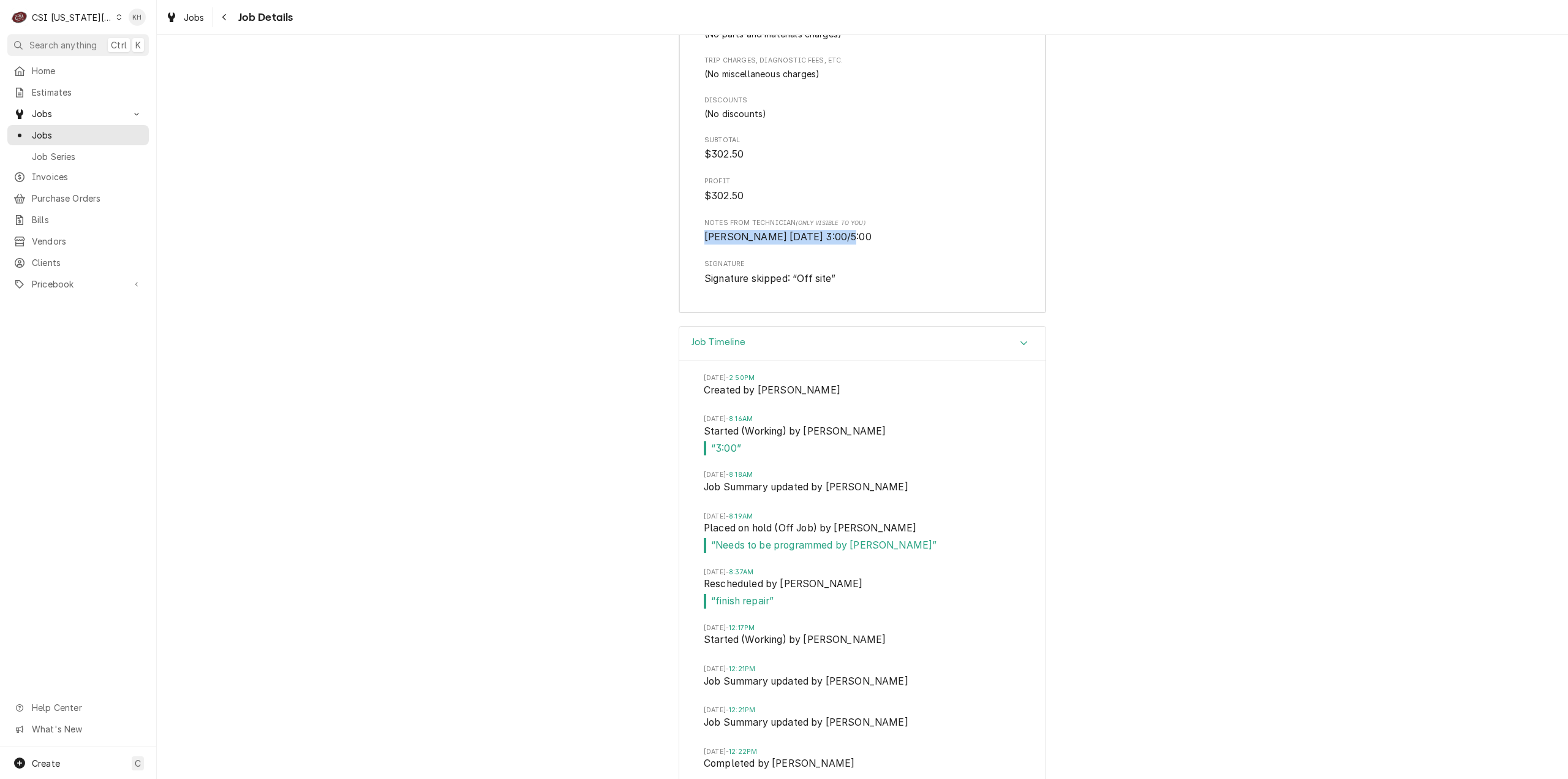
scroll to position [3153, 0]
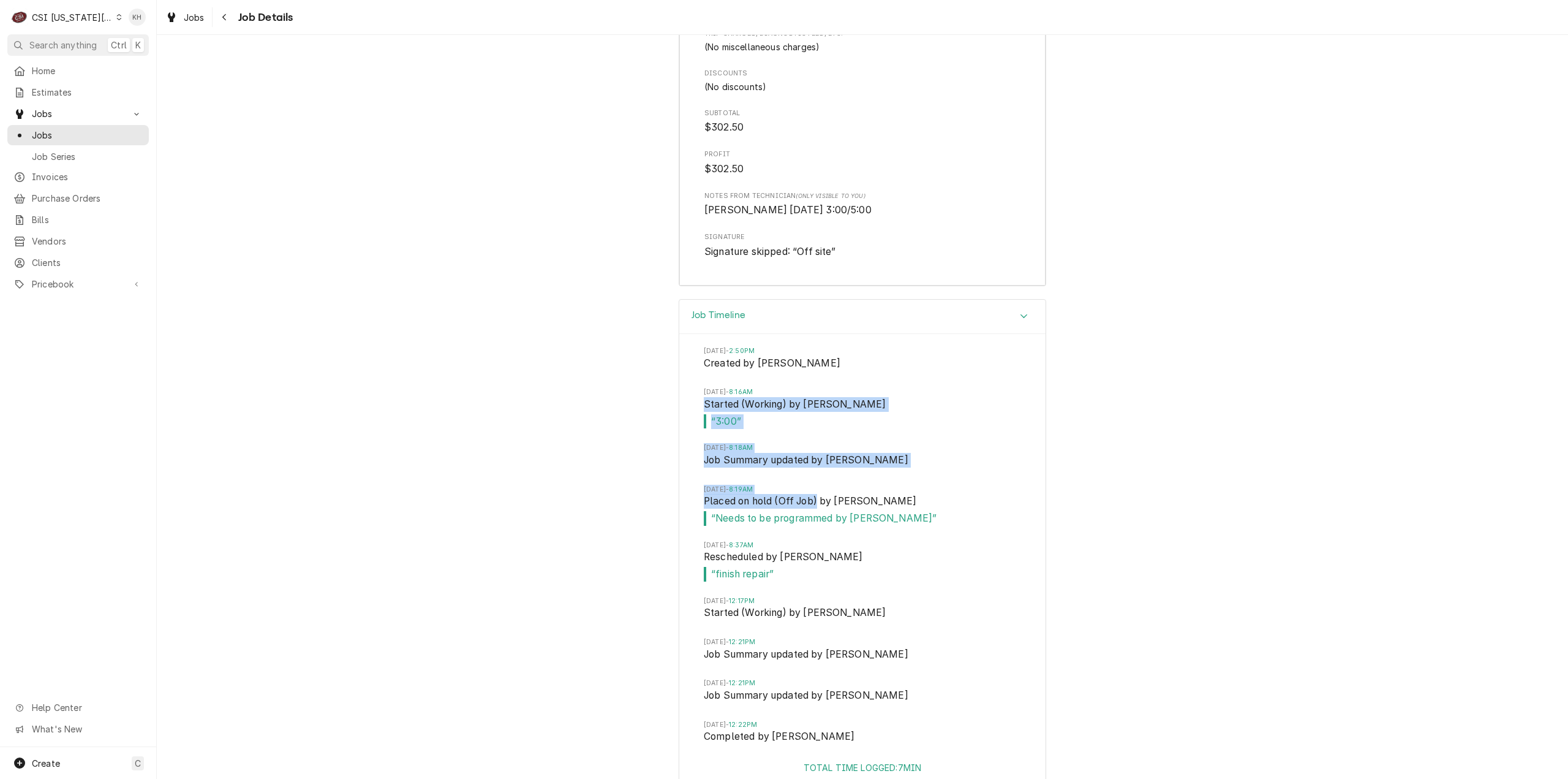
drag, startPoint x: 814, startPoint y: 500, endPoint x: 682, endPoint y: 398, distance: 166.8
click at [682, 398] on div "[DATE] 2:50PM Created by [PERSON_NAME][DATE] 8:16AM Started (Working) by [PERSO…" at bounding box center [862, 547] width 366 height 427
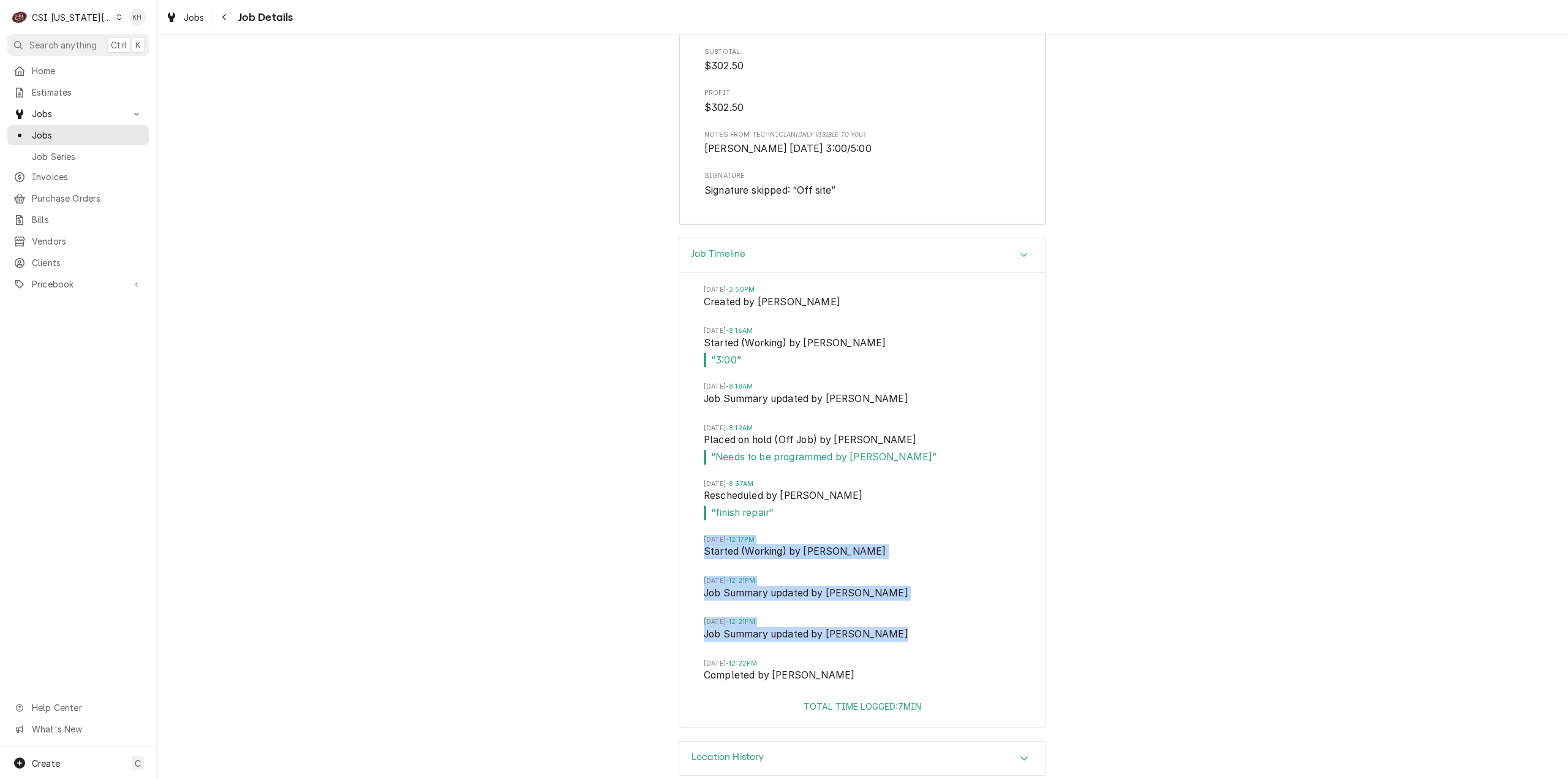
drag, startPoint x: 892, startPoint y: 633, endPoint x: 674, endPoint y: 537, distance: 238.2
click at [679, 537] on div "[DATE] 2:50PM Created by [PERSON_NAME][DATE] 8:16AM Started (Working) by [PERSO…" at bounding box center [862, 486] width 366 height 427
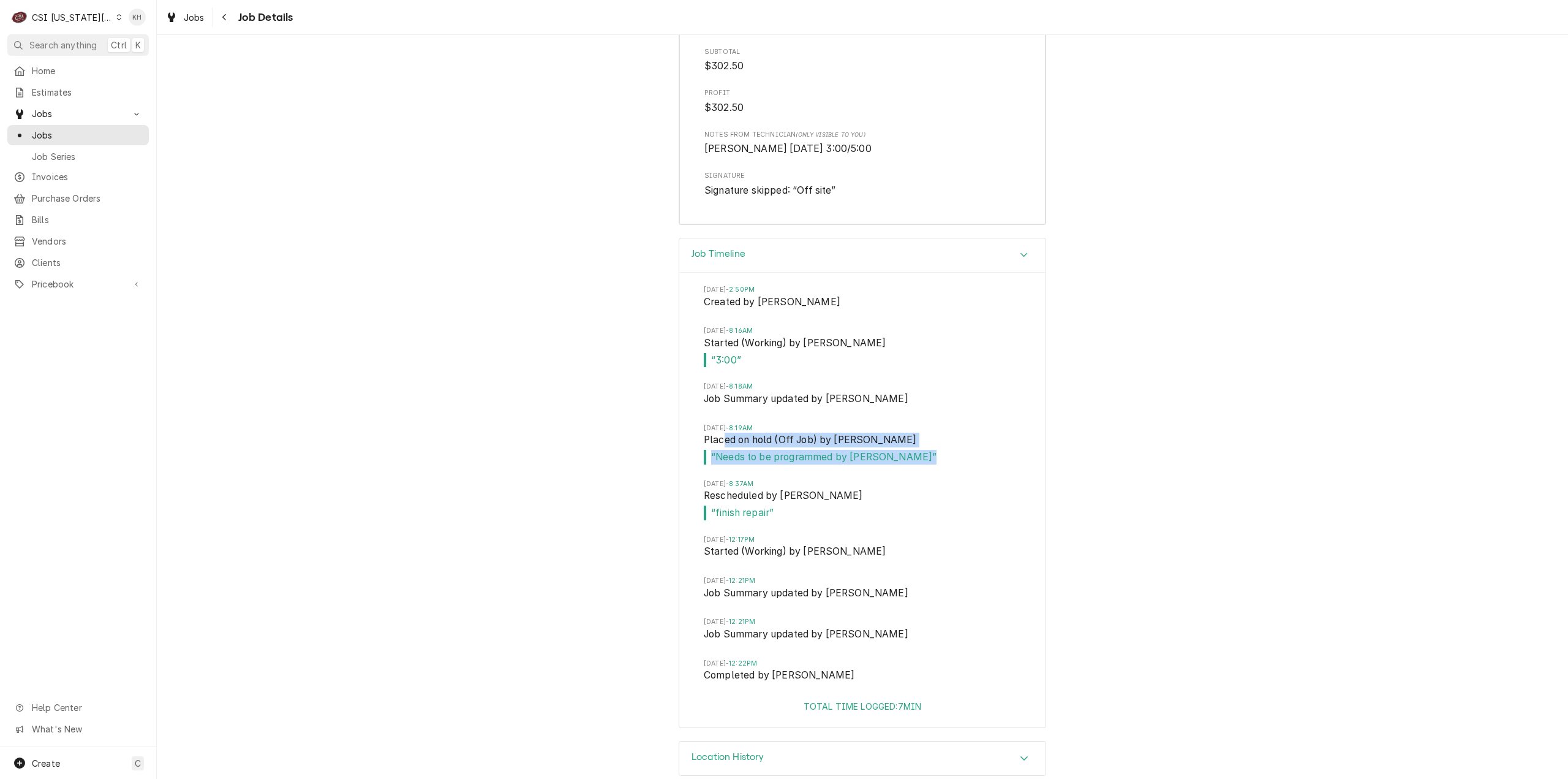
drag, startPoint x: 717, startPoint y: 435, endPoint x: 906, endPoint y: 447, distance: 189.4
click at [906, 447] on li "[DATE] 8:19AM Placed on hold (Off Job) by [PERSON_NAME] “ Needs to be programme…" at bounding box center [862, 451] width 317 height 56
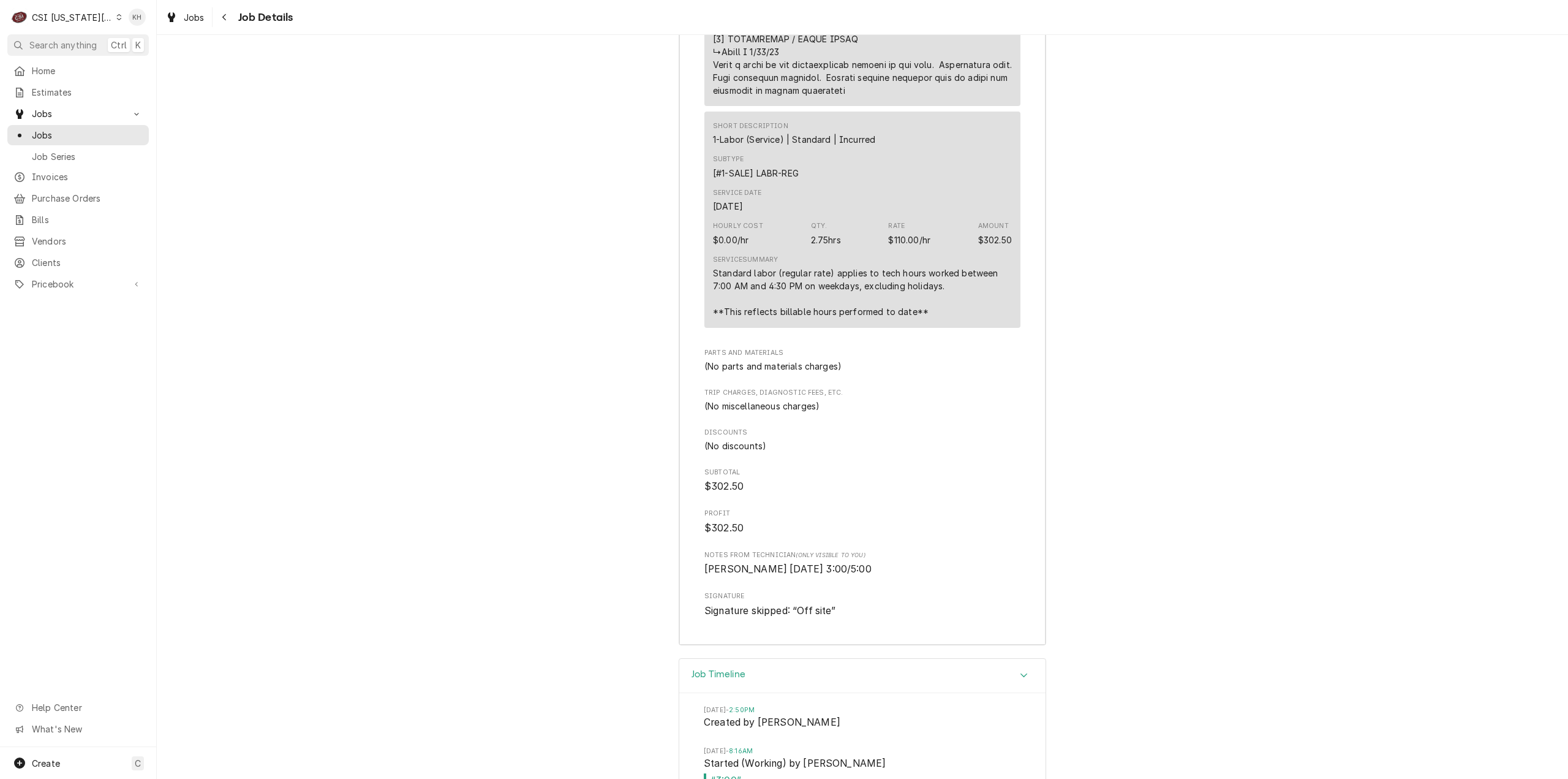
scroll to position [2969, 0]
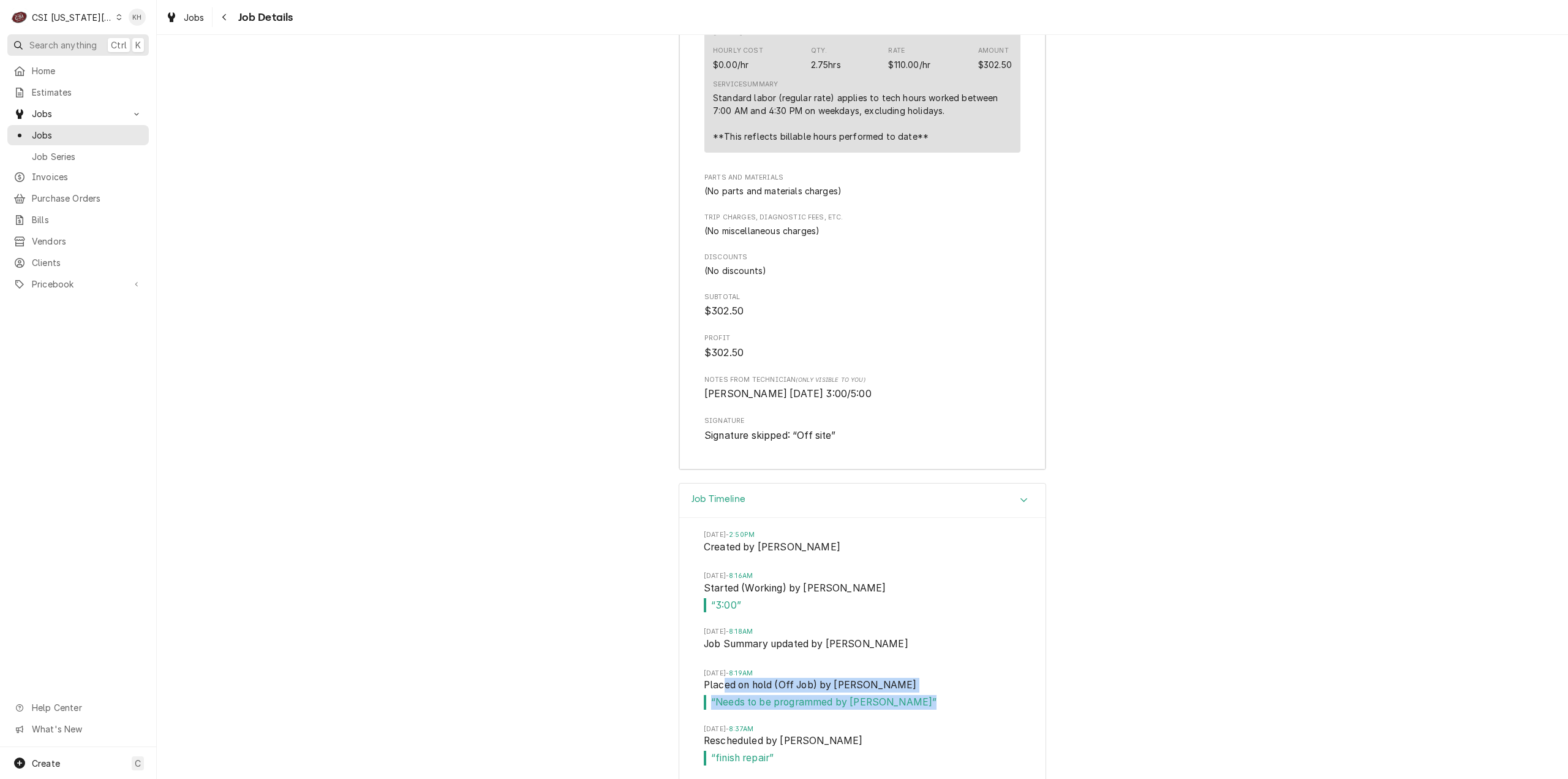
click at [81, 40] on span "Search anything" at bounding box center [63, 45] width 67 height 13
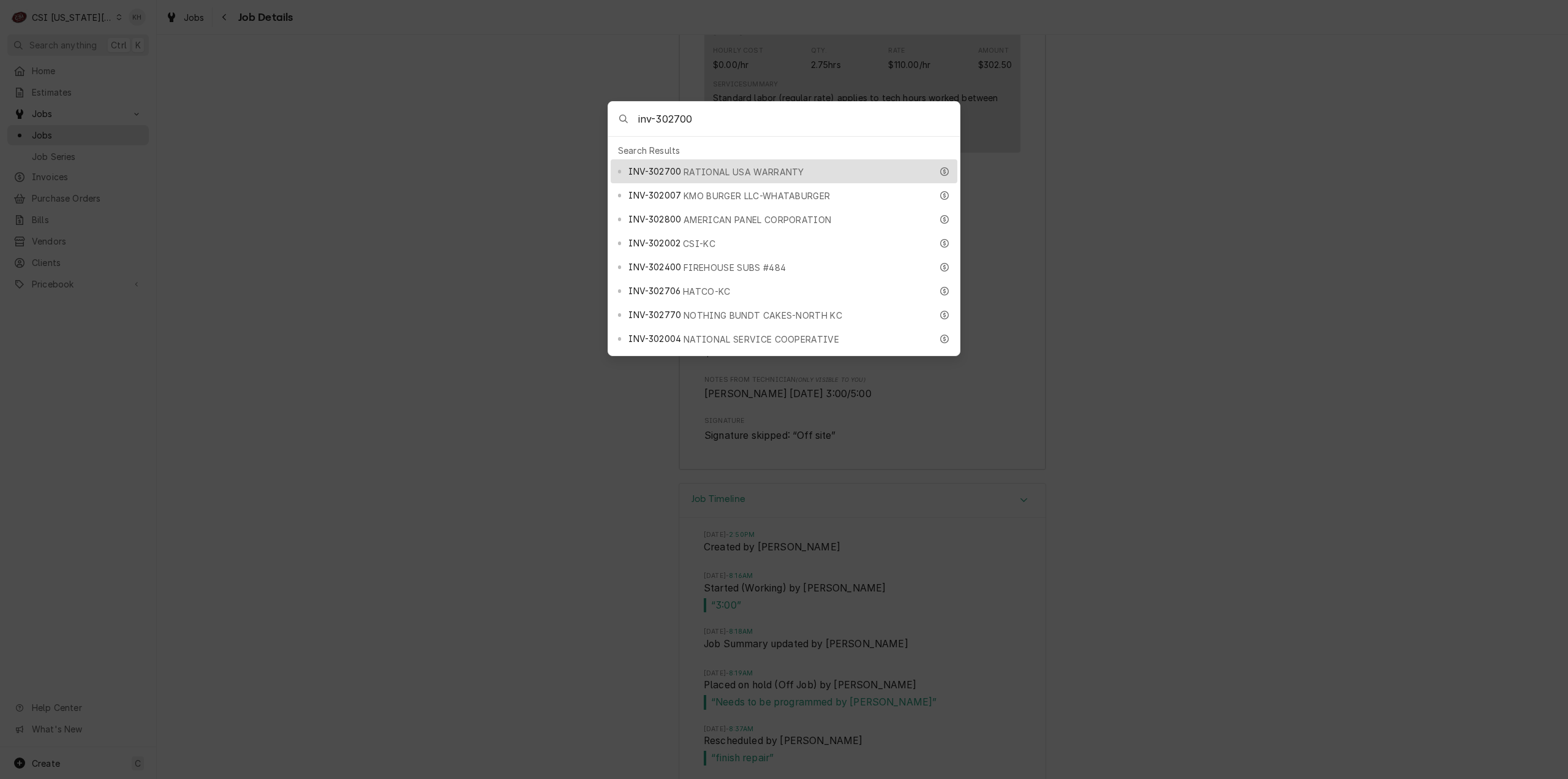
type input "inv-302700"
click at [689, 166] on span "RATIONAL USA WARRANTY" at bounding box center [744, 172] width 120 height 13
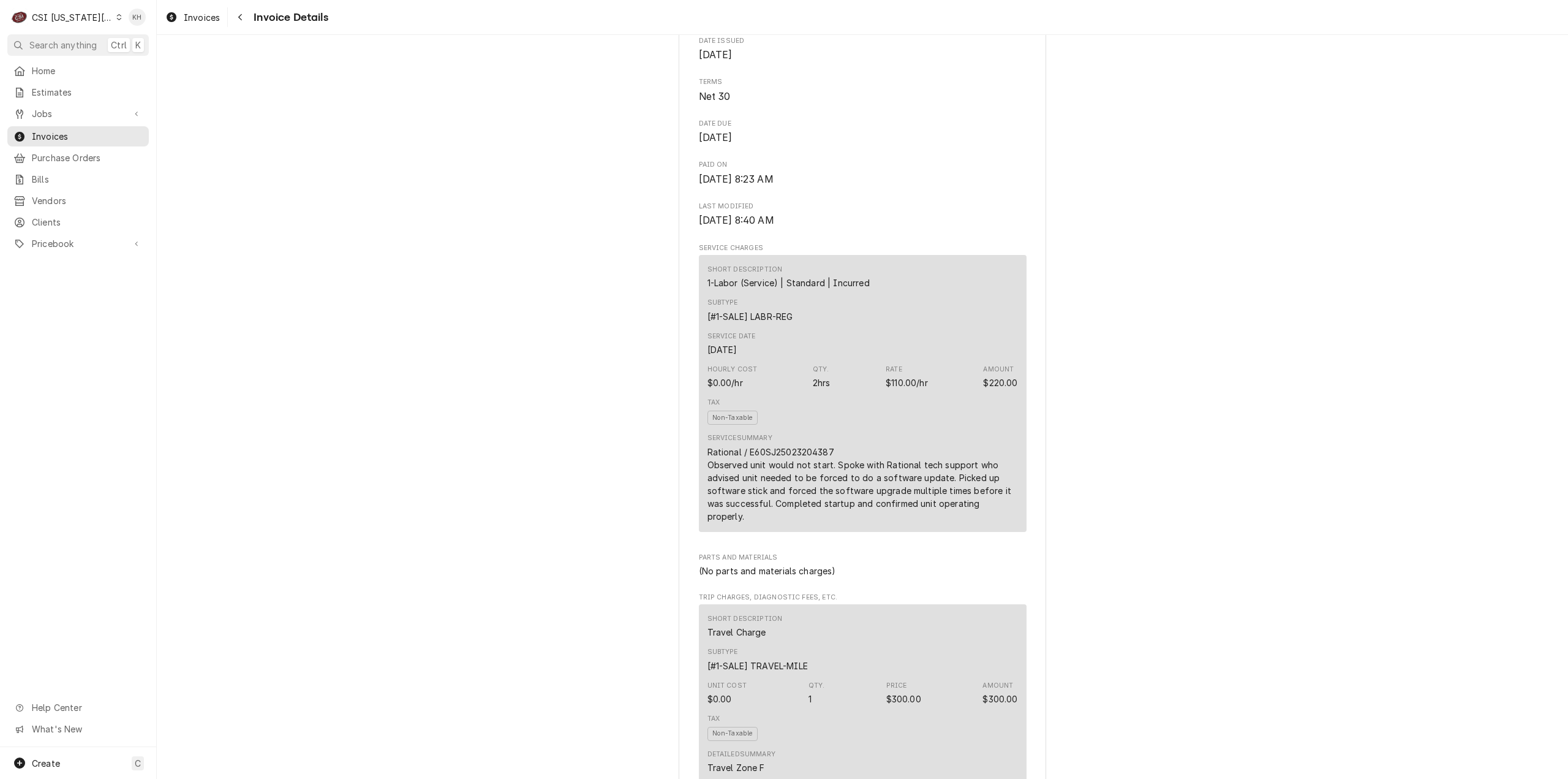
scroll to position [674, 0]
